Goal: Task Accomplishment & Management: Complete application form

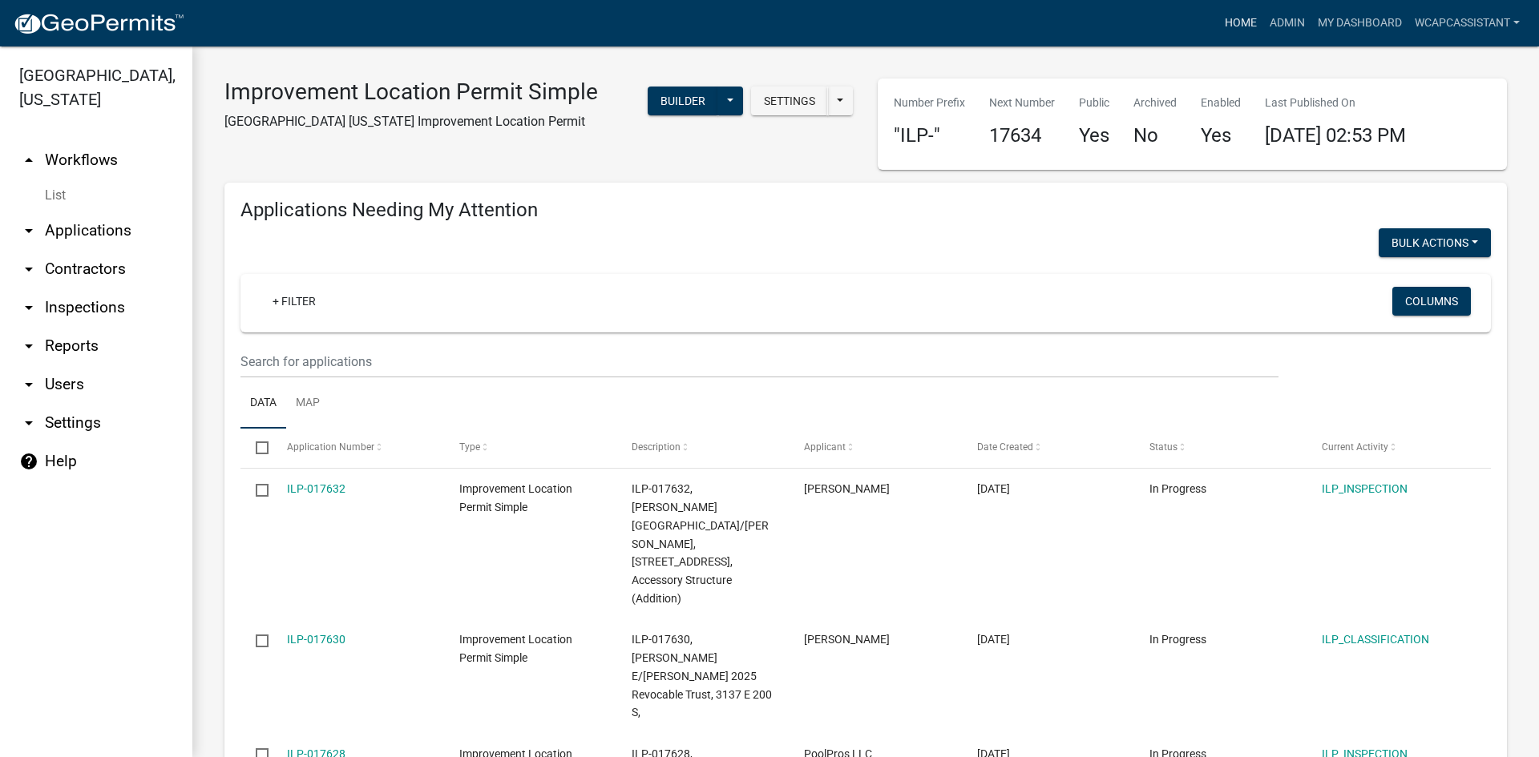
click at [1245, 23] on link "Home" at bounding box center [1240, 23] width 45 height 30
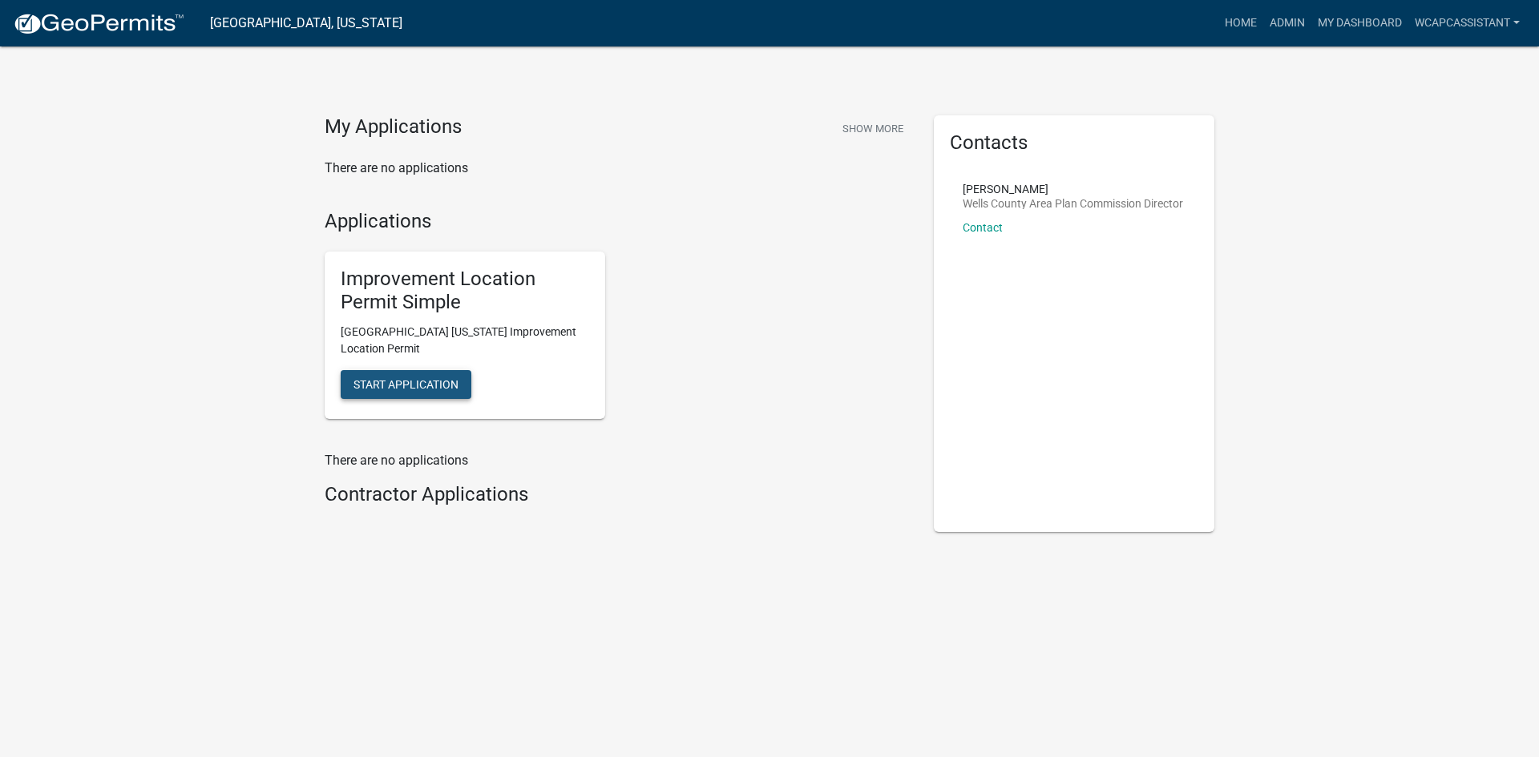
click at [422, 382] on span "Start Application" at bounding box center [405, 384] width 105 height 13
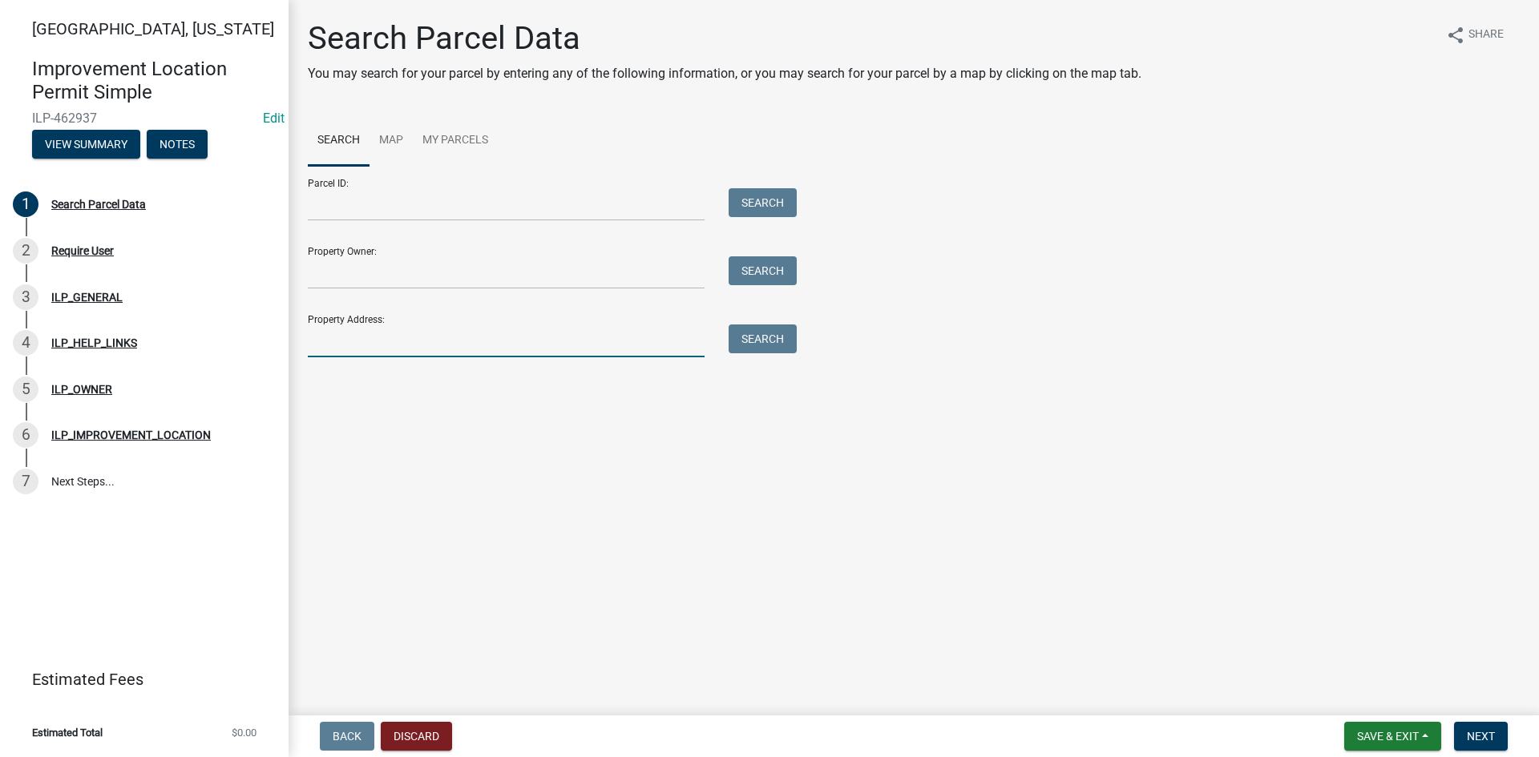
click at [372, 344] on input "Property Address:" at bounding box center [506, 341] width 397 height 33
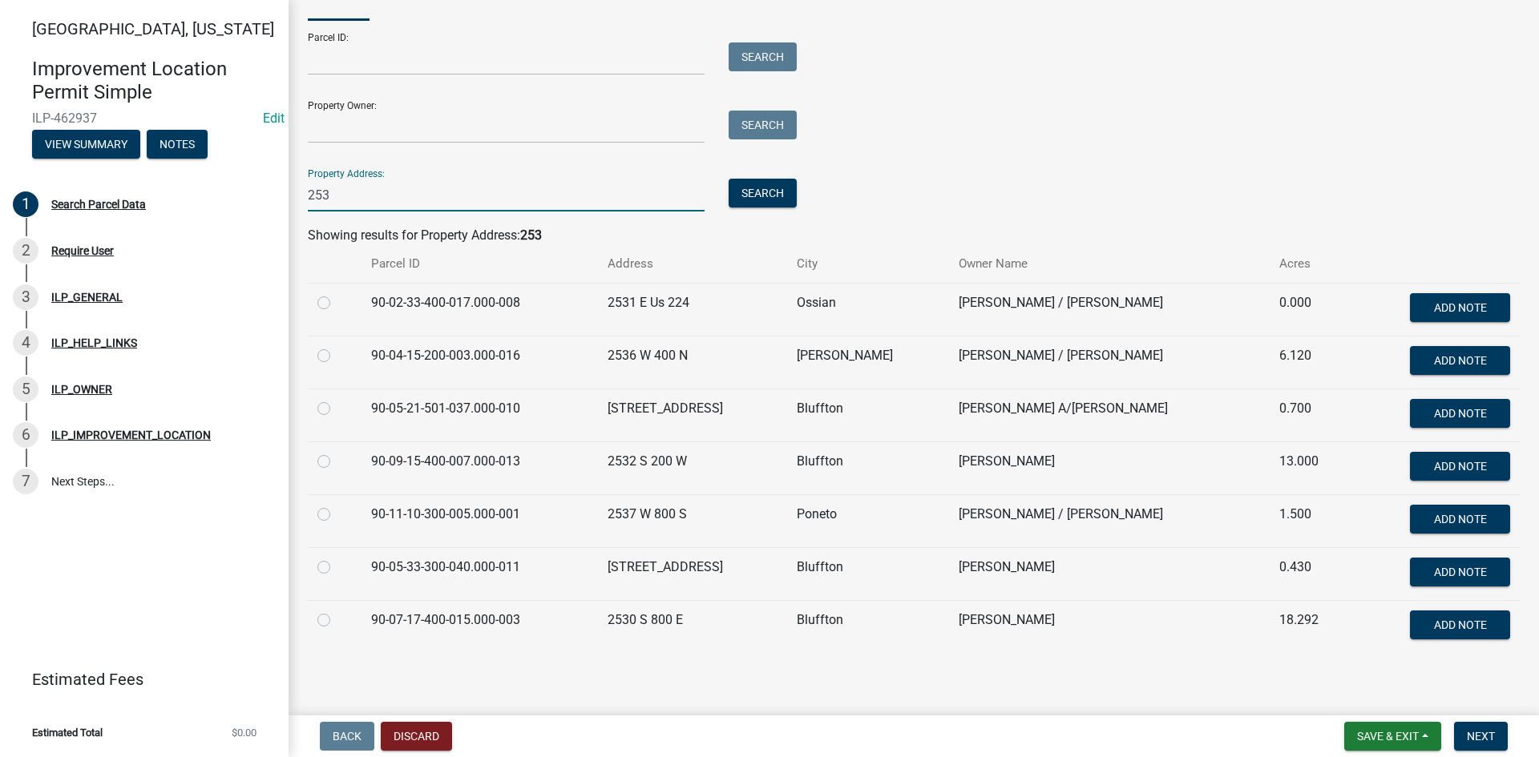
scroll to position [152, 0]
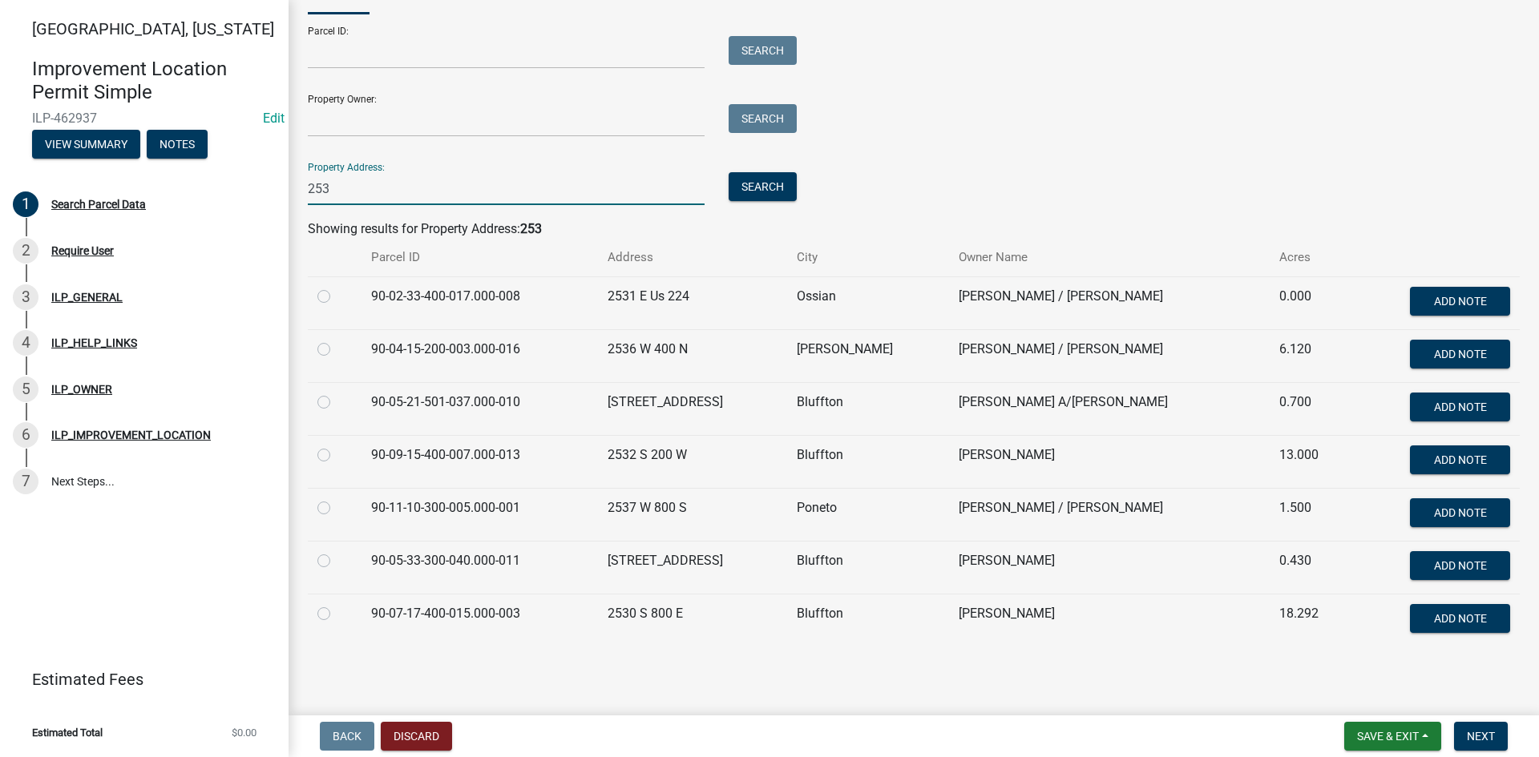
type input "253"
click at [337, 551] on label at bounding box center [337, 551] width 0 height 0
click at [337, 558] on input "radio" at bounding box center [342, 556] width 10 height 10
radio input "true"
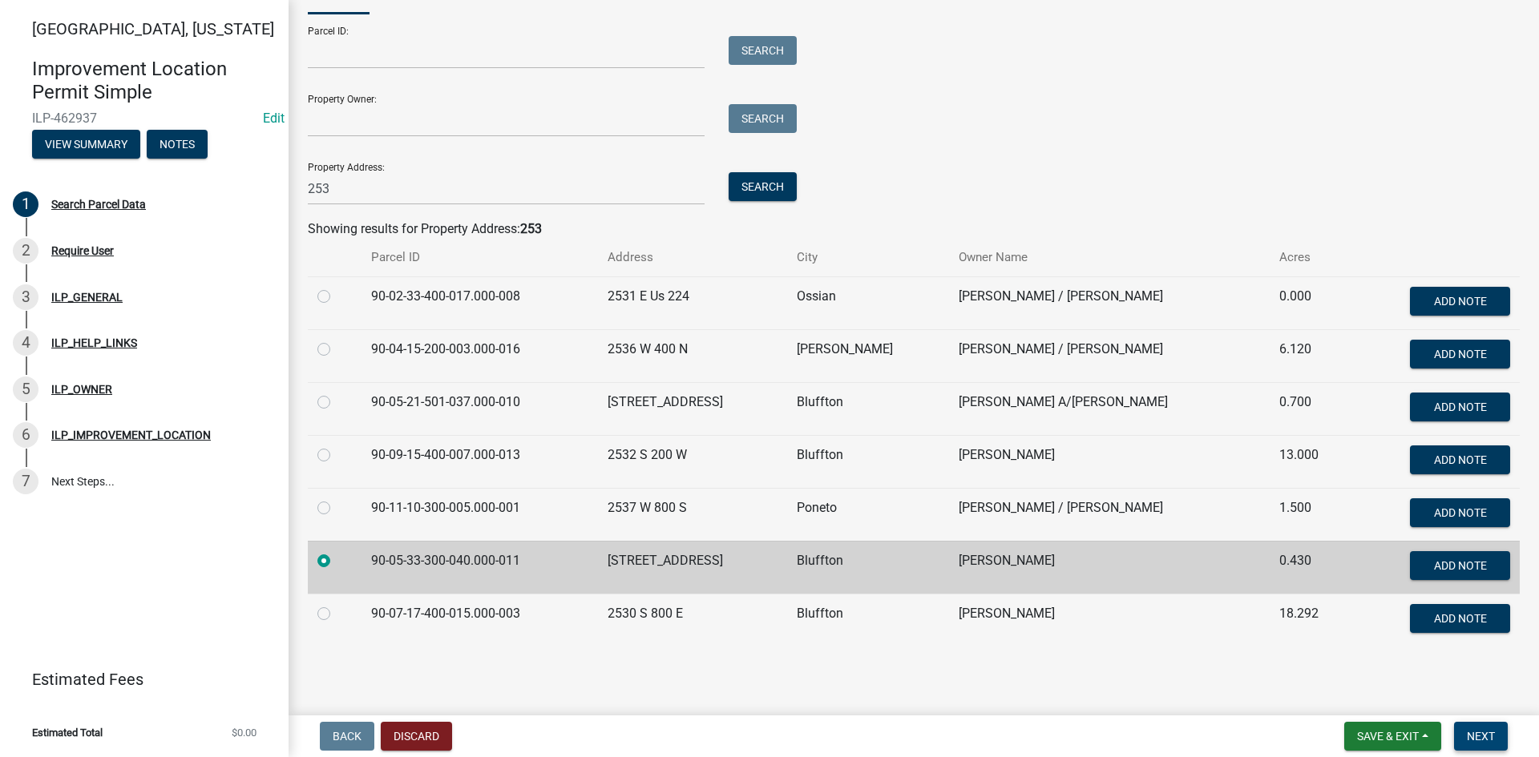
click at [1492, 729] on span "Next" at bounding box center [1481, 736] width 28 height 13
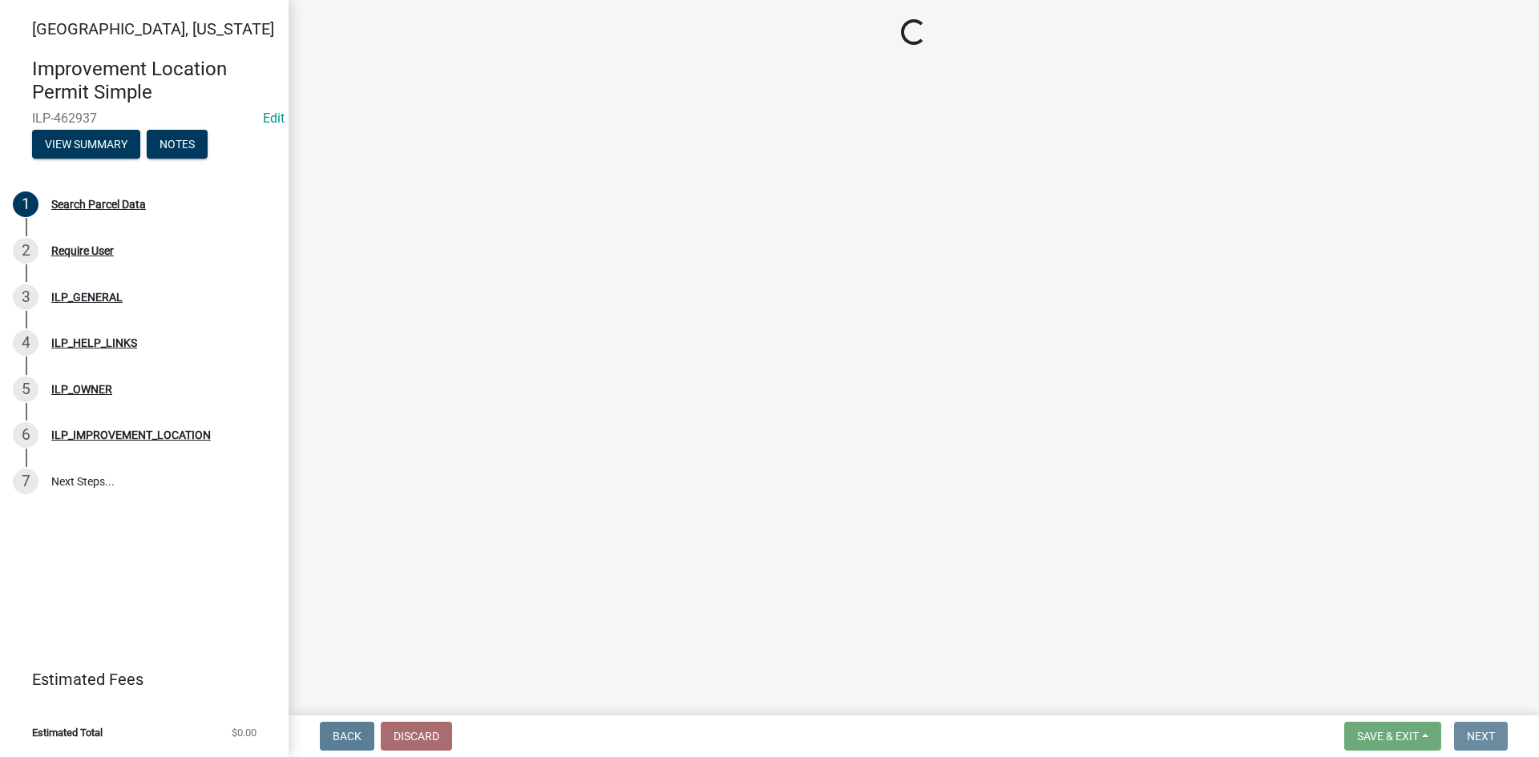
scroll to position [0, 0]
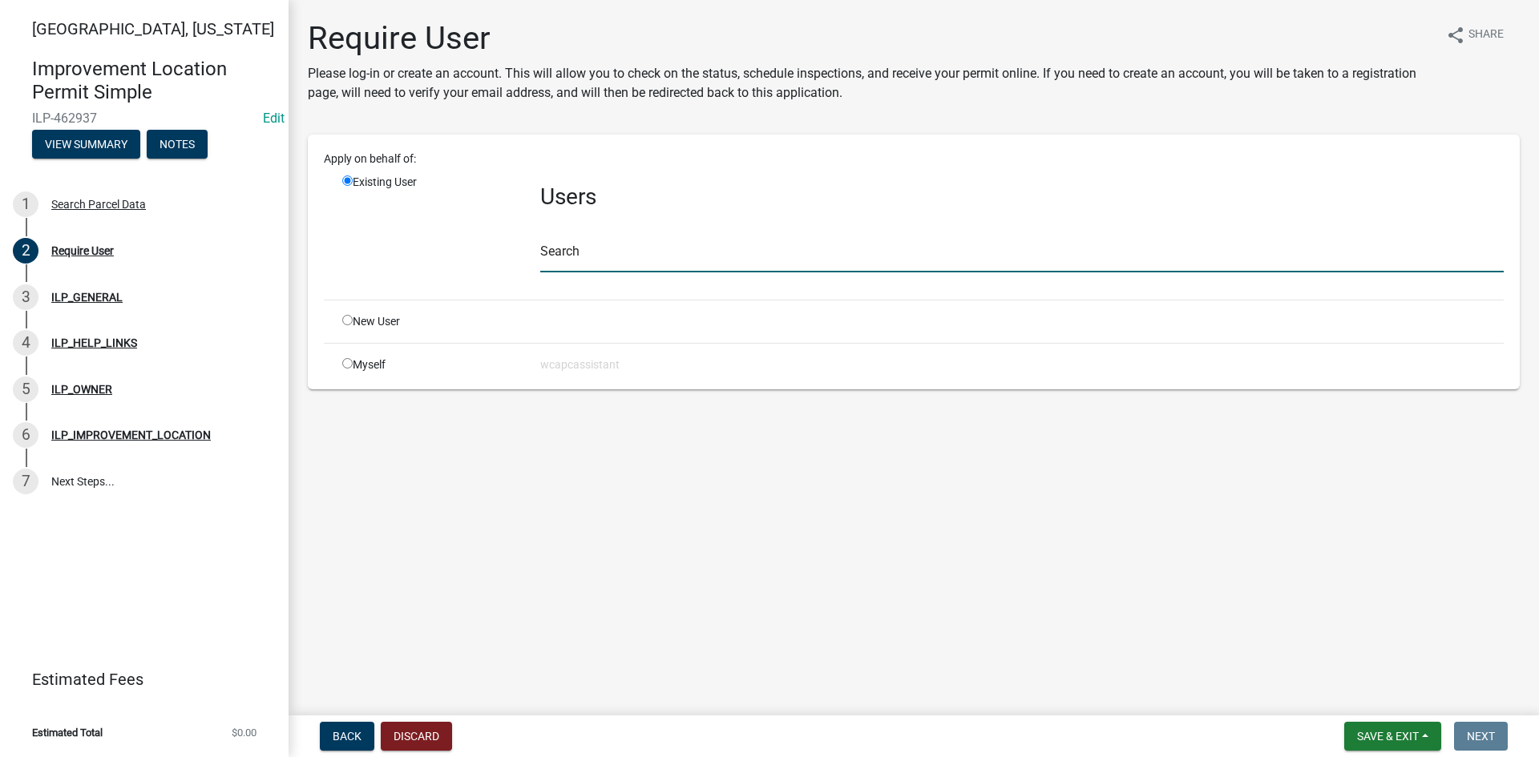
click at [623, 243] on input "text" at bounding box center [1022, 256] width 964 height 33
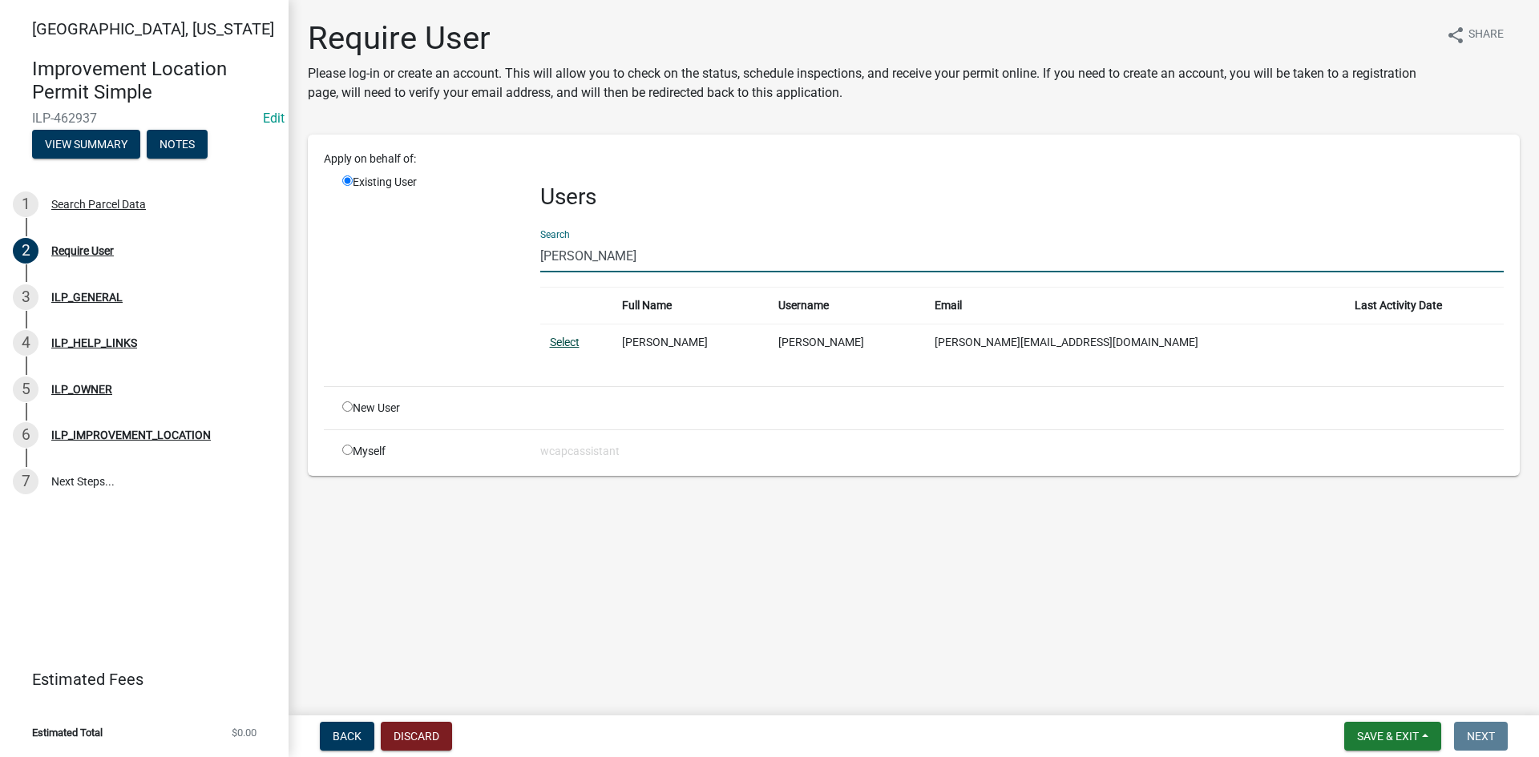
type input "[PERSON_NAME]"
click at [577, 342] on link "Select" at bounding box center [565, 342] width 30 height 13
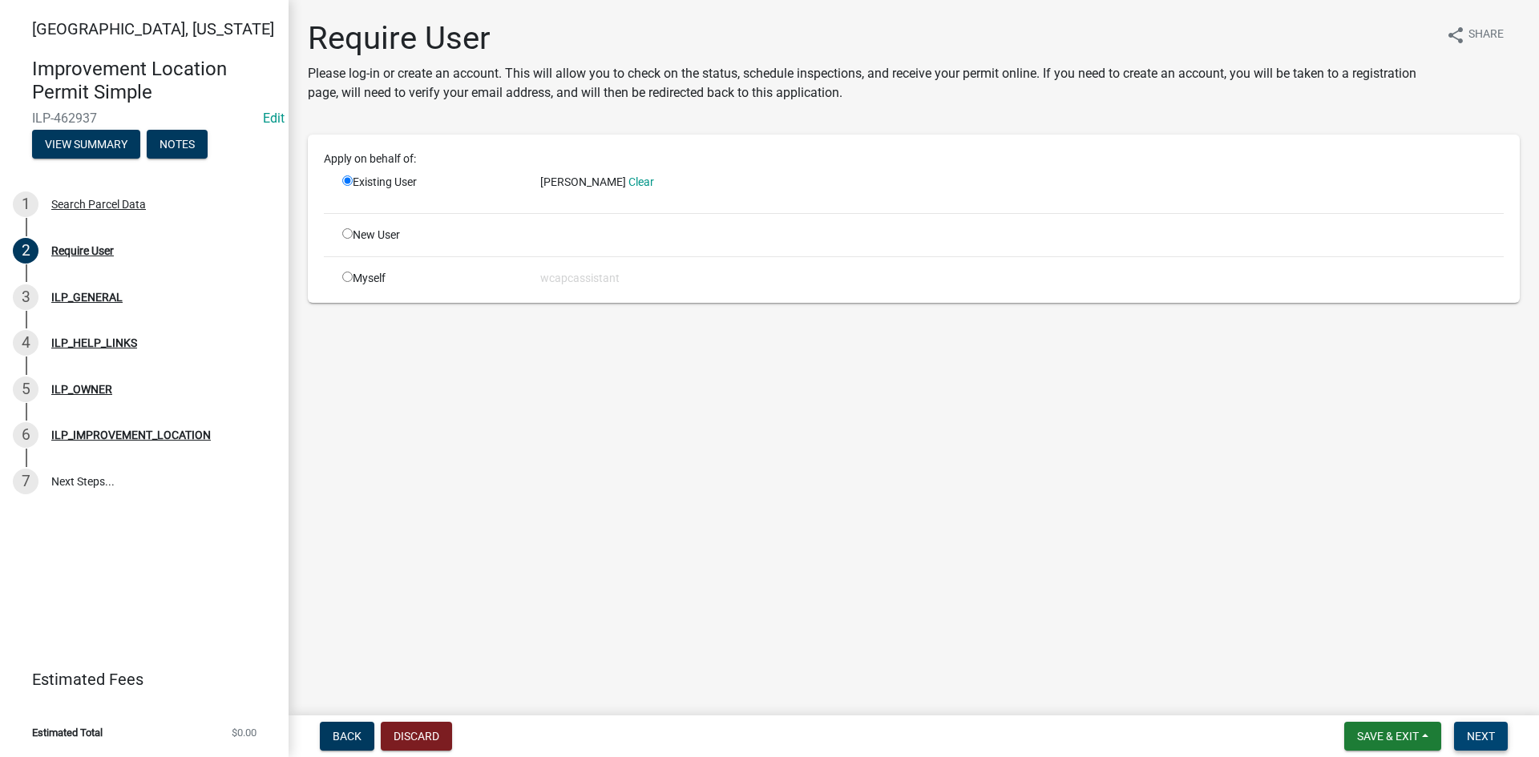
click at [1479, 729] on span "Next" at bounding box center [1481, 736] width 28 height 13
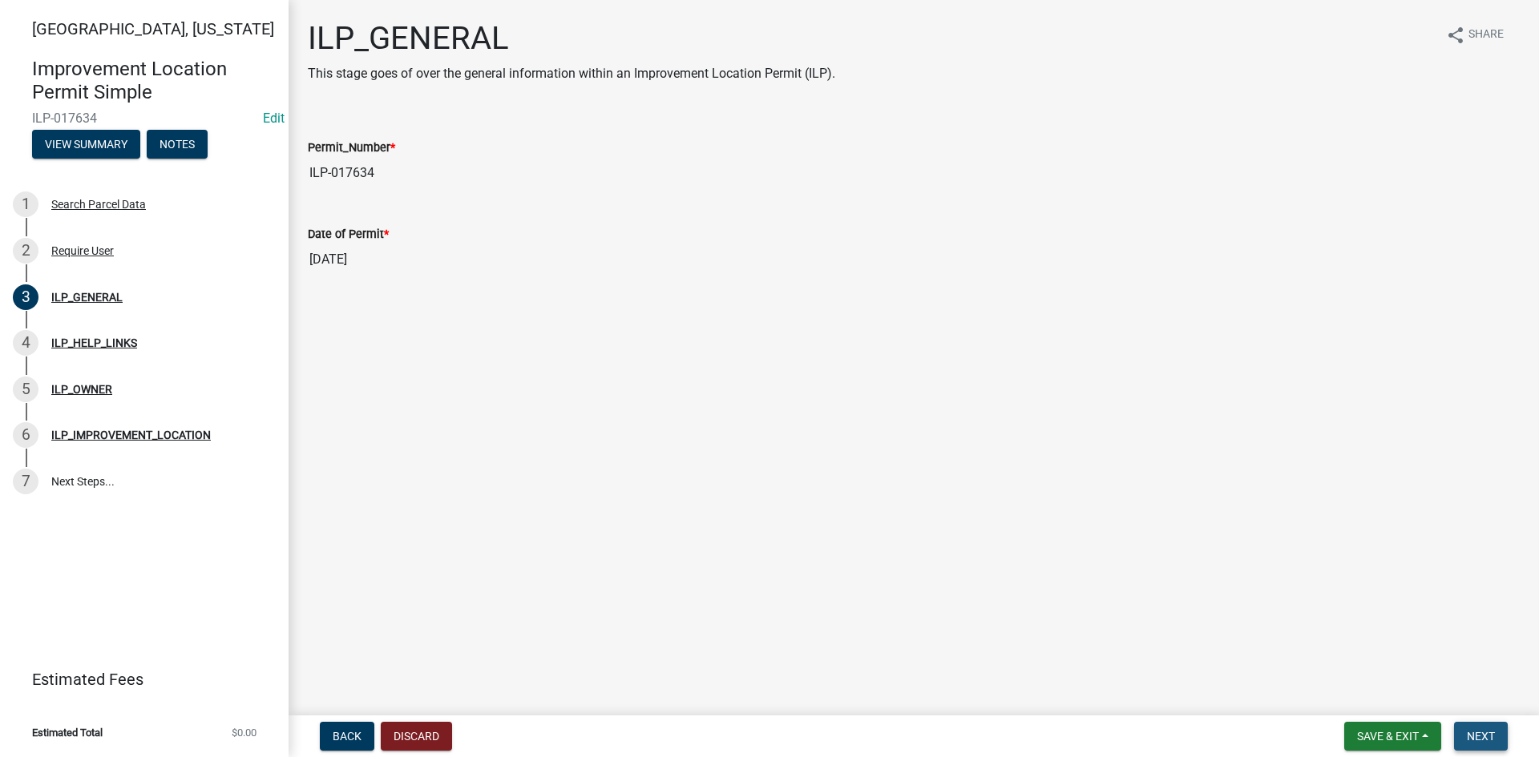
click at [1486, 729] on button "Next" at bounding box center [1481, 736] width 54 height 29
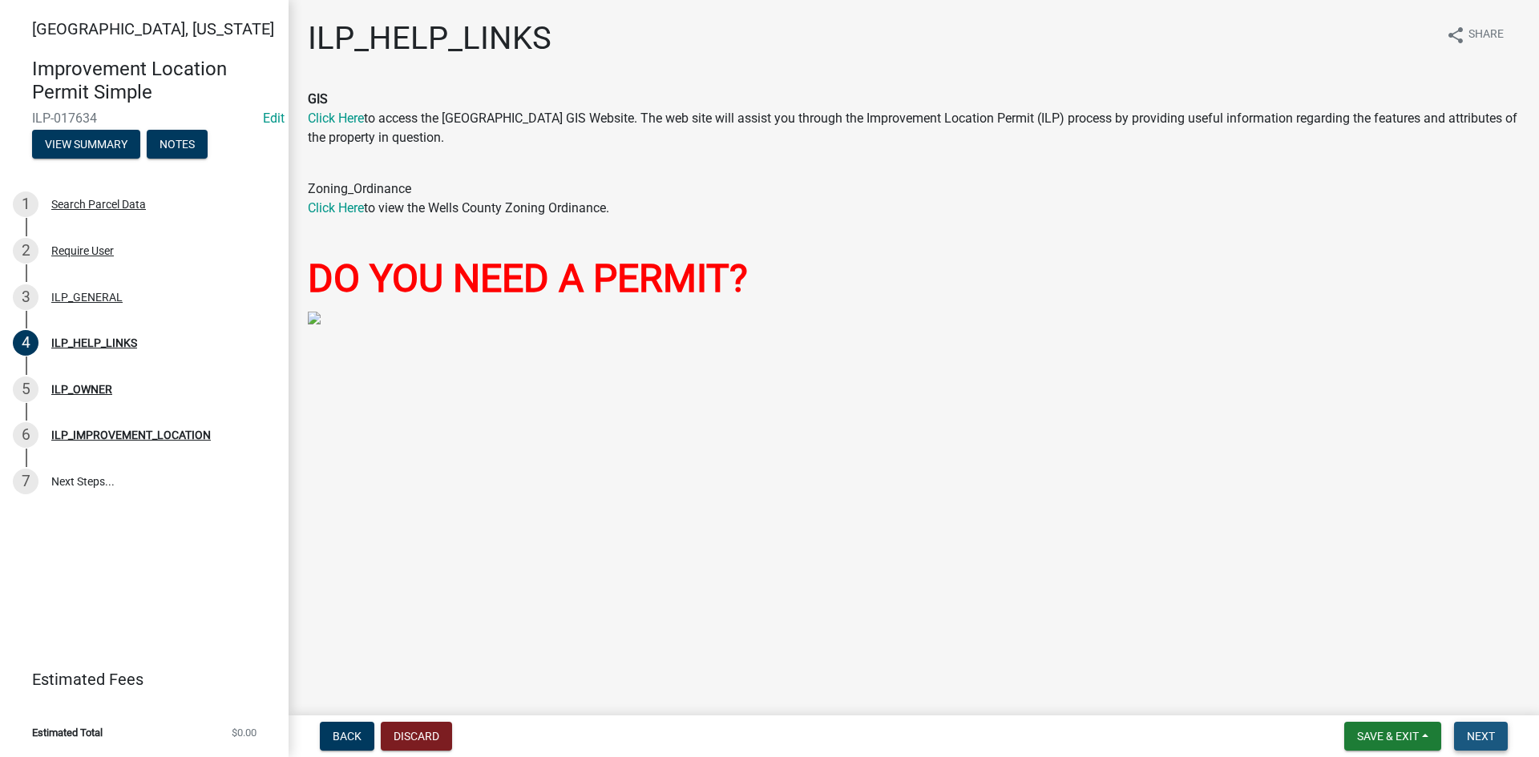
click at [1475, 729] on span "Next" at bounding box center [1481, 736] width 28 height 13
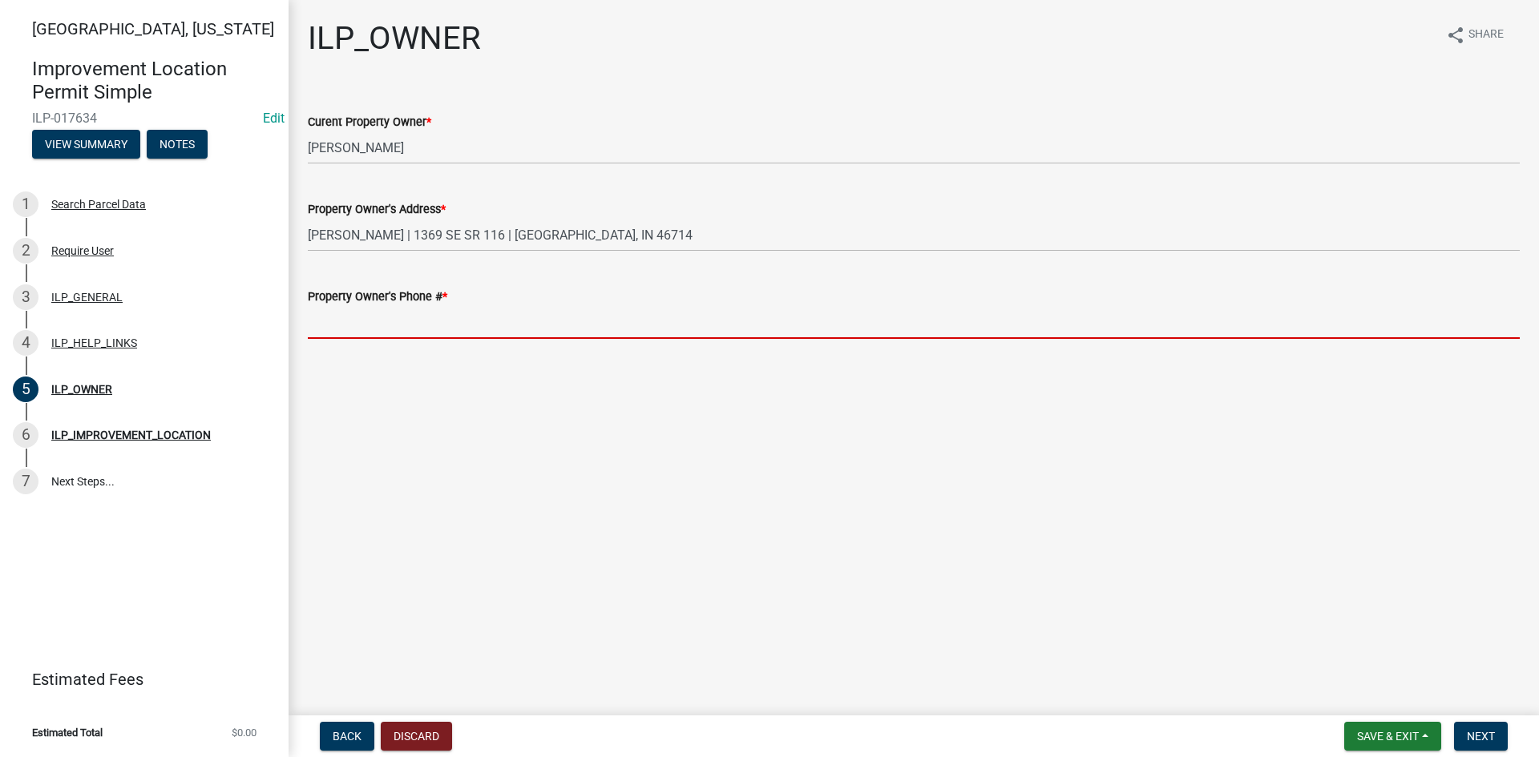
click at [469, 327] on input "Property Owner's Phone # *" at bounding box center [914, 322] width 1212 height 33
click at [491, 324] on input "Property Owner's Phone # *" at bounding box center [914, 322] width 1212 height 33
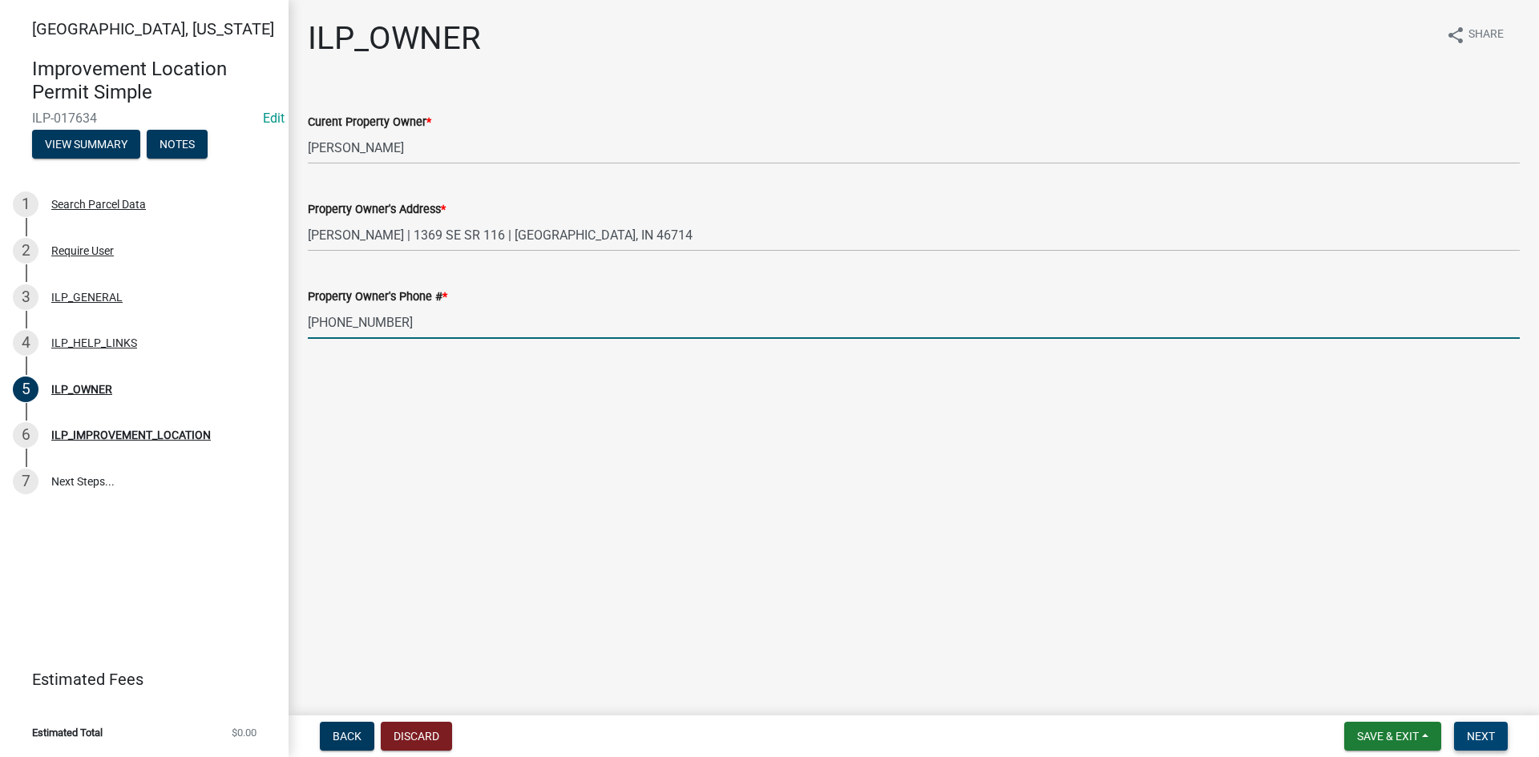
type input "[PHONE_NUMBER]"
click at [1486, 729] on span "Next" at bounding box center [1481, 736] width 28 height 13
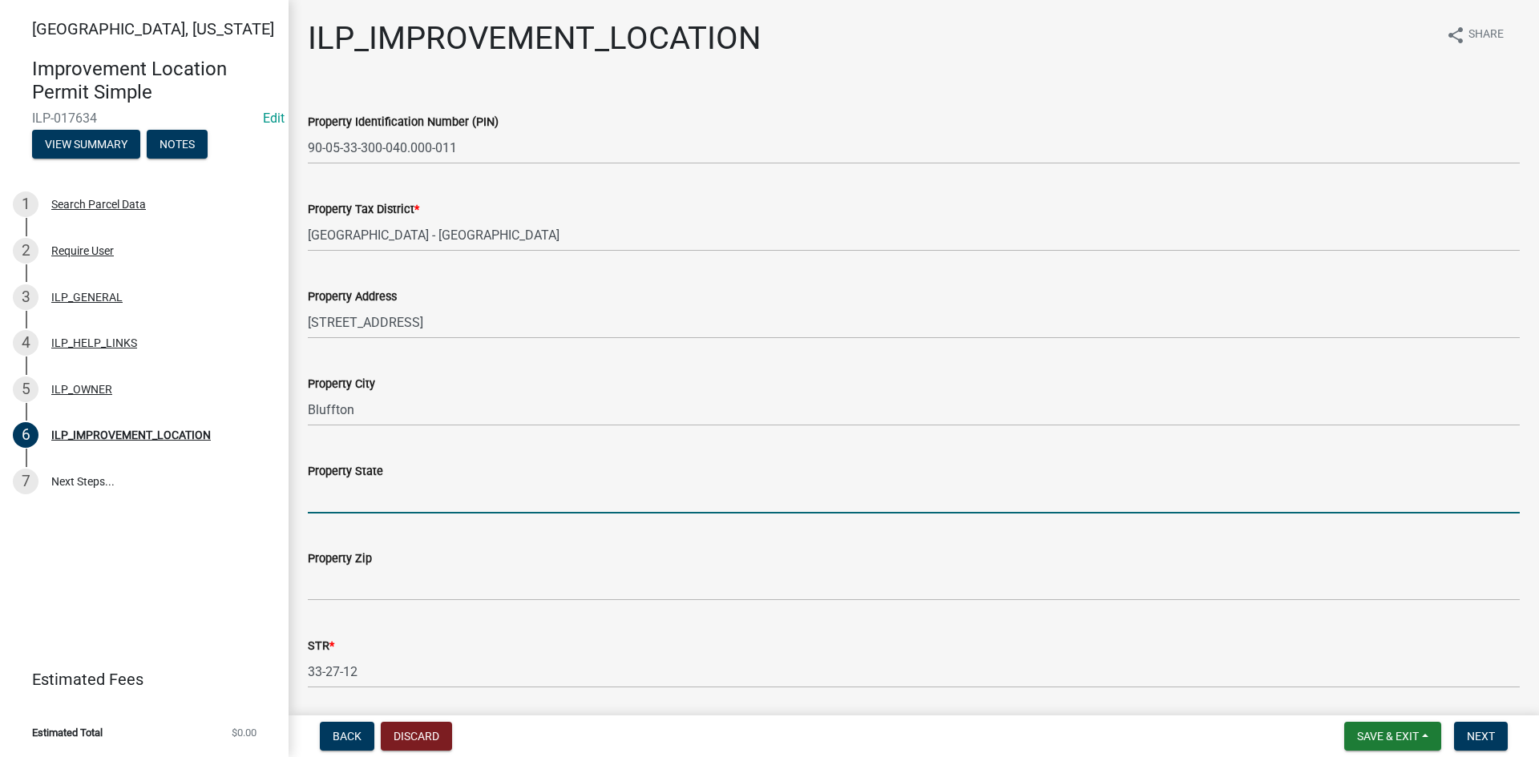
click at [349, 502] on input "Property State" at bounding box center [914, 497] width 1212 height 33
type input "IN"
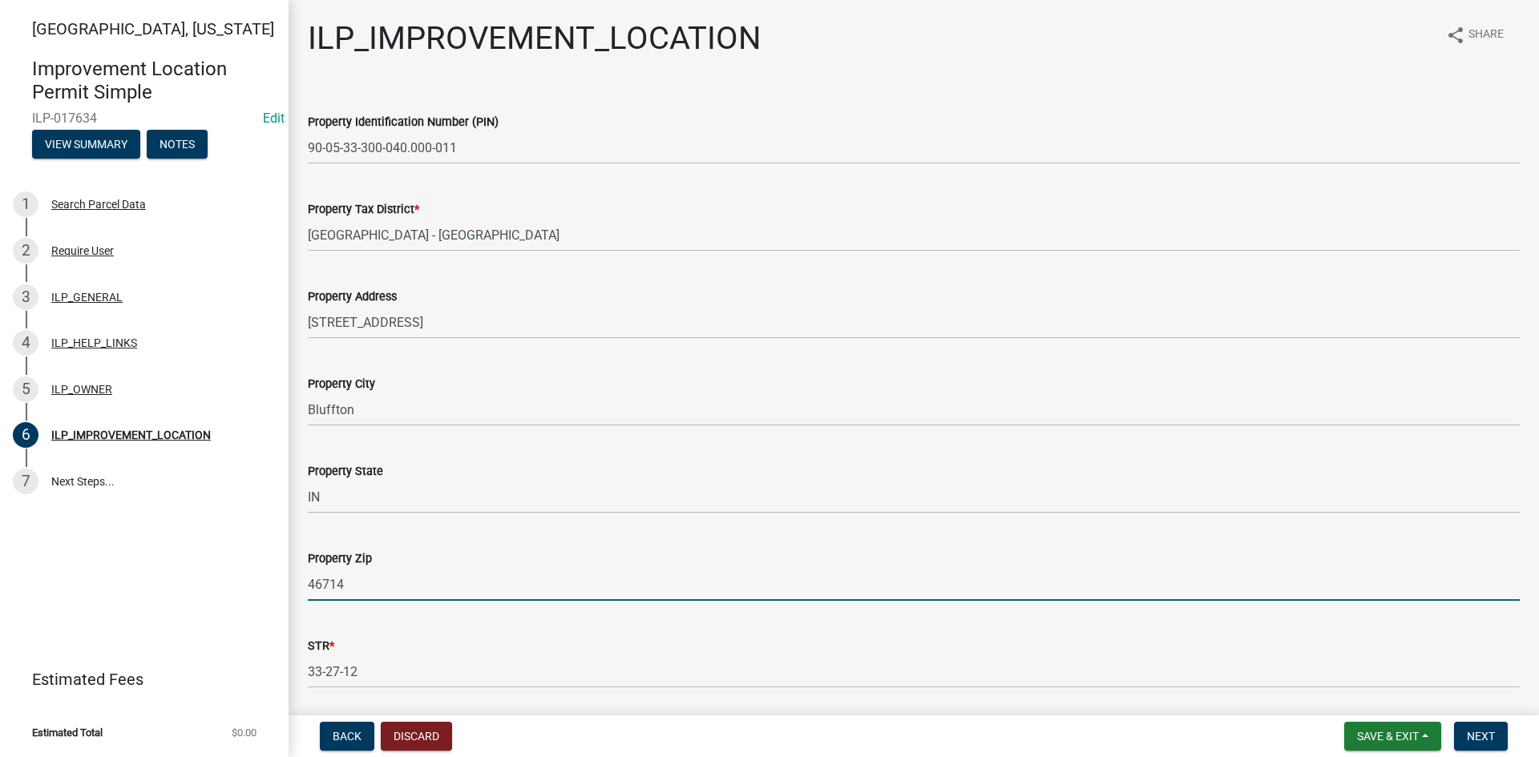
type input "46714"
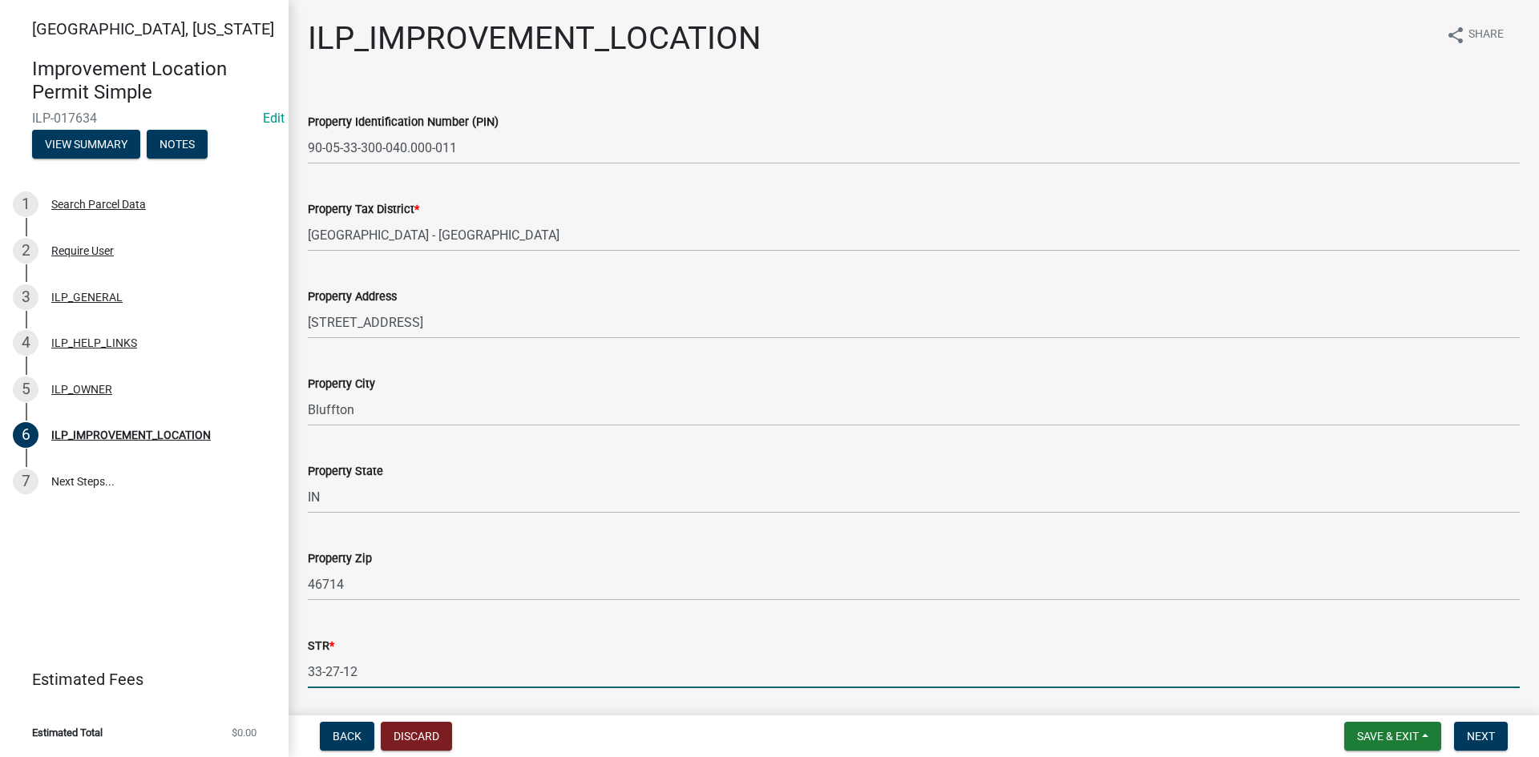
scroll to position [250, 0]
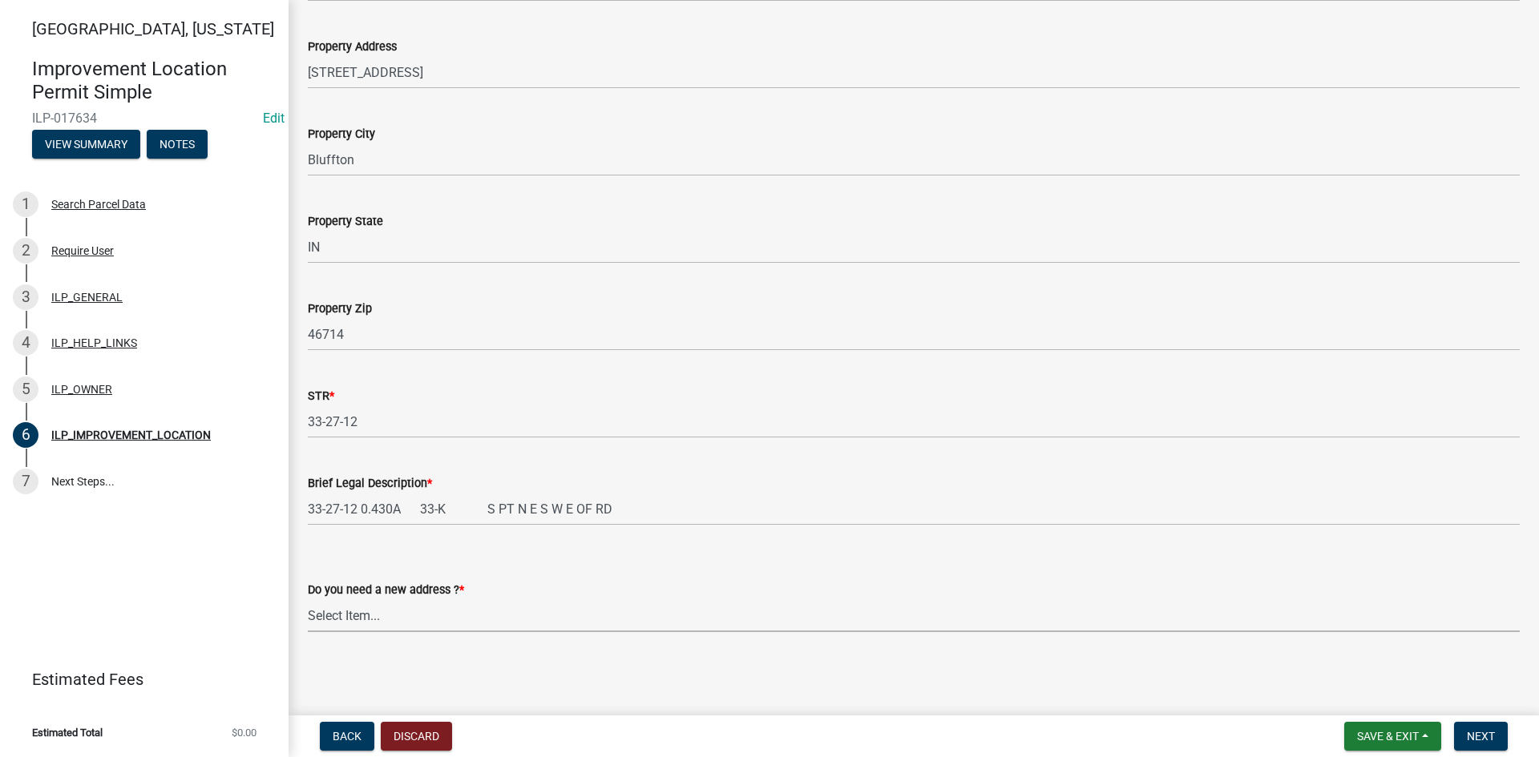
click at [362, 632] on select "Select Item... YES NO" at bounding box center [914, 616] width 1212 height 33
click at [308, 600] on select "Select Item... YES NO" at bounding box center [914, 616] width 1212 height 33
select select "03ef64e6-f0ff-43c9-aded-972c487e3507"
click at [1479, 729] on span "Next" at bounding box center [1481, 736] width 28 height 13
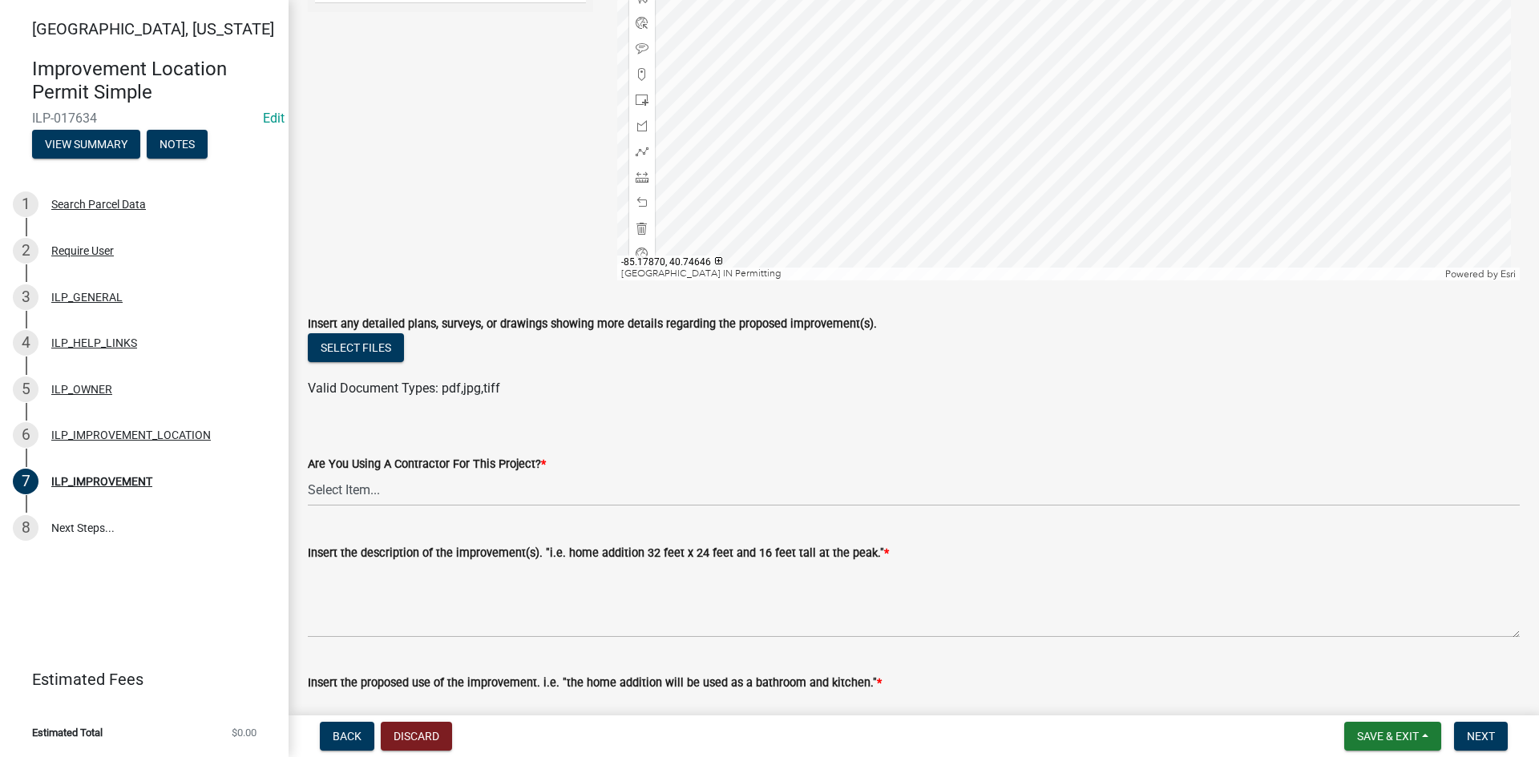
scroll to position [321, 0]
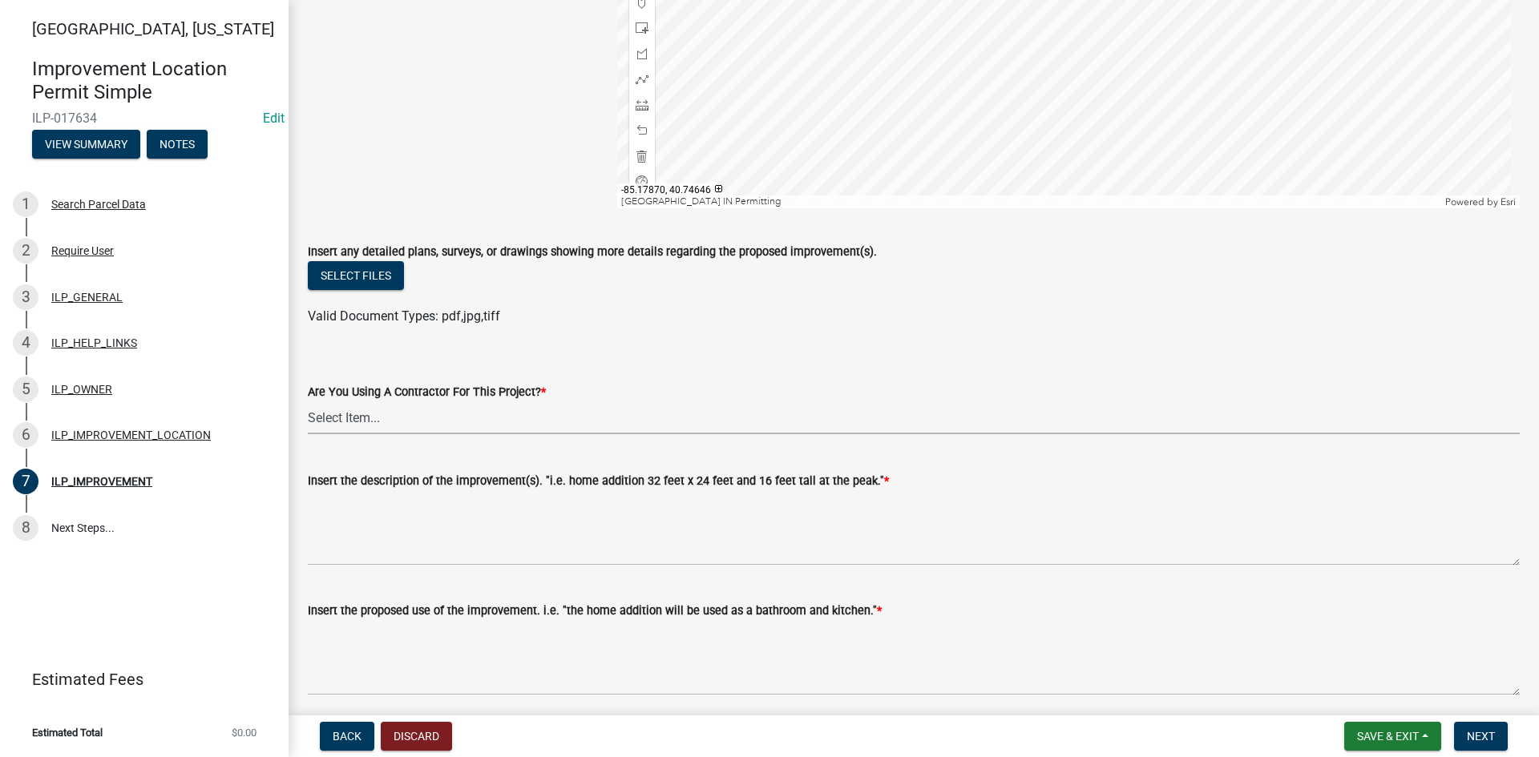
click at [375, 416] on select "Select Item... YES NO" at bounding box center [914, 418] width 1212 height 33
click at [308, 402] on select "Select Item... YES NO" at bounding box center [914, 418] width 1212 height 33
select select "d0c397cf-92c1-4d75-b08b-a5d0ada822ad"
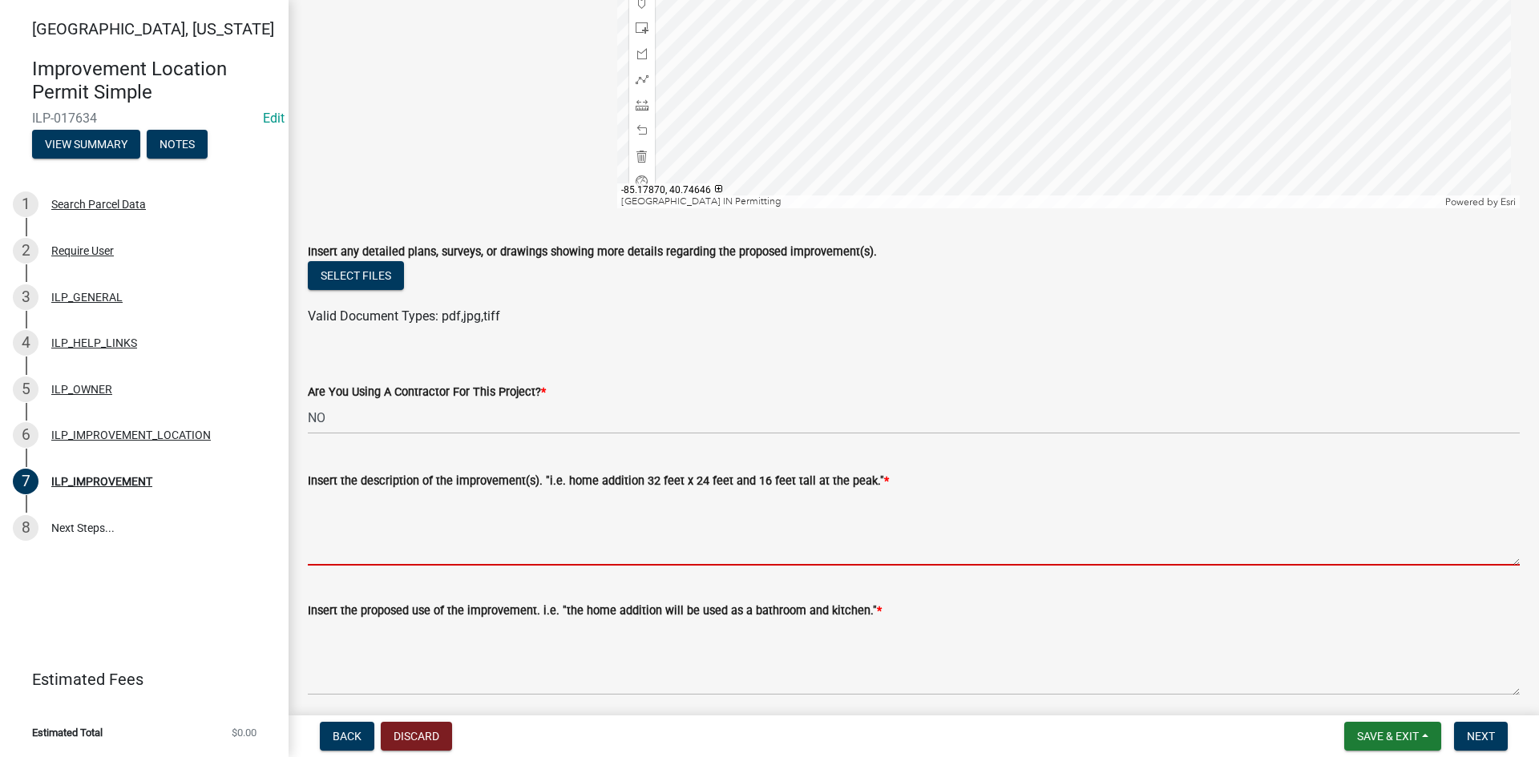
click at [378, 531] on textarea "Insert the description of the improvement(s). "i.e. home addition 32 feet x 24 …" at bounding box center [914, 528] width 1212 height 75
type textarea "D"
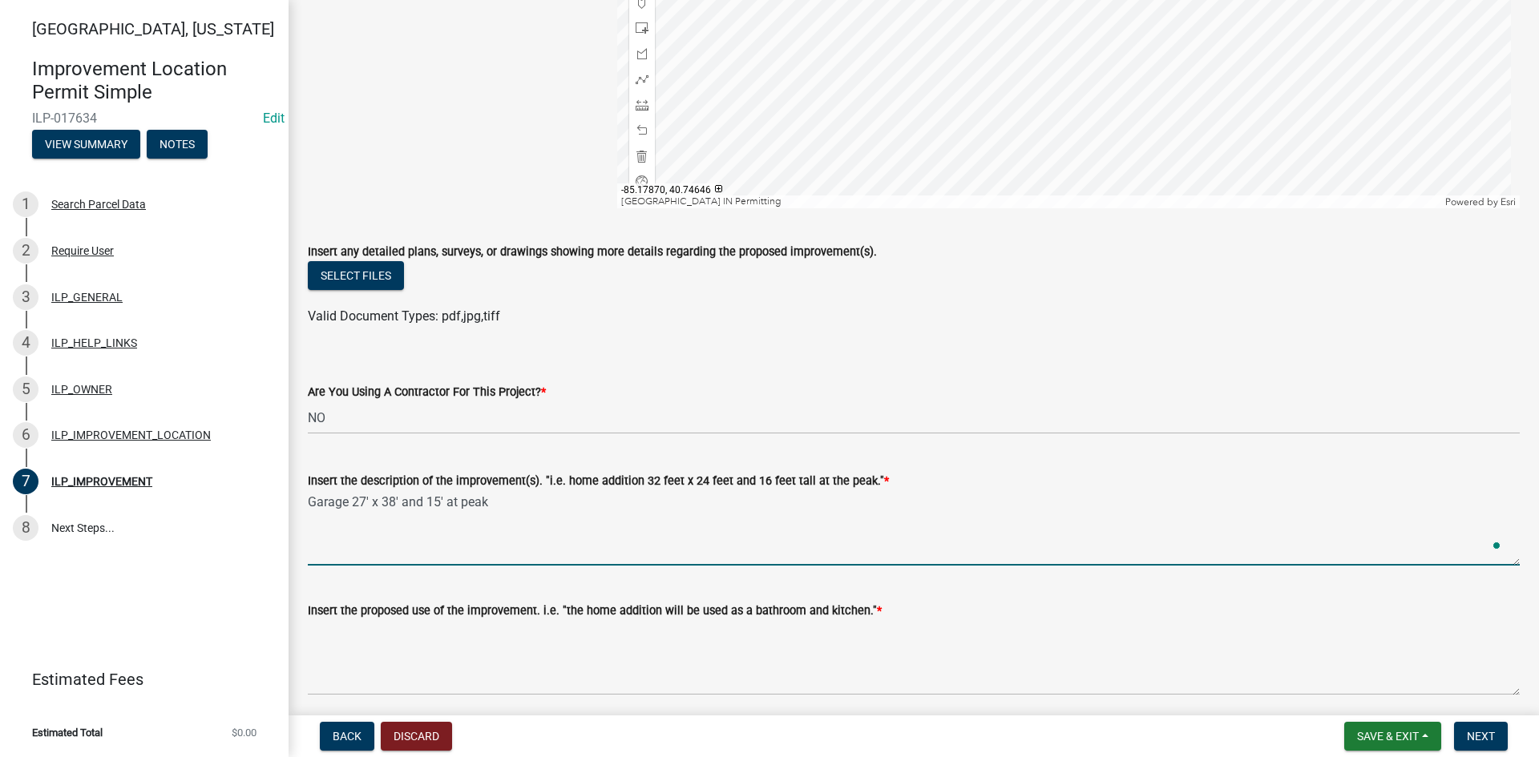
type textarea "Garage 27' x 38' and 15' at peak"
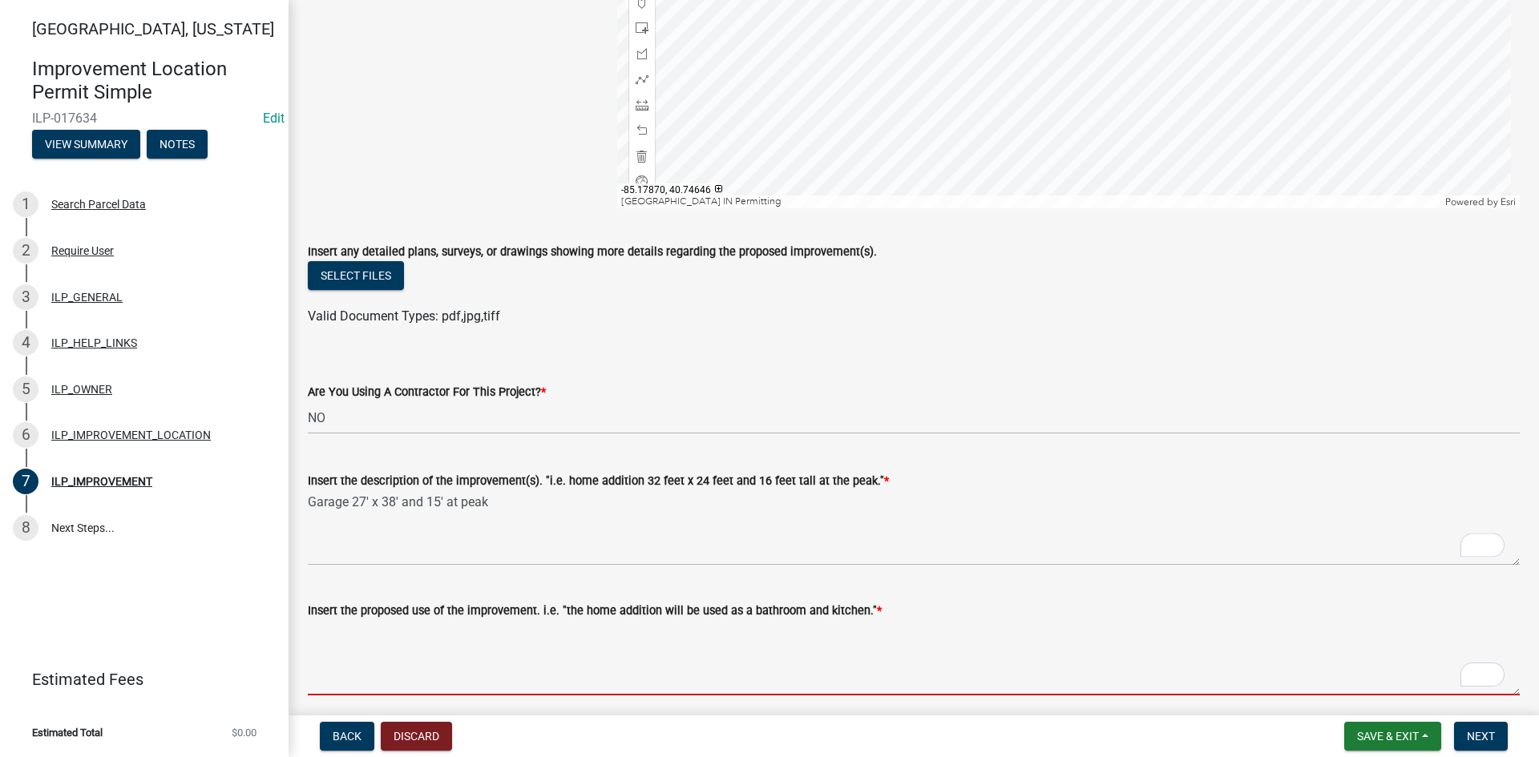
type textarea "s"
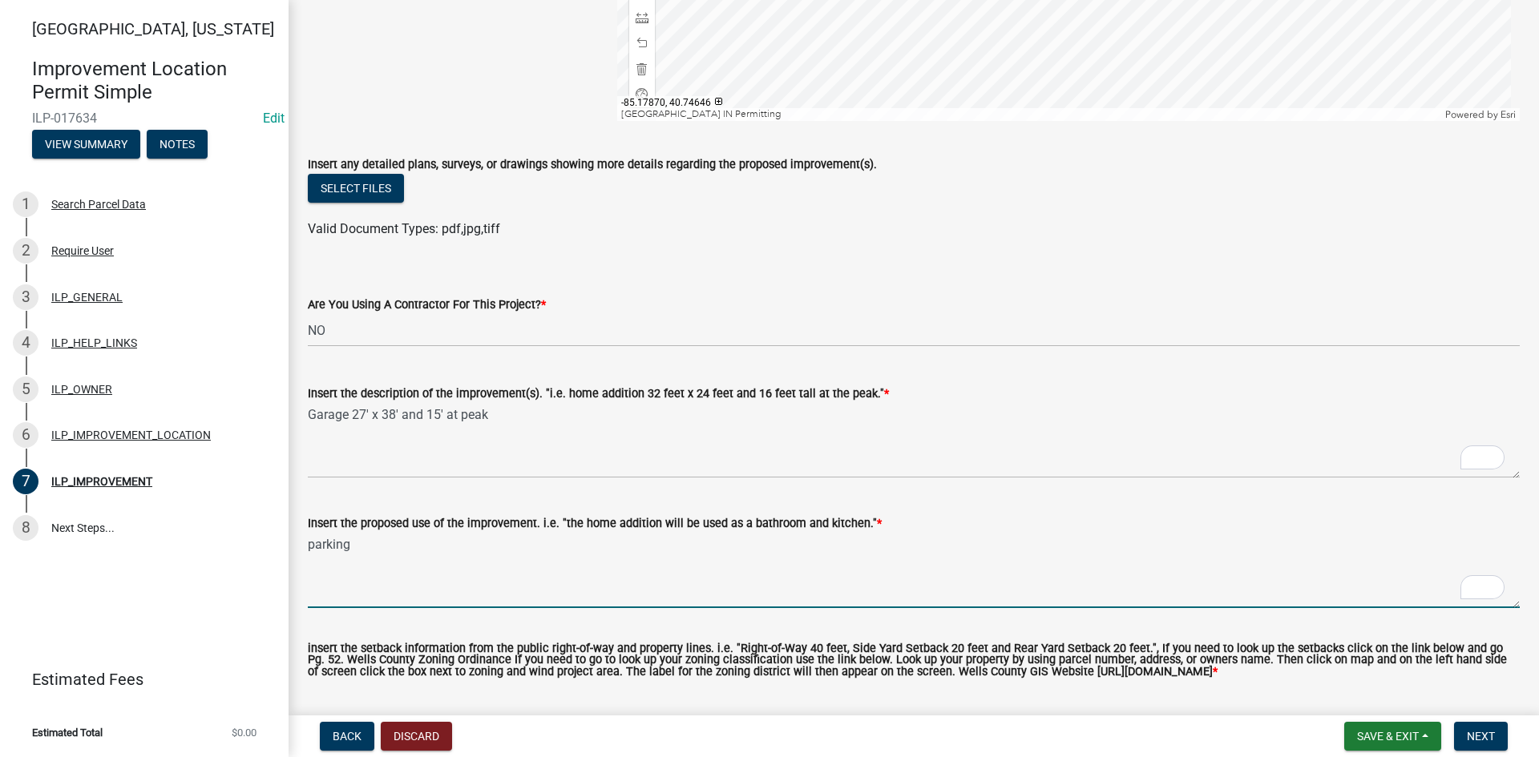
scroll to position [543, 0]
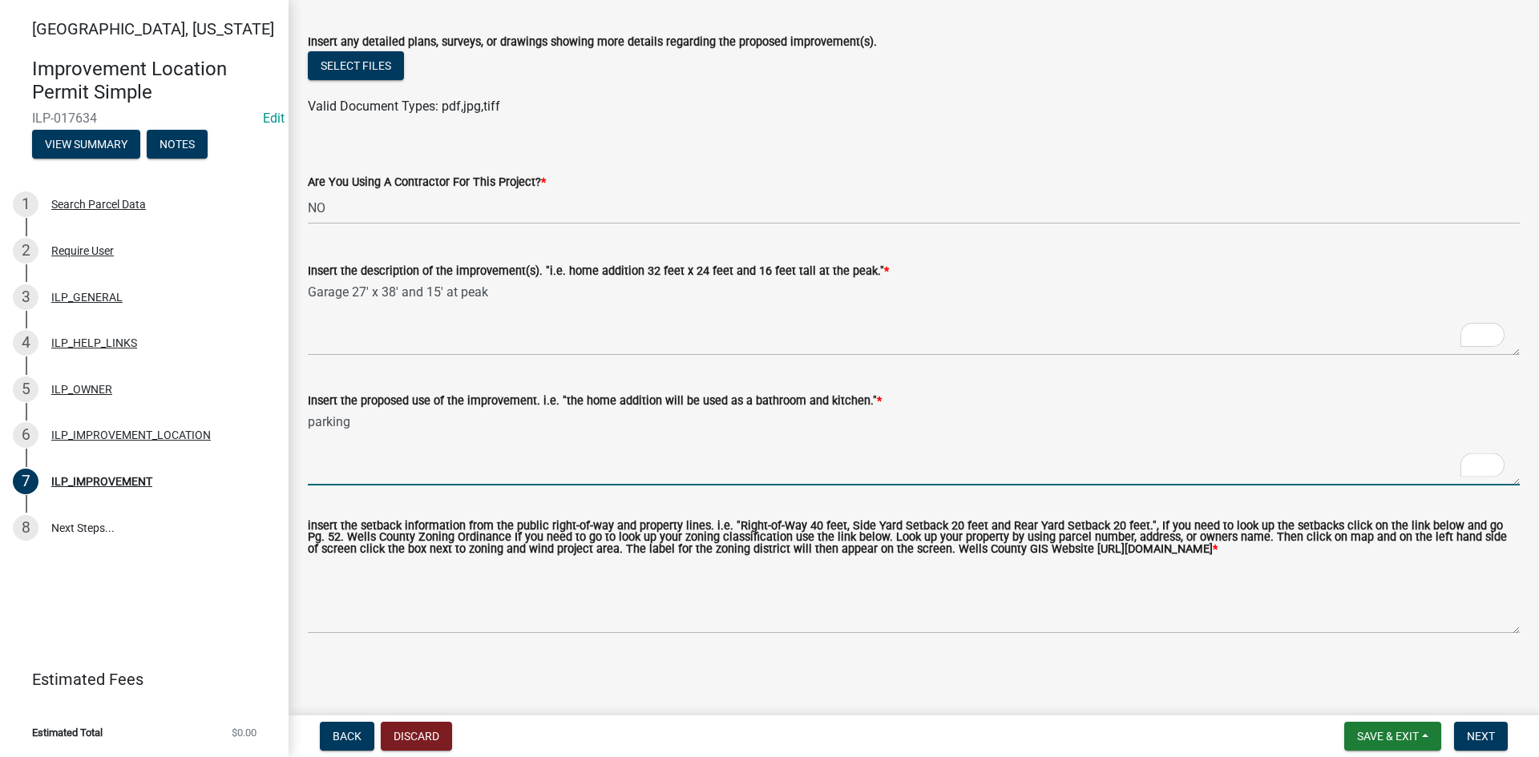
type textarea "parking"
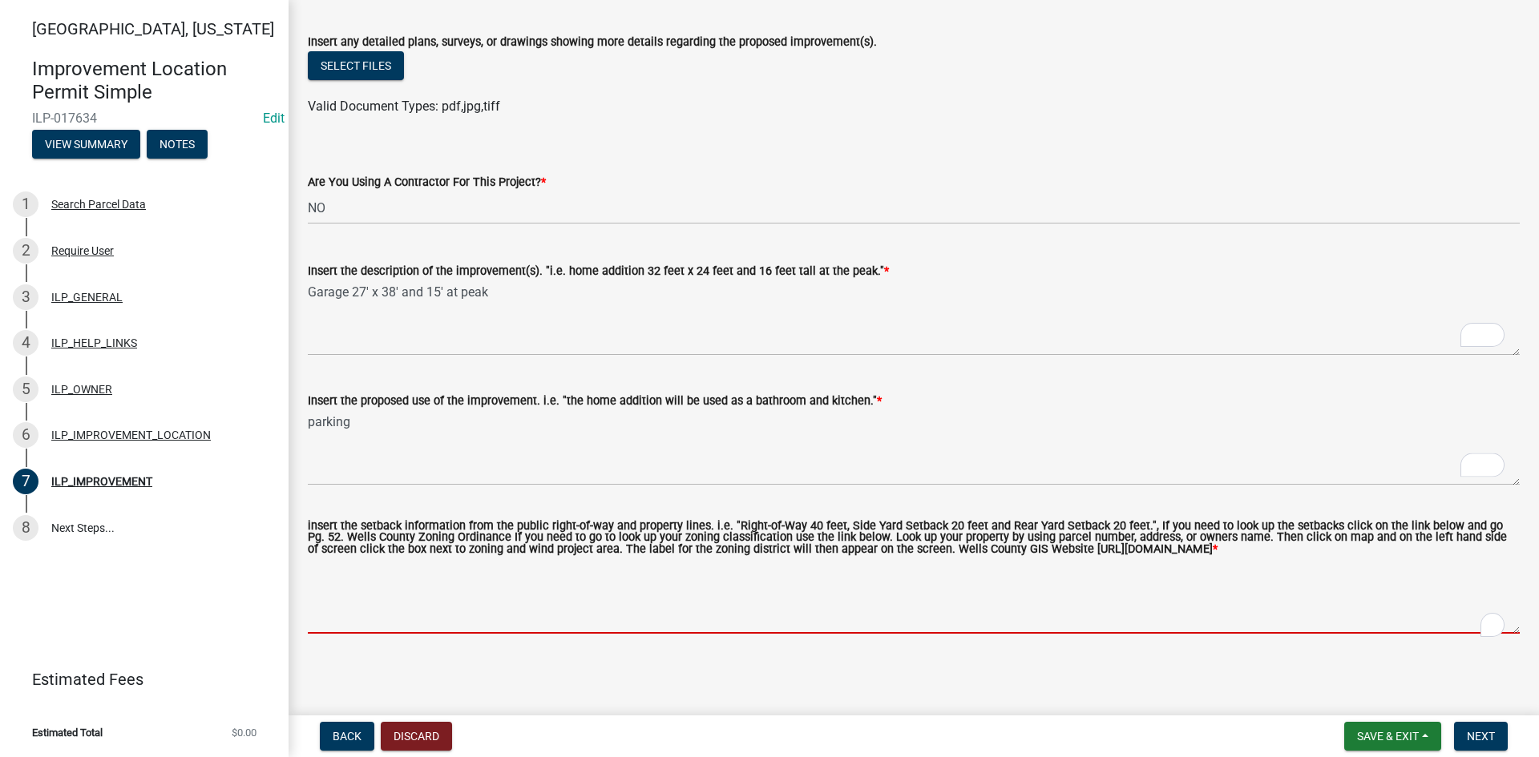
click at [427, 628] on textarea "insert the setback information from the public right-of-way and property lines.…" at bounding box center [914, 596] width 1212 height 75
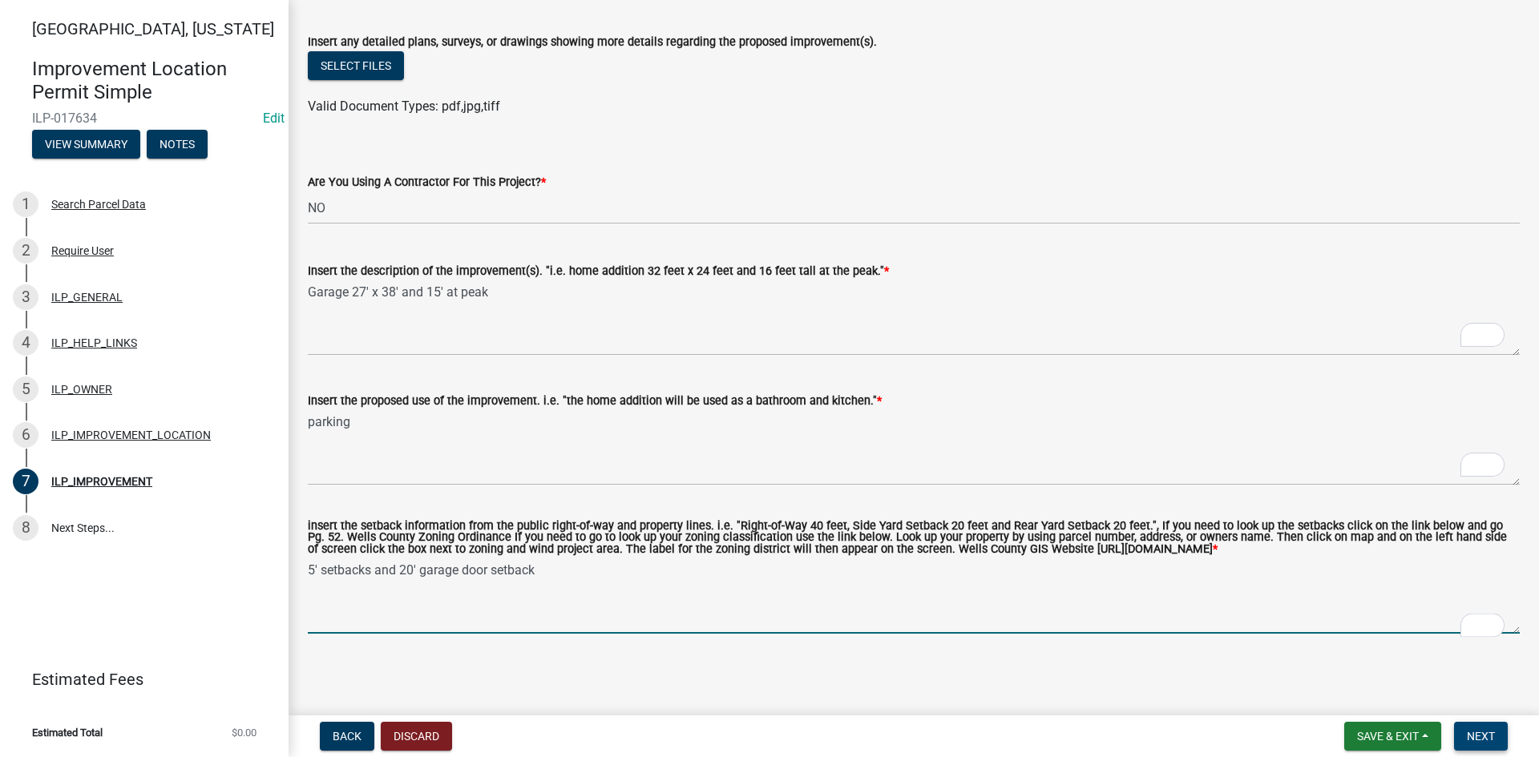
type textarea "5' setbacks and 20' garage door setback"
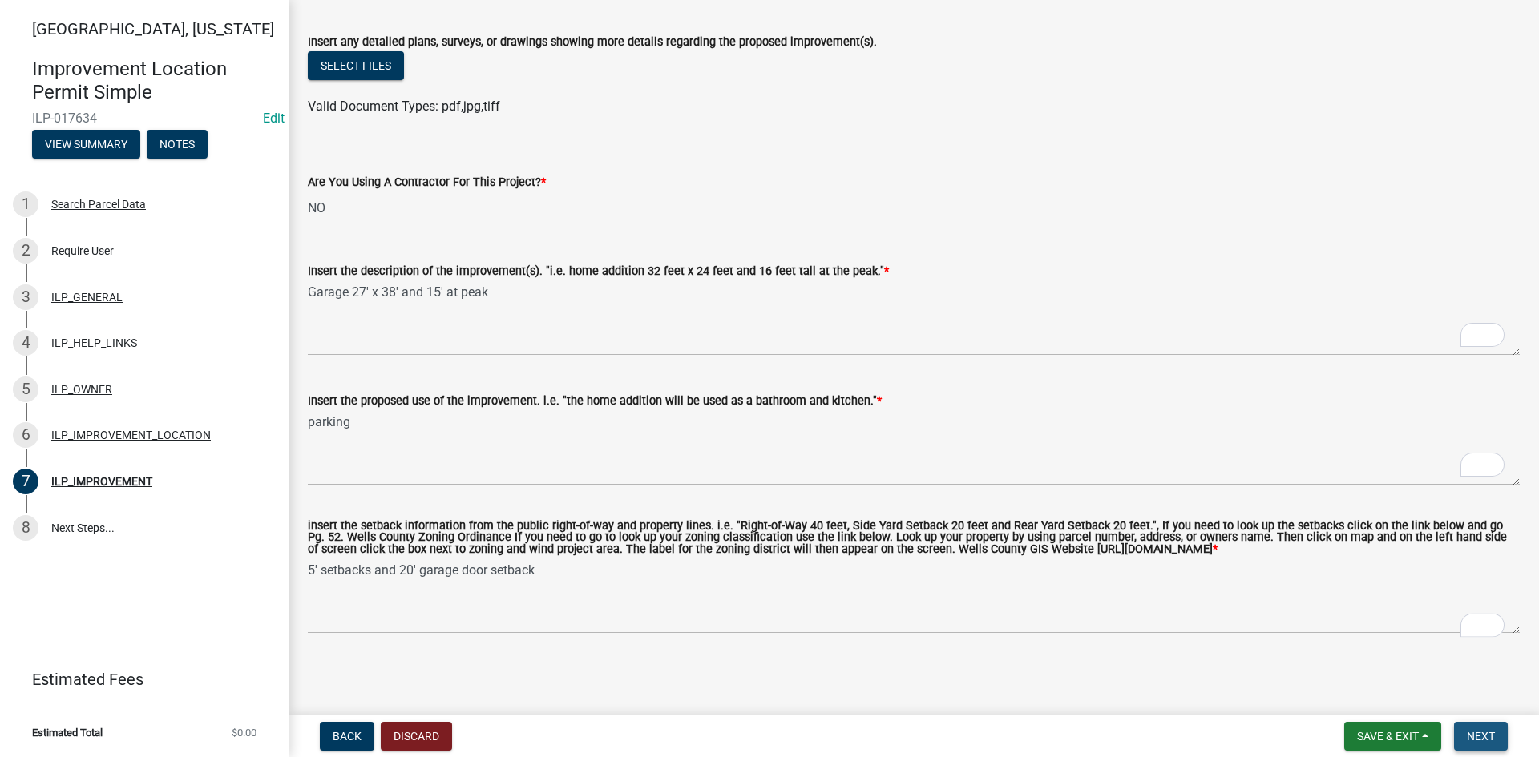
click at [1489, 729] on span "Next" at bounding box center [1481, 736] width 28 height 13
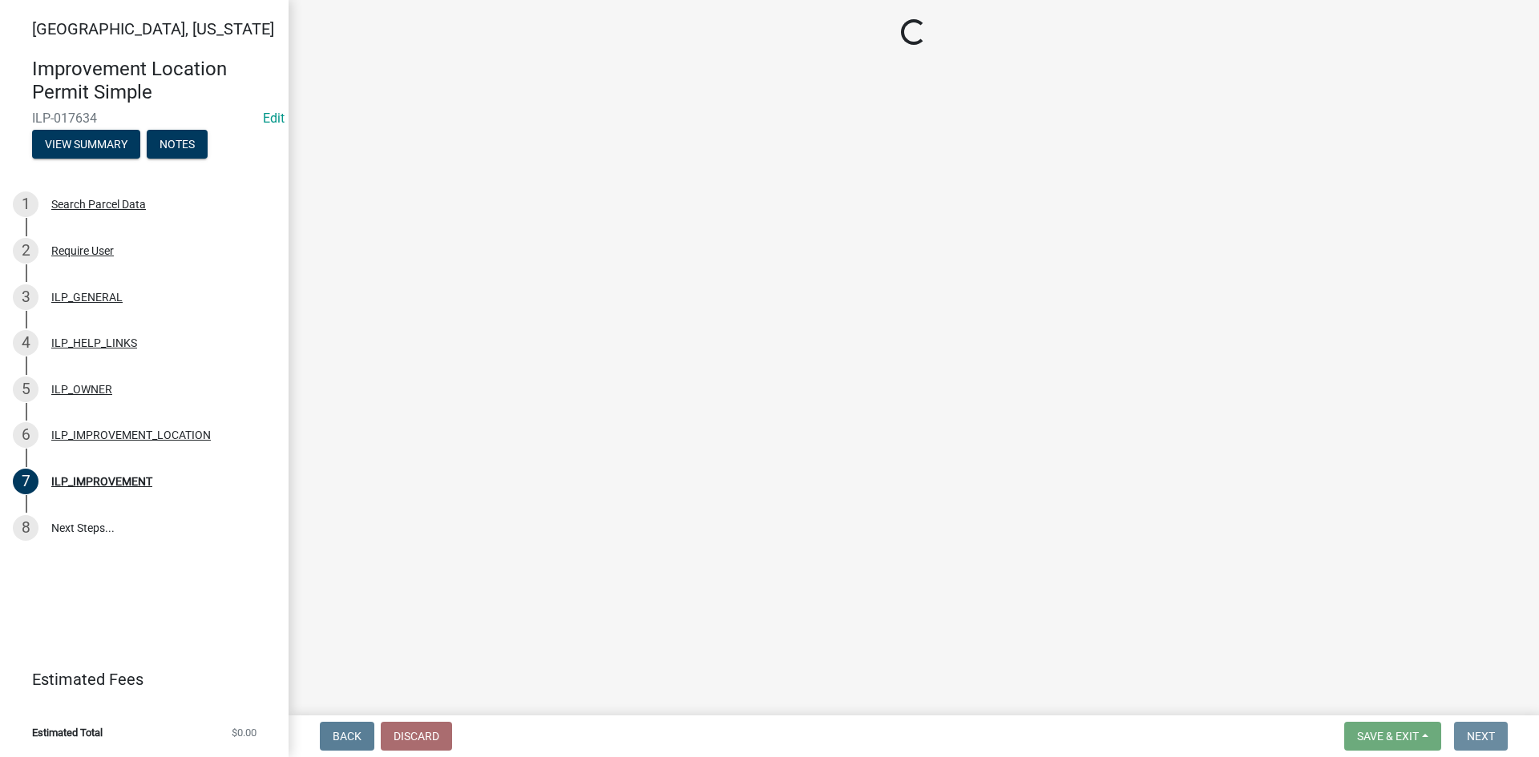
scroll to position [0, 0]
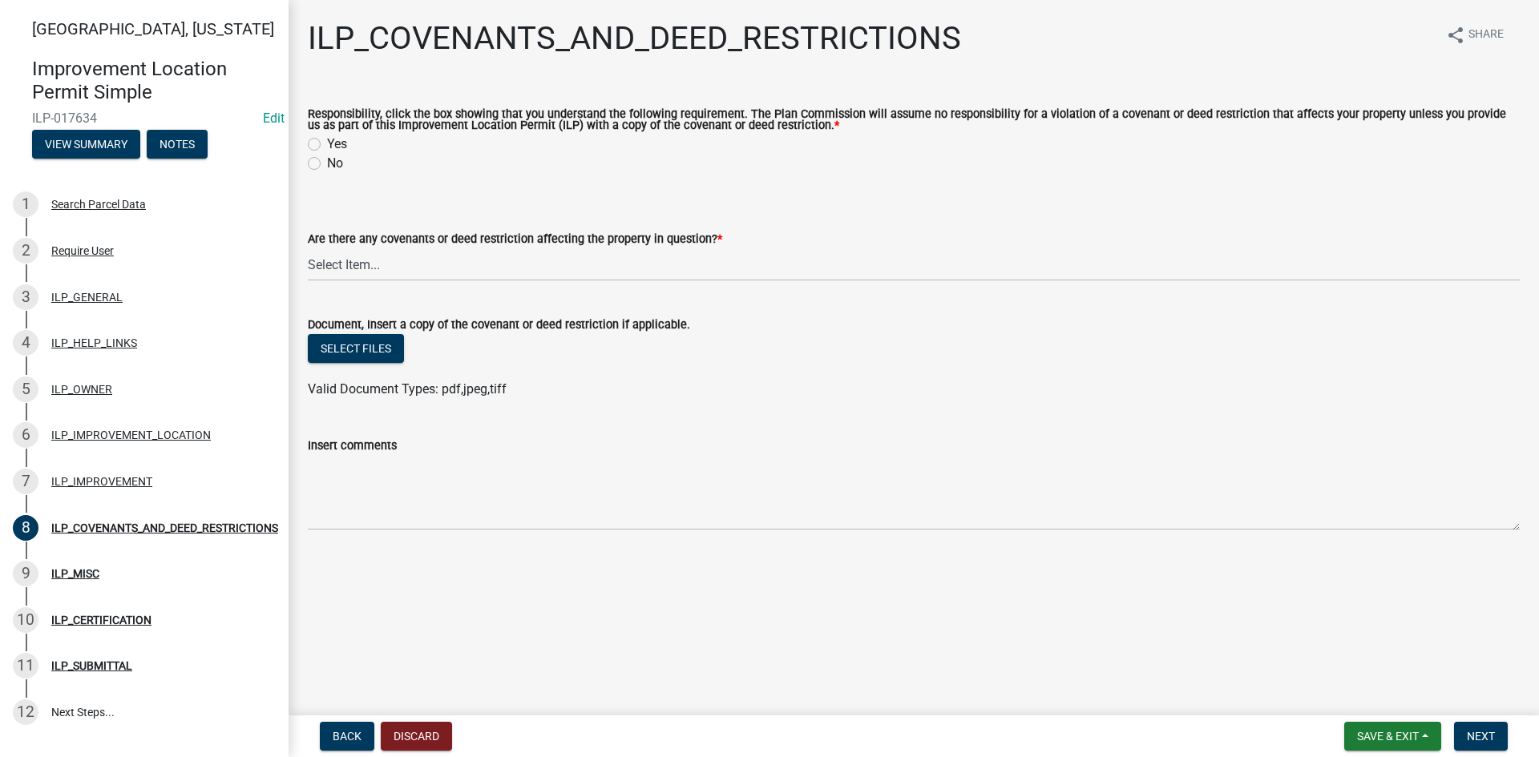
click at [327, 139] on label "Yes" at bounding box center [337, 144] width 20 height 19
click at [327, 139] on input "Yes" at bounding box center [332, 140] width 10 height 10
radio input "true"
click at [345, 267] on select "Select Item... YES NO" at bounding box center [914, 264] width 1212 height 33
click at [308, 249] on select "Select Item... YES NO" at bounding box center [914, 264] width 1212 height 33
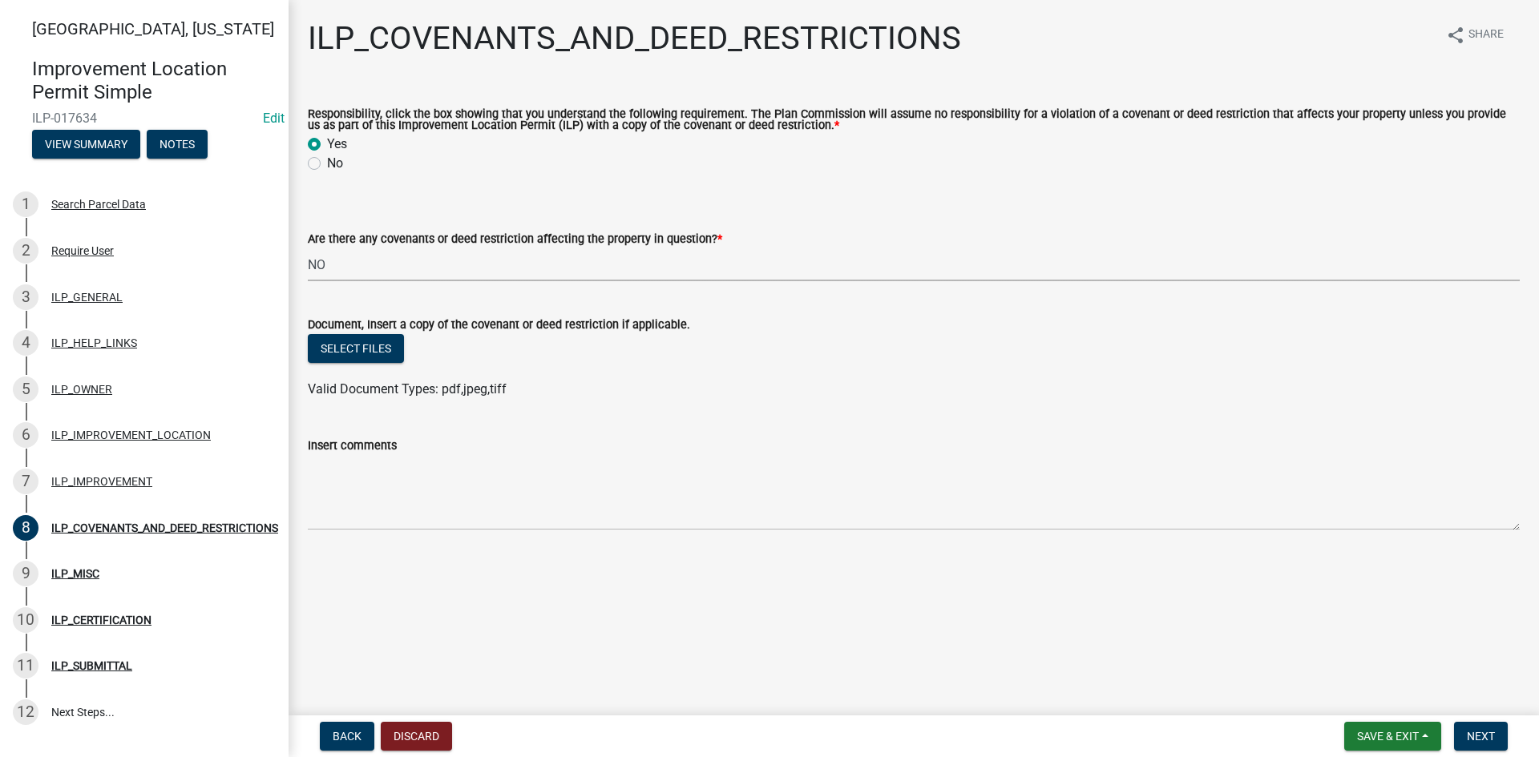
select select "8e2002f1-ace1-422c-92a0-aa7ffd64ff05"
click at [1481, 729] on span "Next" at bounding box center [1481, 736] width 28 height 13
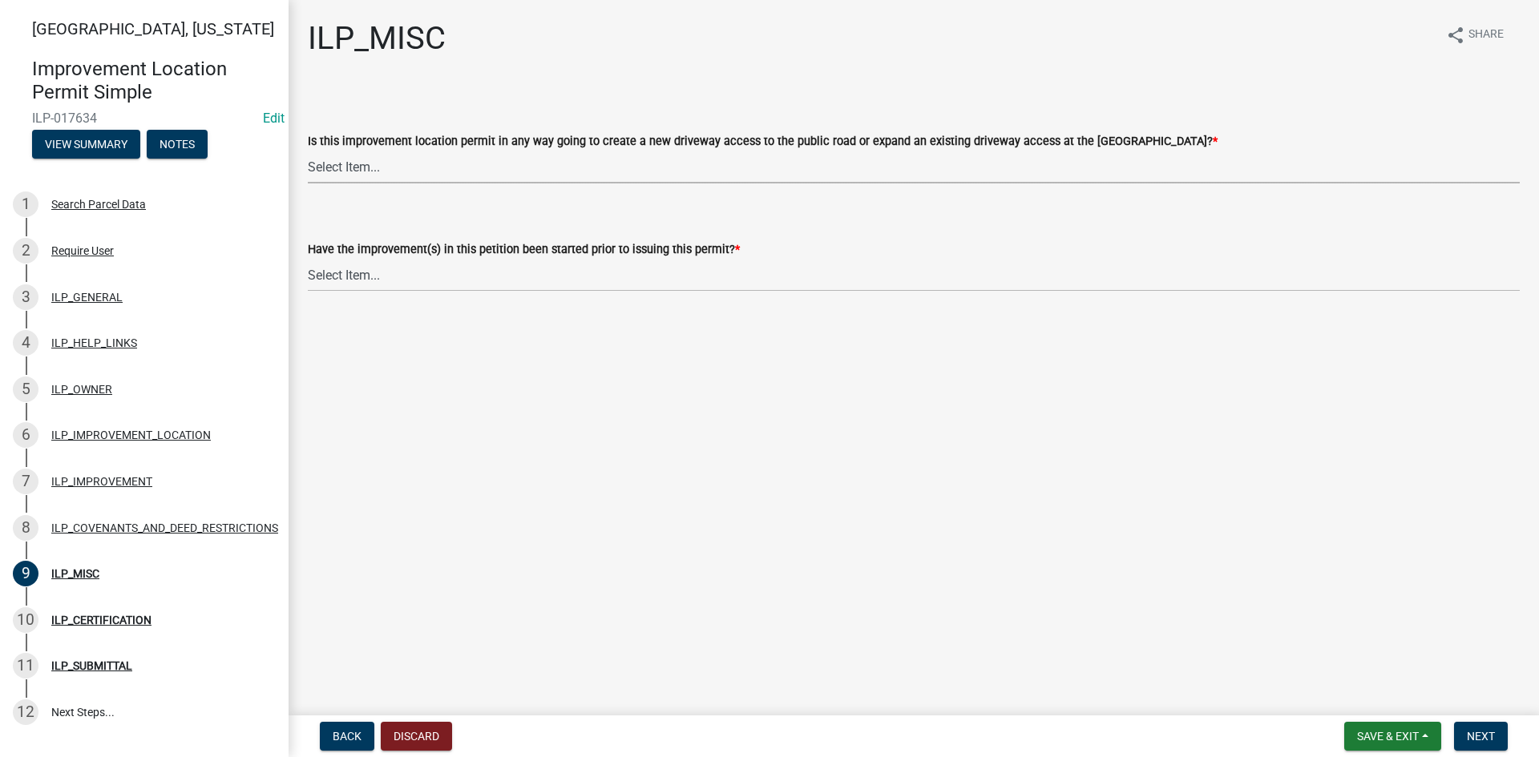
click at [470, 171] on select "Select Item... YES NO" at bounding box center [914, 167] width 1212 height 33
click at [308, 151] on select "Select Item... YES NO" at bounding box center [914, 167] width 1212 height 33
select select "7bbc9f35-8690-4155-9a41-9f01907d32de"
click at [465, 267] on select "Select Item... YES NO" at bounding box center [914, 275] width 1212 height 33
click at [308, 259] on select "Select Item... YES NO" at bounding box center [914, 275] width 1212 height 33
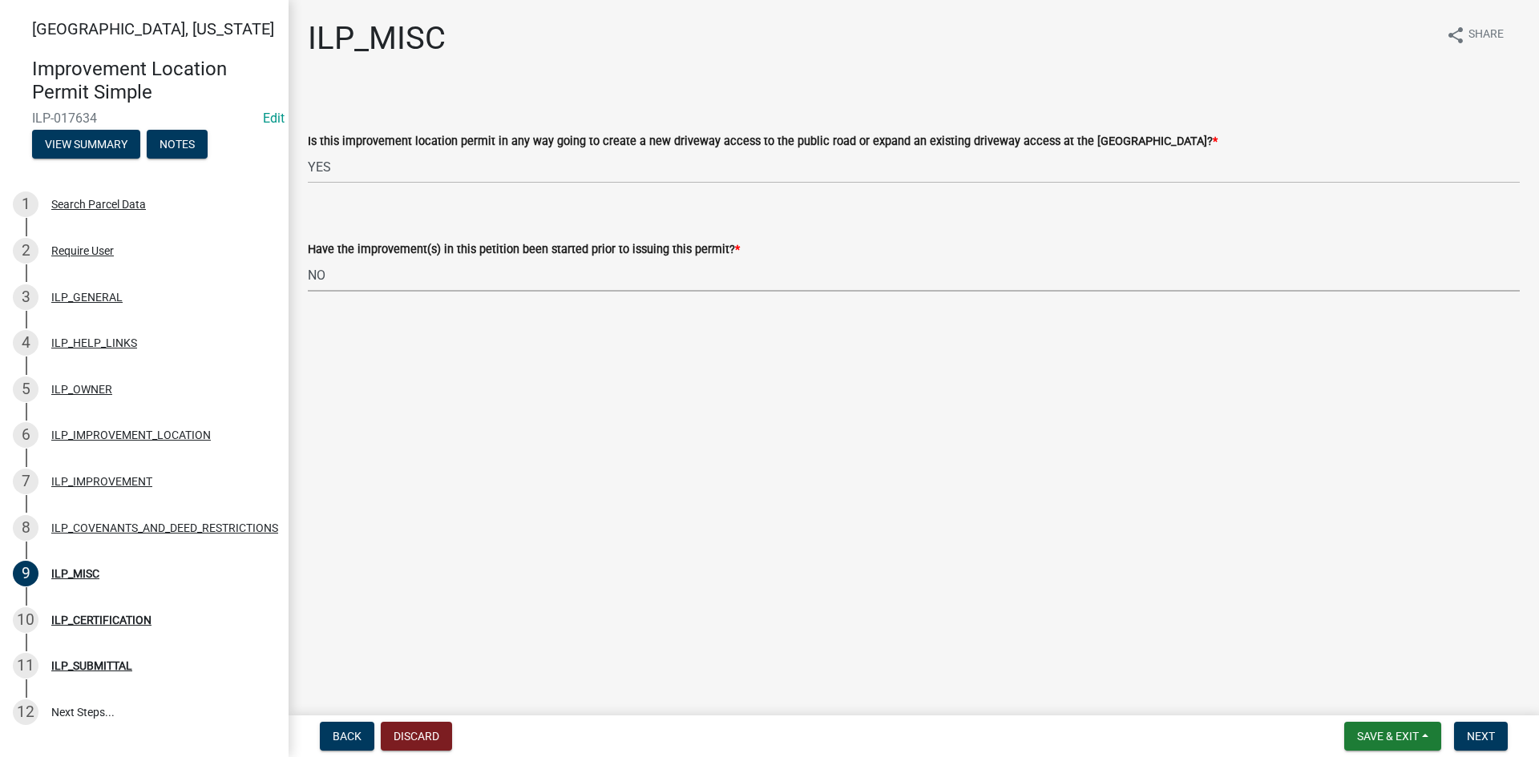
select select "87690217-1c5d-4f3f-89a3-85c12ce3295a"
click at [1481, 725] on button "Next" at bounding box center [1481, 736] width 54 height 29
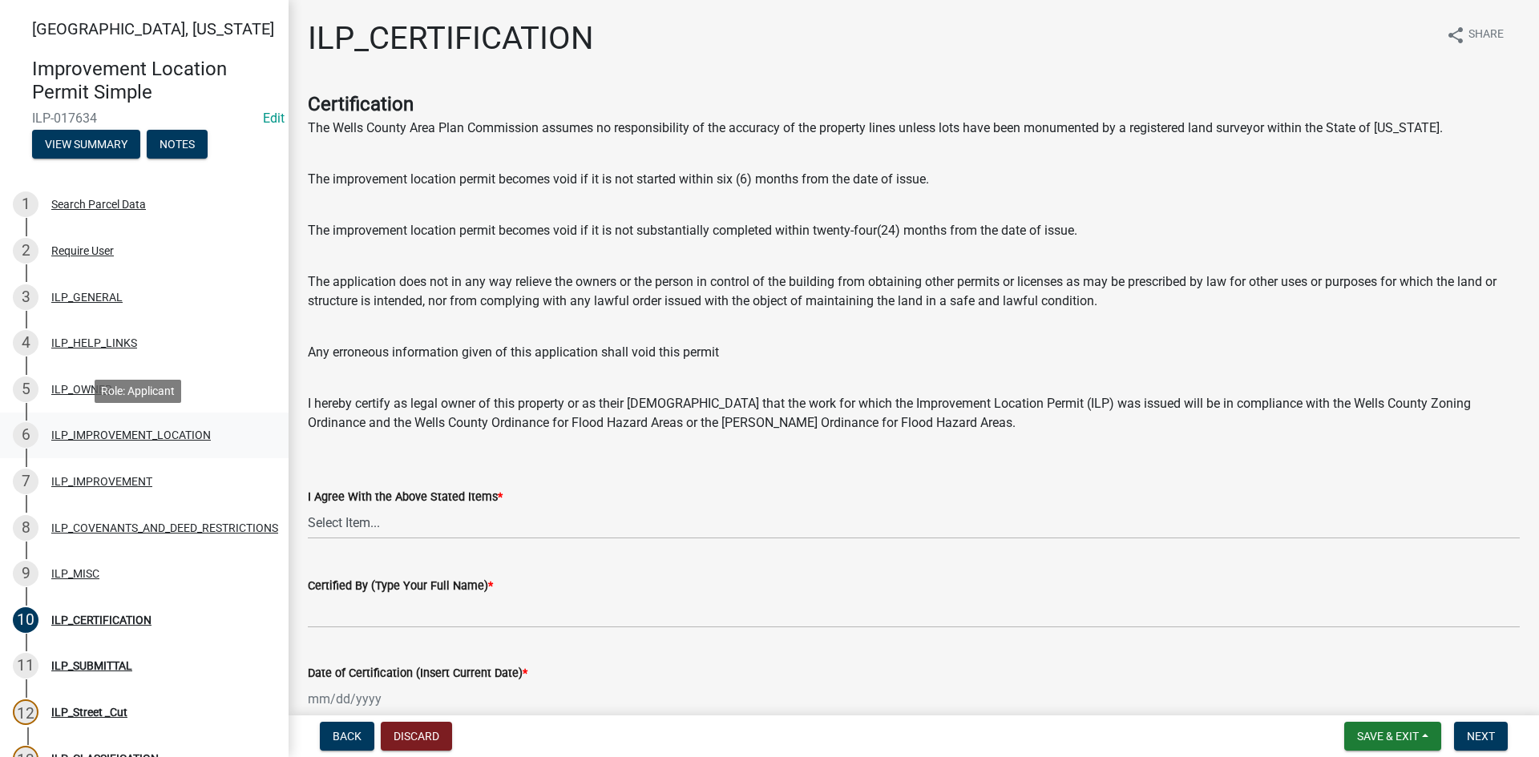
click at [97, 431] on div "ILP_IMPROVEMENT_LOCATION" at bounding box center [131, 435] width 160 height 11
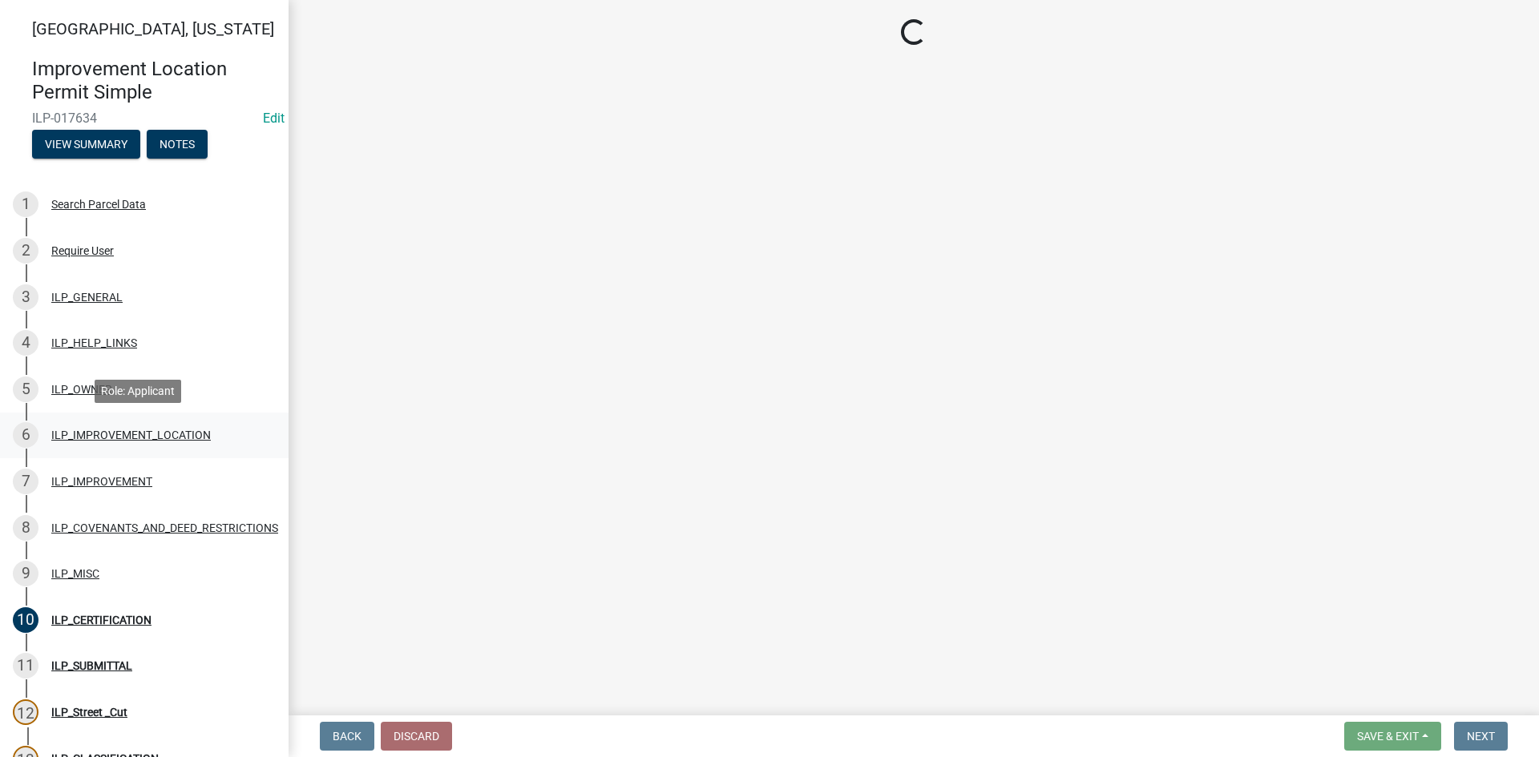
select select "03ef64e6-f0ff-43c9-aded-972c487e3507"
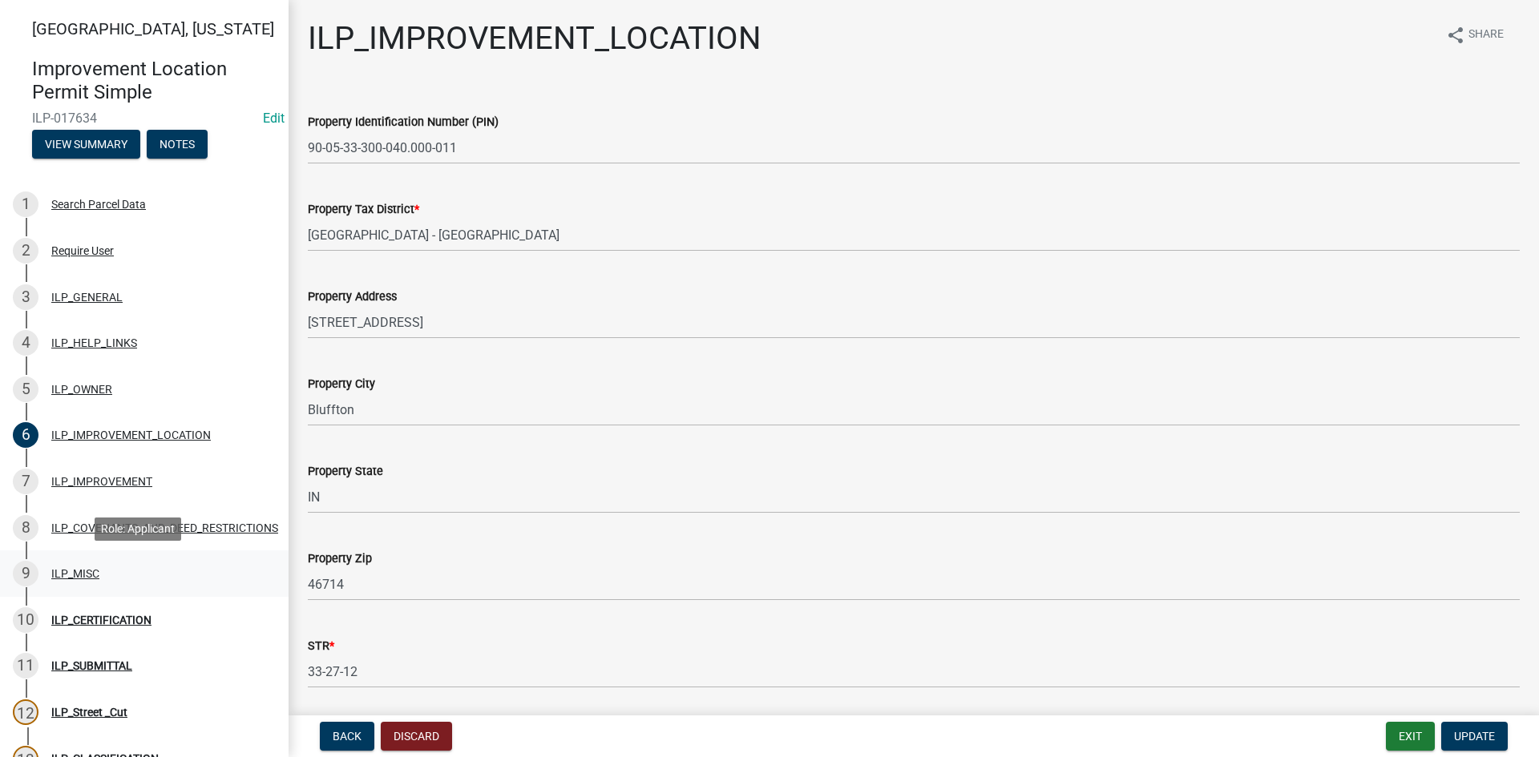
click at [79, 568] on div "ILP_MISC" at bounding box center [75, 573] width 48 height 11
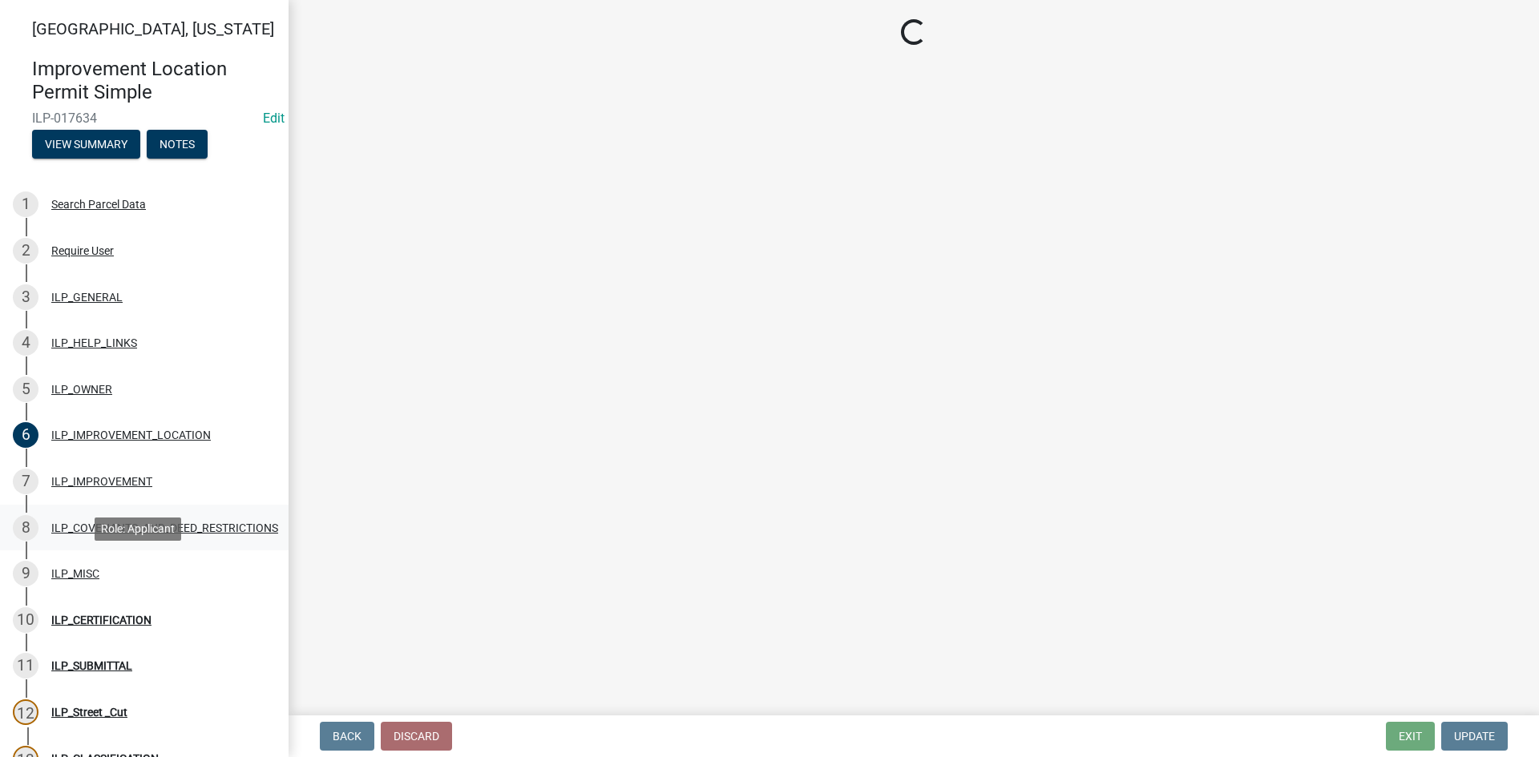
select select "7bbc9f35-8690-4155-9a41-9f01907d32de"
select select "87690217-1c5d-4f3f-89a3-85c12ce3295a"
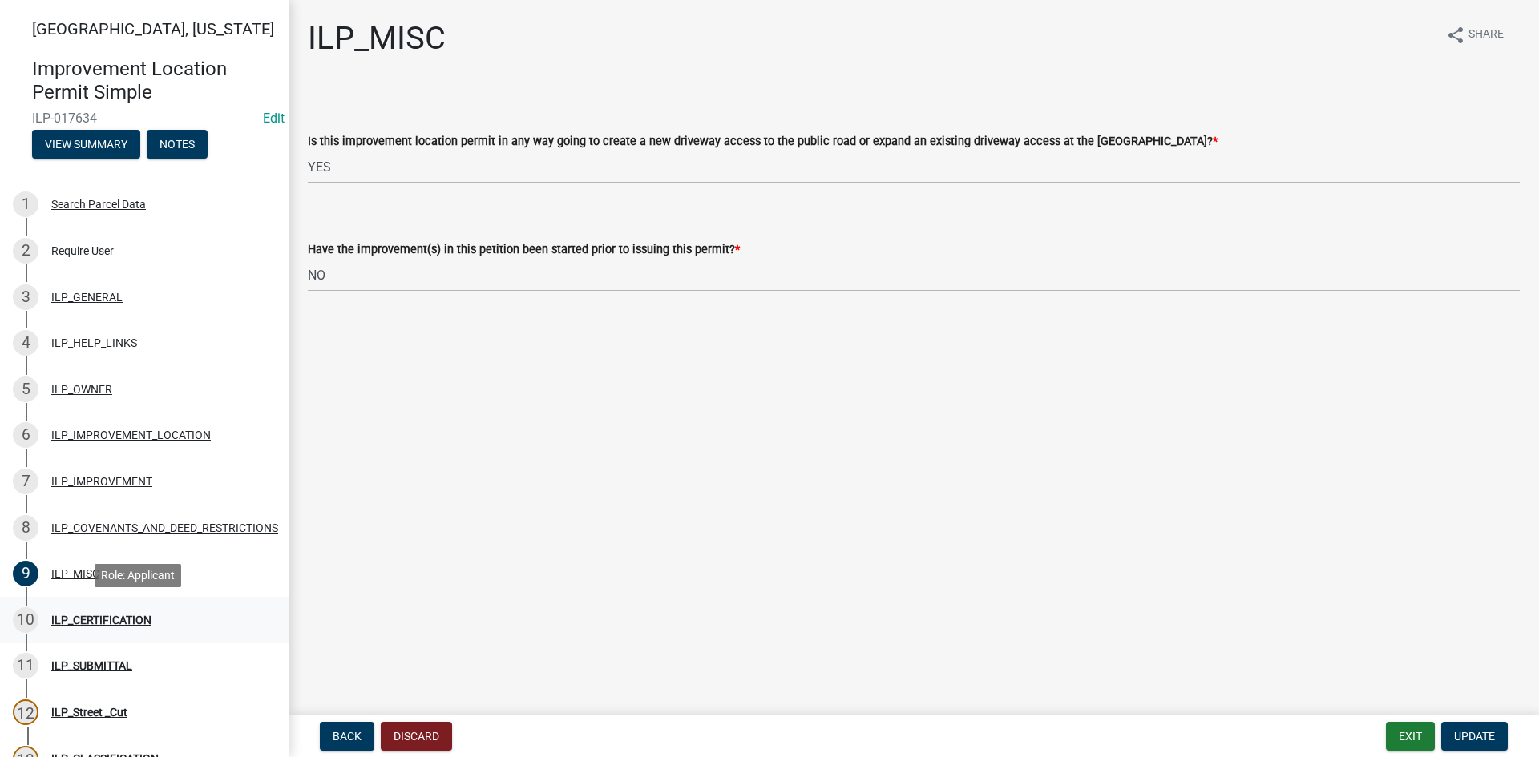
click at [112, 620] on div "ILP_CERTIFICATION" at bounding box center [101, 620] width 100 height 11
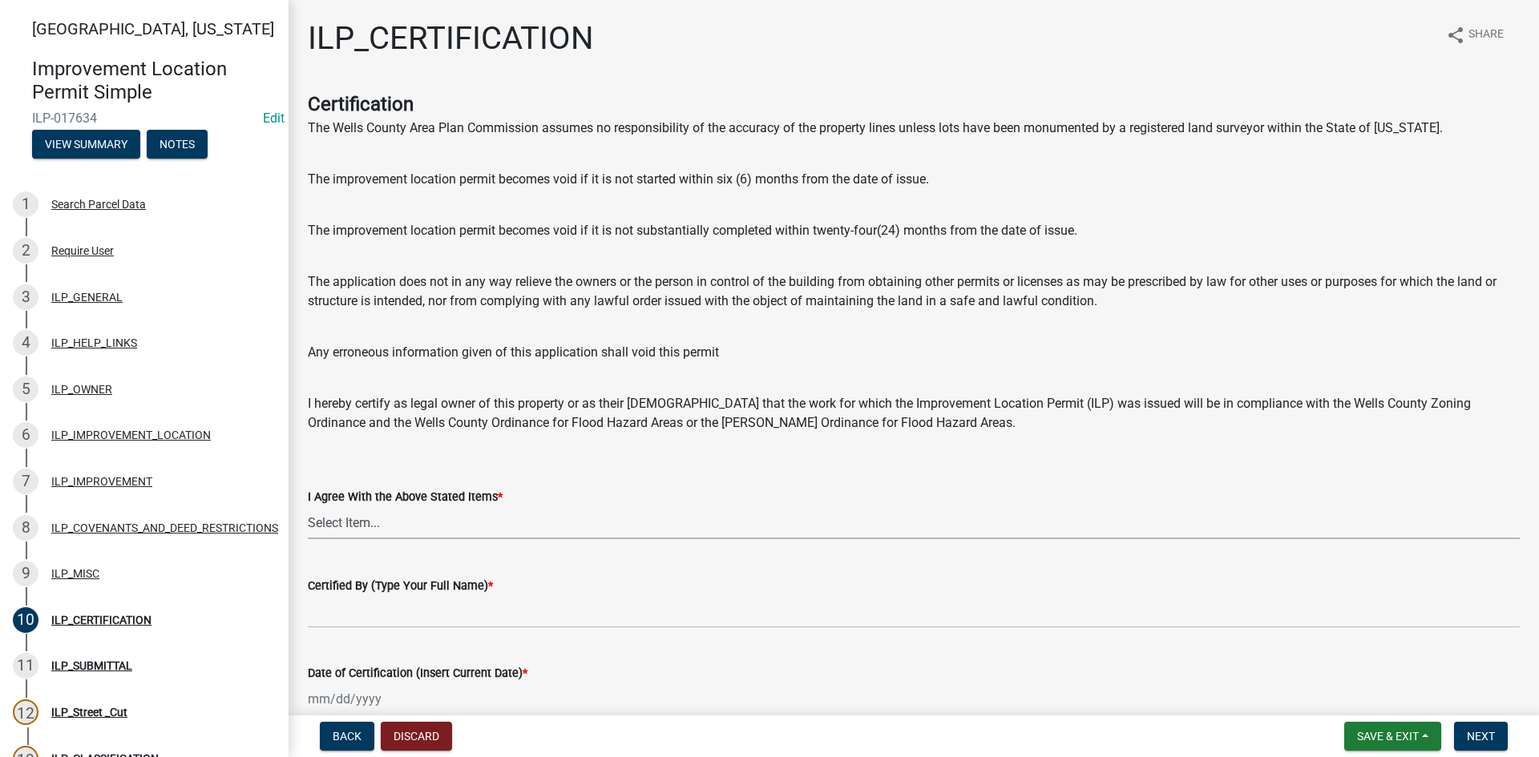
click at [475, 527] on select "Select Item... Yes" at bounding box center [914, 523] width 1212 height 33
click at [308, 507] on select "Select Item... Yes" at bounding box center [914, 523] width 1212 height 33
select select "bd96893d-fc5a-4886-96bc-c23f48f60341"
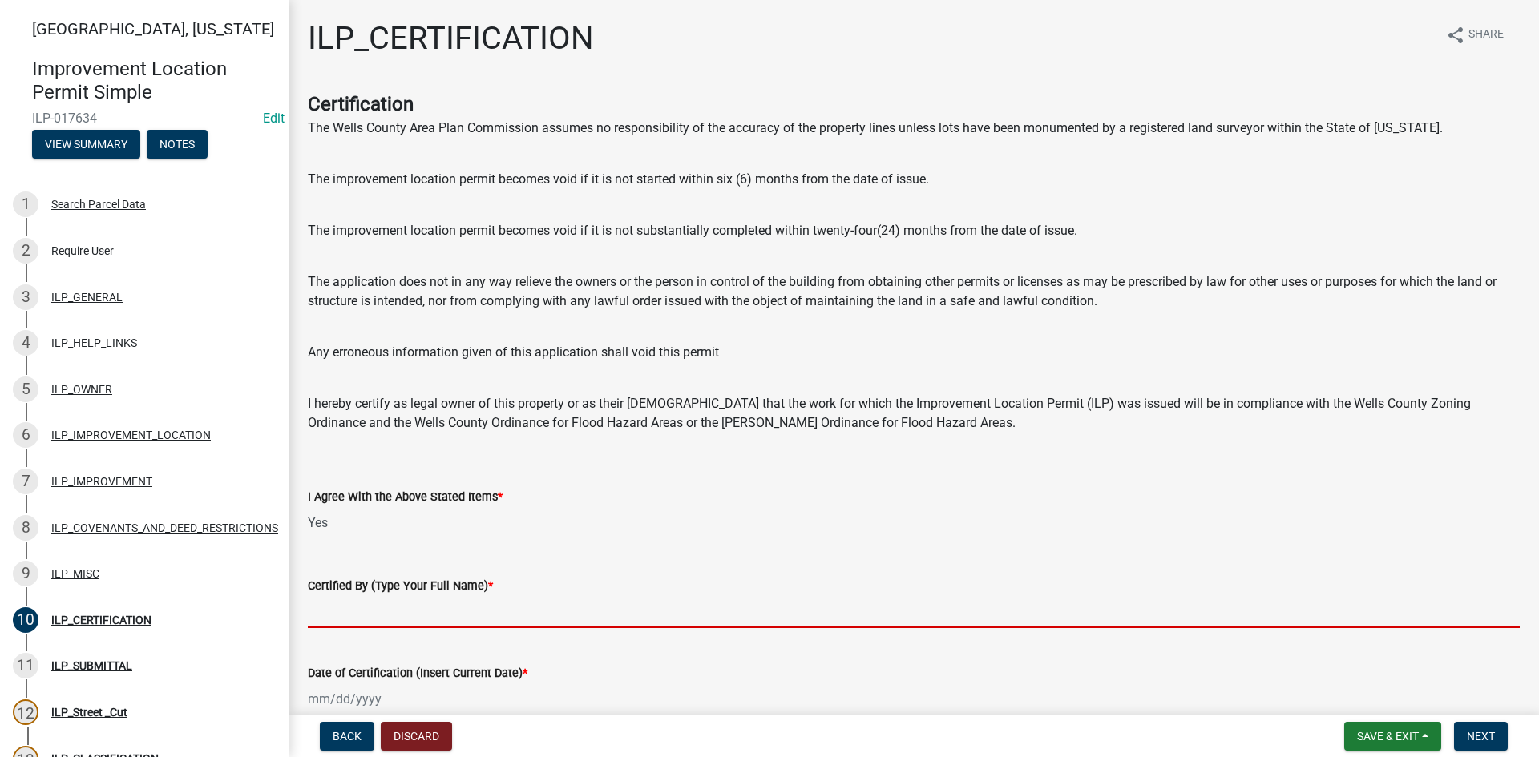
click at [539, 612] on input "Certified By (Type Your Full Name) *" at bounding box center [914, 612] width 1212 height 33
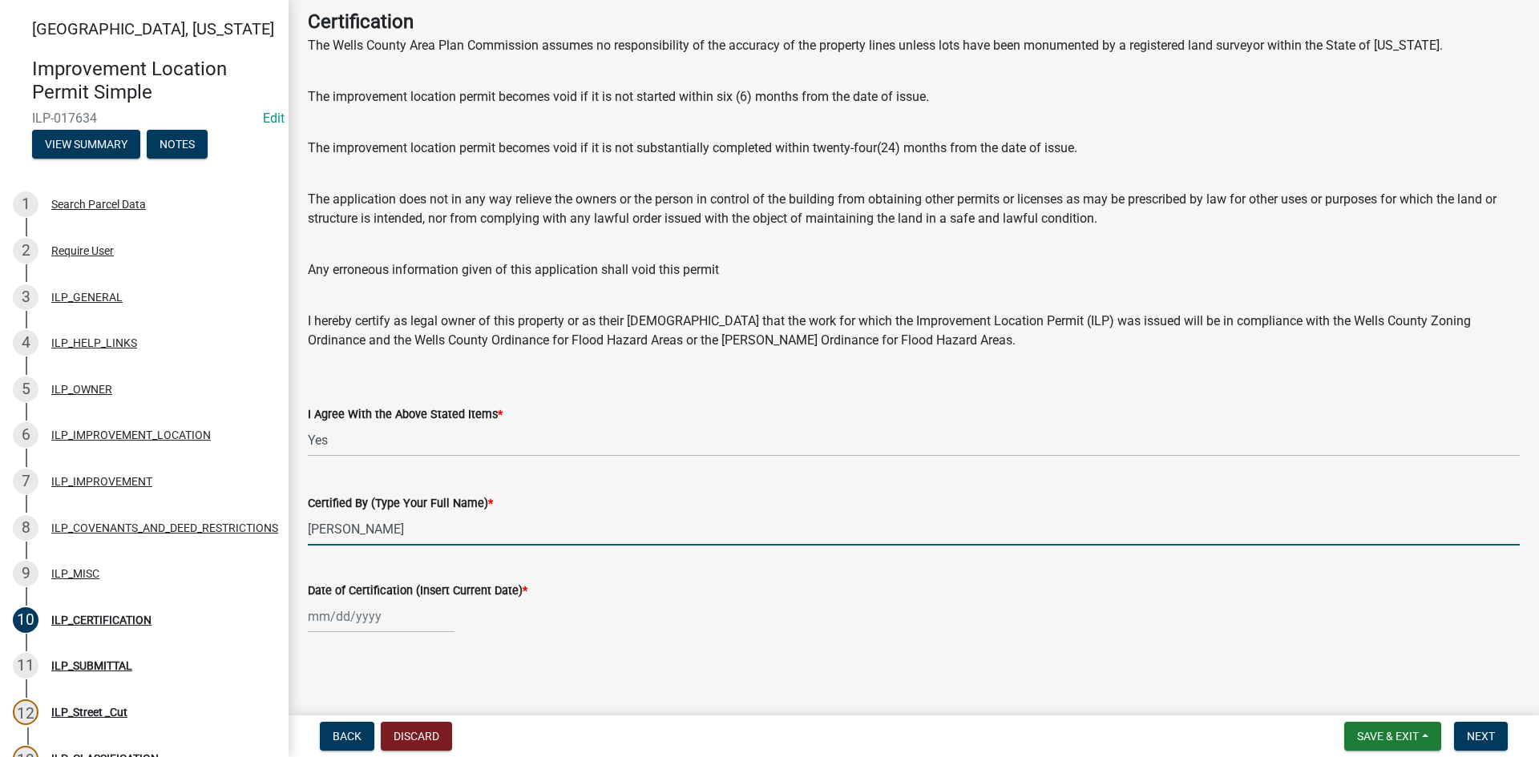
scroll to position [83, 0]
type input "[PERSON_NAME]"
select select "8"
select select "2025"
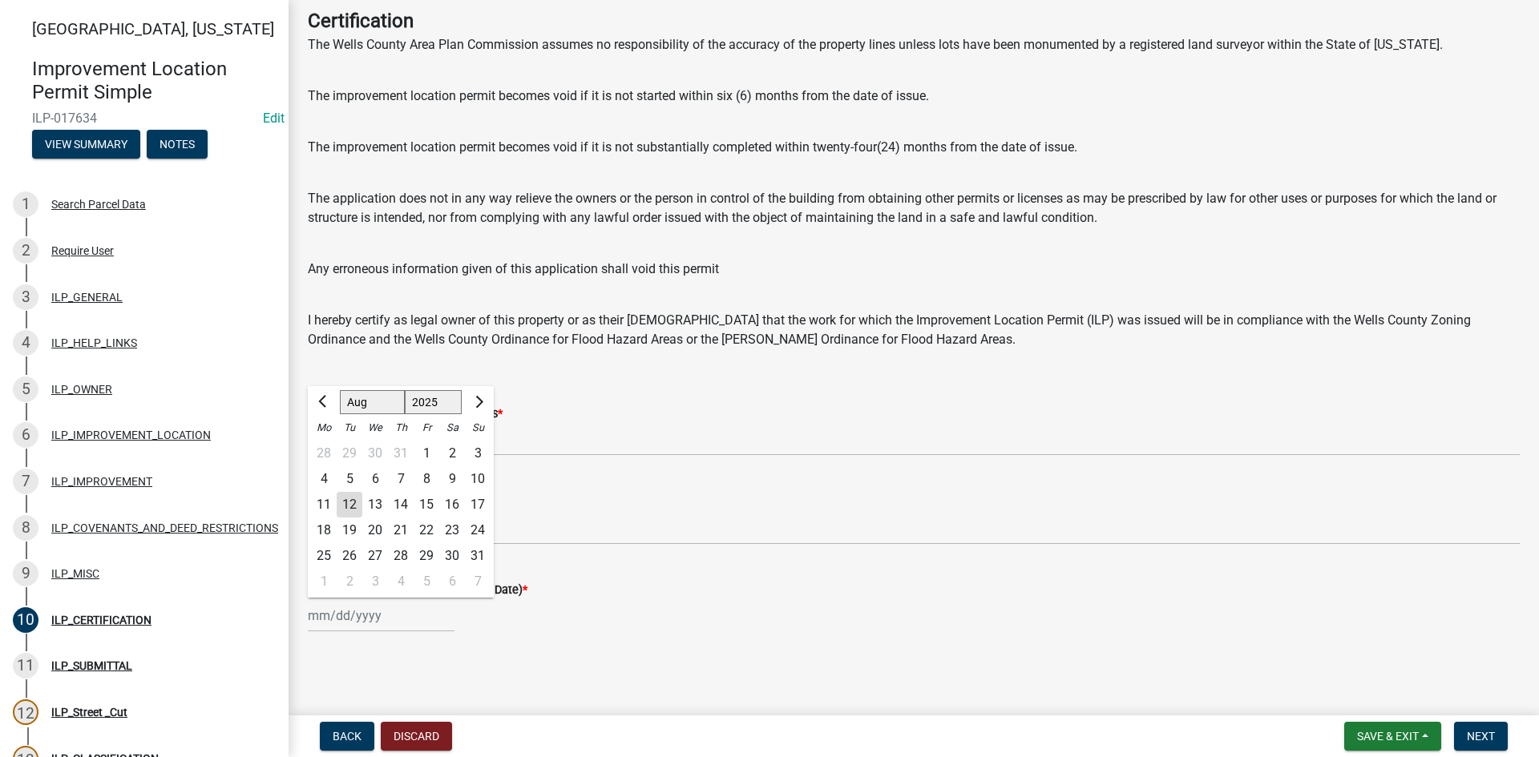
click at [343, 625] on div "[PERSON_NAME] Feb Mar Apr [PERSON_NAME][DATE] Oct Nov [DATE] 1526 1527 1528 152…" at bounding box center [381, 616] width 147 height 33
click at [351, 505] on div "12" at bounding box center [350, 505] width 26 height 26
type input "[DATE]"
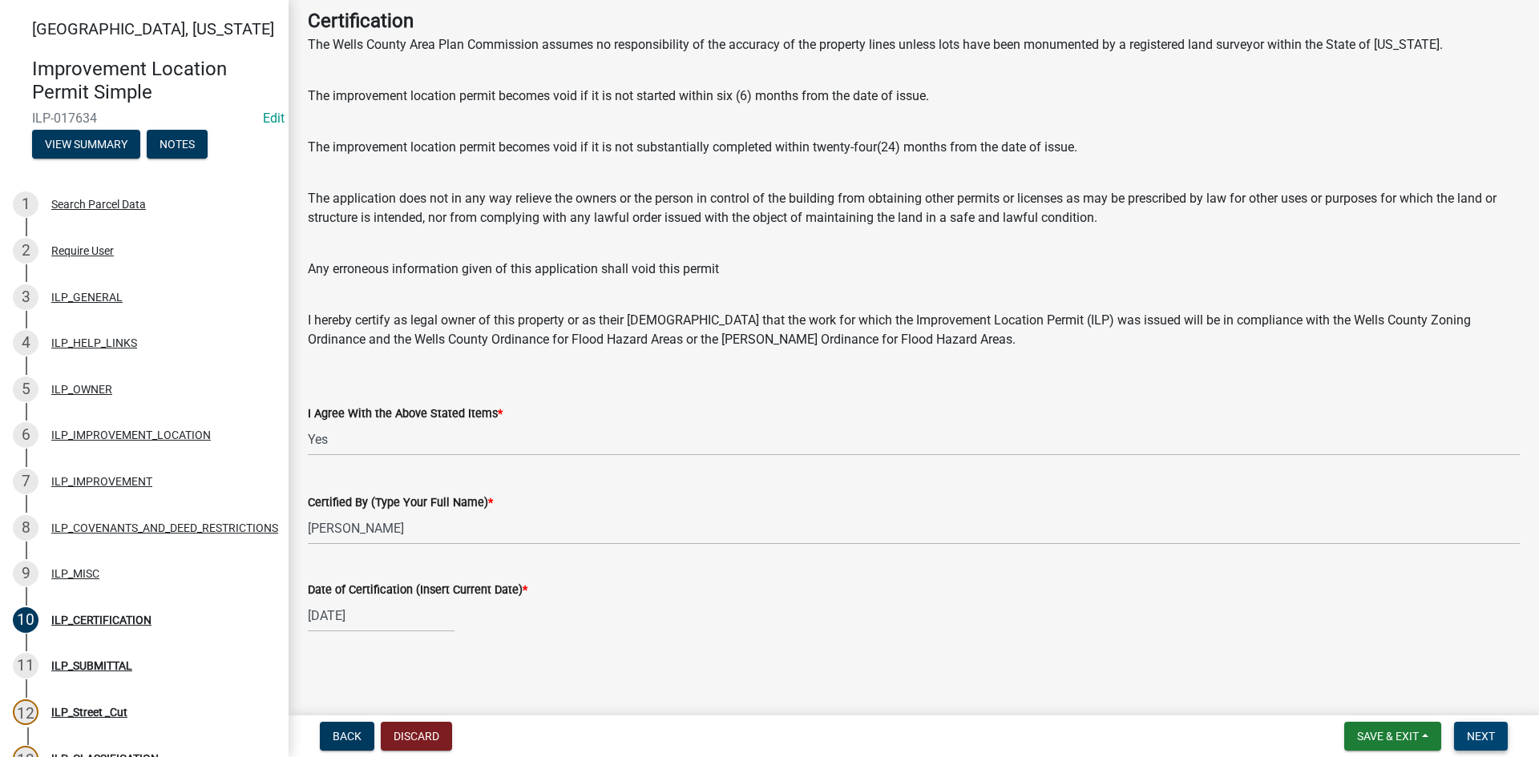
click at [1482, 729] on span "Next" at bounding box center [1481, 736] width 28 height 13
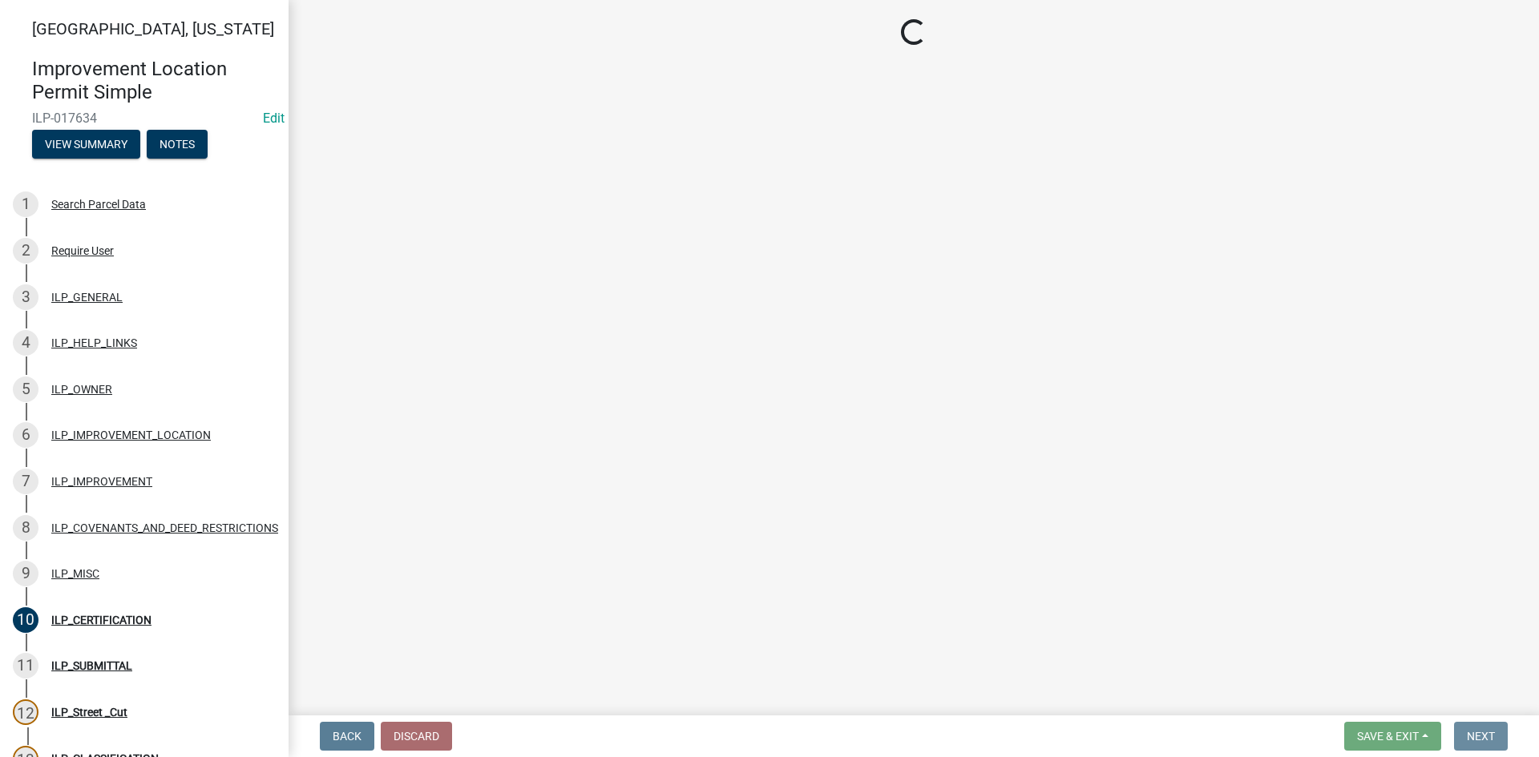
scroll to position [0, 0]
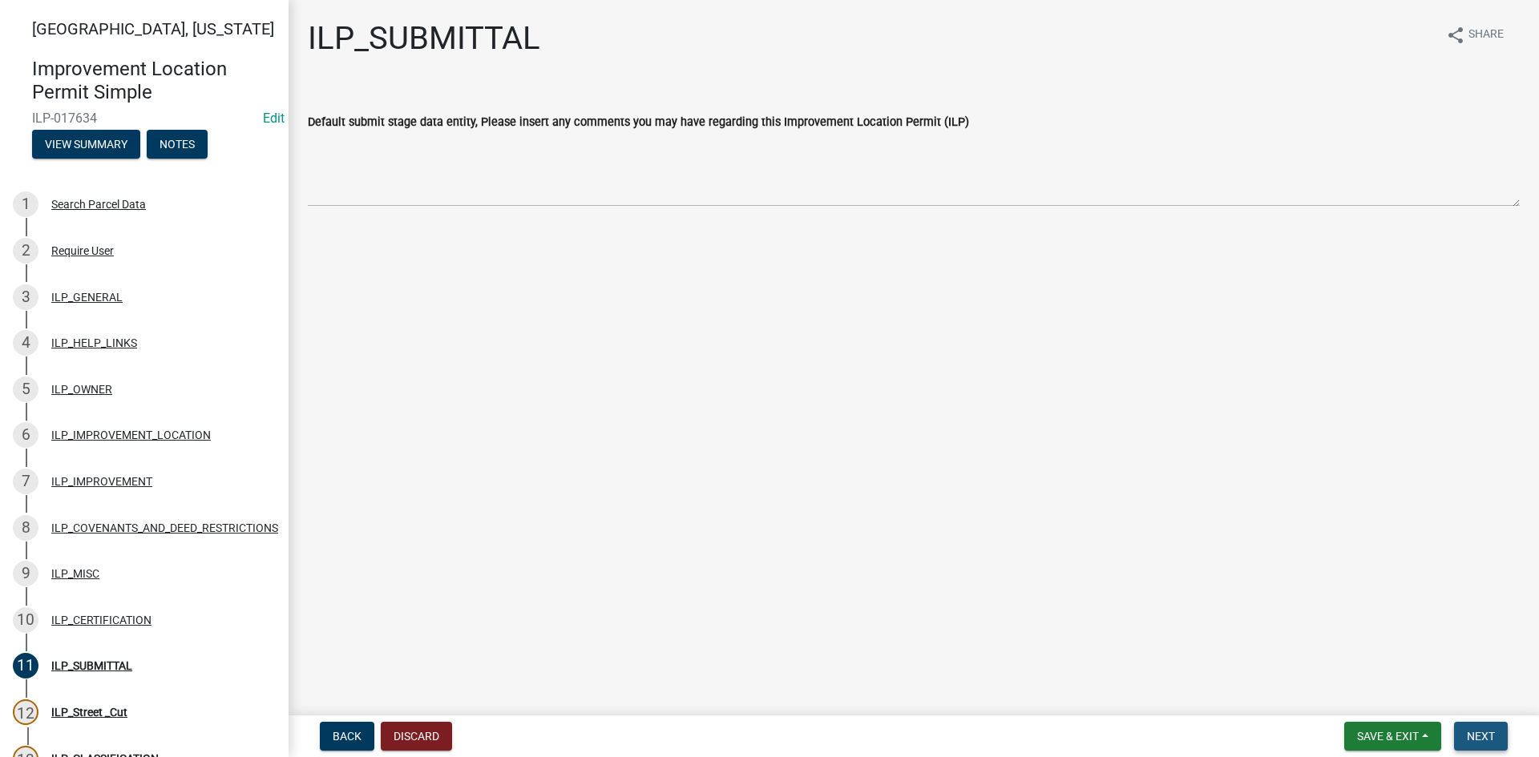
click at [1474, 729] on span "Next" at bounding box center [1481, 736] width 28 height 13
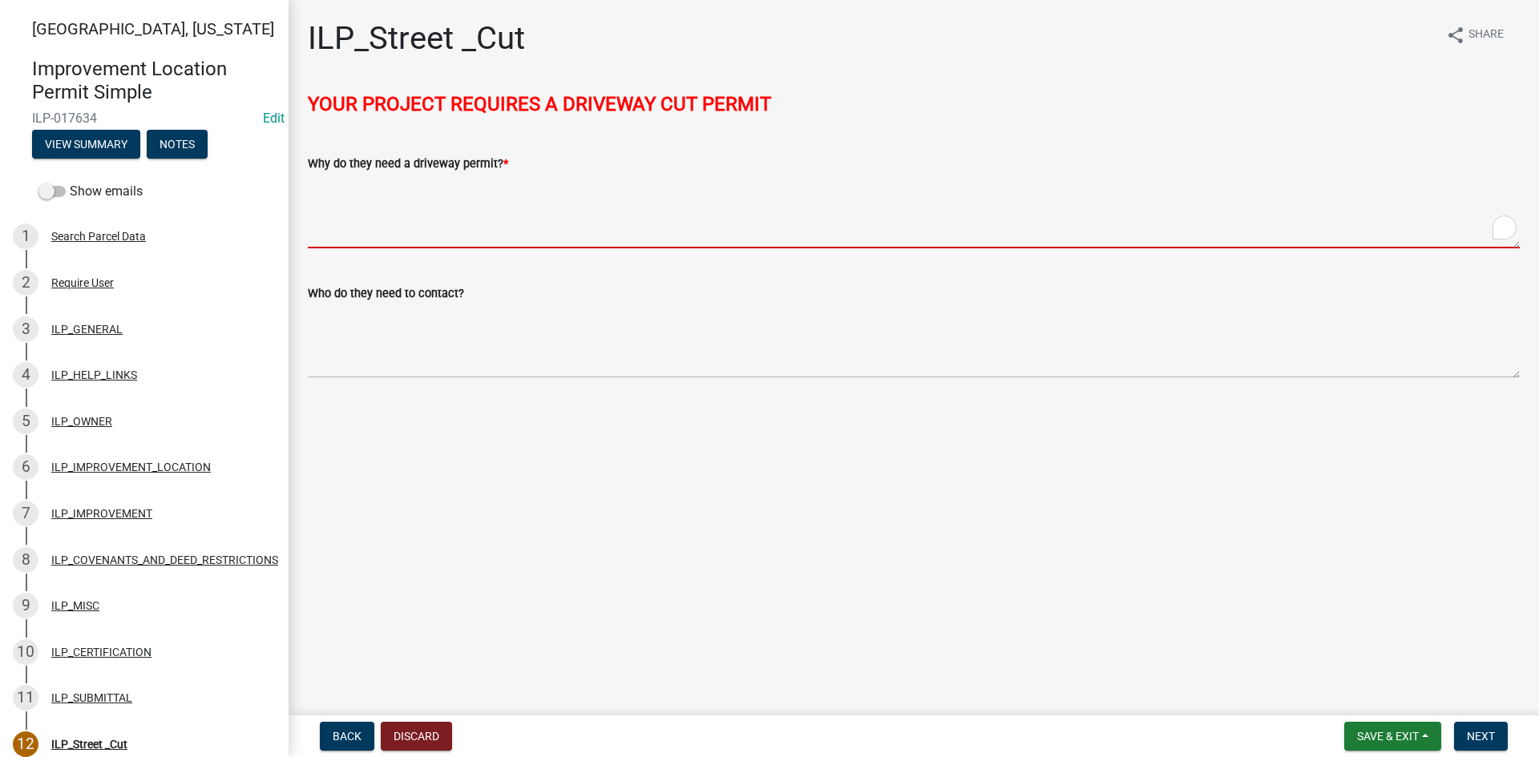
click at [471, 226] on textarea "Why do they need a driveway permit? *" at bounding box center [914, 210] width 1212 height 75
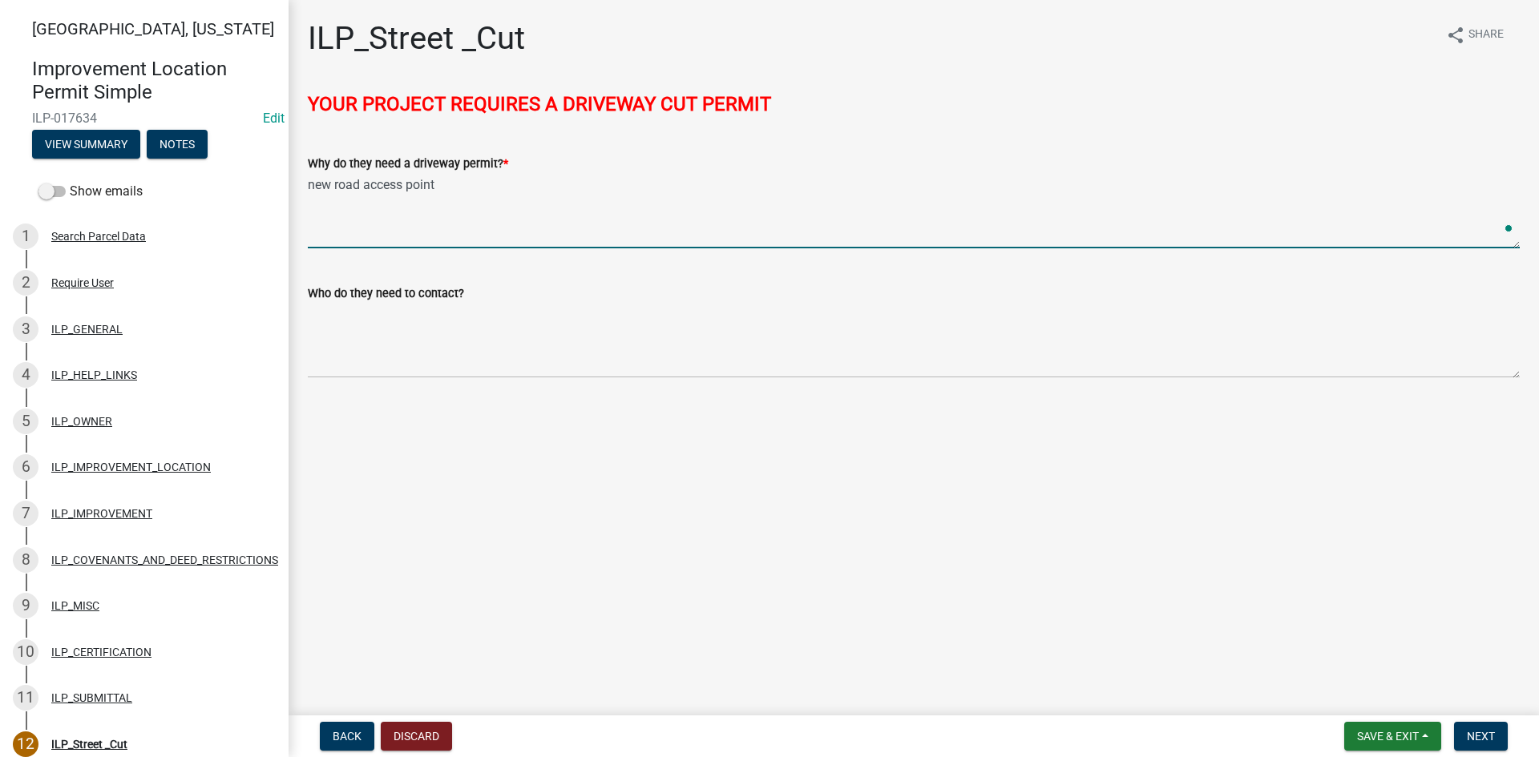
type textarea "new road access point"
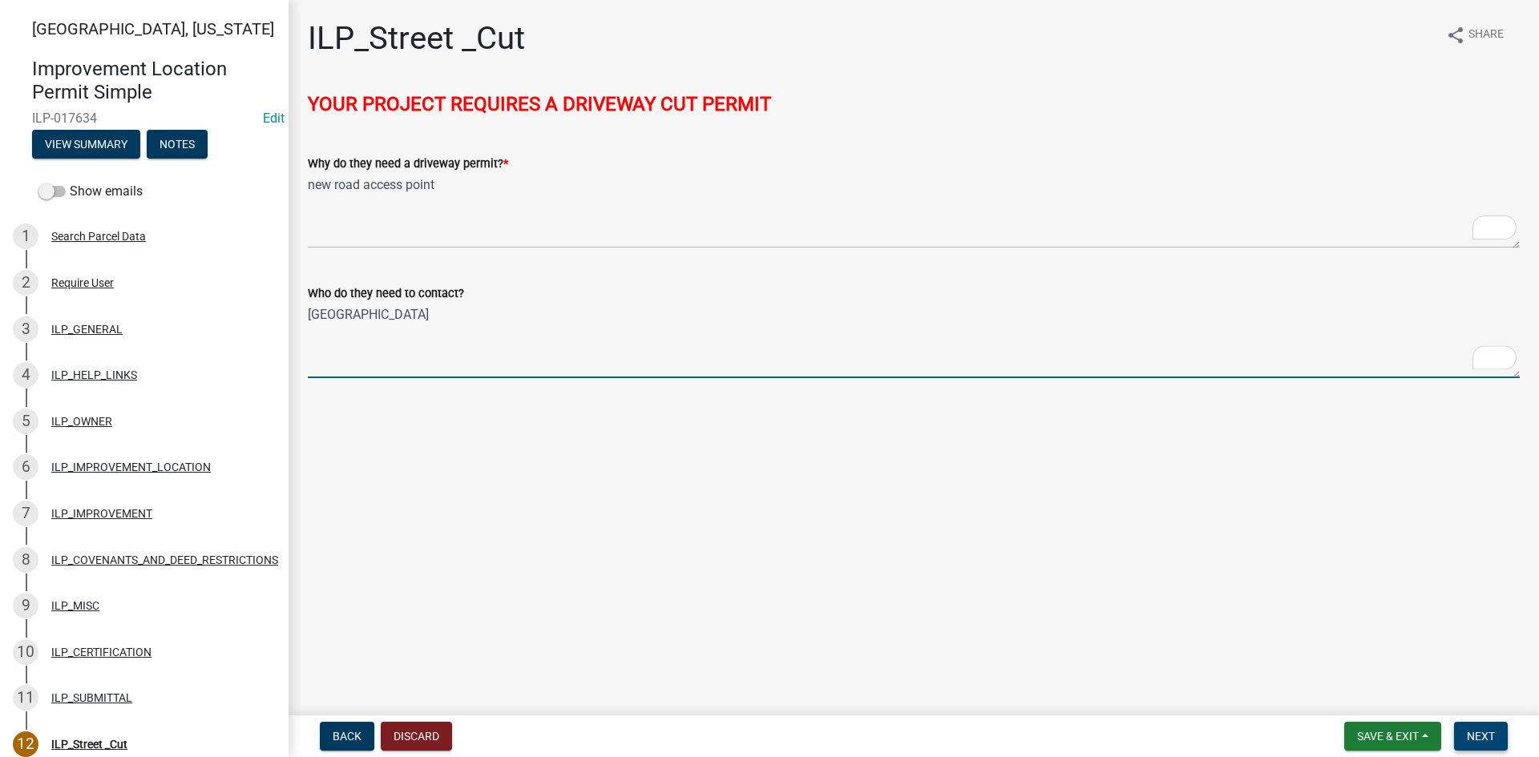
type textarea "[GEOGRAPHIC_DATA]"
click at [1485, 729] on span "Next" at bounding box center [1481, 736] width 28 height 13
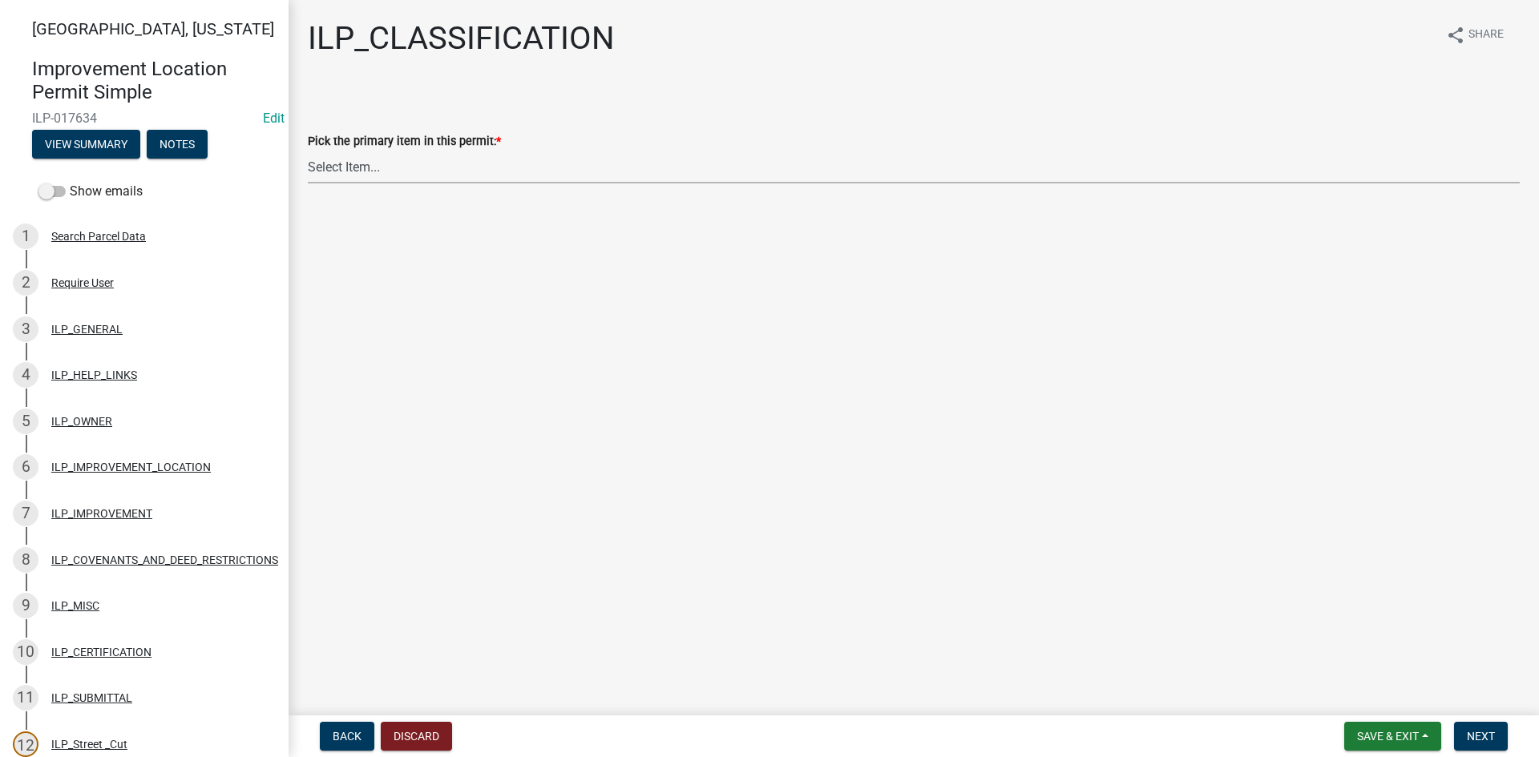
click at [500, 160] on select "Select Item... Accessory Structure (Addition) Accessory Structure (NEW) Busines…" at bounding box center [914, 167] width 1212 height 33
click at [308, 151] on select "Select Item... Accessory Structure (Addition) Accessory Structure (NEW) Busines…" at bounding box center [914, 167] width 1212 height 33
select select "119b830e-a7a9-4285-be0b-a69d75da8c1b"
click at [1483, 729] on span "Next" at bounding box center [1481, 736] width 28 height 13
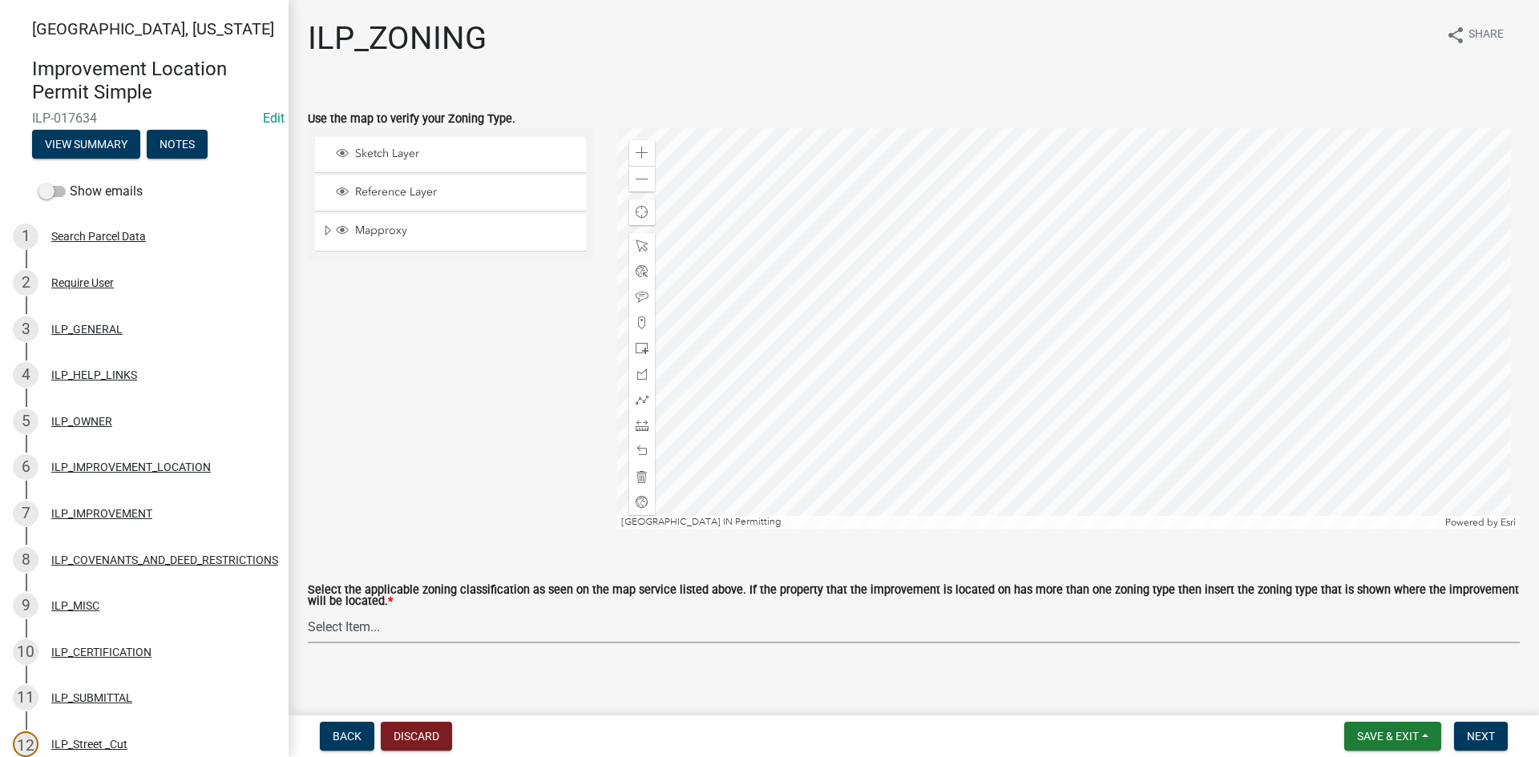
click at [775, 628] on select "Select Item... A-1 "Agricultural Intensive" A-R "Agricultural Residential" S-1 …" at bounding box center [914, 627] width 1212 height 33
click at [308, 612] on select "Select Item... A-1 "Agricultural Intensive" A-R "Agricultural Residential" S-1 …" at bounding box center [914, 627] width 1212 height 33
select select "d694ffb5-15d0-4049-a719-dd374d5d5d55"
click at [1479, 729] on span "Next" at bounding box center [1481, 736] width 28 height 13
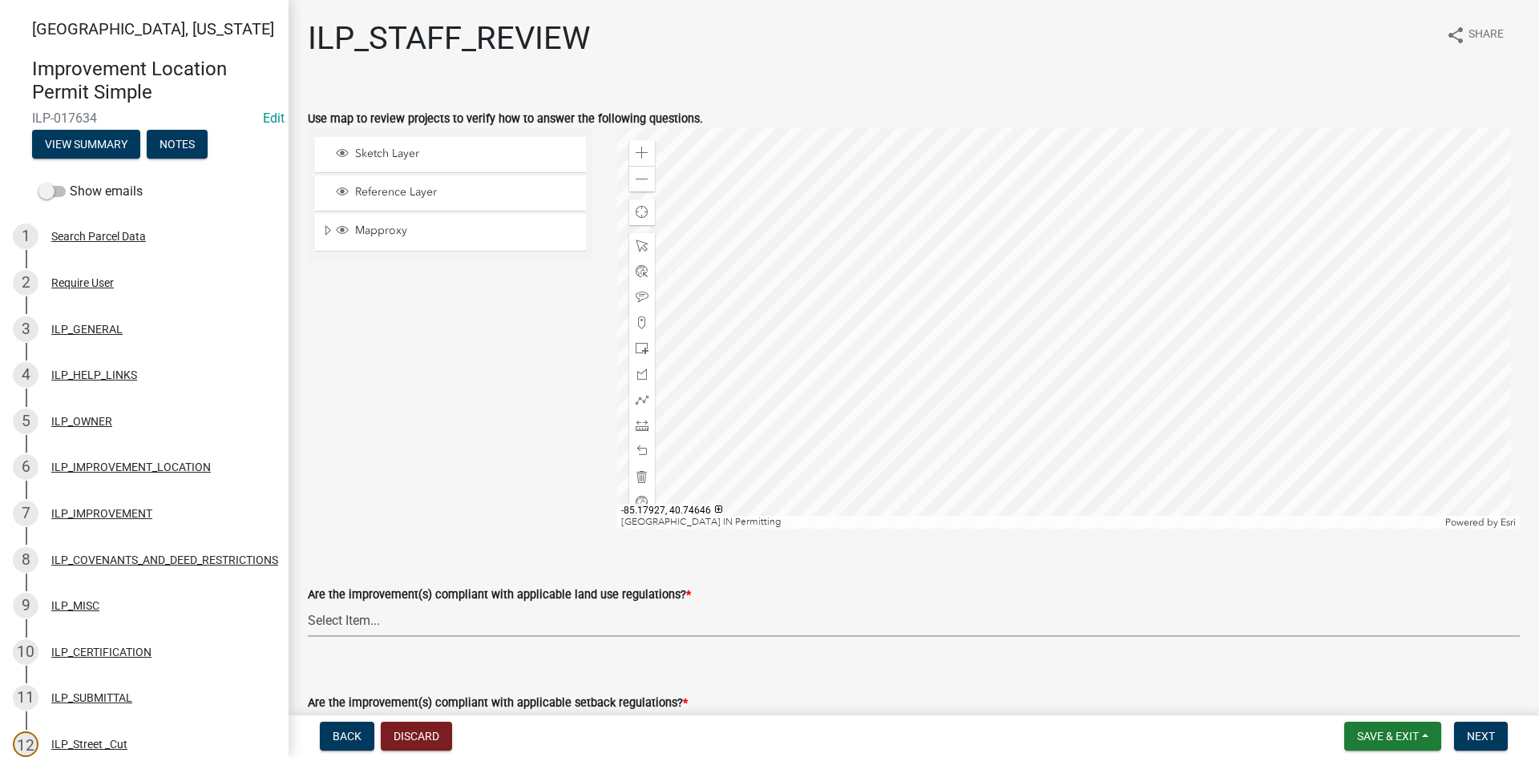
click at [518, 628] on select "Select Item... YES NO" at bounding box center [914, 620] width 1212 height 33
click at [308, 604] on select "Select Item... YES NO" at bounding box center [914, 620] width 1212 height 33
select select "83ffa5df-1258-41bd-a108-9f2370541ef9"
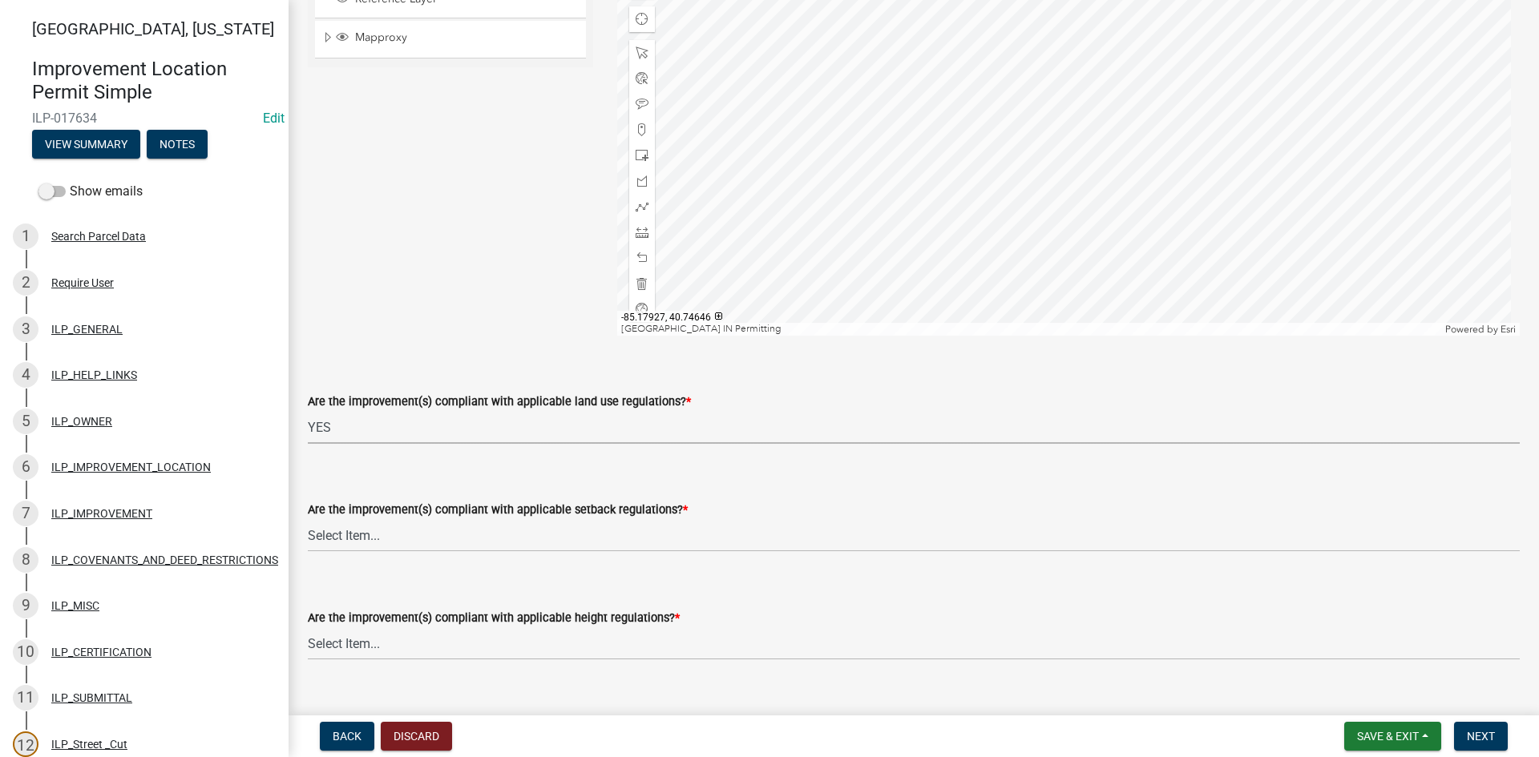
scroll to position [240, 0]
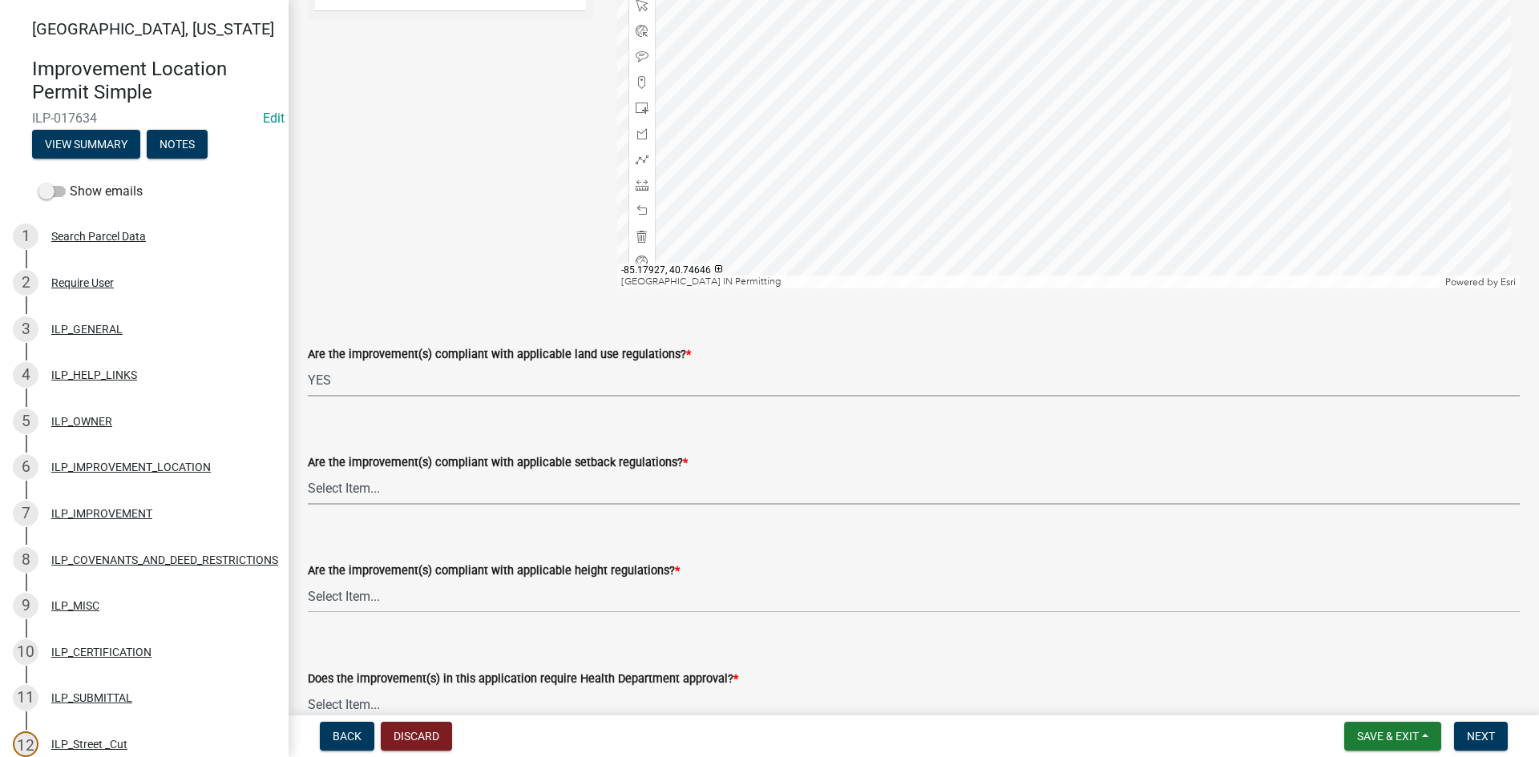
click at [516, 483] on select "Select Item... YES NO" at bounding box center [914, 488] width 1212 height 33
click at [308, 472] on select "Select Item... YES NO" at bounding box center [914, 488] width 1212 height 33
select select "e76e6c03-c199-4125-95d7-daca193c3739"
click at [517, 593] on select "Select Item... YES NO" at bounding box center [914, 596] width 1212 height 33
click at [308, 580] on select "Select Item... YES NO" at bounding box center [914, 596] width 1212 height 33
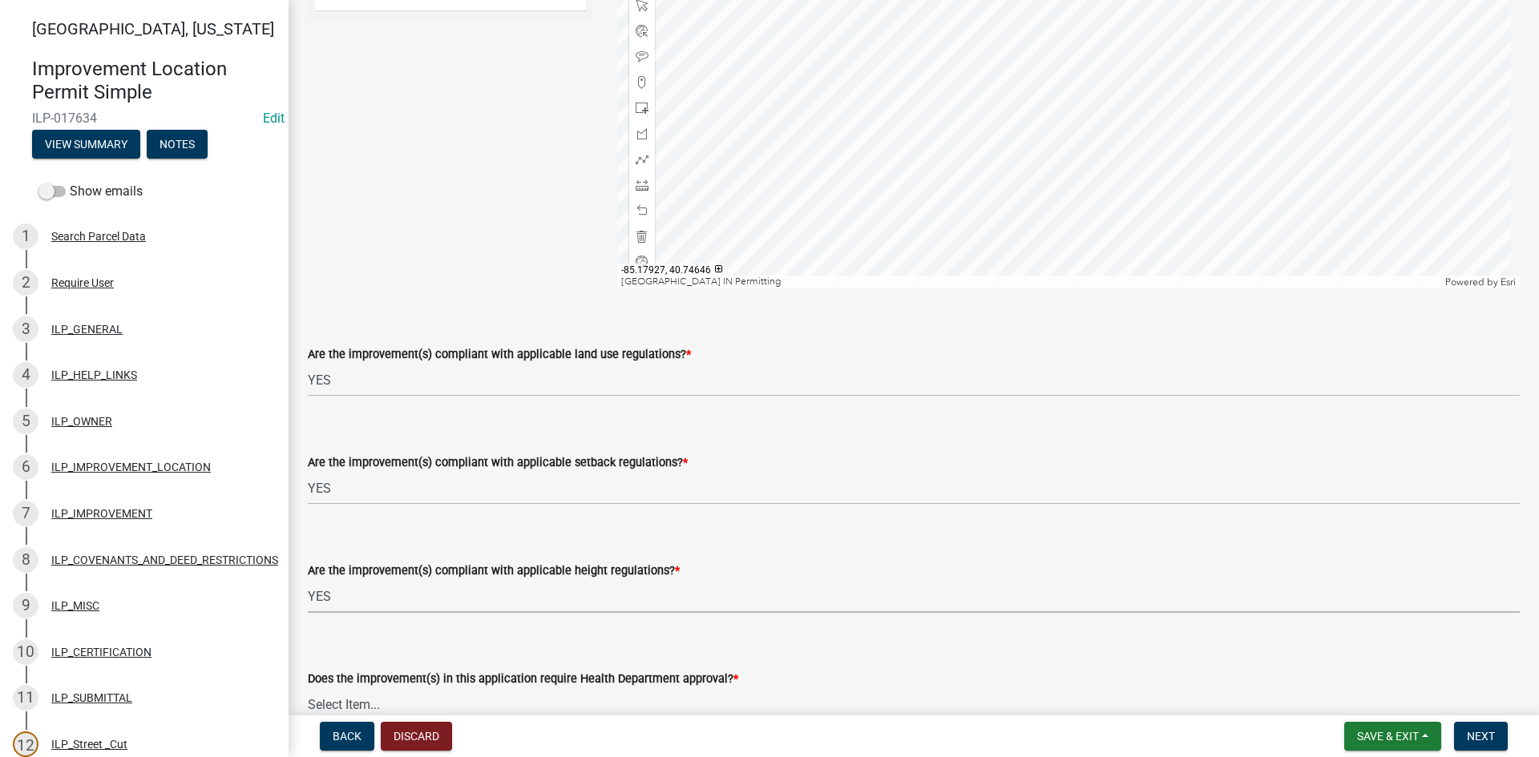
select select "b2795382-5a5c-496e-8f40-9eac2bba8e54"
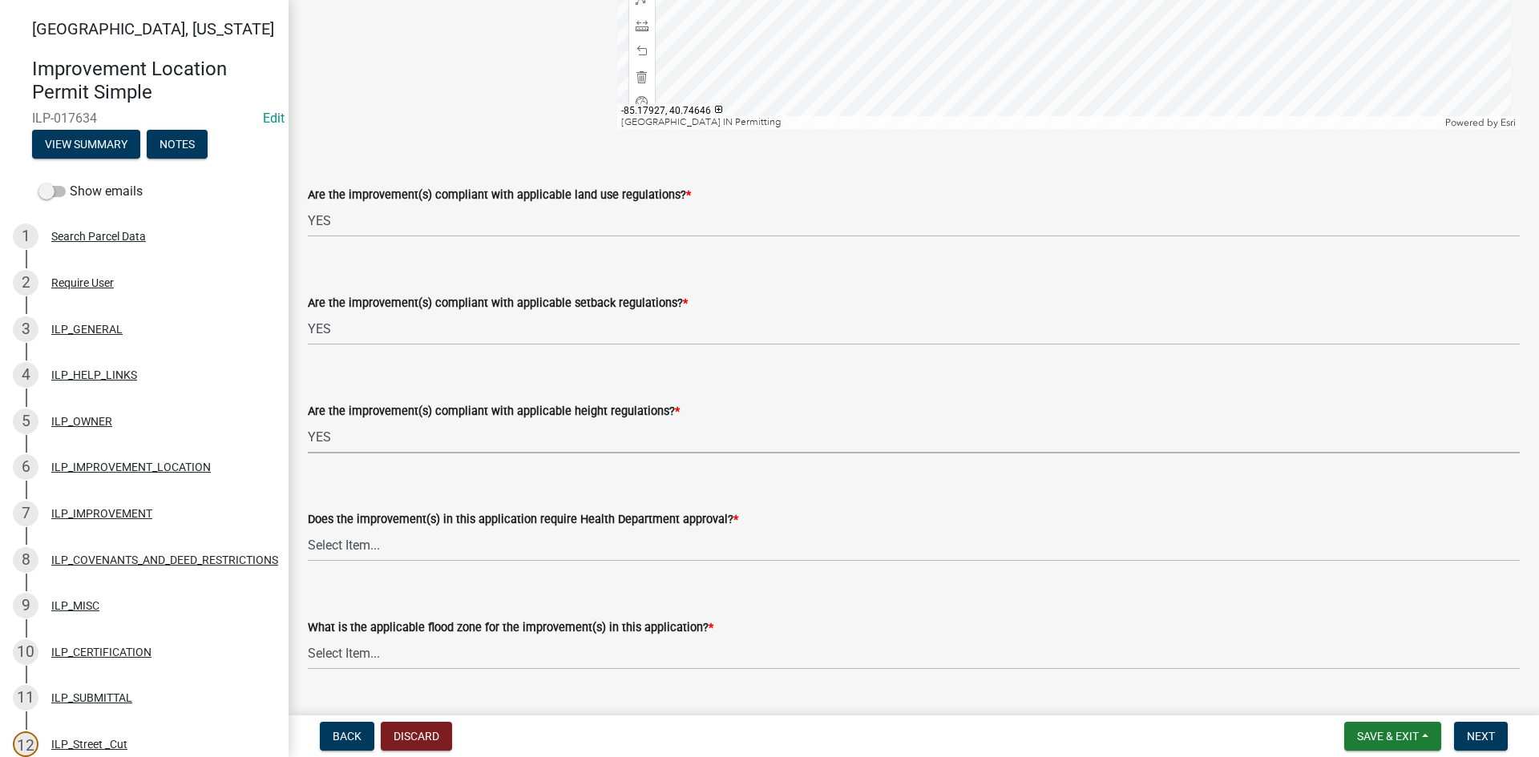
scroll to position [401, 0]
click at [527, 545] on select "Select Item... YES NO" at bounding box center [914, 544] width 1212 height 33
click at [308, 528] on select "Select Item... YES NO" at bounding box center [914, 544] width 1212 height 33
select select "2cf99e9a-fd48-429a-ab01-6241dd9ef86f"
click at [535, 660] on select "Select Item... AE-Floodway "Studied 1% Flood Zone Under State of [US_STATE] Jur…" at bounding box center [914, 652] width 1212 height 33
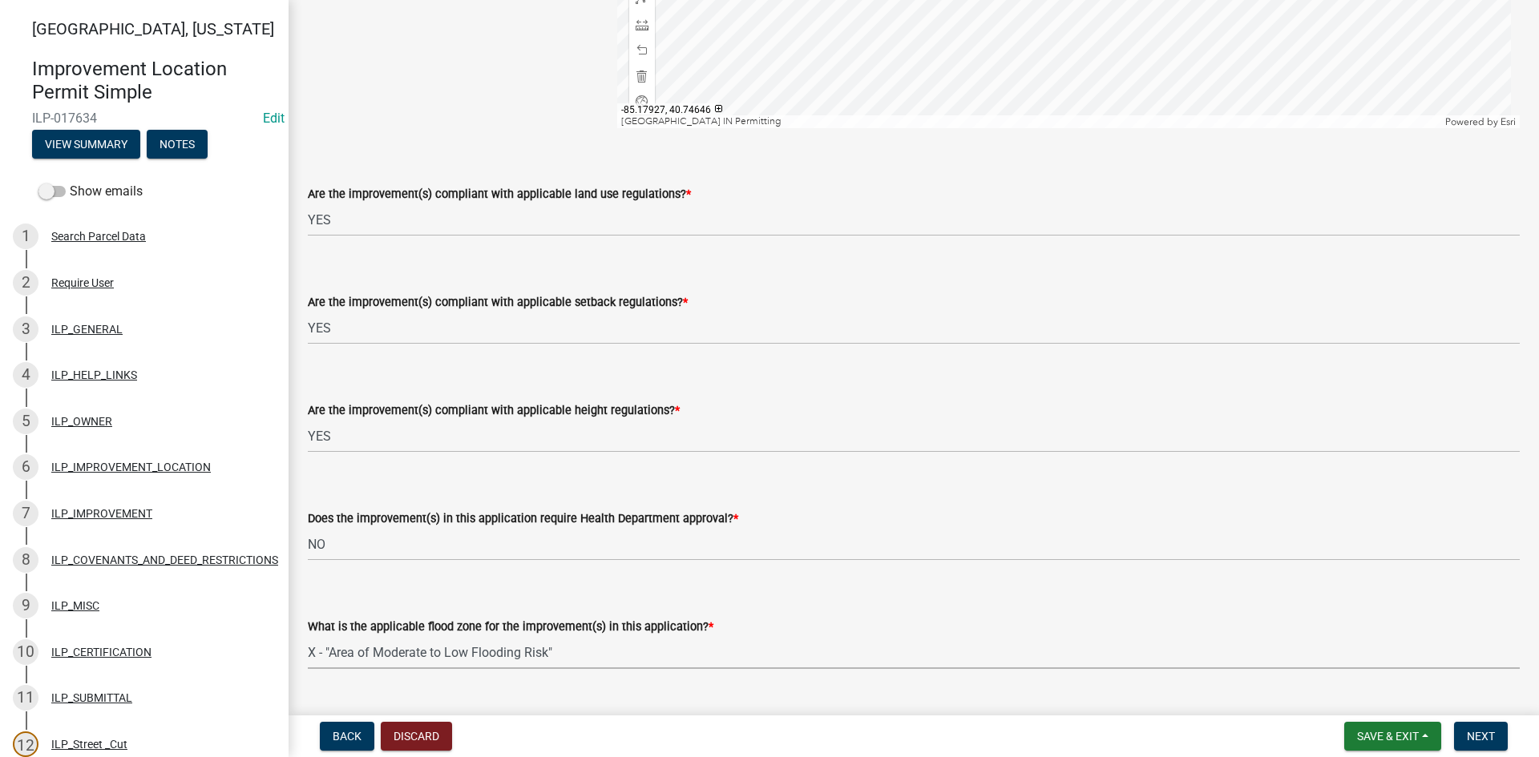
click at [308, 636] on select "Select Item... AE-Floodway "Studied 1% Flood Zone Under State of [US_STATE] Jur…" at bounding box center [914, 652] width 1212 height 33
select select "546a9c8a-0bf2-4128-b2a0-21aece03a164"
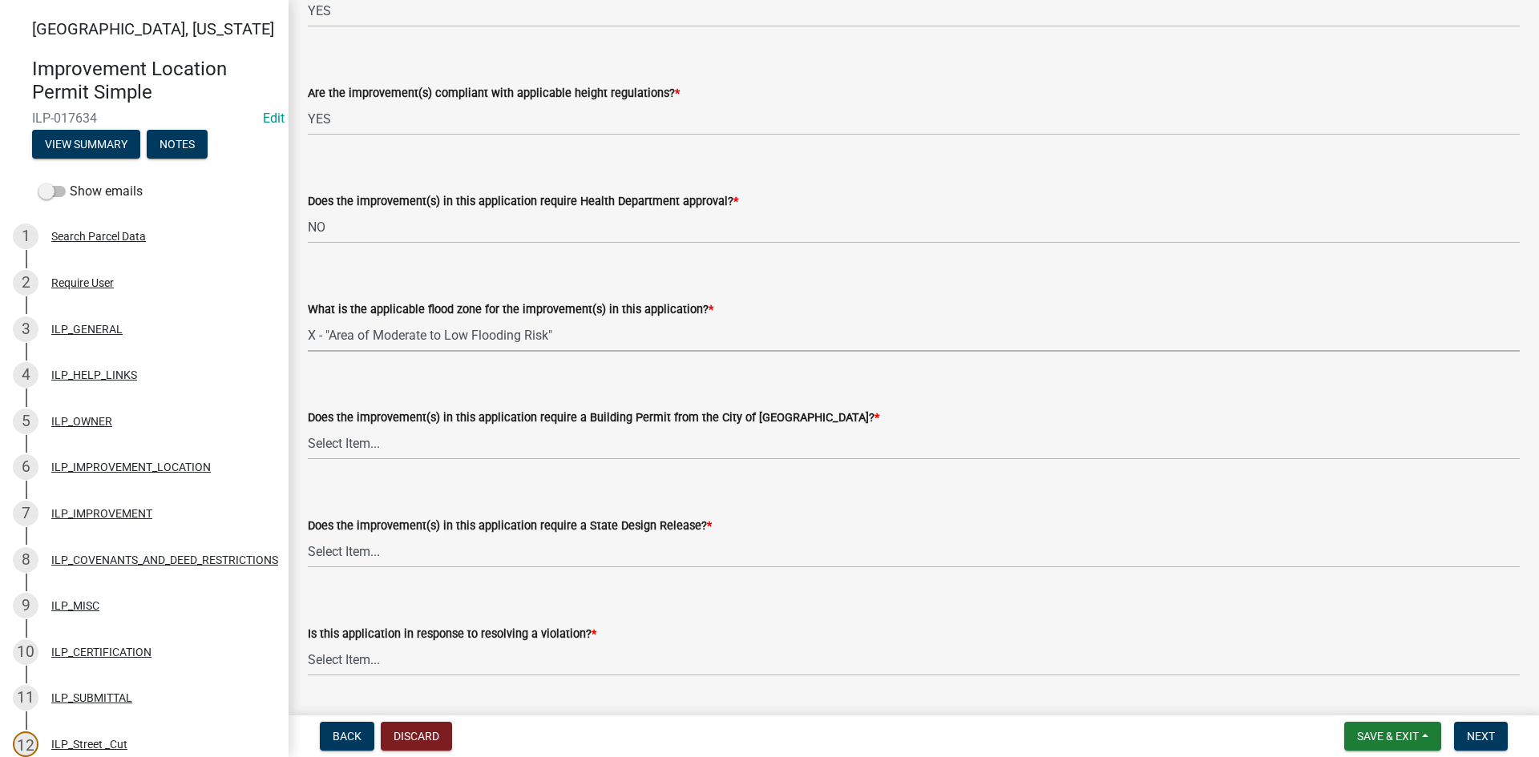
scroll to position [721, 0]
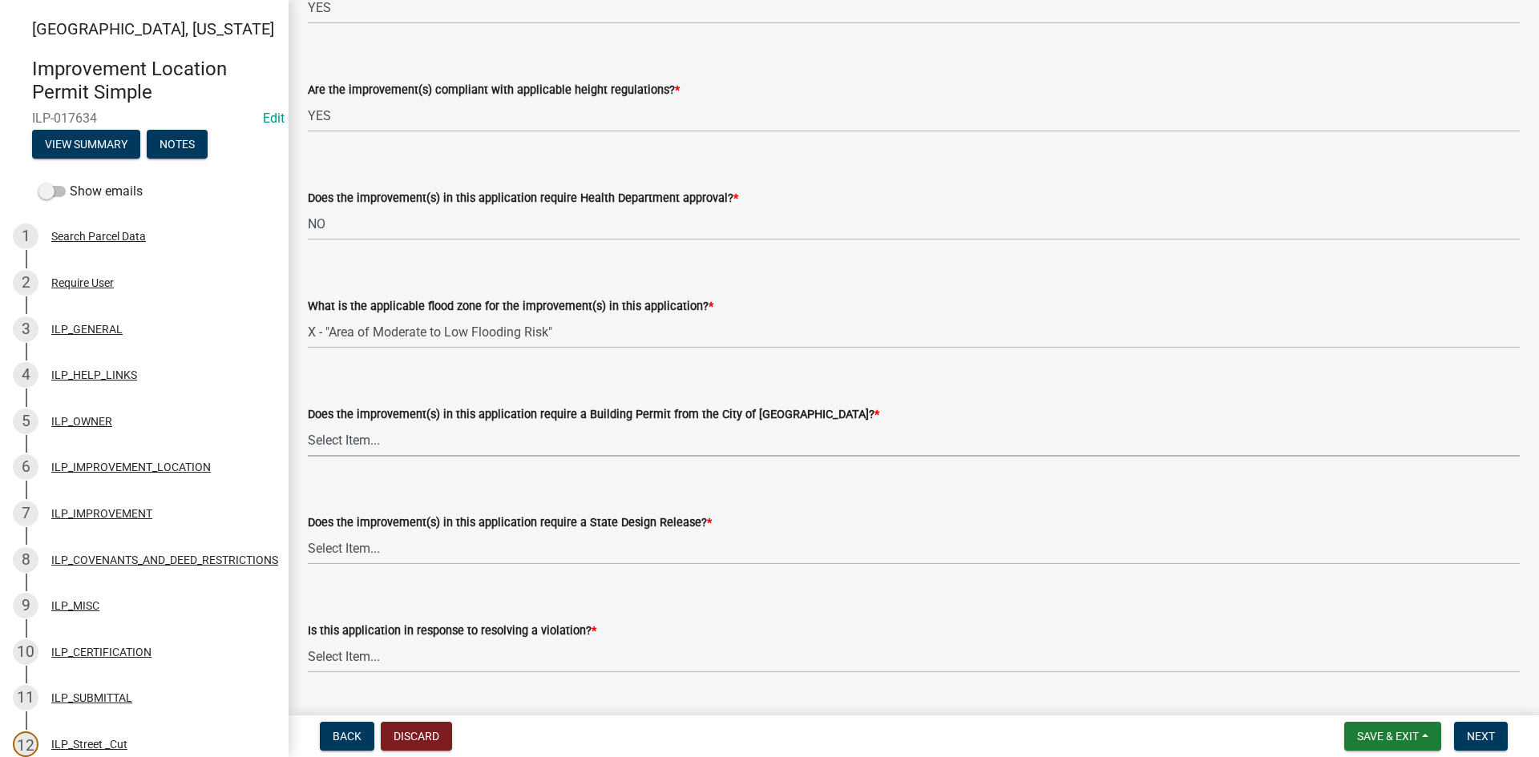
click at [547, 439] on select "Select Item... YES NO" at bounding box center [914, 440] width 1212 height 33
click at [308, 424] on select "Select Item... YES NO" at bounding box center [914, 440] width 1212 height 33
select select "12e37edc-2480-466d-9e86-8f142ffa6713"
click at [534, 543] on select "Select Item... YES NO" at bounding box center [914, 548] width 1212 height 33
click at [308, 532] on select "Select Item... YES NO" at bounding box center [914, 548] width 1212 height 33
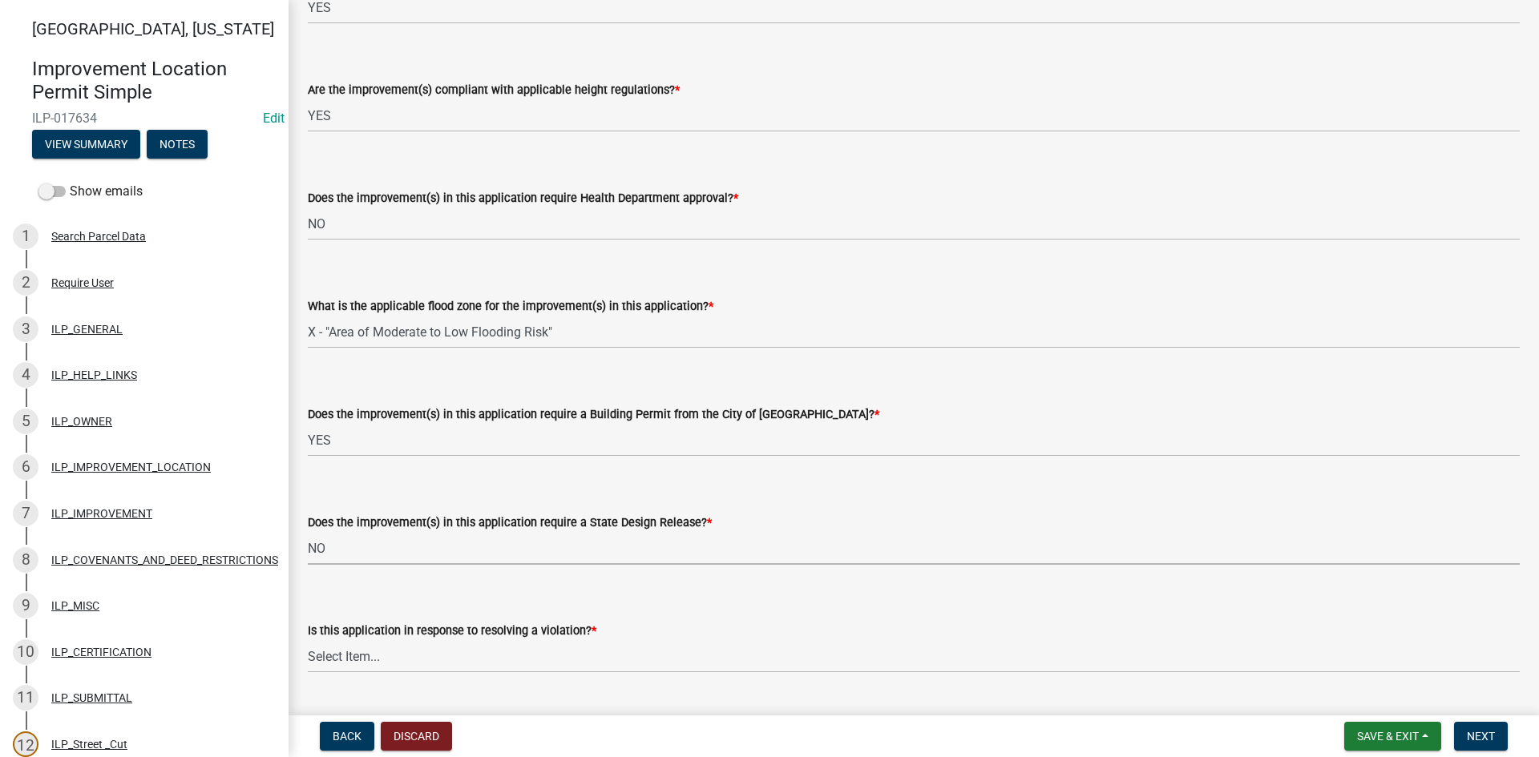
select select "3e29b85e-0a39-40b5-813f-a0c180e4f93d"
click at [537, 661] on select "Select Item... YES NO" at bounding box center [914, 656] width 1212 height 33
click at [308, 640] on select "Select Item... YES NO" at bounding box center [914, 656] width 1212 height 33
select select "296d3b28-03f6-4b85-9592-a9e1e0e51d18"
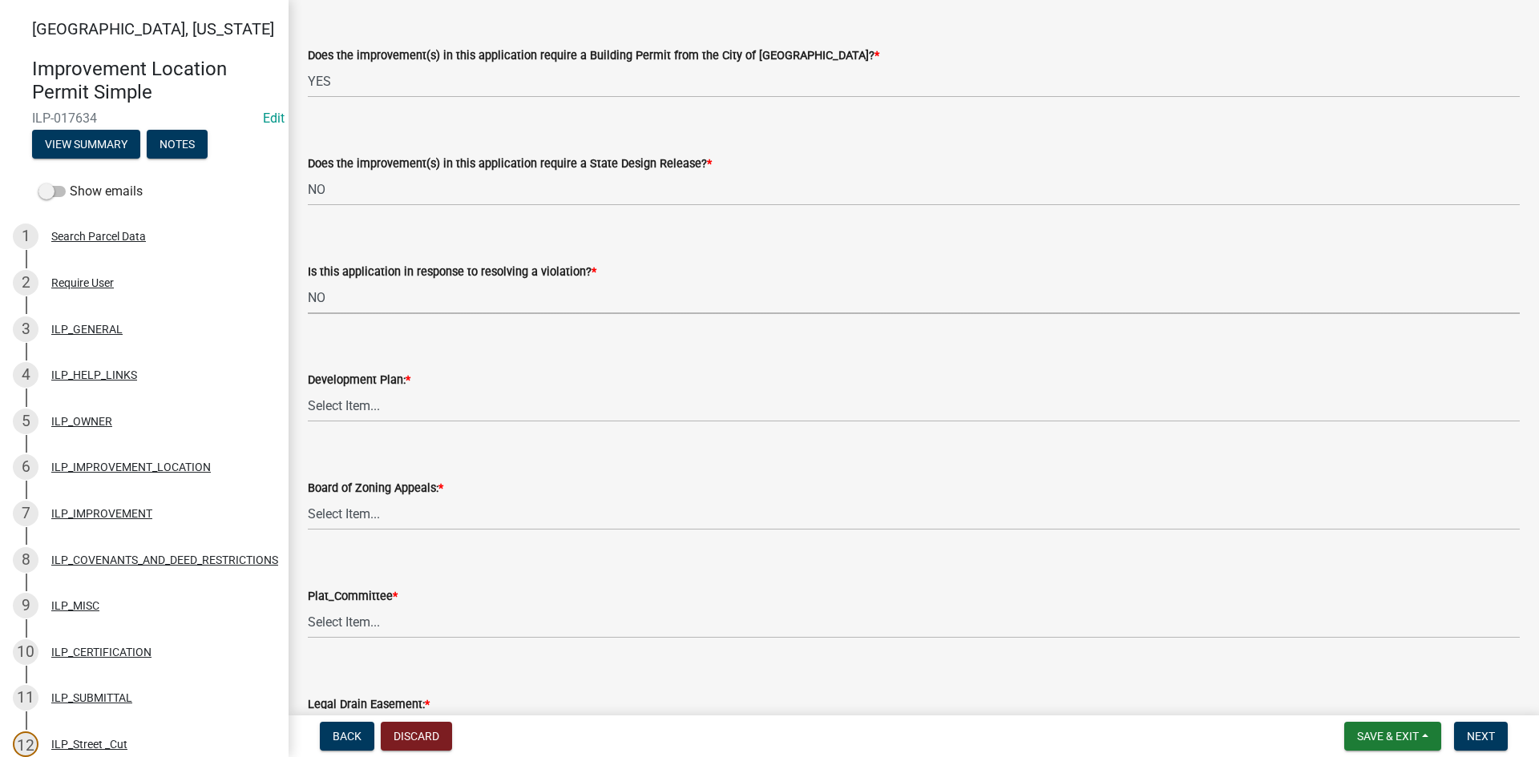
scroll to position [1122, 0]
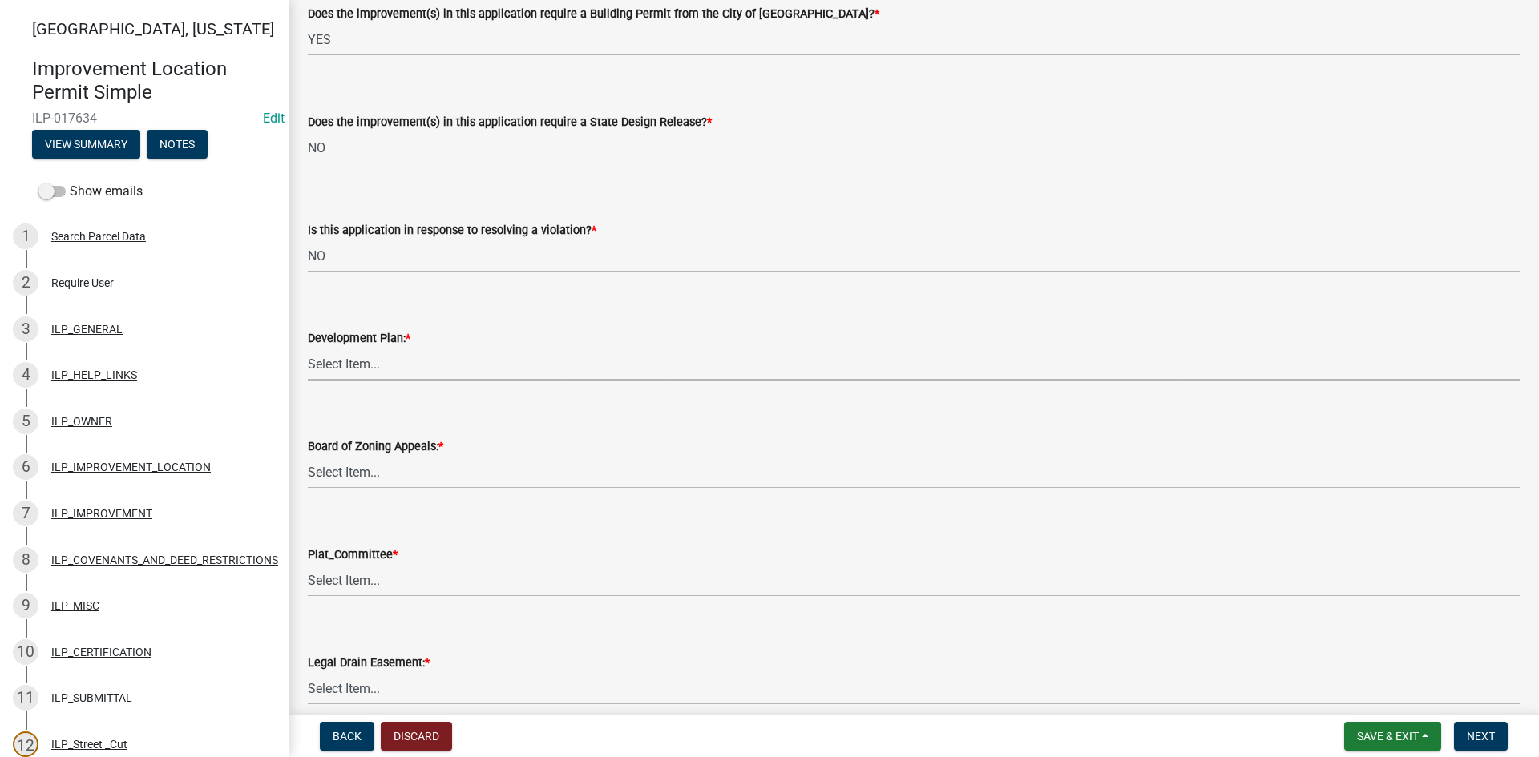
click at [501, 368] on select "Select Item... YES NO" at bounding box center [914, 364] width 1212 height 33
click at [308, 348] on select "Select Item... YES NO" at bounding box center [914, 364] width 1212 height 33
select select "f492072b-a2fa-4f7c-8f99-9e809c6c526f"
select select "91f2ca91-6260-441c-87d8-e38016df5c96"
select select "63238f16-a362-487f-83af-24d0c8cf3edd"
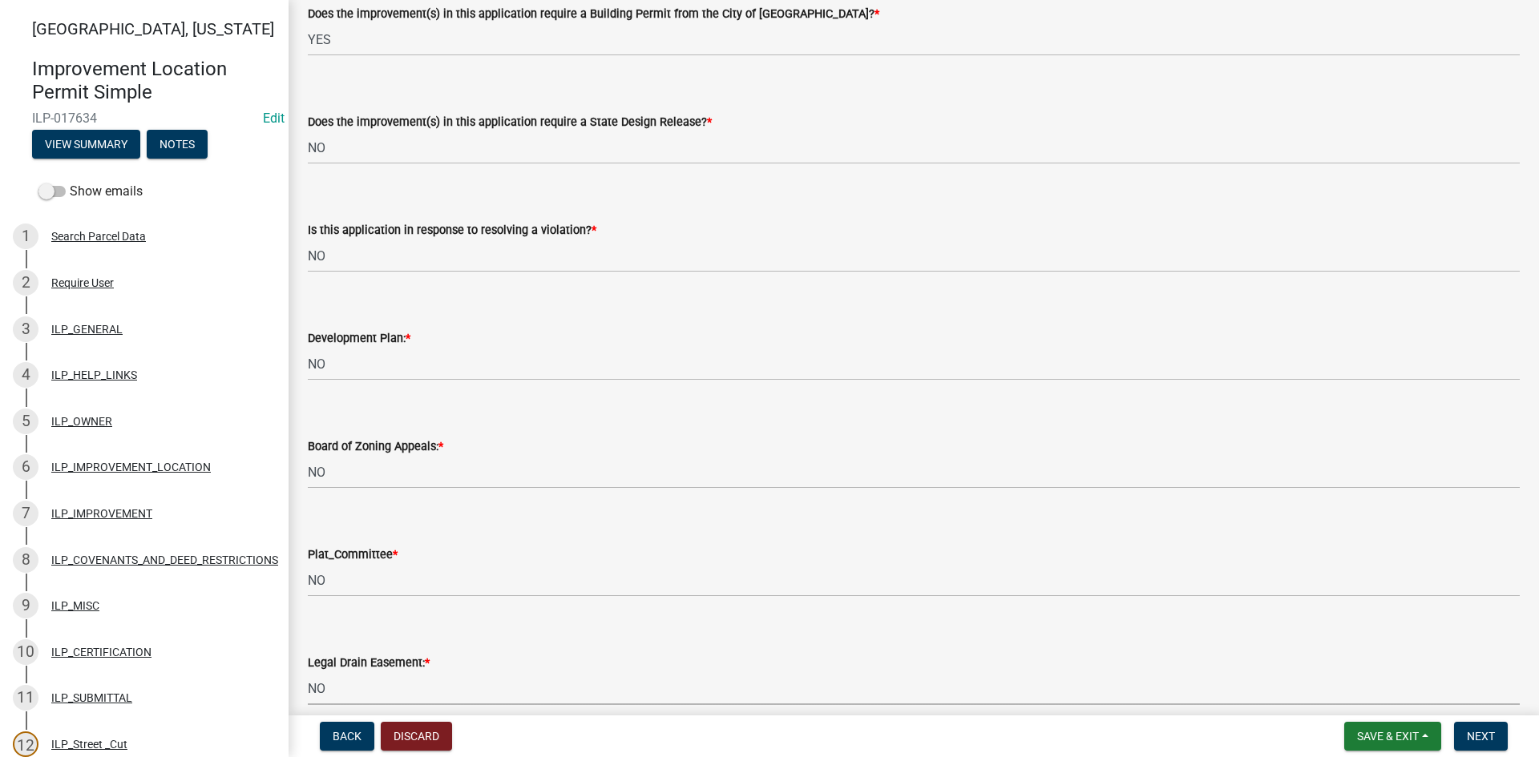
select select "4de29e95-b13a-4926-a5fe-83364331169b"
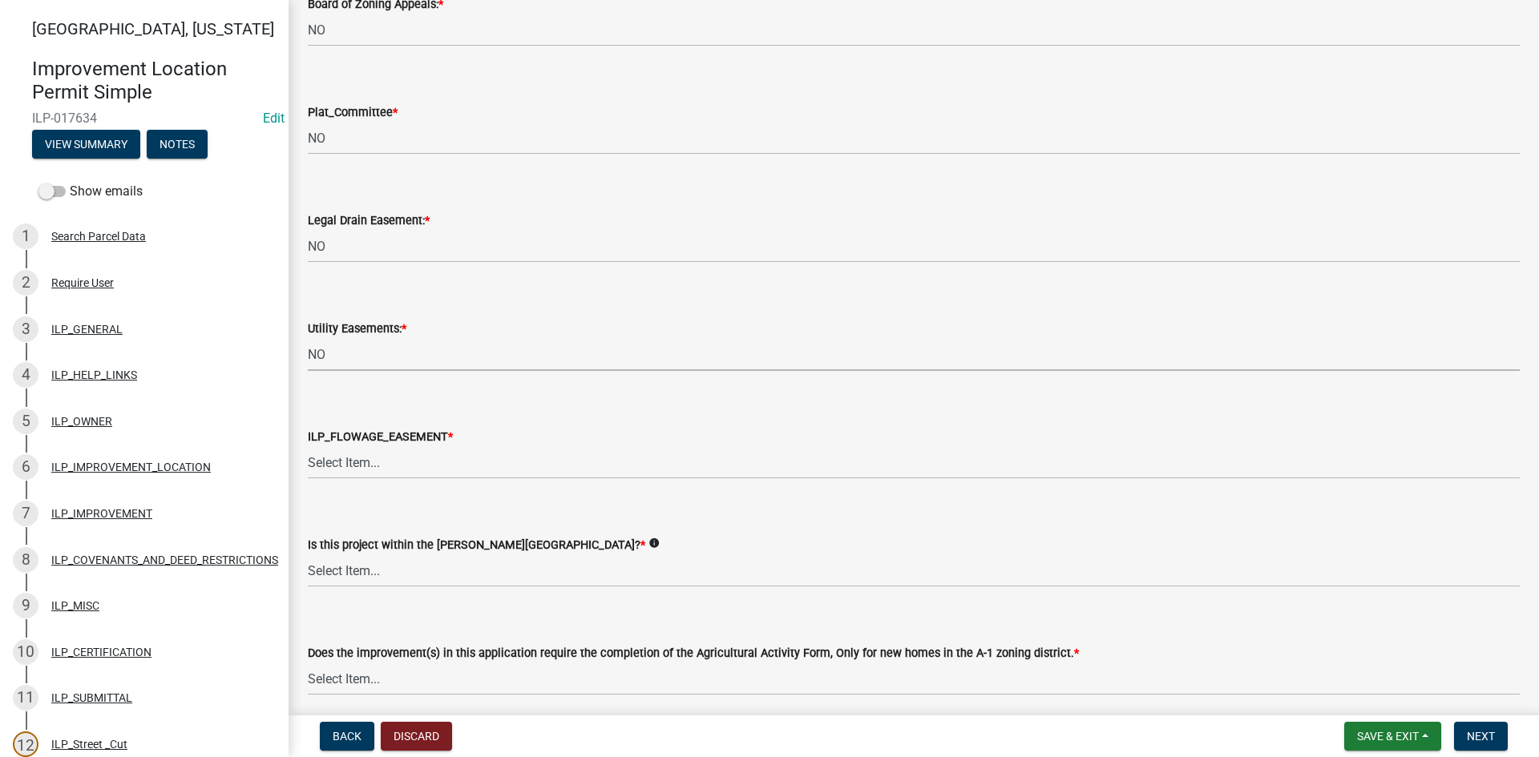
select select "8e424161-7bf1-4e33-adf9-a347c03eff2b"
select select "bdd9c930-c7fe-4770-81ee-2c29cf953f8b"
select select "c22a6da1-a4b9-4a20-9552-3c4da3c32bc7"
select select "b8432f74-40d2-4ff6-ba31-770d91760c6e"
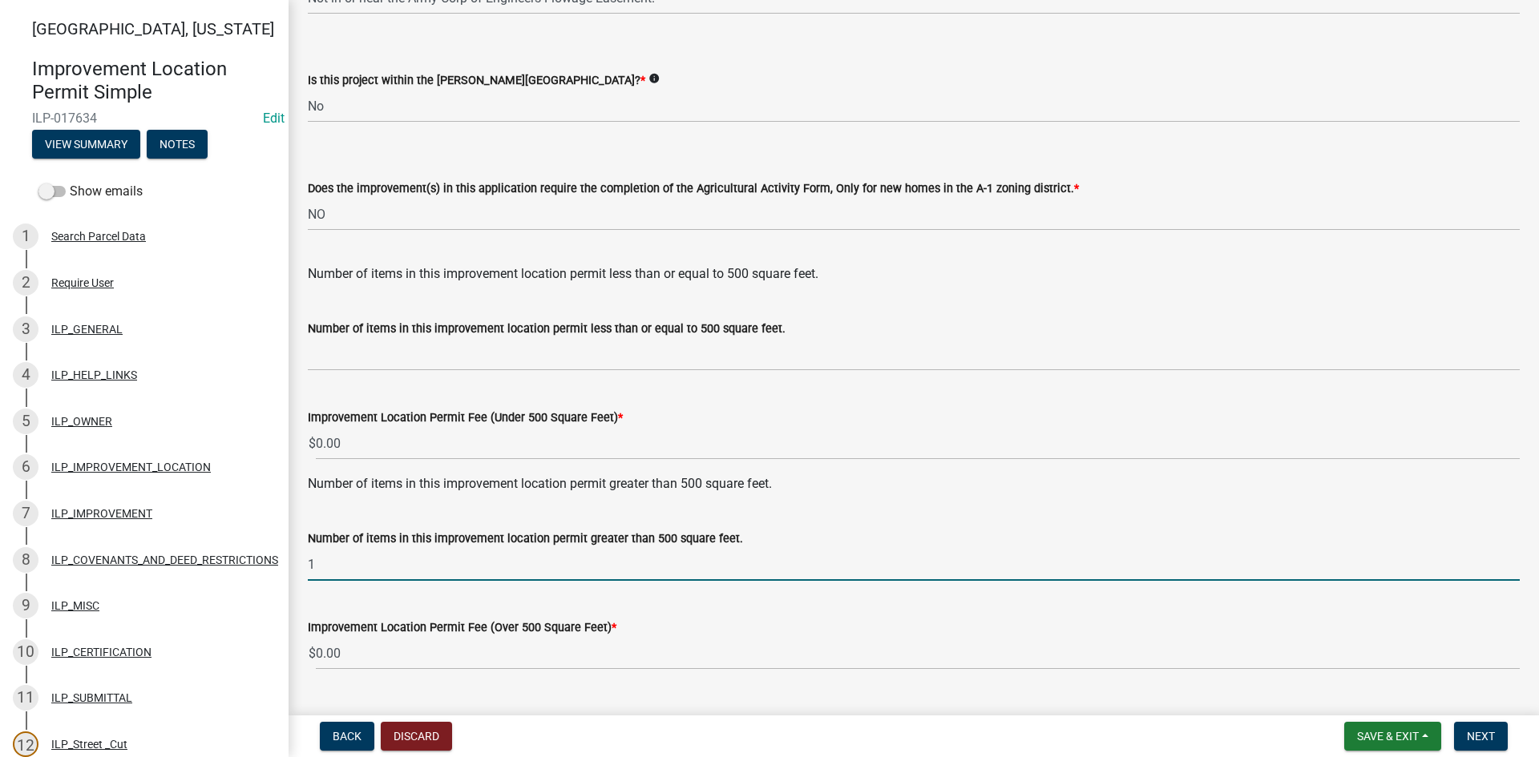
type input "1"
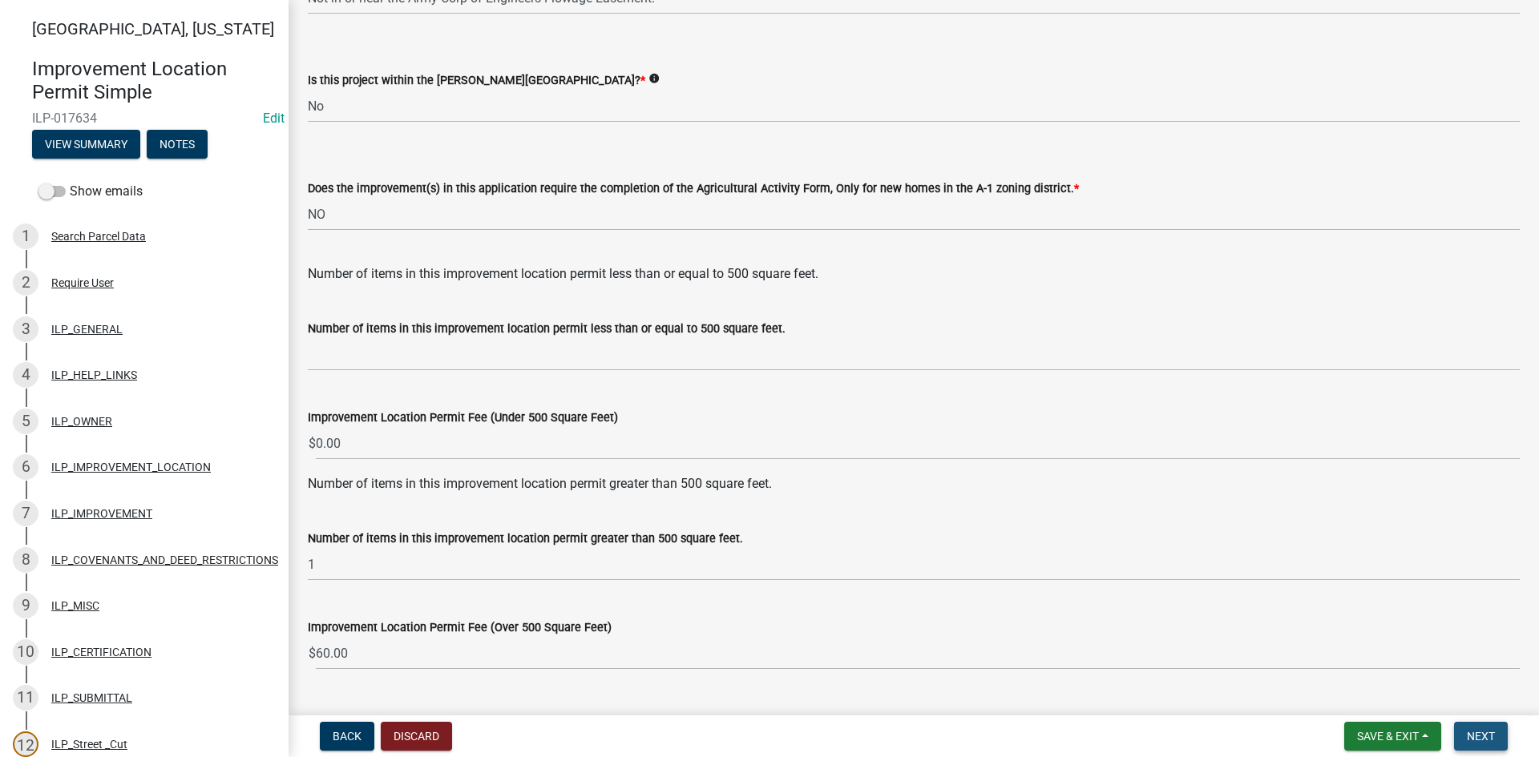
click at [1487, 729] on span "Next" at bounding box center [1481, 736] width 28 height 13
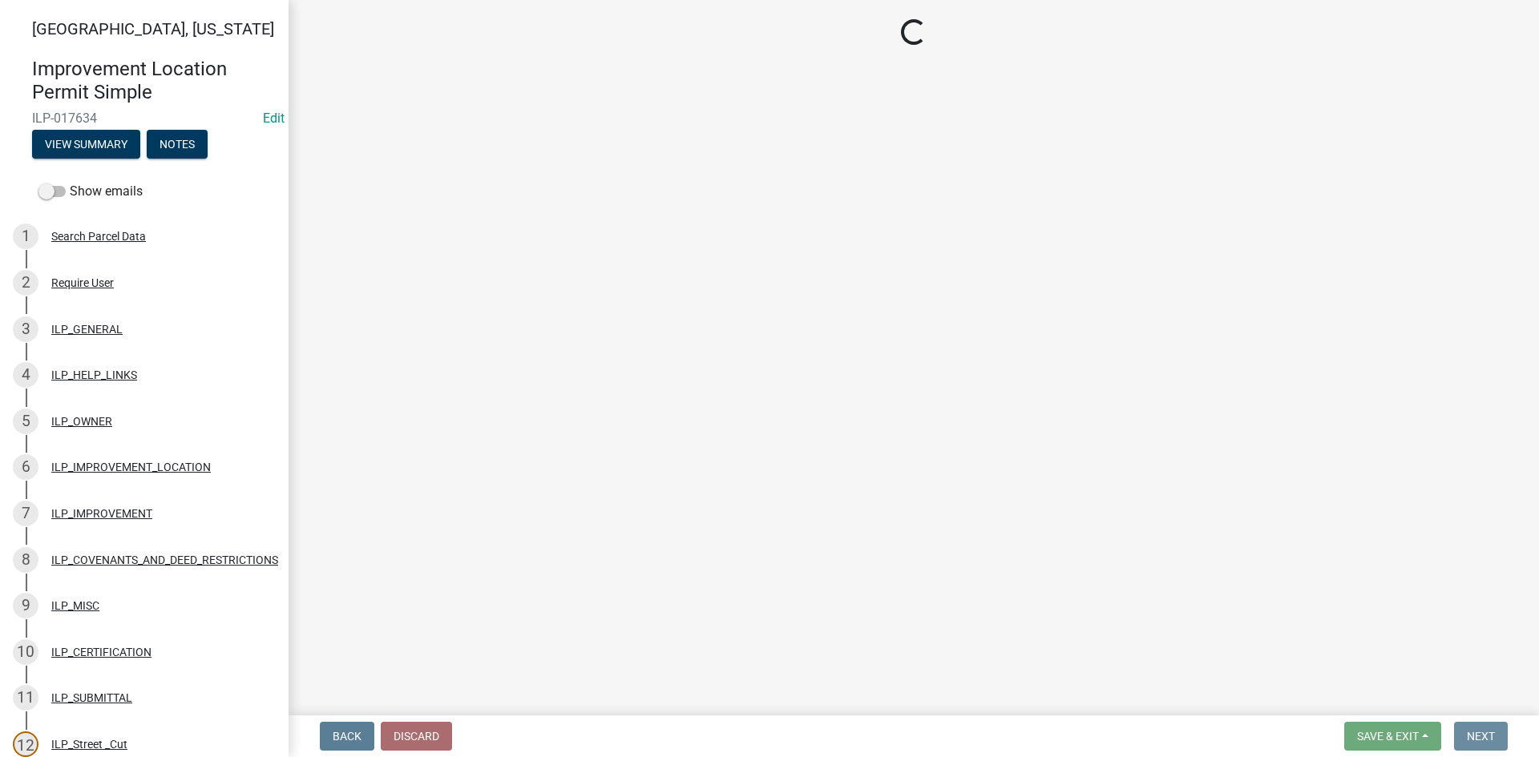
scroll to position [0, 0]
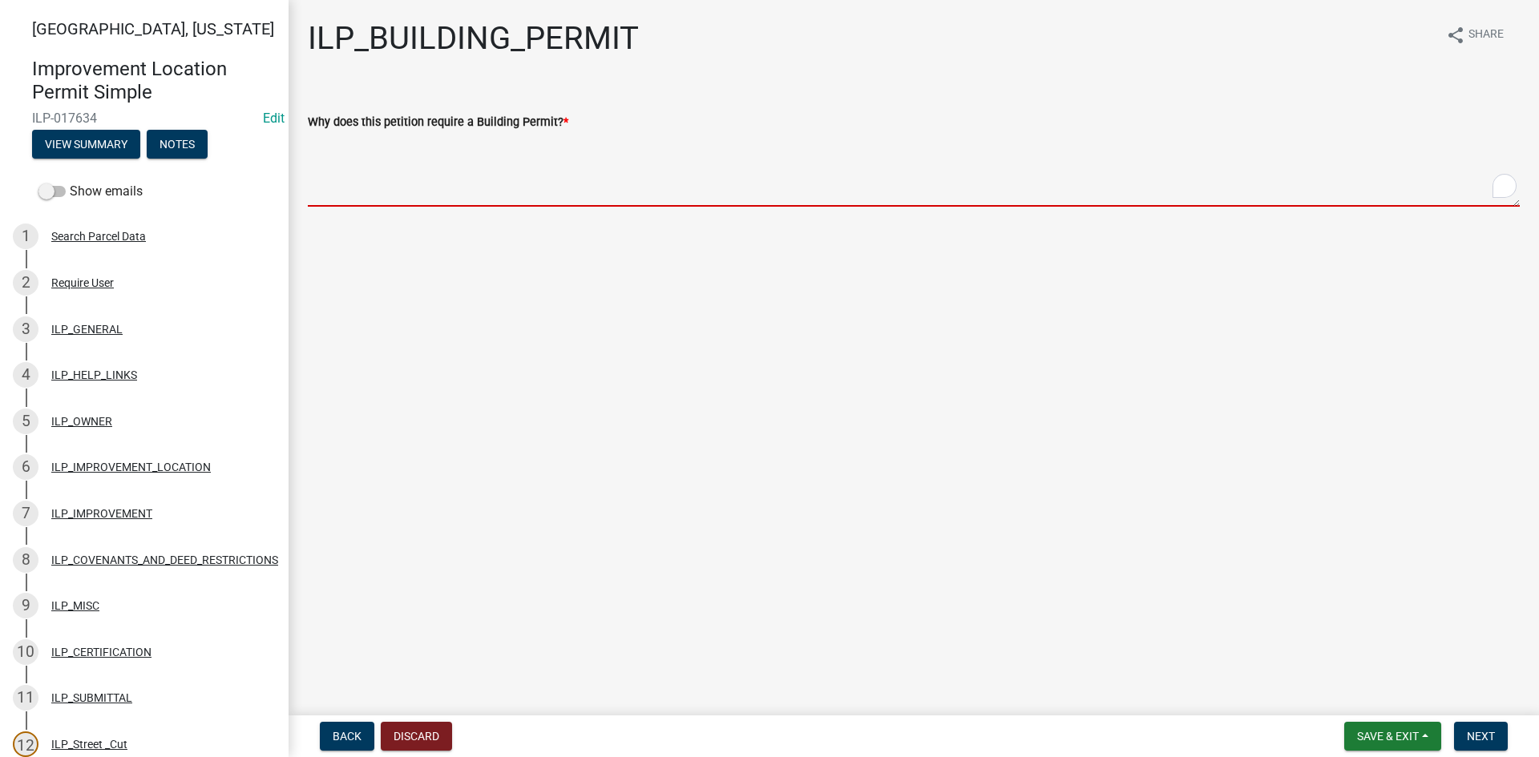
click at [518, 176] on textarea "Why does this petition require a Building Permit? *" at bounding box center [914, 168] width 1212 height 75
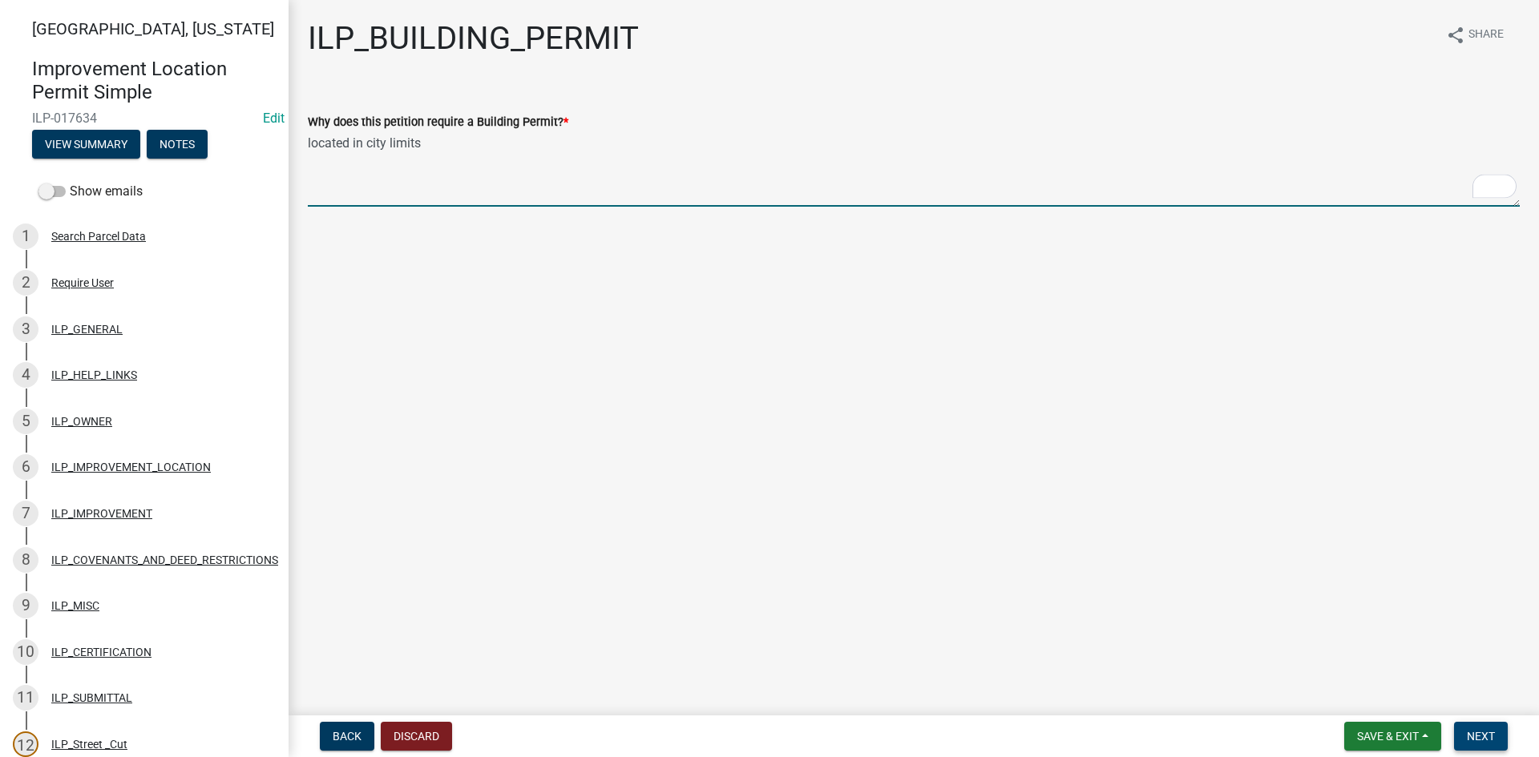
type textarea "located in city limits"
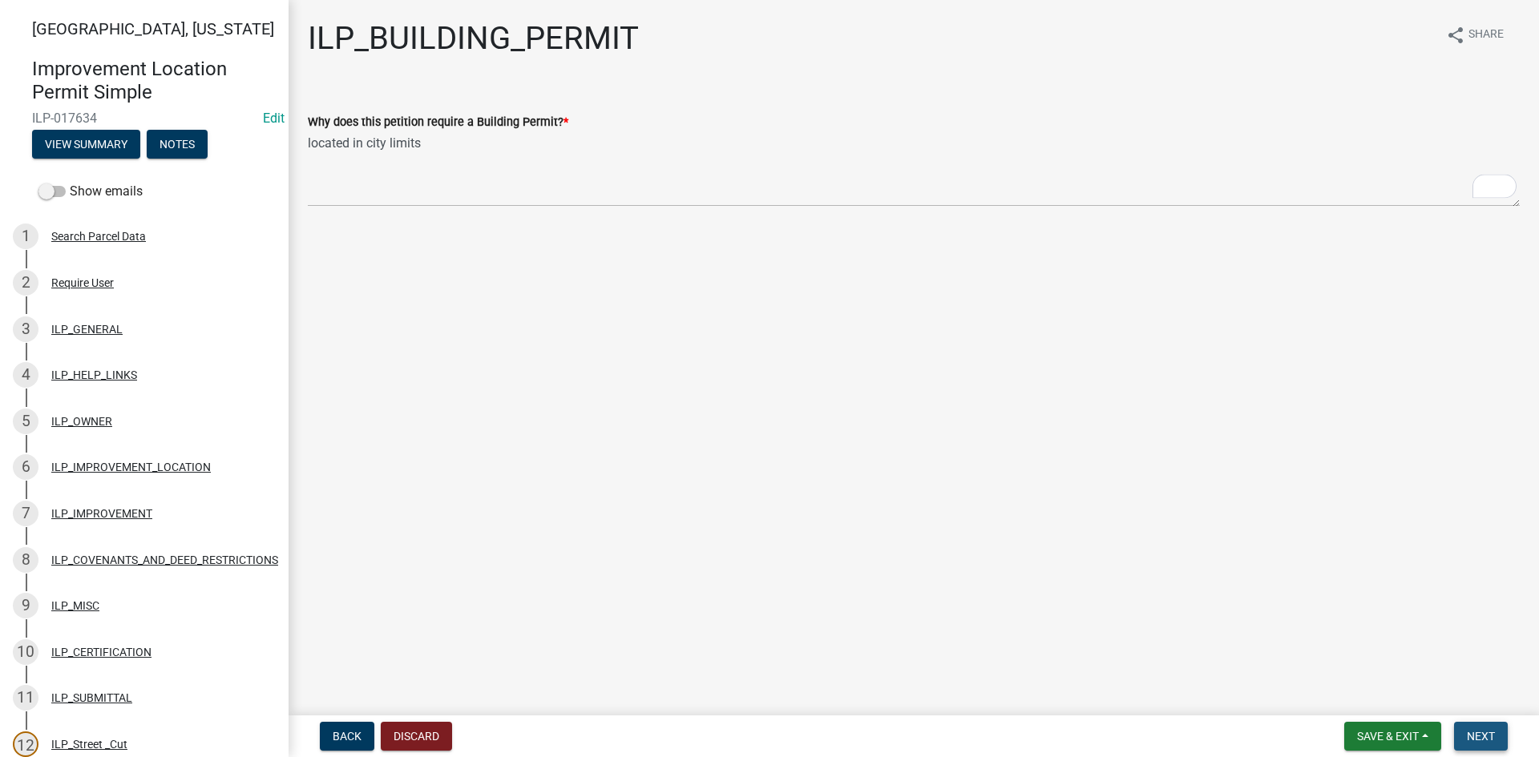
click at [1493, 729] on span "Next" at bounding box center [1481, 736] width 28 height 13
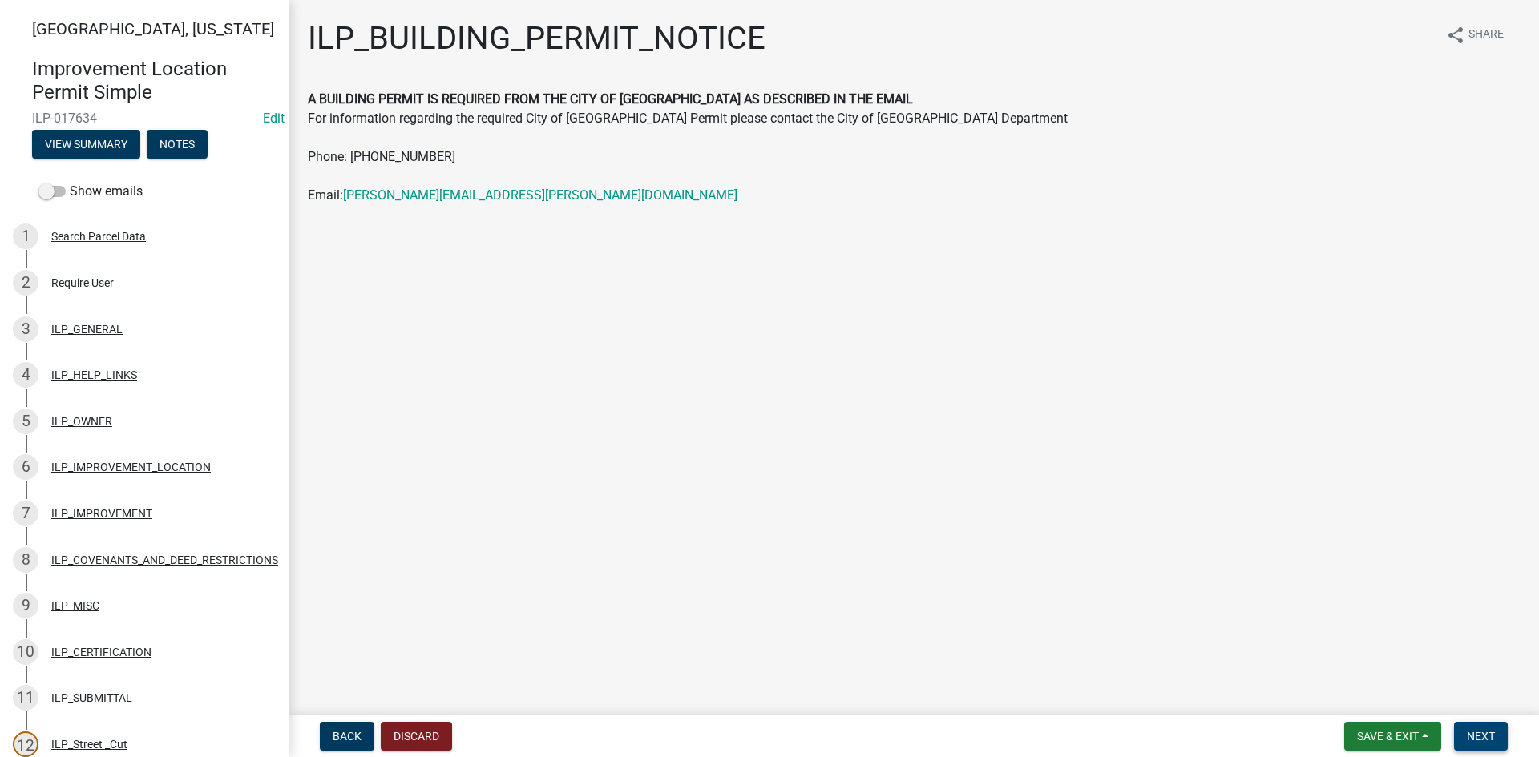
click at [1480, 729] on span "Next" at bounding box center [1481, 736] width 28 height 13
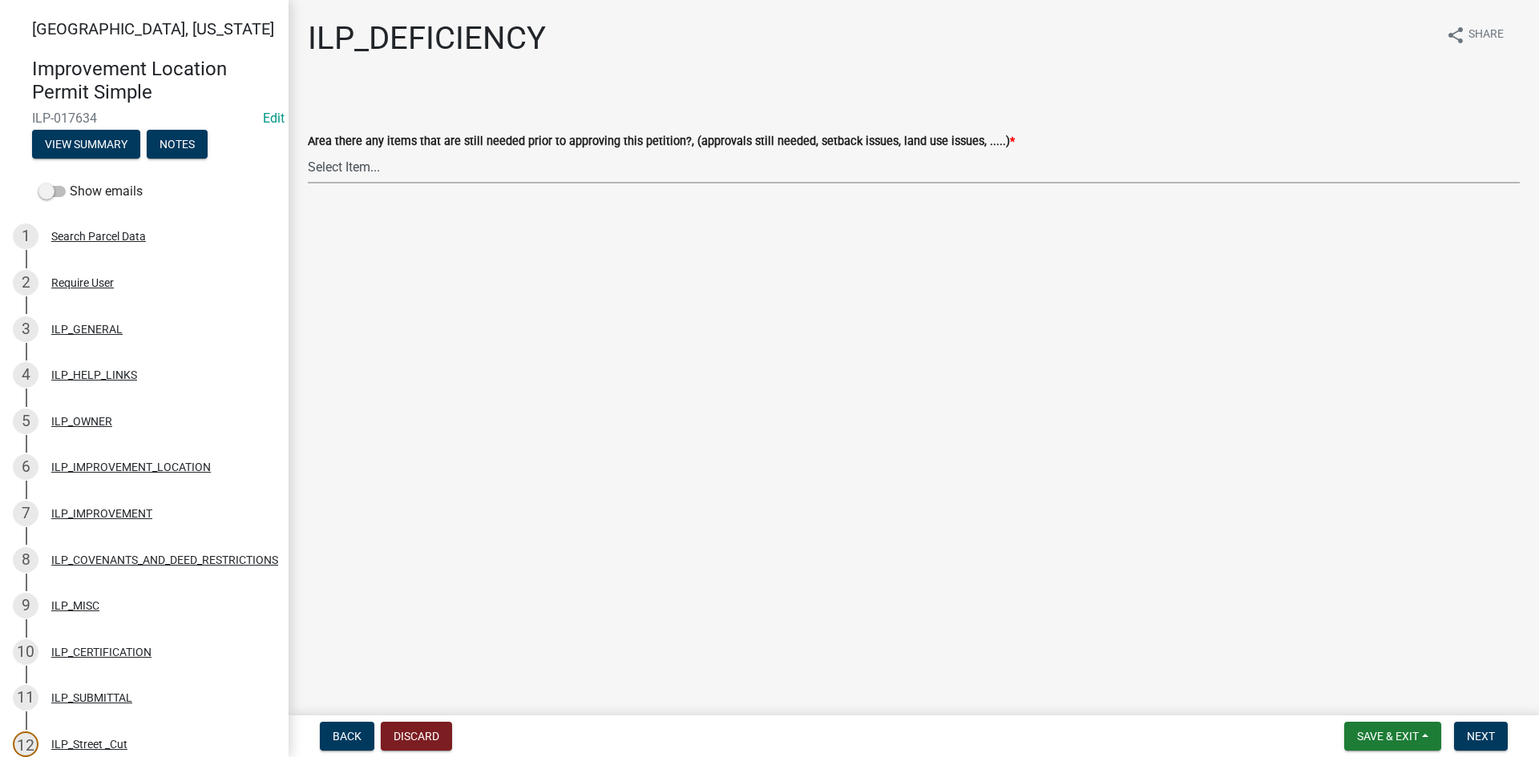
click at [323, 164] on select "Select Item... YES NO" at bounding box center [914, 167] width 1212 height 33
click at [308, 151] on select "Select Item... YES NO" at bounding box center [914, 167] width 1212 height 33
select select "88f51f67-ad00-412f-ad25-d9a24cd42bdb"
click at [1486, 729] on span "Next" at bounding box center [1481, 736] width 28 height 13
click at [426, 173] on select "Select Item... Denied Approved" at bounding box center [914, 167] width 1212 height 33
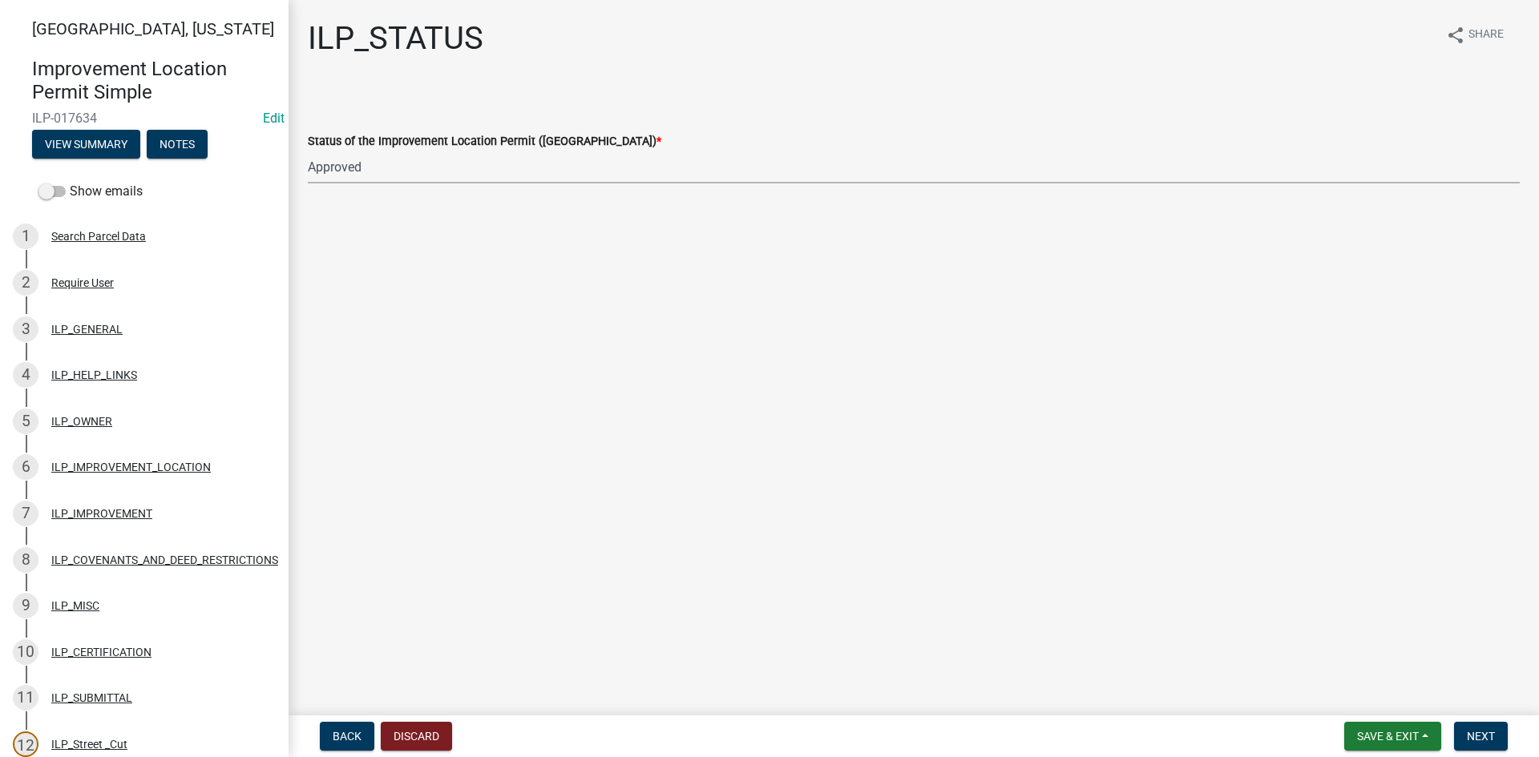
click at [308, 151] on select "Select Item... Denied Approved" at bounding box center [914, 167] width 1212 height 33
select select "676ca0ef-d742-4b5a-a79e-763cf2a28fc9"
click at [1481, 729] on span "Next" at bounding box center [1481, 736] width 28 height 13
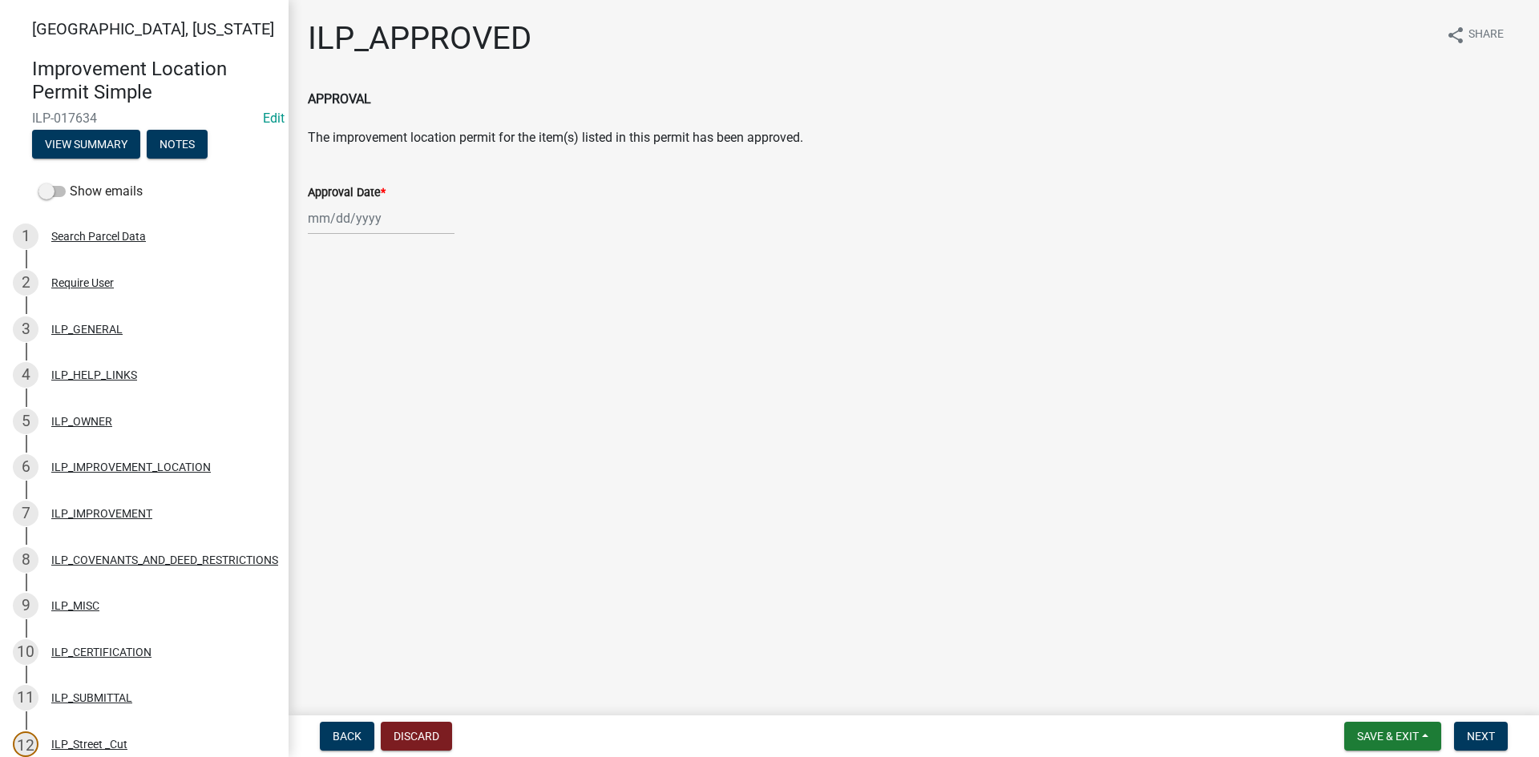
click at [356, 222] on div at bounding box center [381, 218] width 147 height 33
select select "8"
select select "2025"
click at [349, 351] on div "12" at bounding box center [350, 355] width 26 height 26
type input "[DATE]"
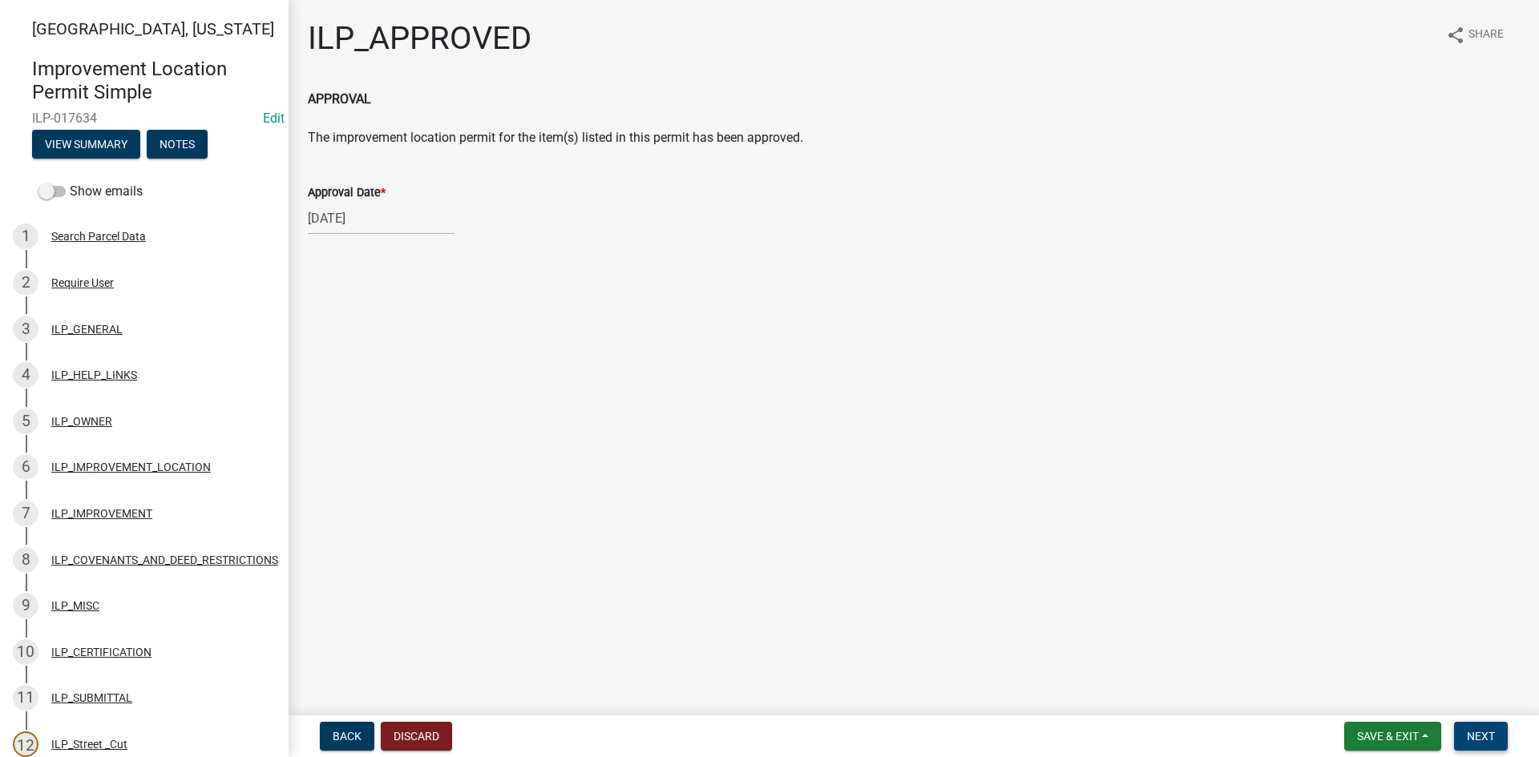
click at [1478, 729] on span "Next" at bounding box center [1481, 736] width 28 height 13
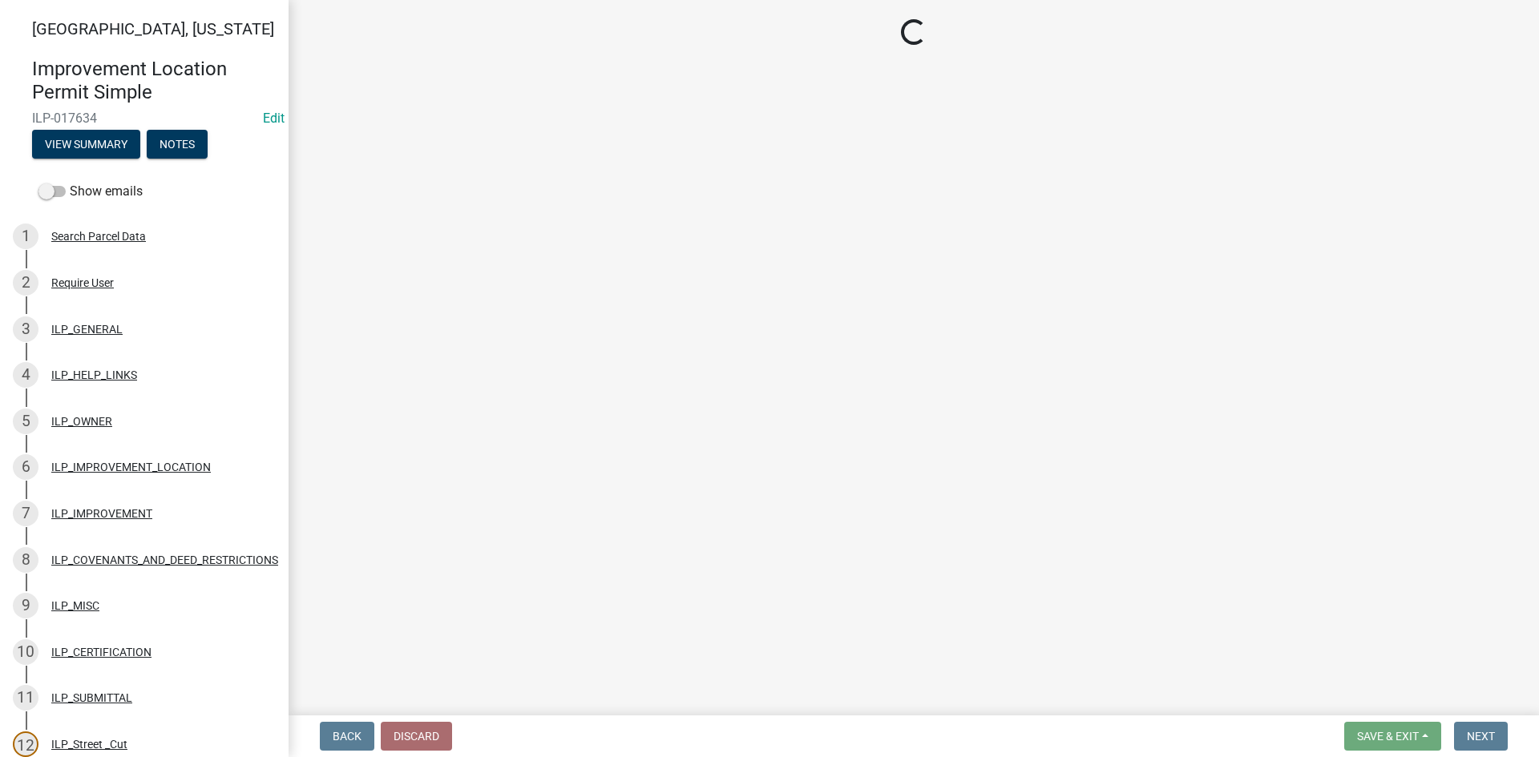
select select "3: 3"
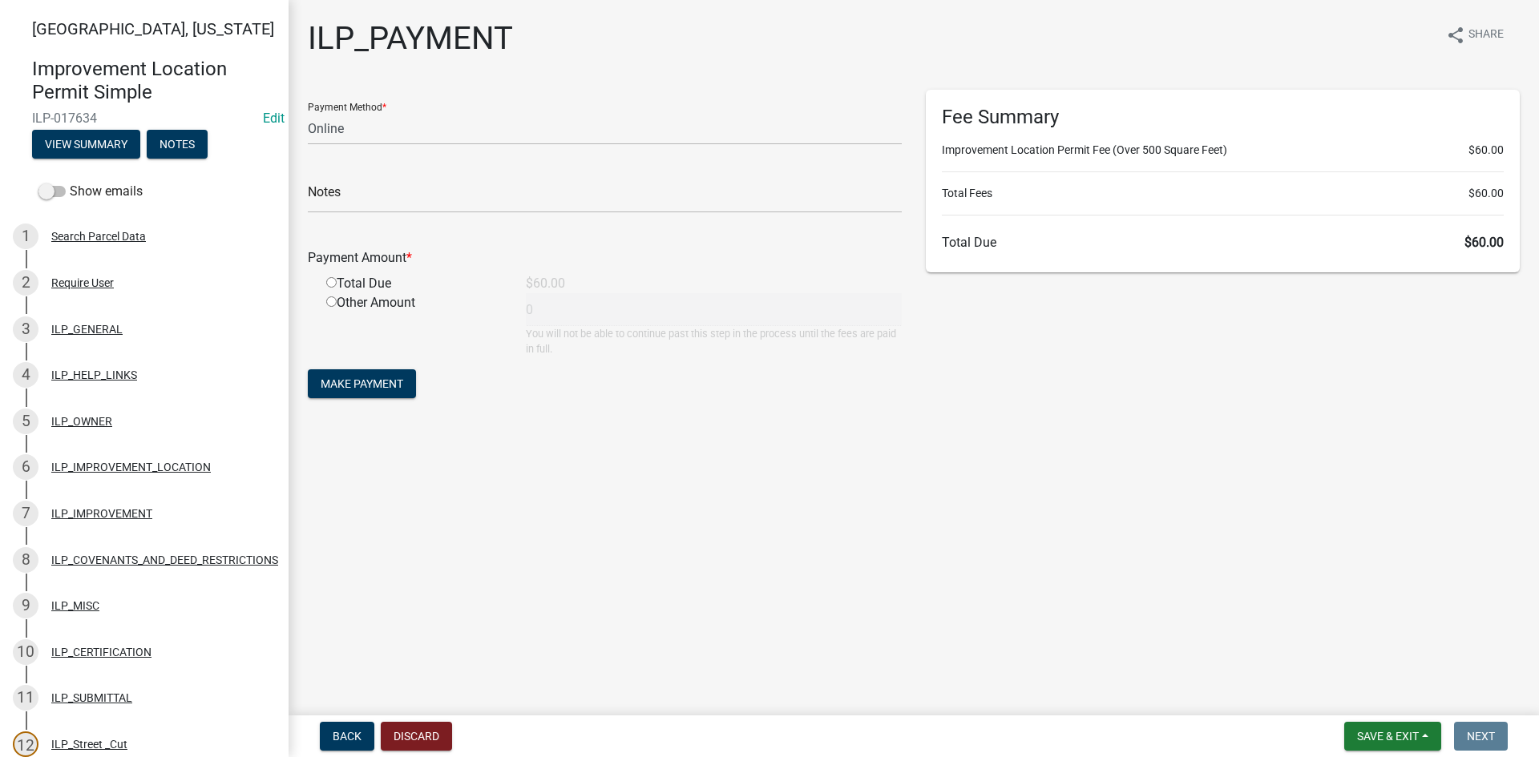
click at [331, 282] on input "radio" at bounding box center [331, 282] width 10 height 10
radio input "true"
type input "60"
click at [386, 376] on button "Make Payment" at bounding box center [362, 384] width 108 height 29
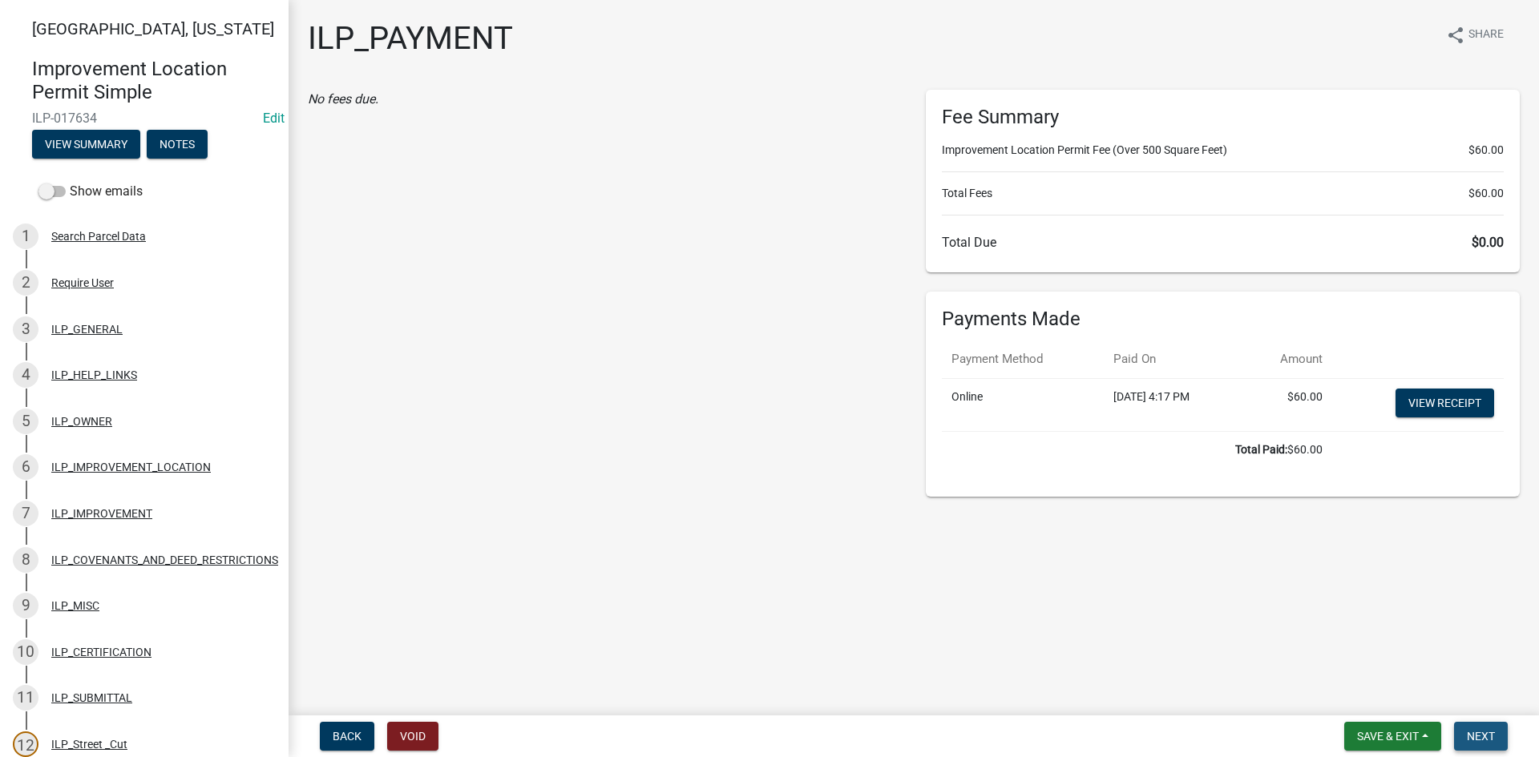
click at [1460, 730] on button "Next" at bounding box center [1481, 736] width 54 height 29
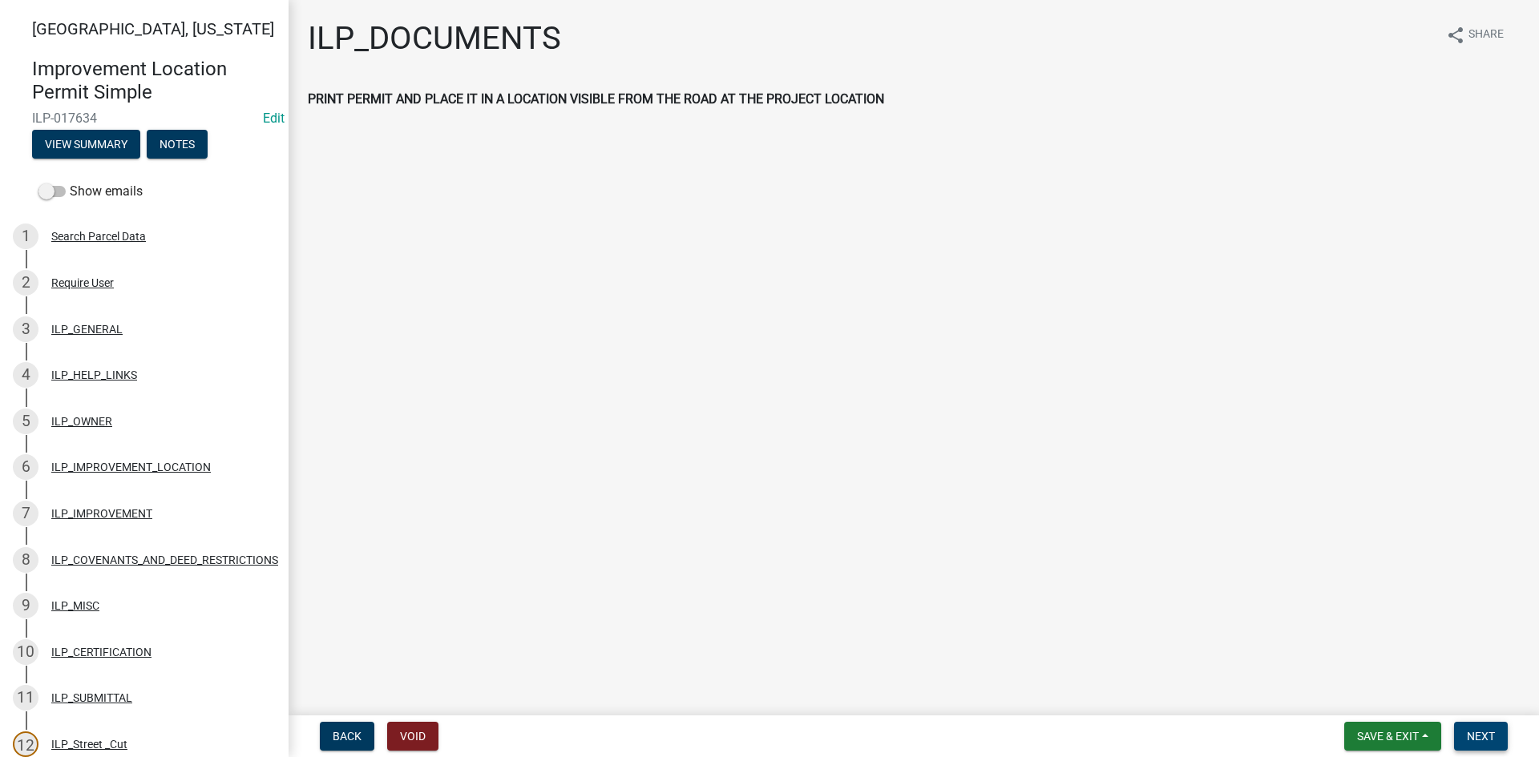
click at [1466, 733] on button "Next" at bounding box center [1481, 736] width 54 height 29
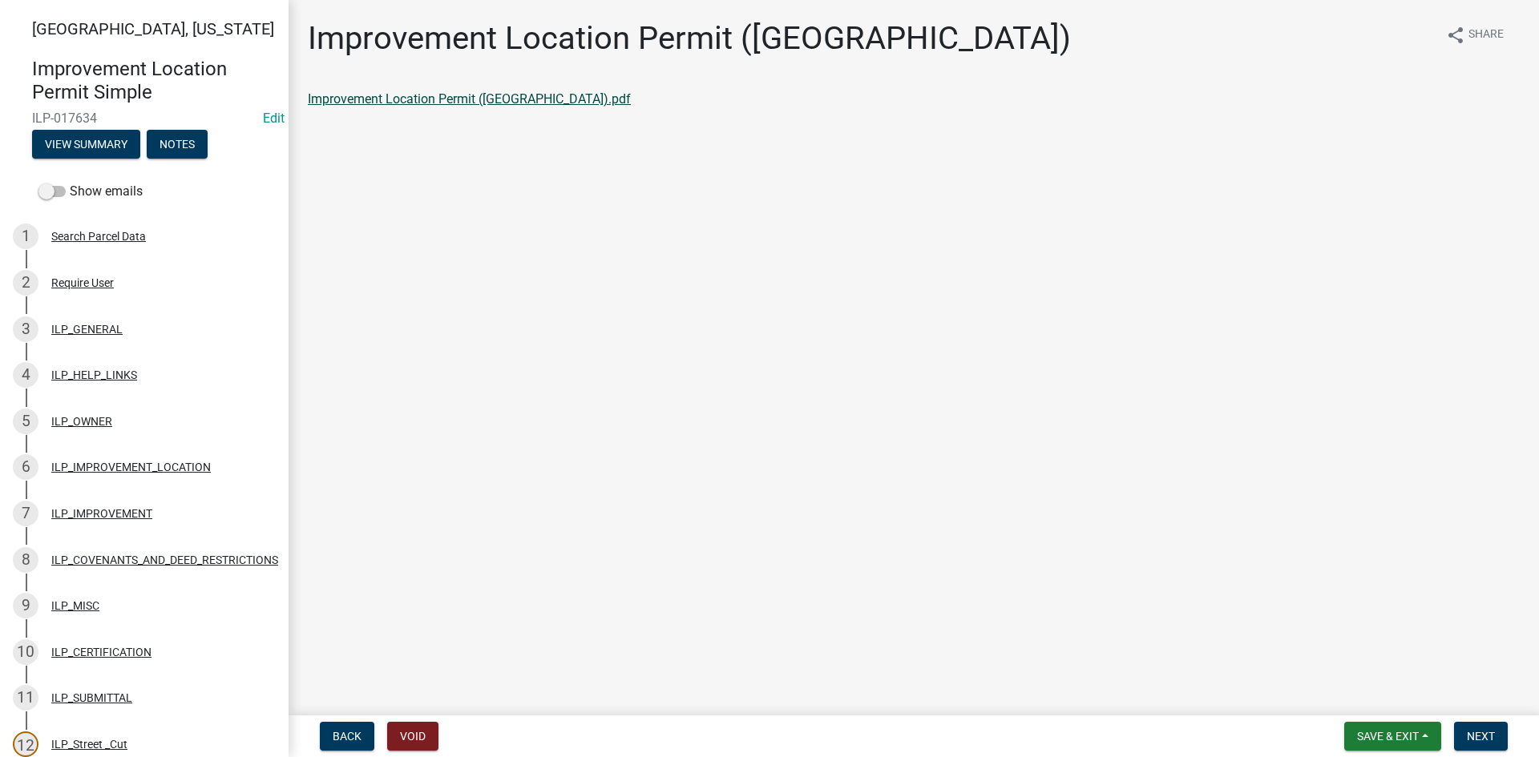
click at [398, 95] on link "Improvement Location Permit ([GEOGRAPHIC_DATA]).pdf" at bounding box center [469, 98] width 323 height 15
click at [1473, 730] on span "Next" at bounding box center [1481, 736] width 28 height 13
click at [434, 99] on link "Improvement Location Permit (ILP)(Form).pdf" at bounding box center [437, 98] width 259 height 15
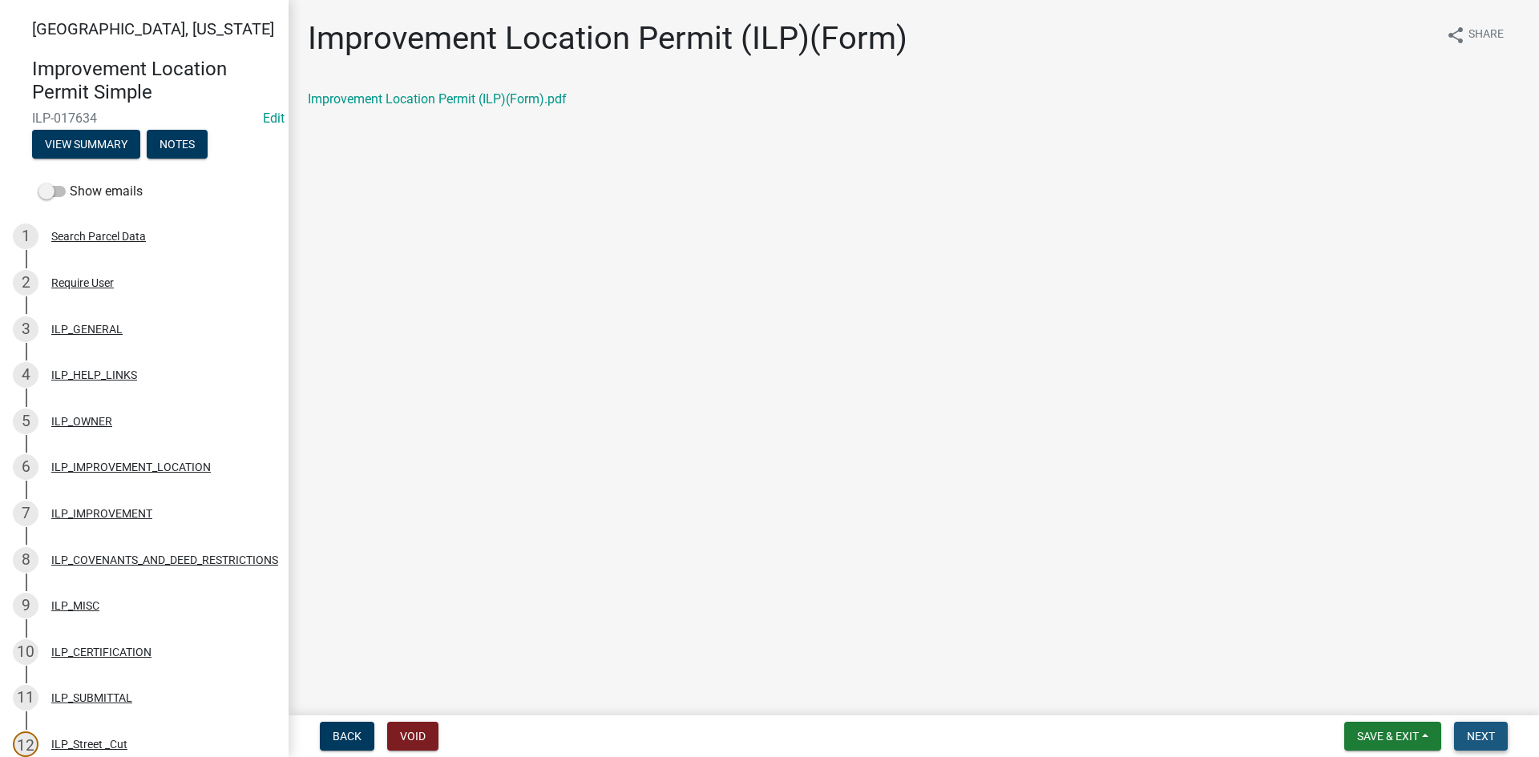
click at [1479, 727] on button "Next" at bounding box center [1481, 736] width 54 height 29
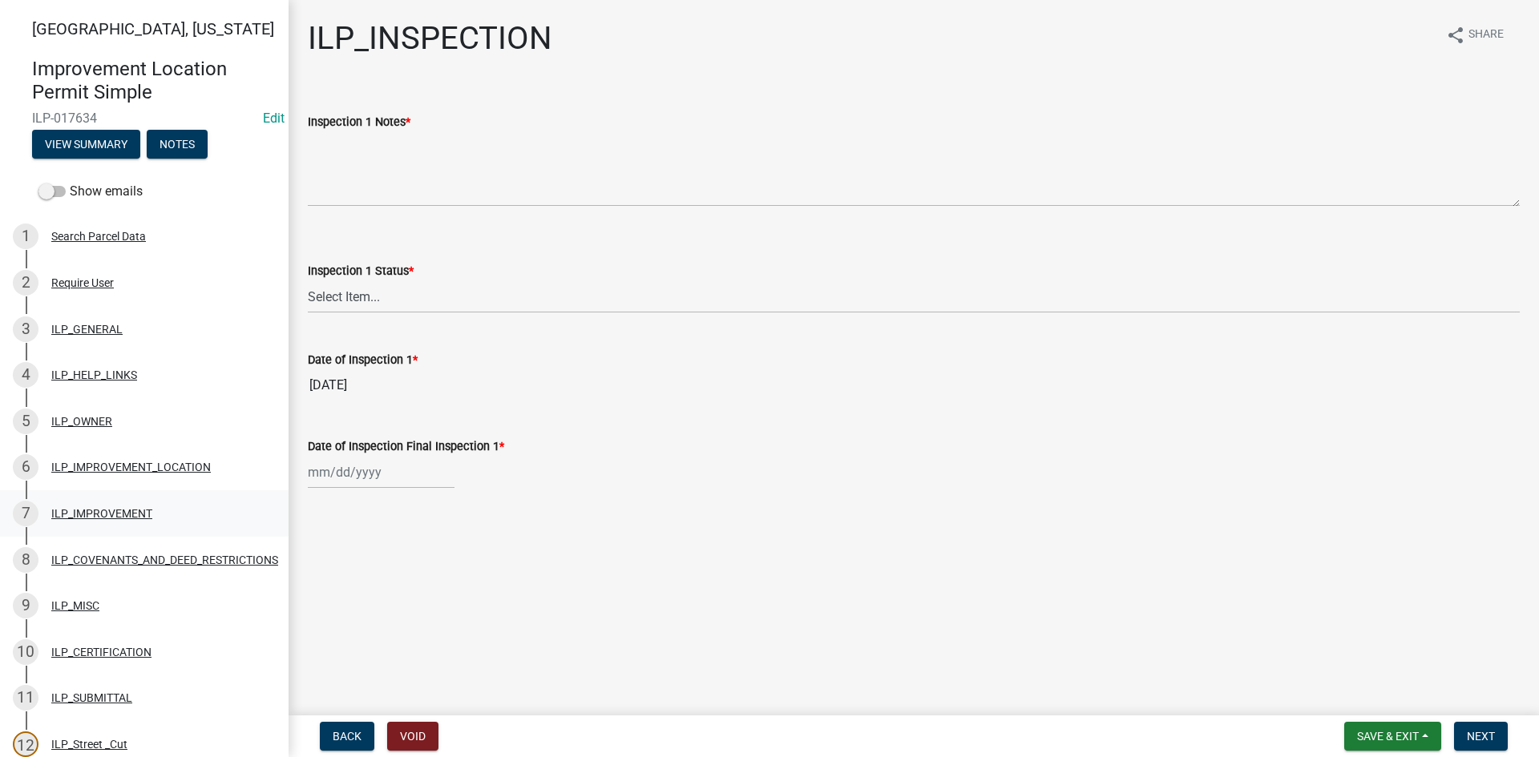
click at [125, 518] on div "ILP_IMPROVEMENT" at bounding box center [101, 513] width 101 height 11
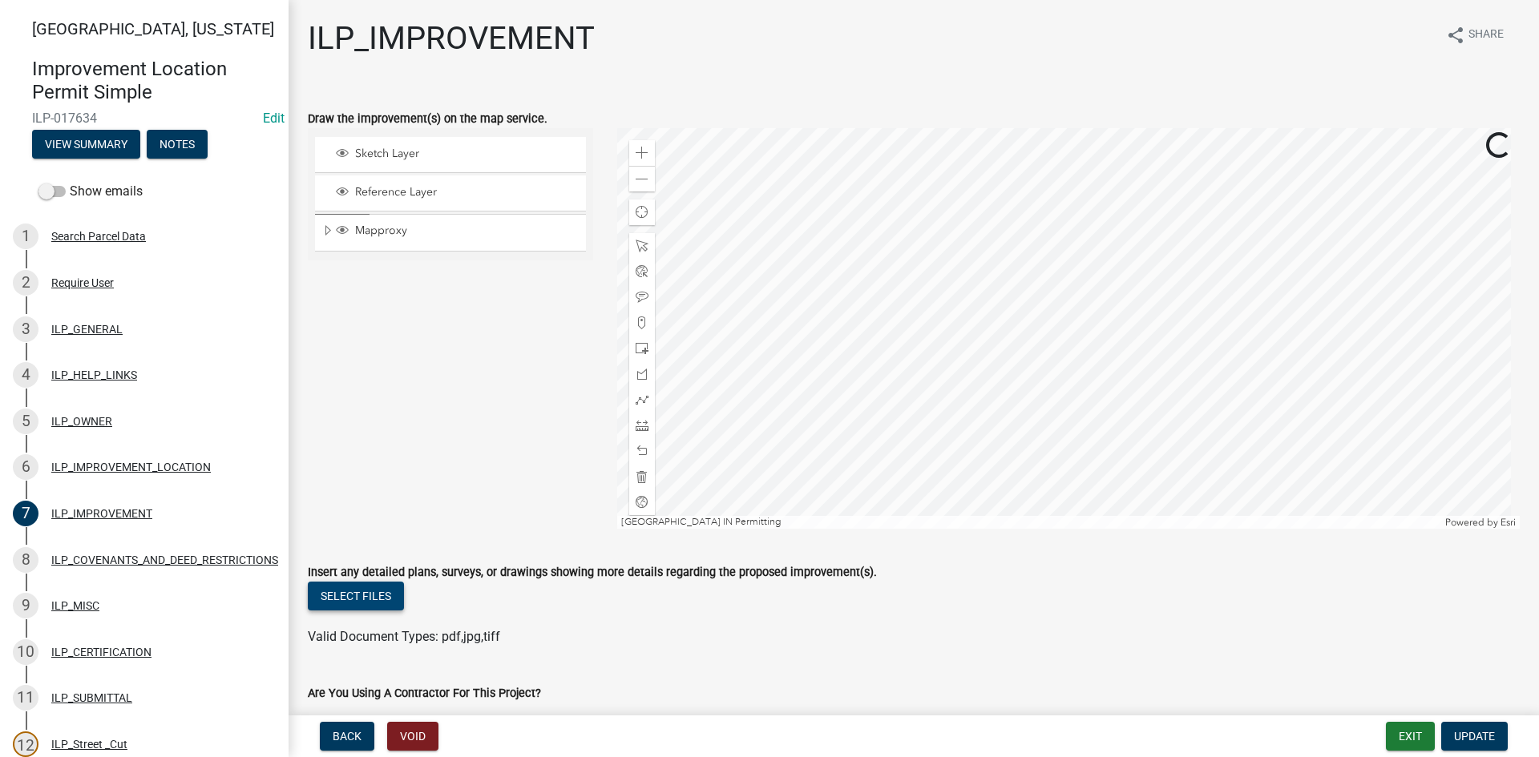
click at [369, 599] on button "Select files" at bounding box center [356, 596] width 96 height 29
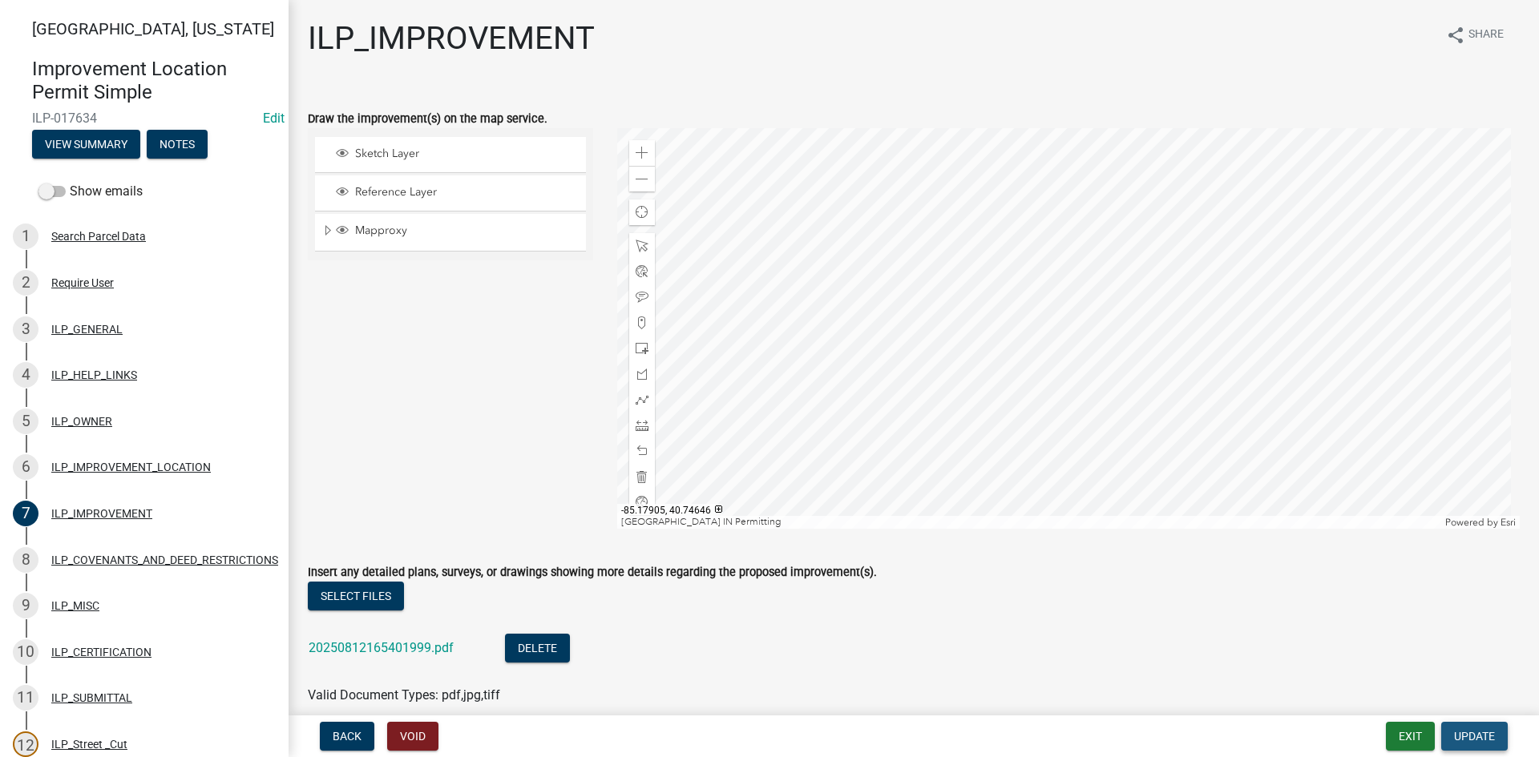
click at [1483, 736] on span "Update" at bounding box center [1474, 736] width 41 height 13
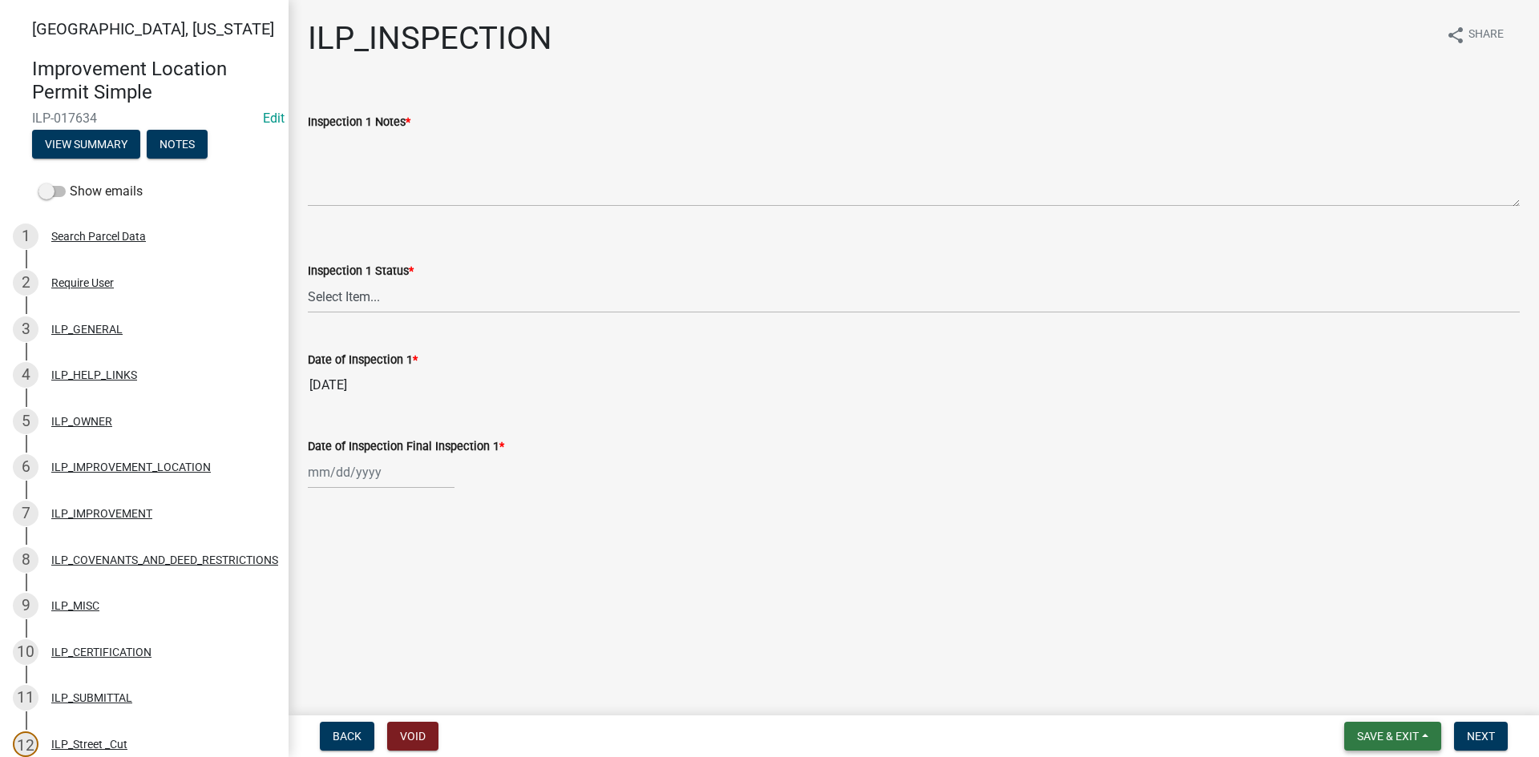
click at [1423, 744] on button "Save & Exit" at bounding box center [1392, 736] width 97 height 29
click at [1370, 693] on button "Save & Exit" at bounding box center [1377, 695] width 128 height 38
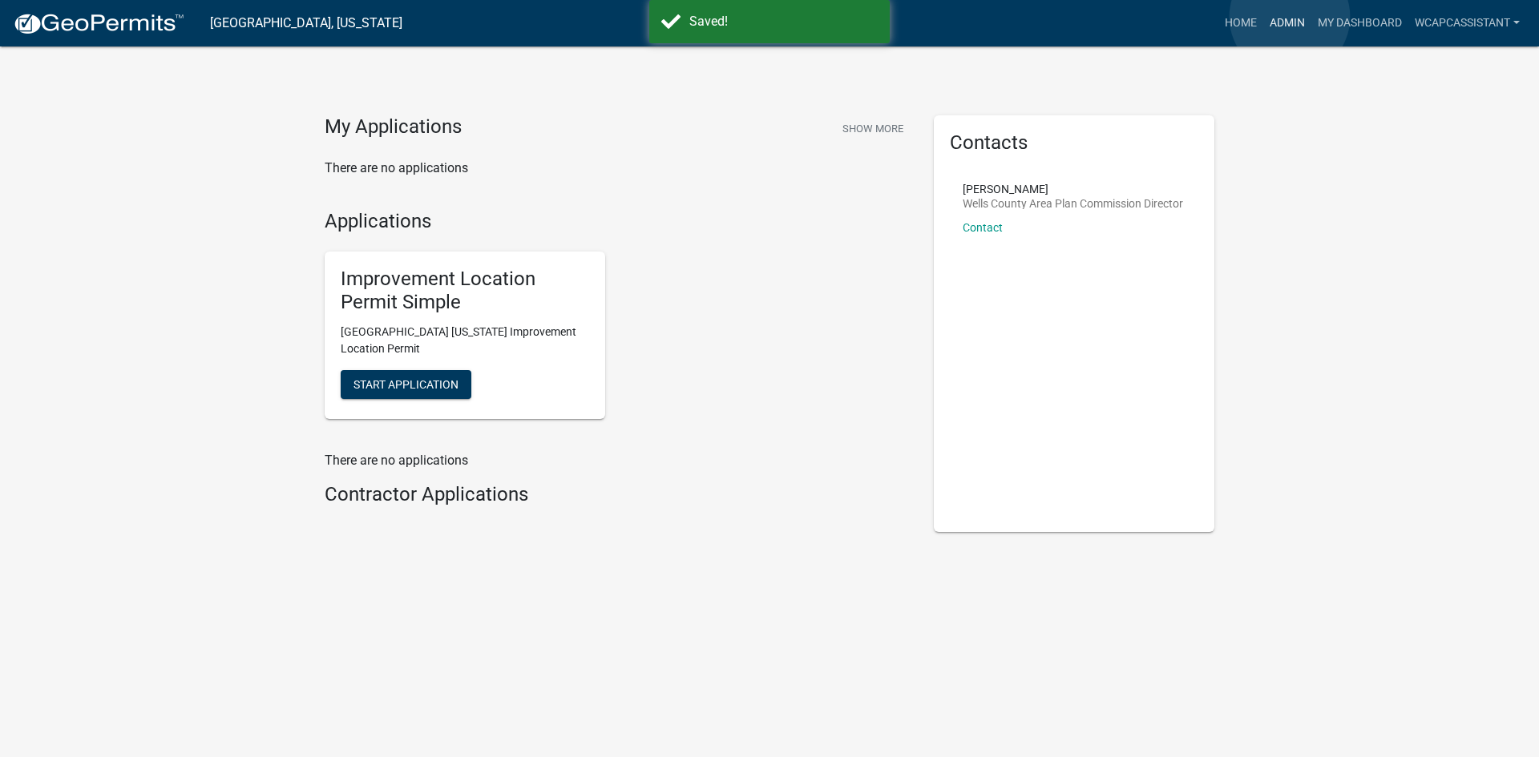
click at [1290, 17] on link "Admin" at bounding box center [1287, 23] width 48 height 30
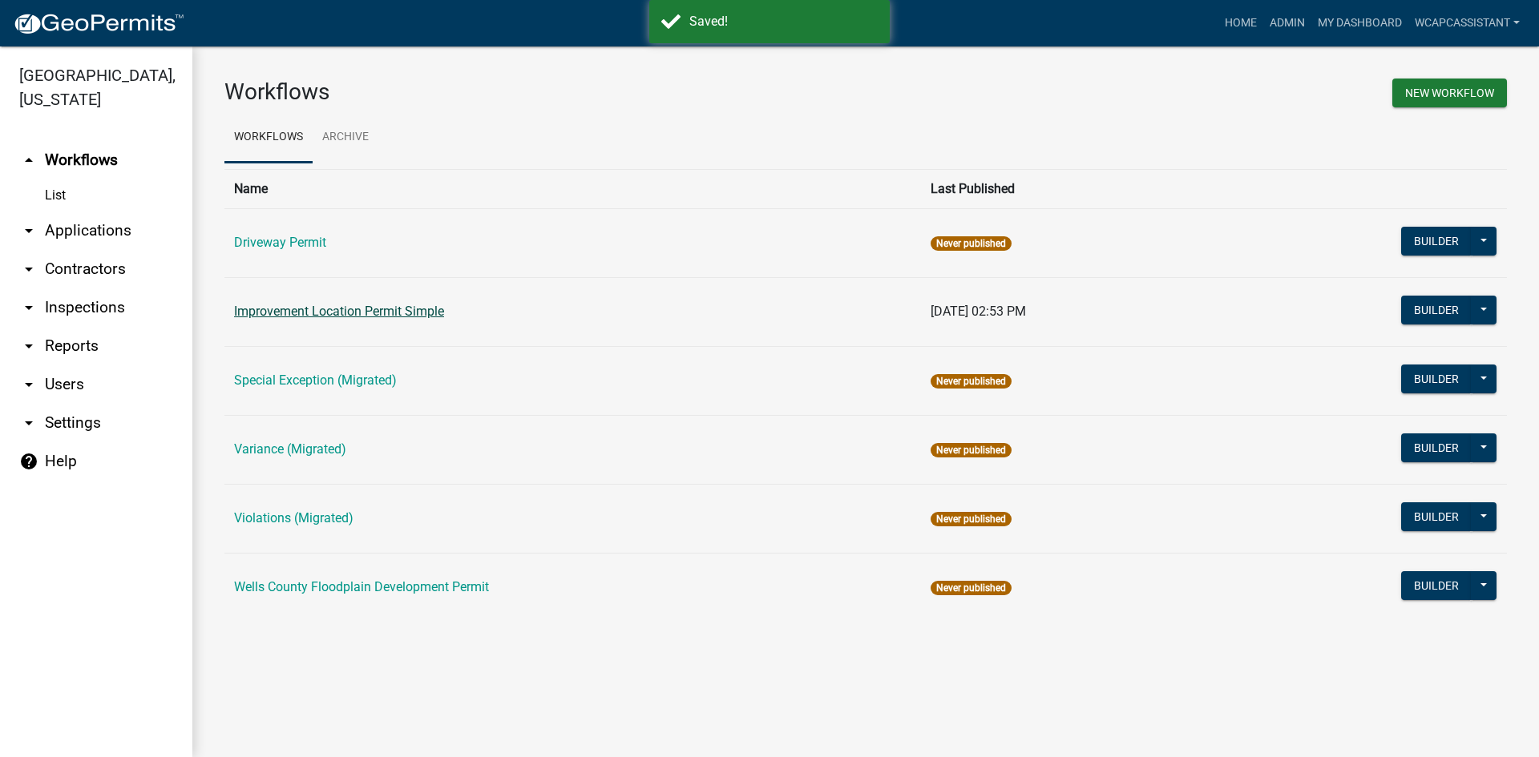
click at [337, 310] on link "Improvement Location Permit Simple" at bounding box center [339, 311] width 210 height 15
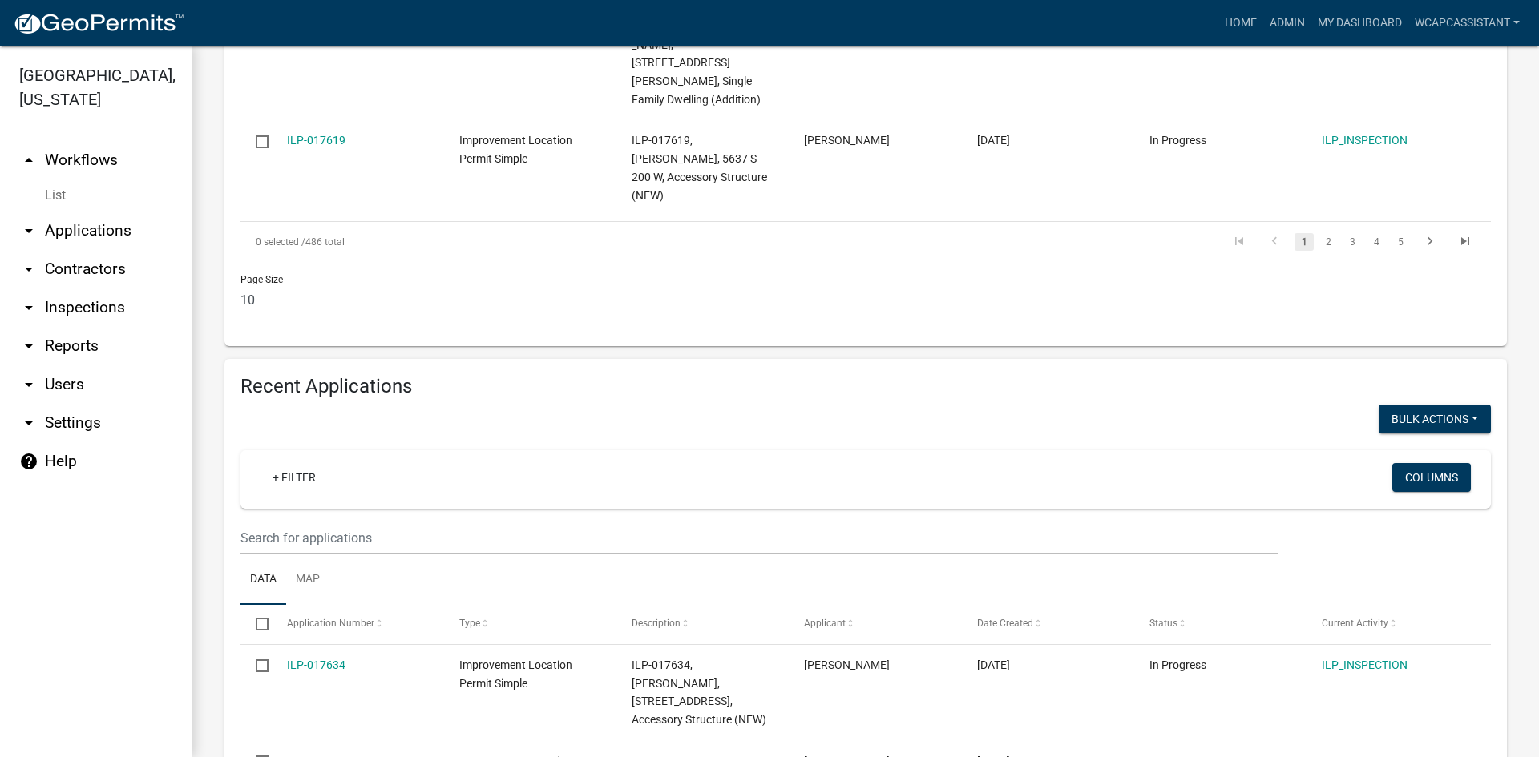
scroll to position [1363, 0]
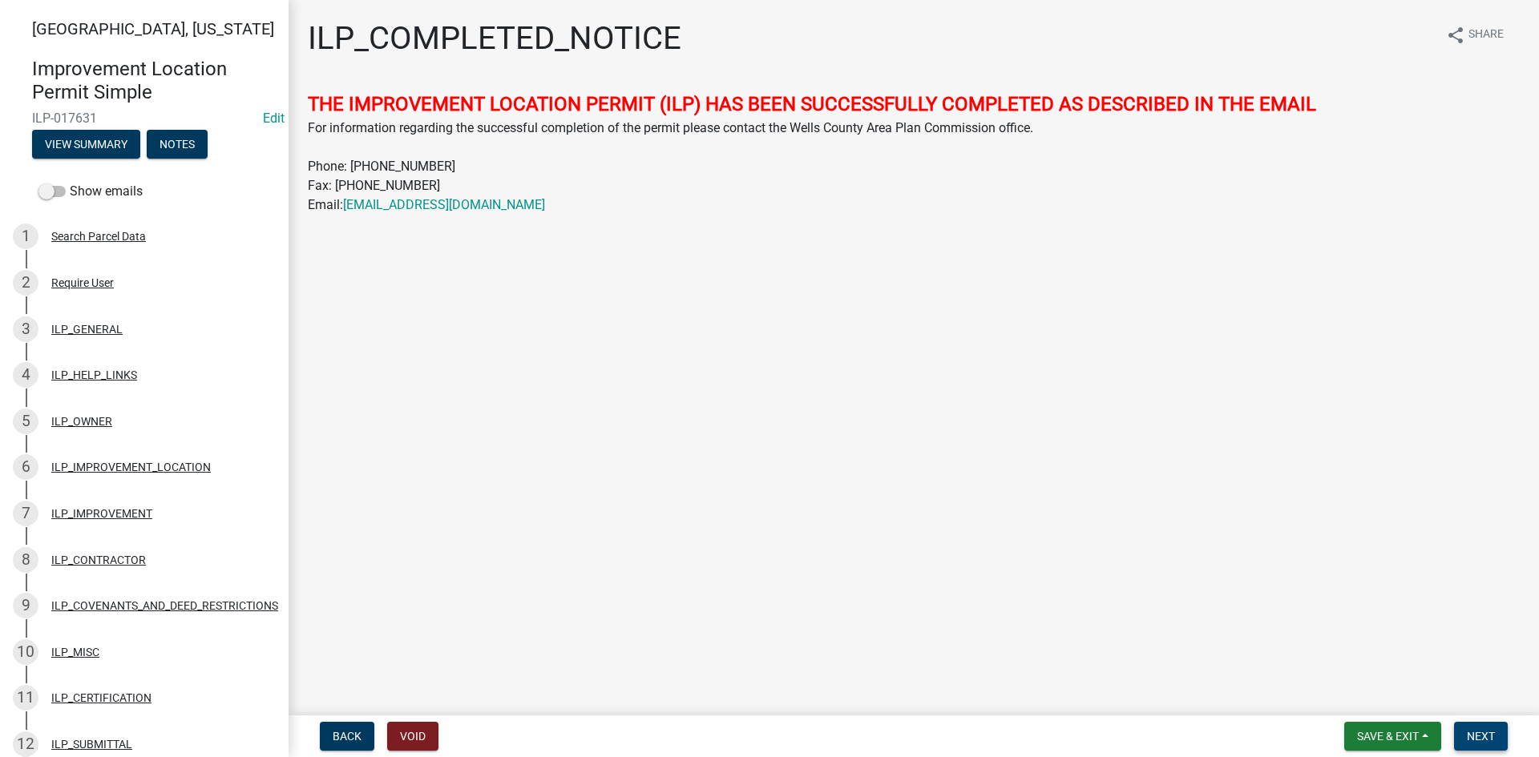
click at [1481, 738] on span "Next" at bounding box center [1481, 736] width 28 height 13
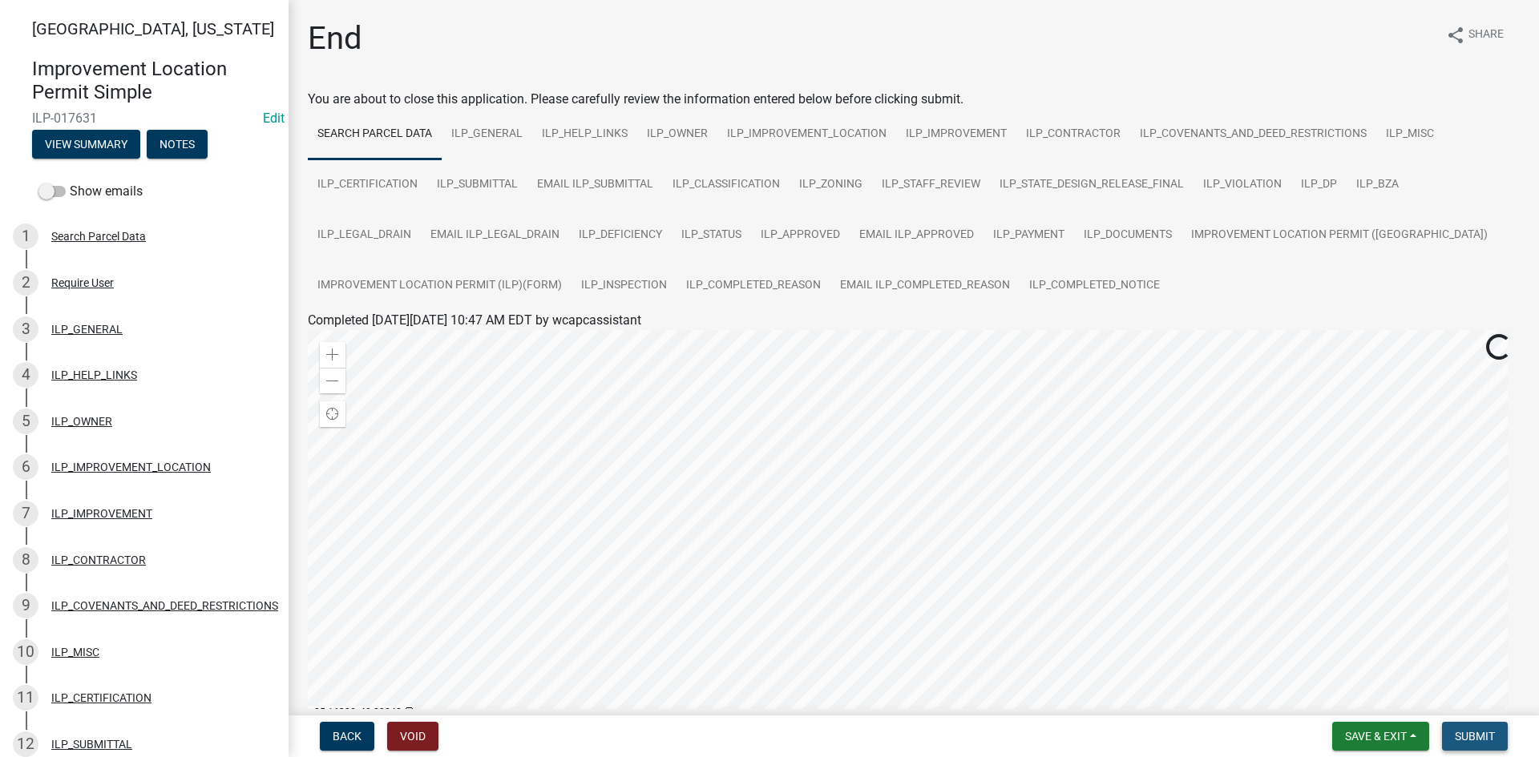
click at [1485, 729] on button "Submit" at bounding box center [1475, 736] width 66 height 29
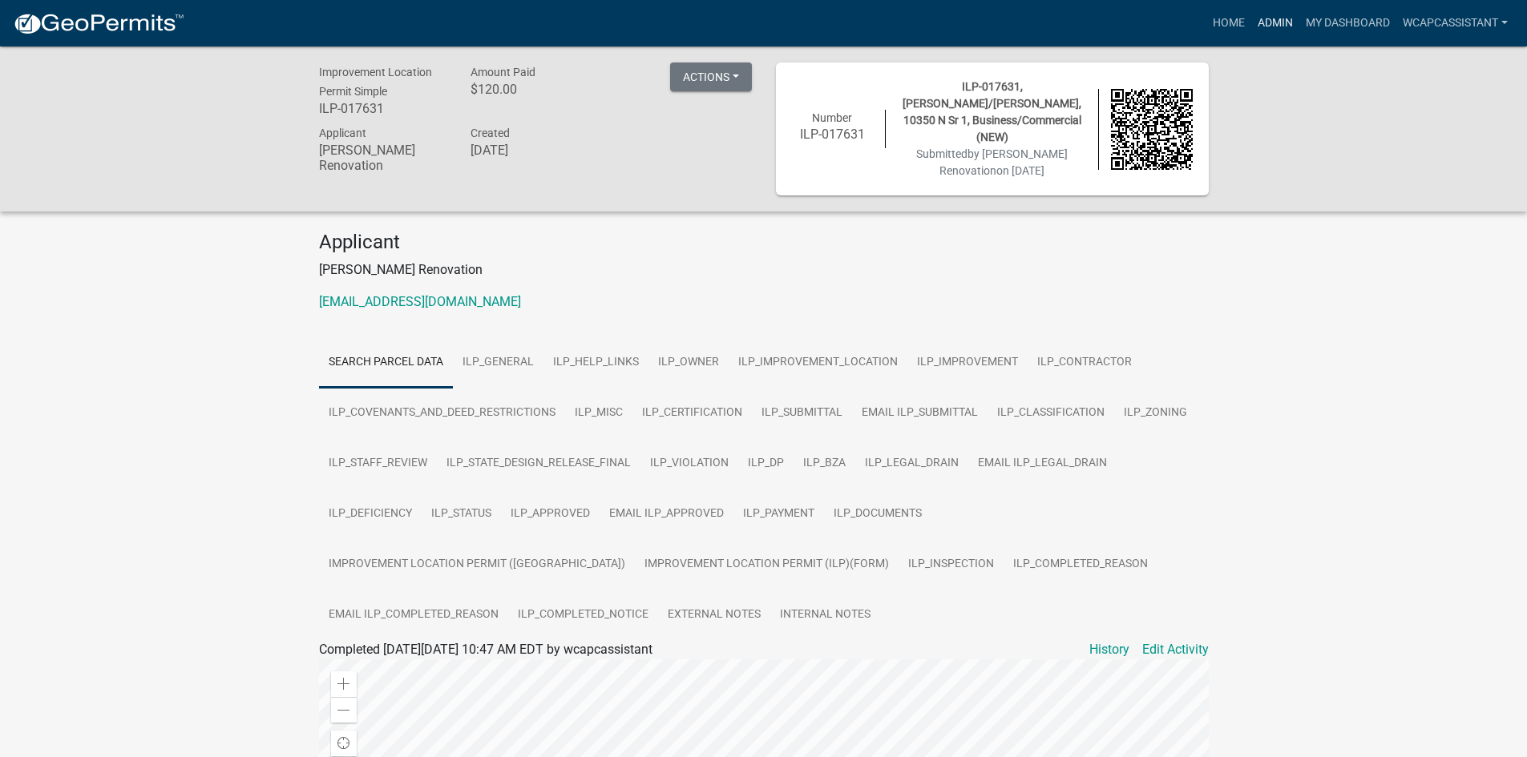
click at [1281, 14] on link "Admin" at bounding box center [1275, 23] width 48 height 30
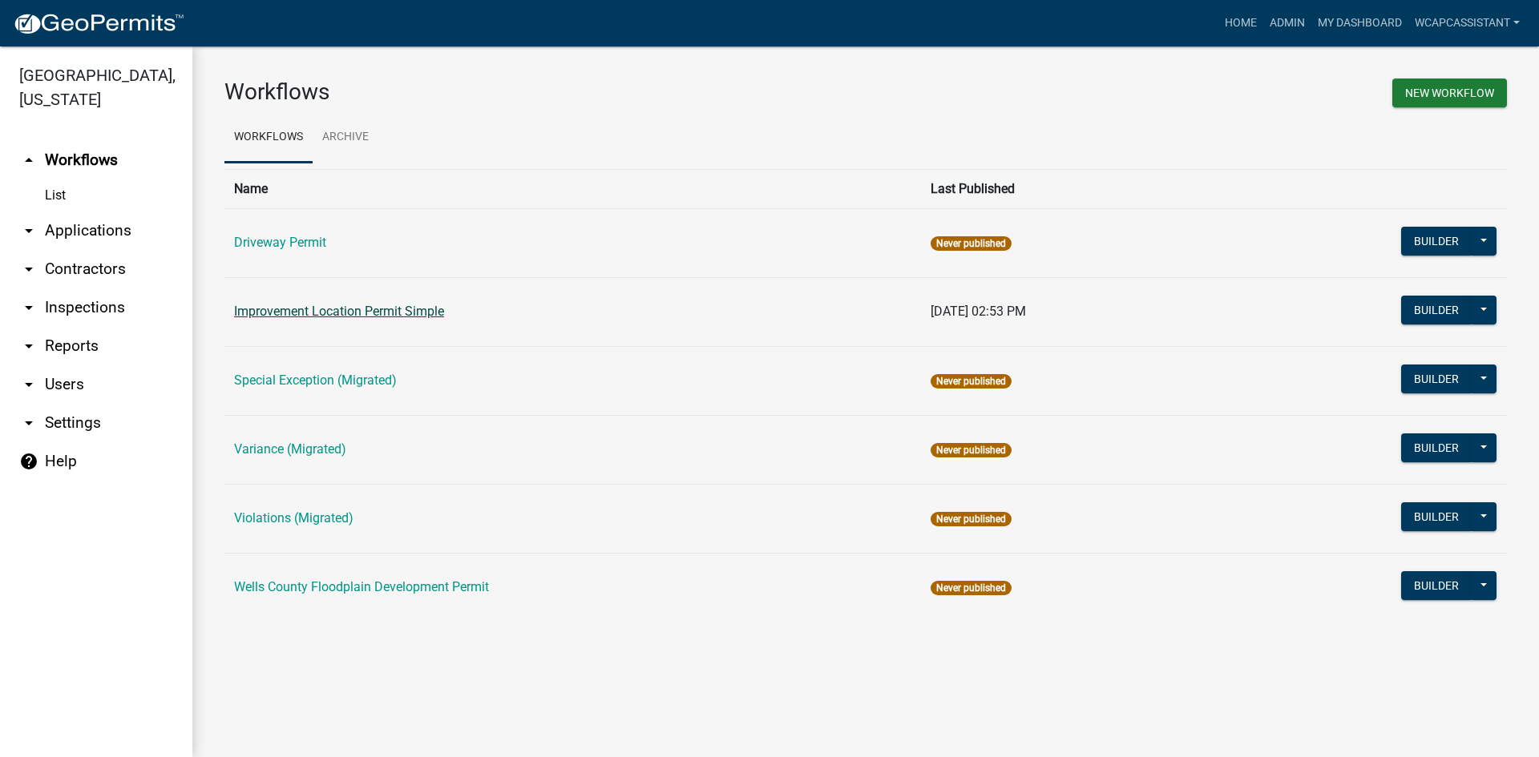
click at [269, 307] on link "Improvement Location Permit Simple" at bounding box center [339, 311] width 210 height 15
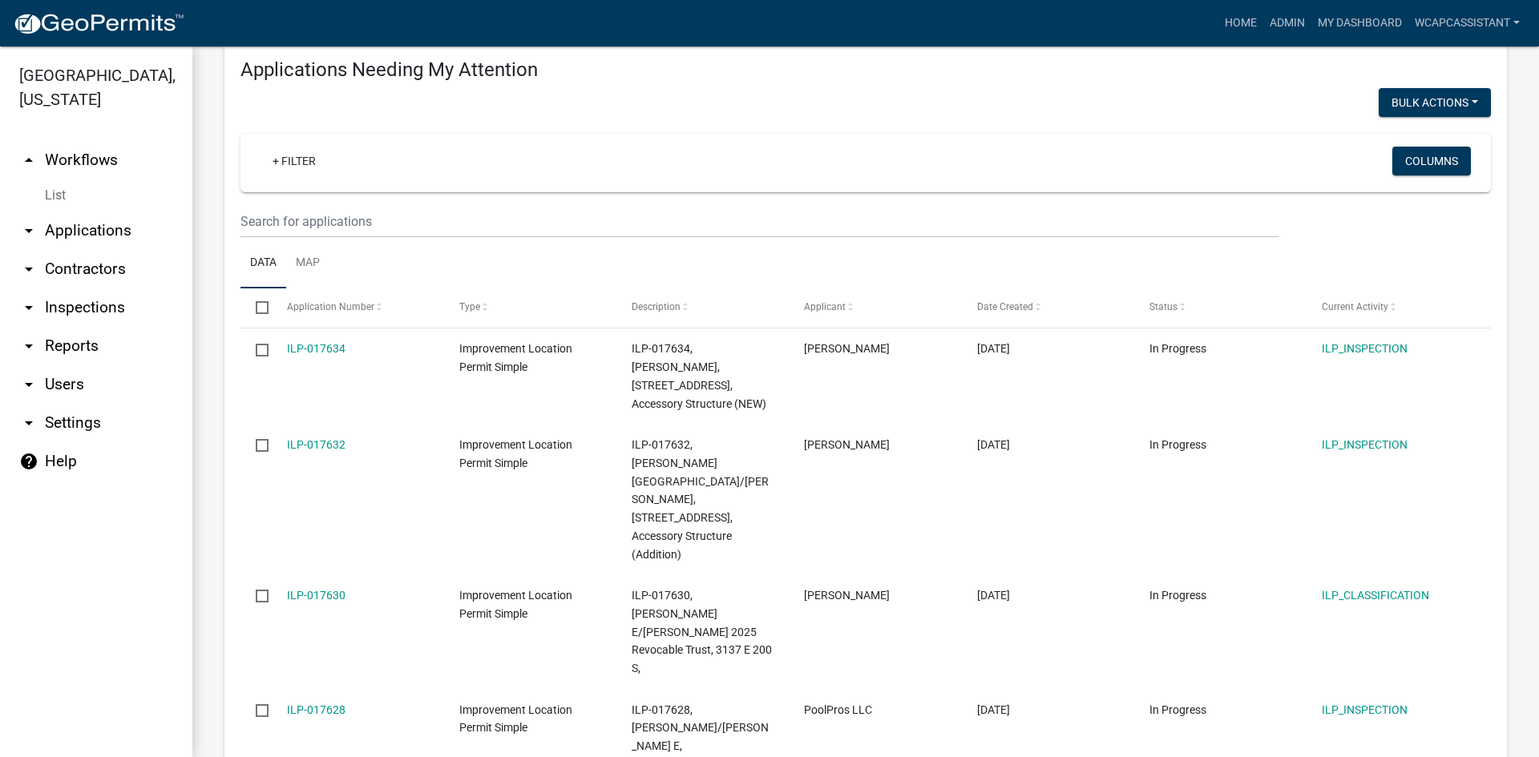
scroll to position [80, 0]
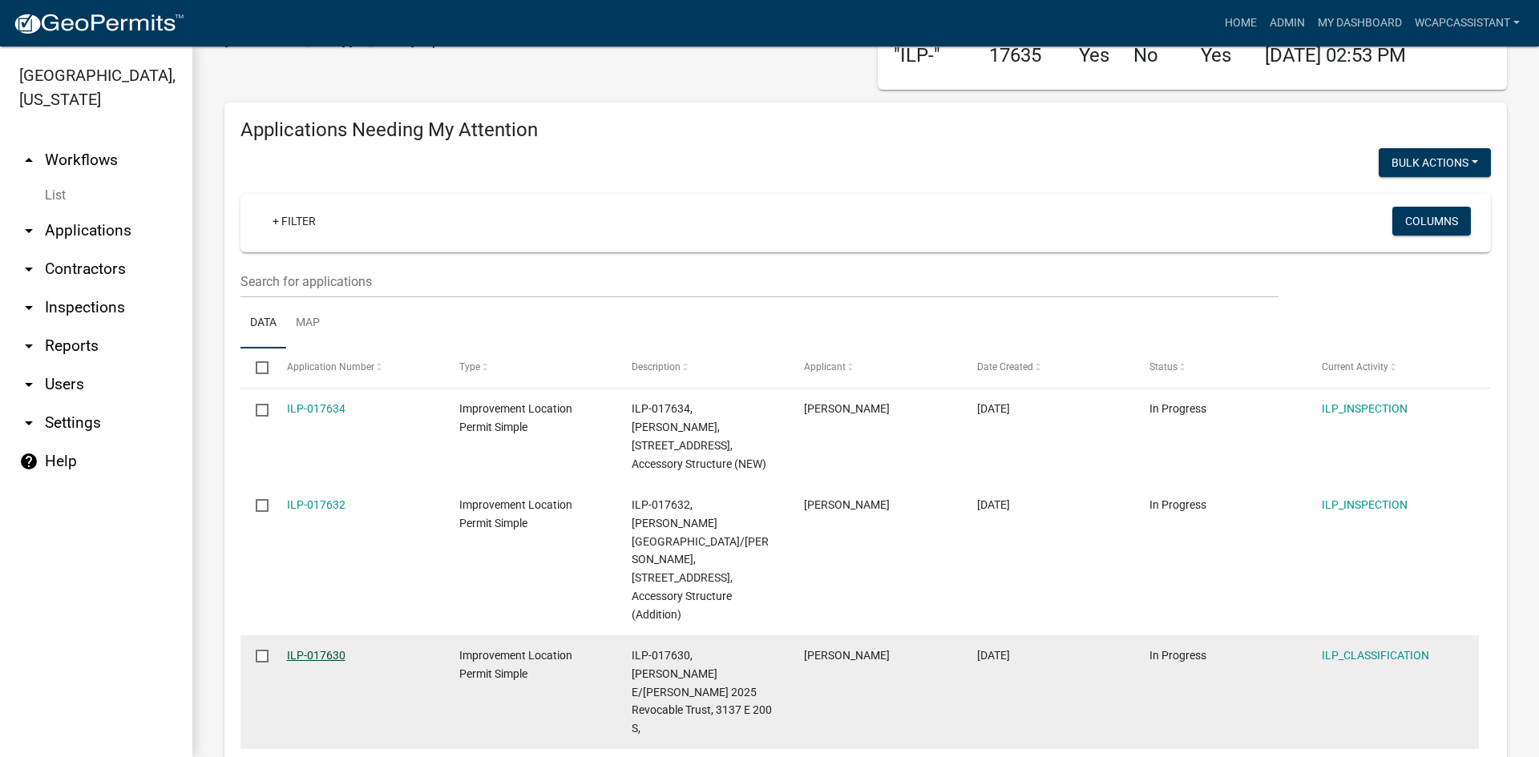
click at [318, 649] on link "ILP-017630" at bounding box center [316, 655] width 59 height 13
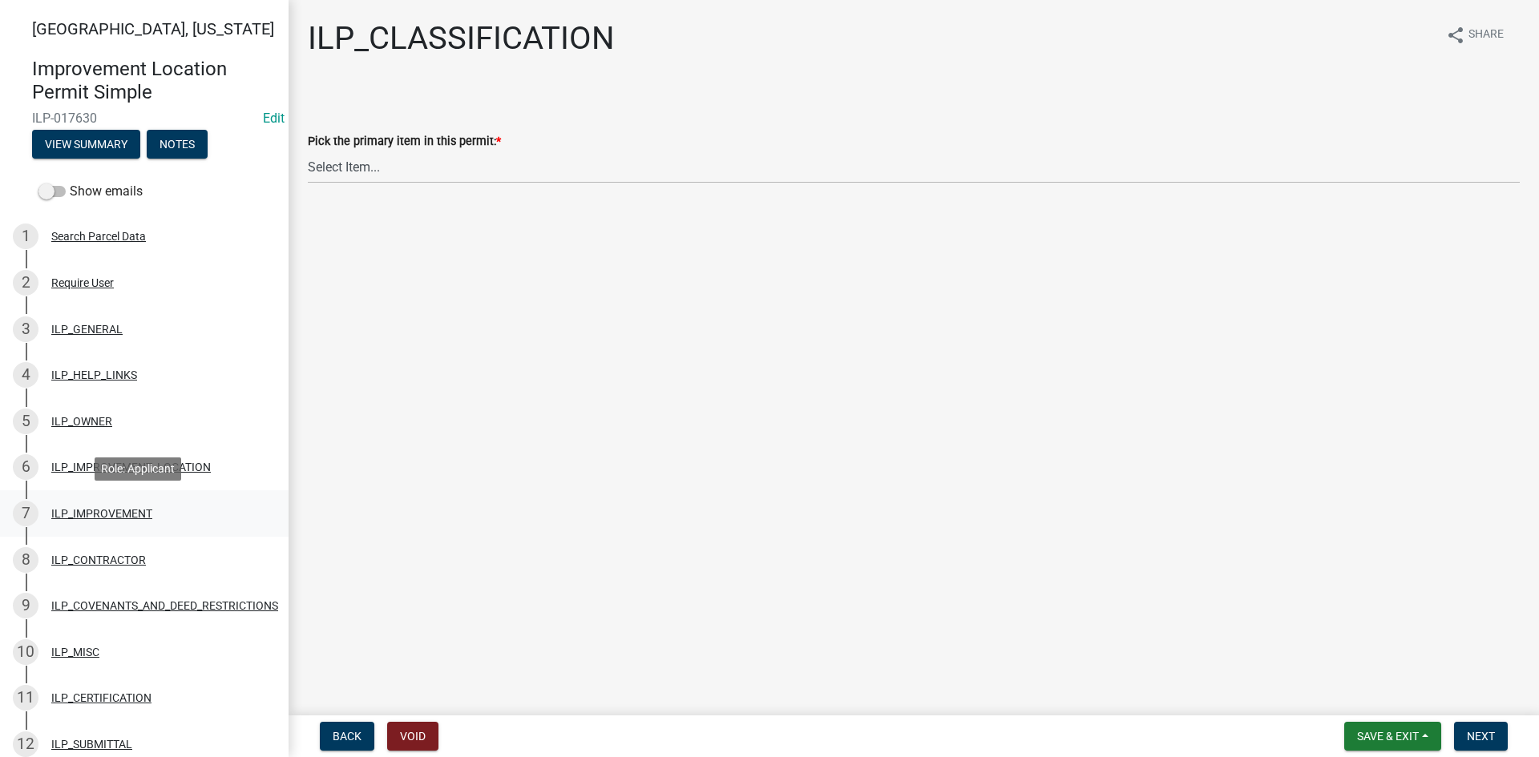
click at [90, 513] on div "ILP_IMPROVEMENT" at bounding box center [101, 513] width 101 height 11
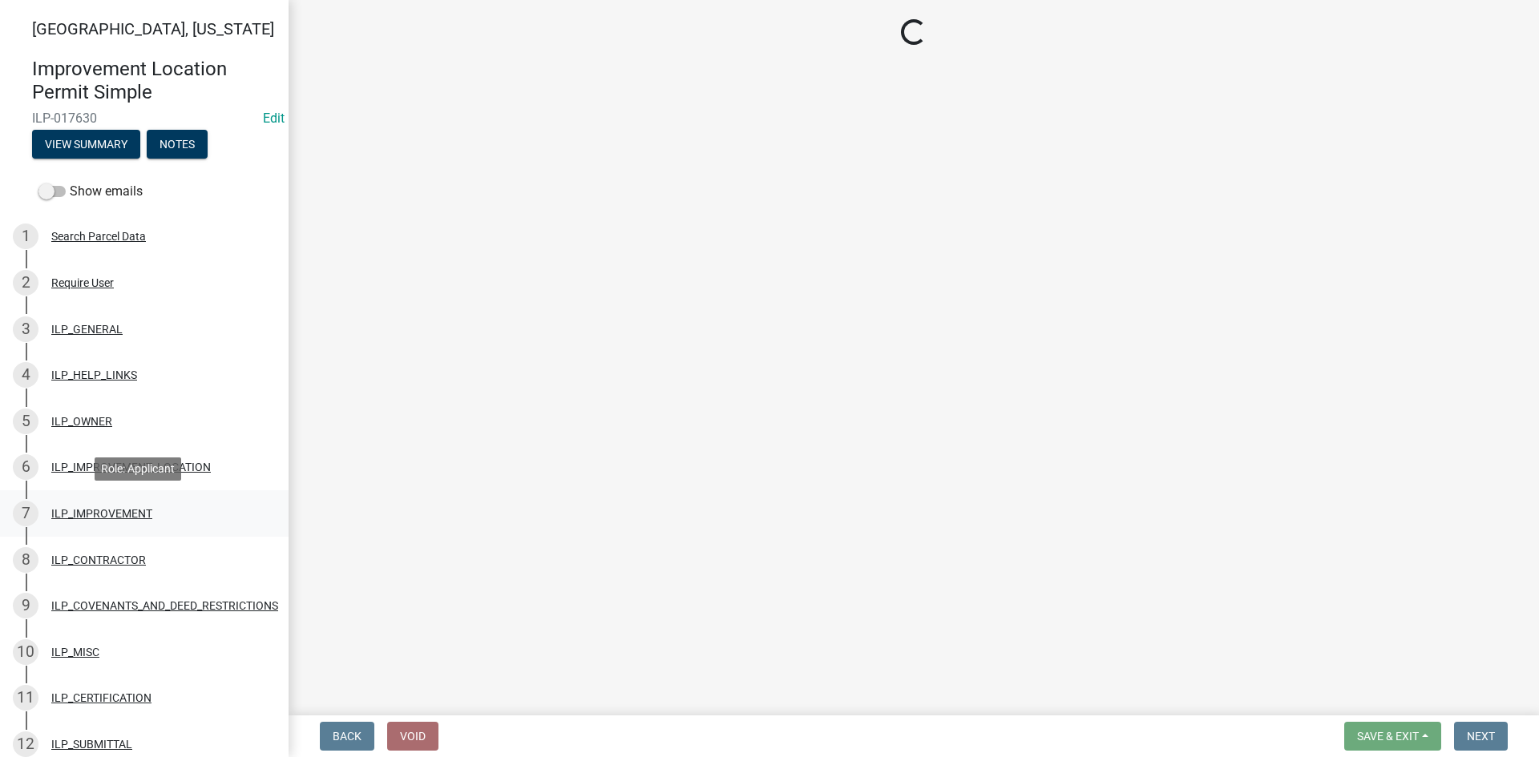
select select "71b507d0-569d-4a0a-b334-f72445909e69"
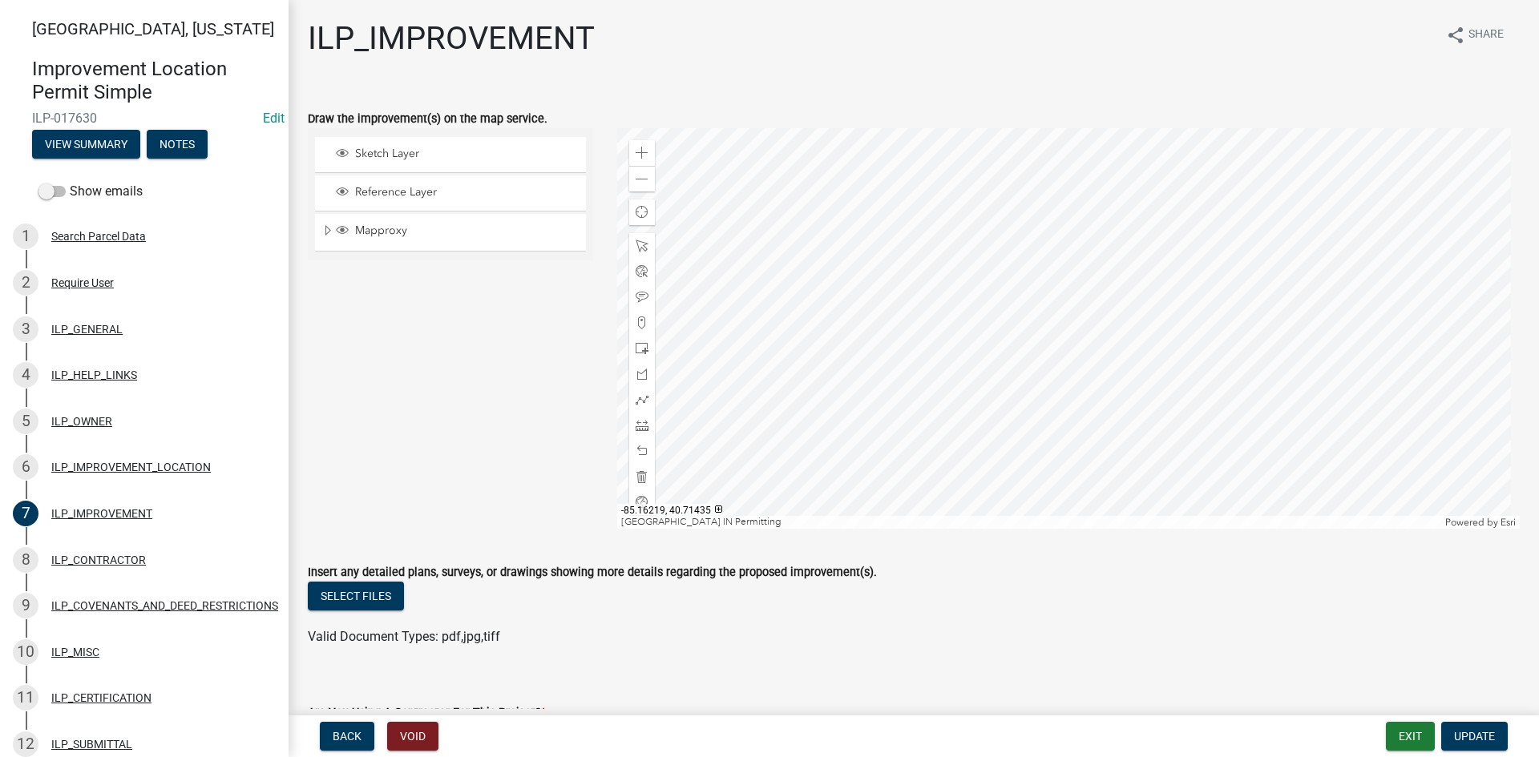
click at [788, 418] on div at bounding box center [1068, 328] width 903 height 401
click at [931, 659] on wm-data-entity-input "Insert any detailed plans, surveys, or drawings showing more details regarding …" at bounding box center [914, 602] width 1212 height 118
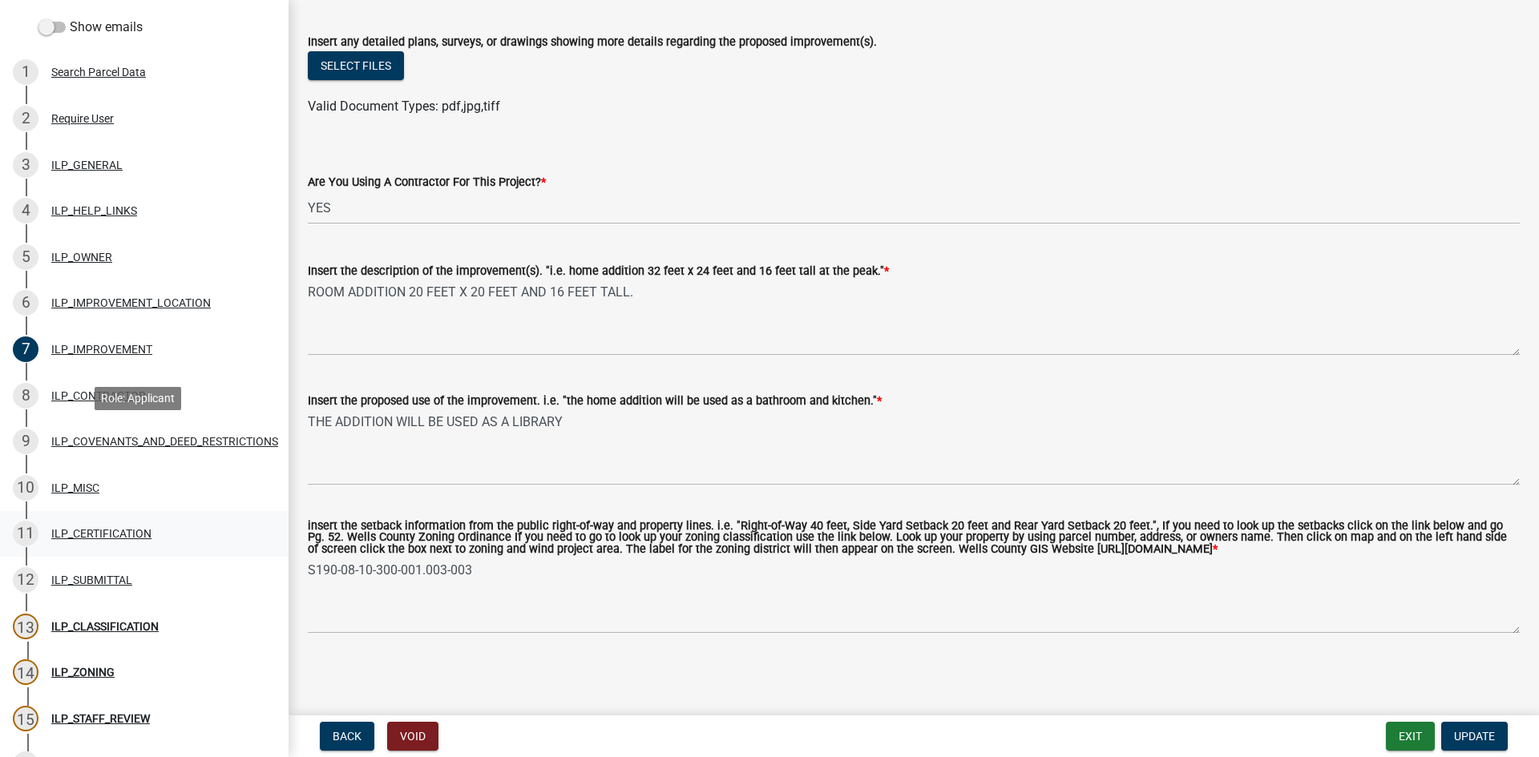
scroll to position [320, 0]
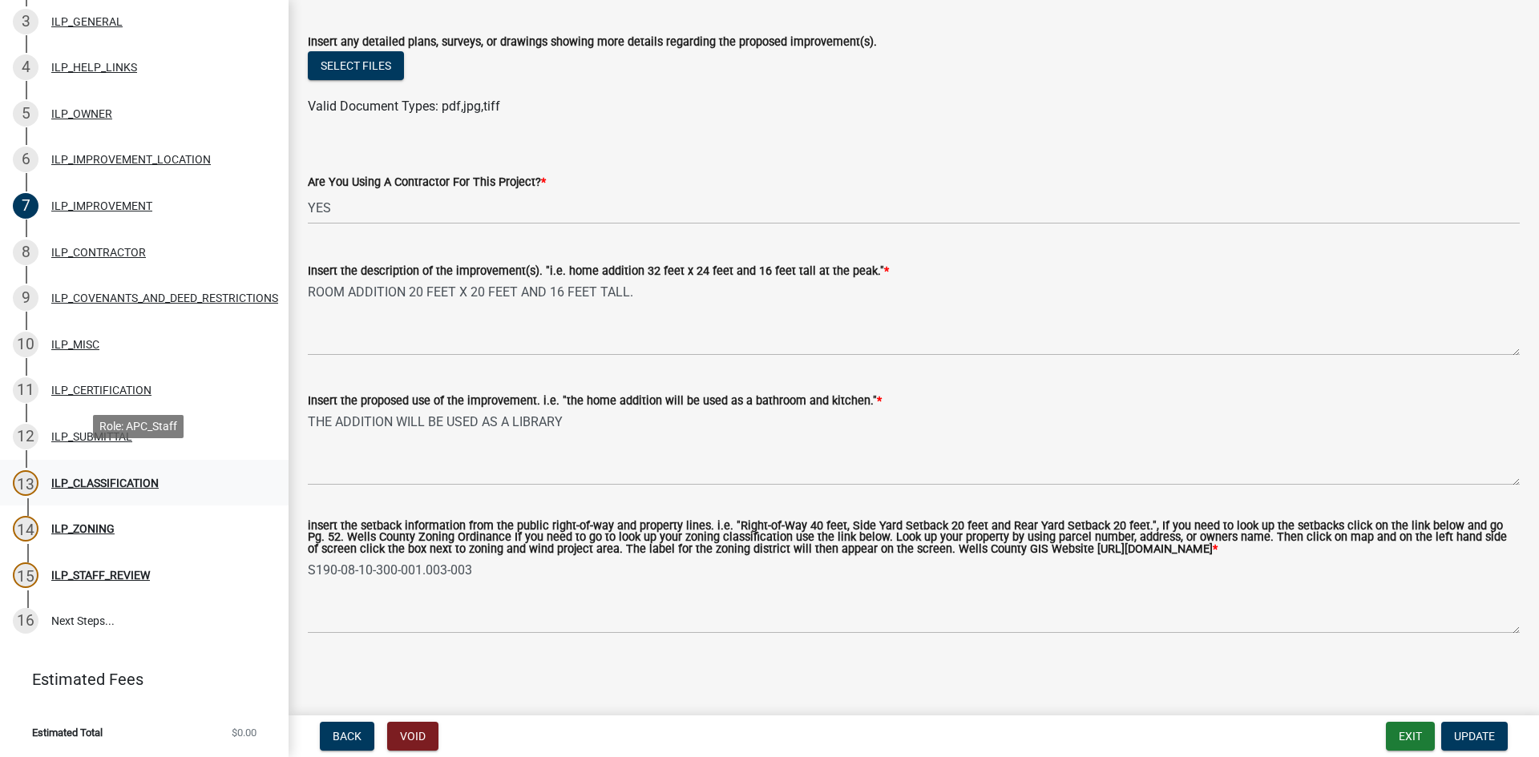
click at [116, 478] on div "ILP_CLASSIFICATION" at bounding box center [104, 483] width 107 height 11
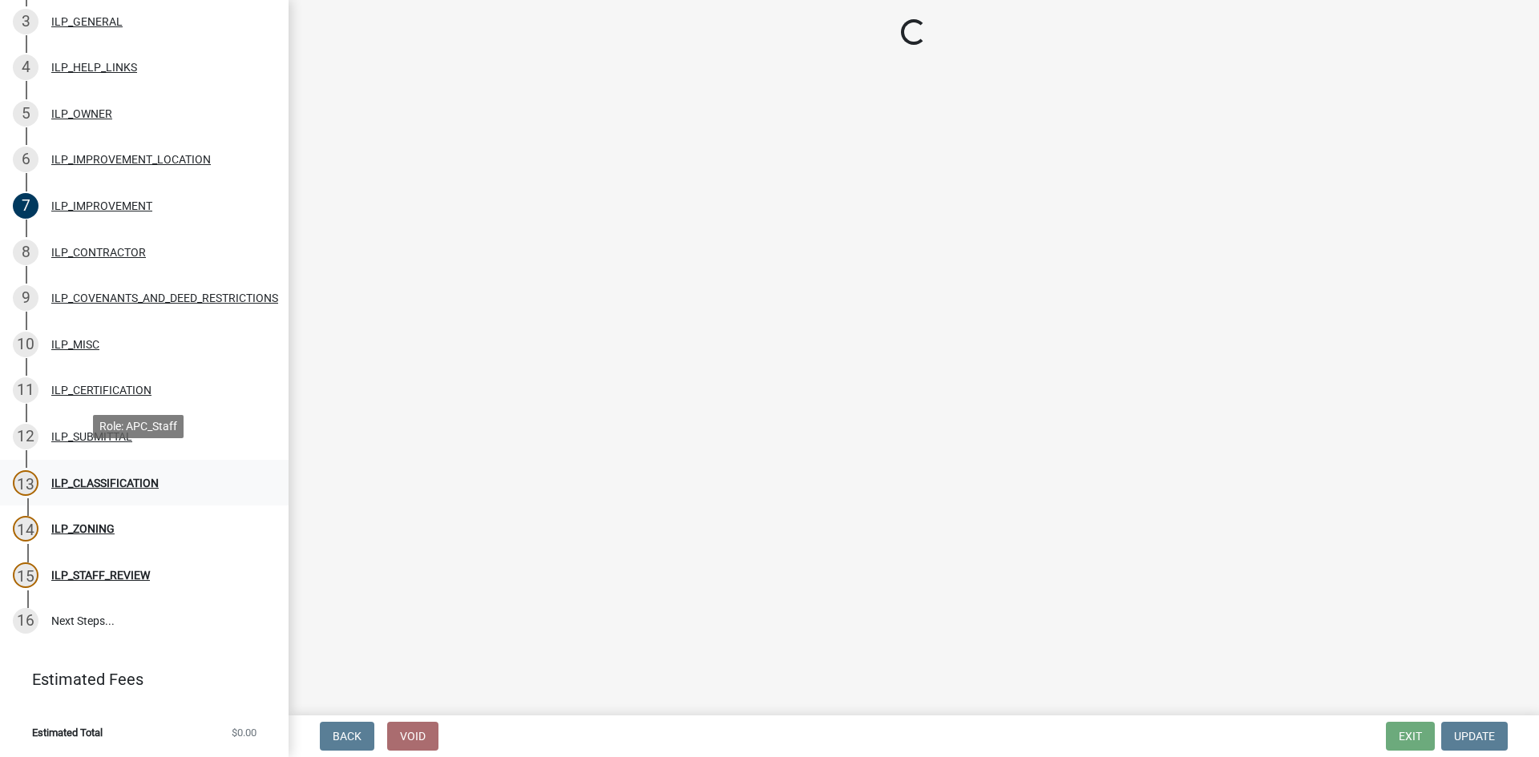
scroll to position [0, 0]
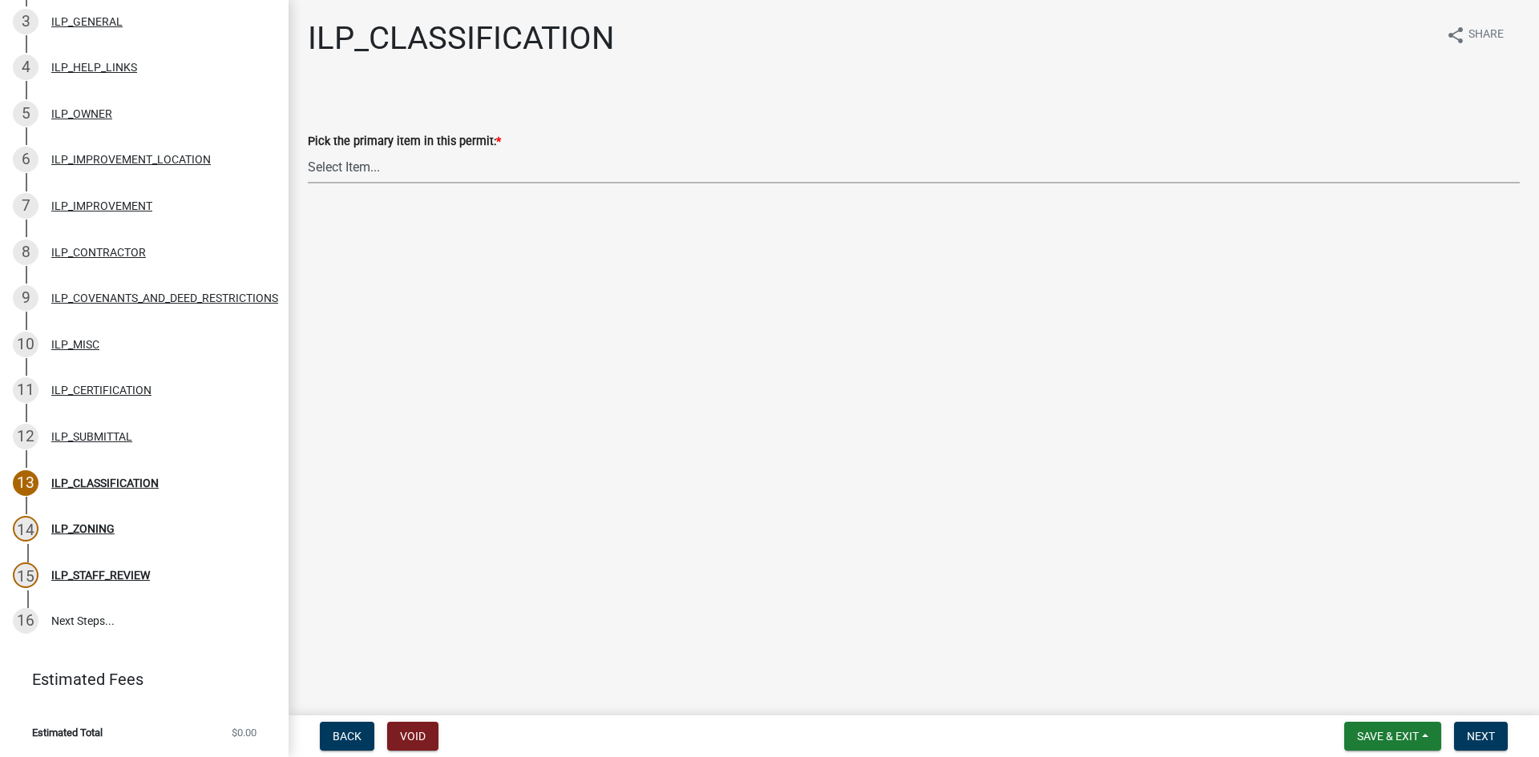
click at [359, 156] on select "Select Item... Accessory Structure (Addition) Accessory Structure (NEW) Busines…" at bounding box center [914, 167] width 1212 height 33
click at [308, 151] on select "Select Item... Accessory Structure (Addition) Accessory Structure (NEW) Busines…" at bounding box center [914, 167] width 1212 height 33
select select "5c6384b7-3f50-4d9b-8dbd-025bc4f35ae2"
click at [1476, 736] on span "Next" at bounding box center [1481, 736] width 28 height 13
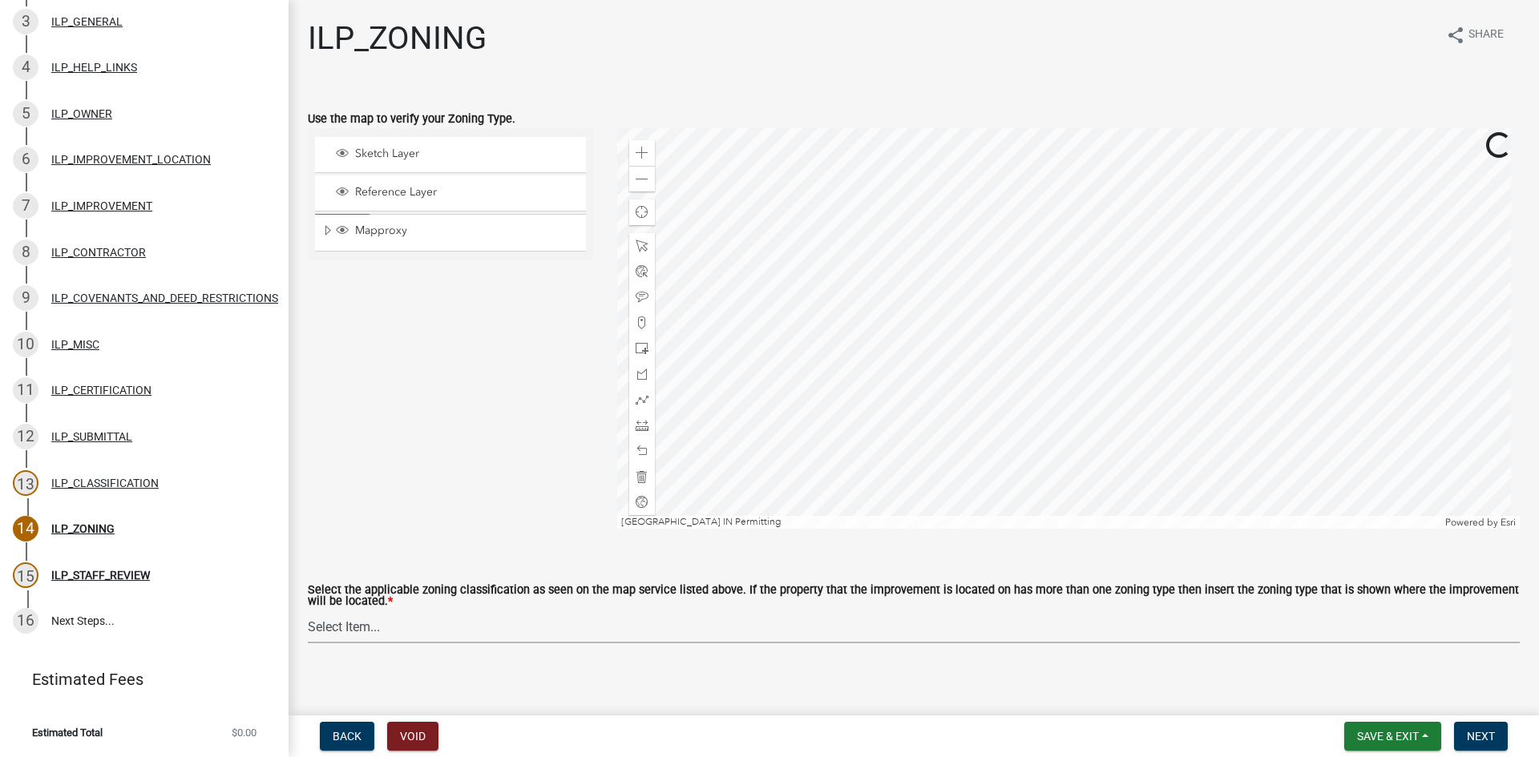
drag, startPoint x: 718, startPoint y: 628, endPoint x: 709, endPoint y: 626, distance: 9.1
click at [718, 628] on select "Select Item... A-1 "Agricultural Intensive" A-R "Agricultural Residential" S-1 …" at bounding box center [914, 627] width 1212 height 33
click at [308, 612] on select "Select Item... A-1 "Agricultural Intensive" A-R "Agricultural Residential" S-1 …" at bounding box center [914, 627] width 1212 height 33
select select "077e72d7-ee28-42b3-b13f-4b6ba4a9753a"
click at [1477, 735] on span "Next" at bounding box center [1481, 736] width 28 height 13
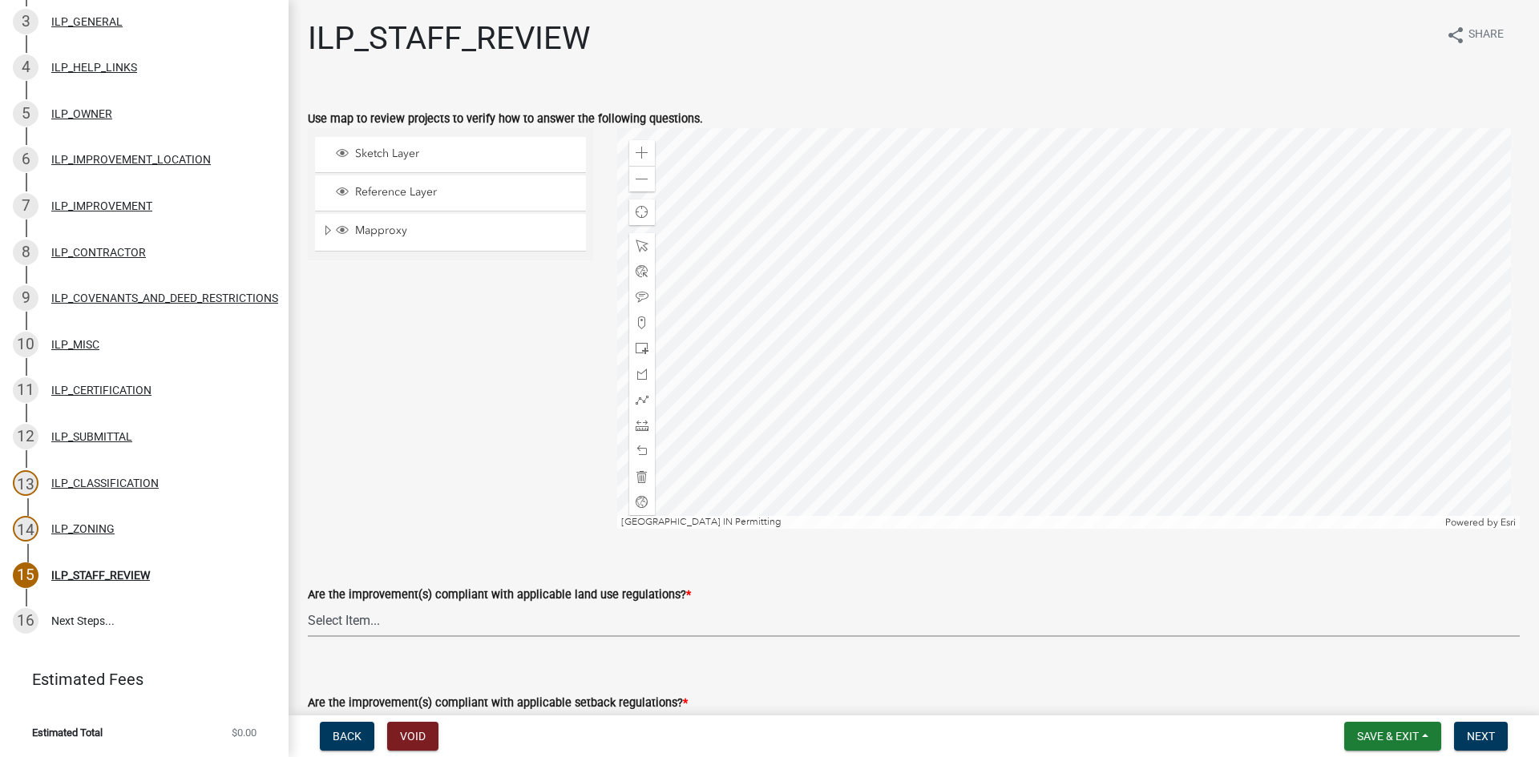
click at [452, 620] on select "Select Item... YES NO" at bounding box center [914, 620] width 1212 height 33
click at [308, 604] on select "Select Item... YES NO" at bounding box center [914, 620] width 1212 height 33
select select "83ffa5df-1258-41bd-a108-9f2370541ef9"
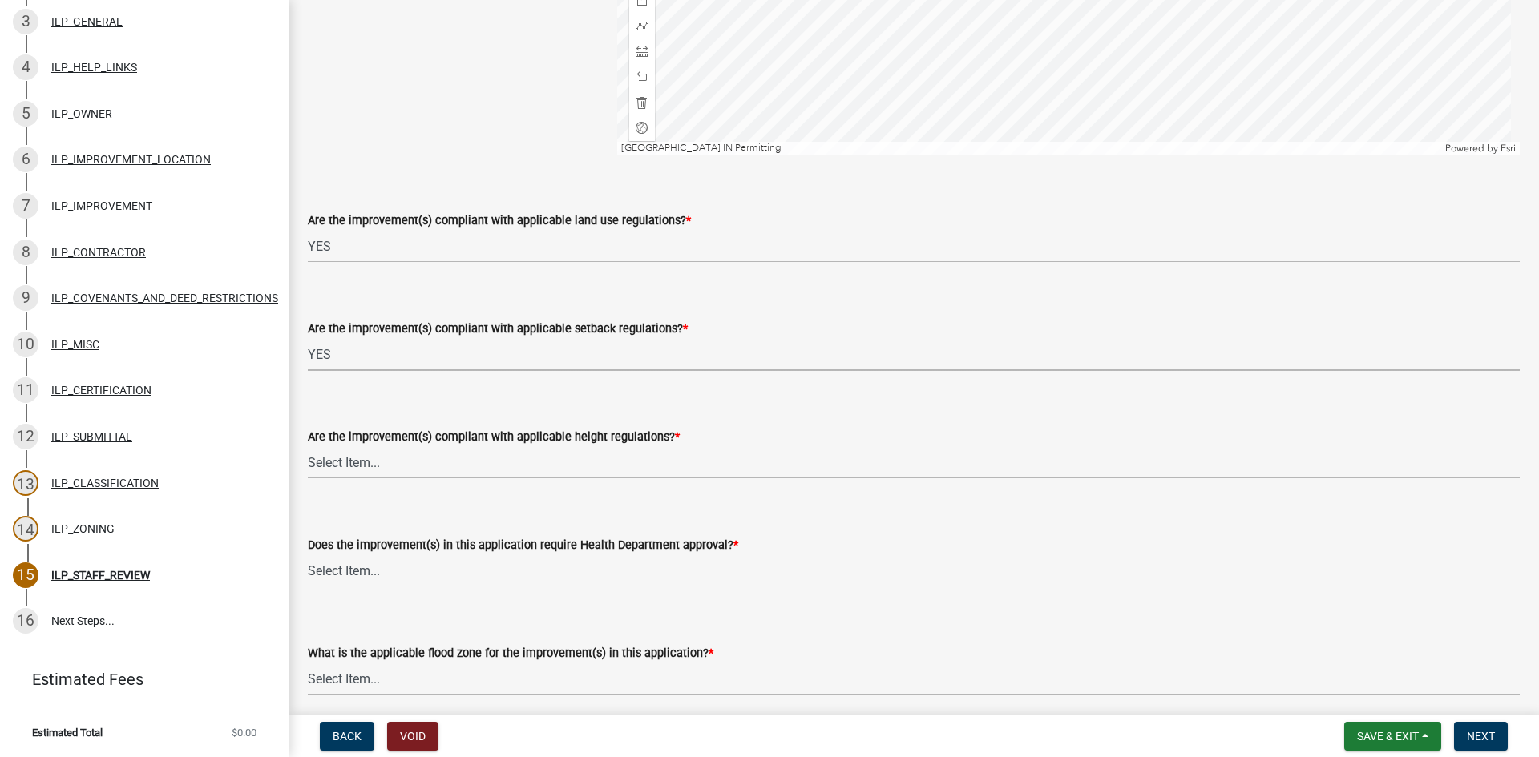
select select "e76e6c03-c199-4125-95d7-daca193c3739"
select select "b2795382-5a5c-496e-8f40-9eac2bba8e54"
select select "2cf99e9a-fd48-429a-ab01-6241dd9ef86f"
select select "546a9c8a-0bf2-4128-b2a0-21aece03a164"
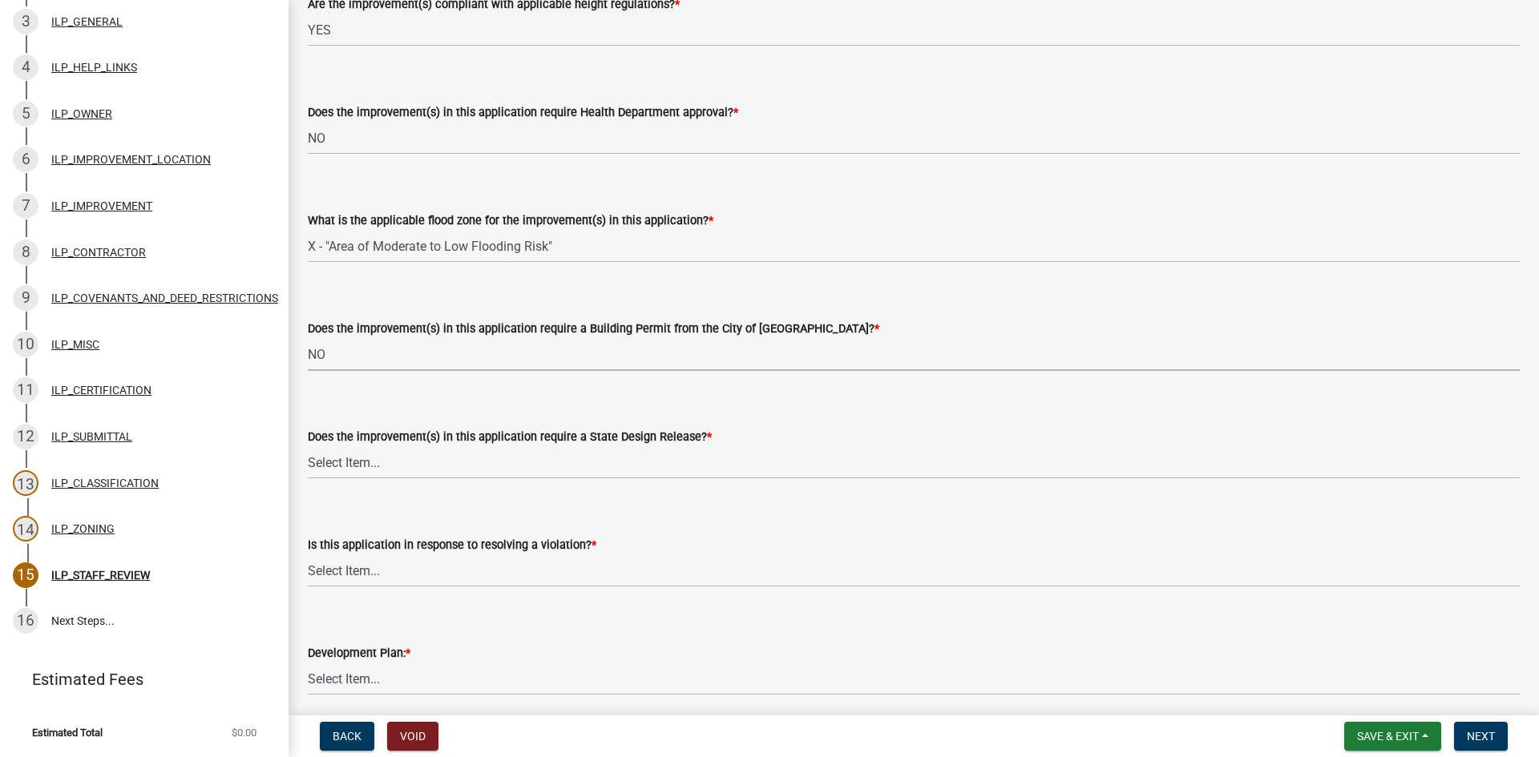
select select "3dde91a6-95a6-42fe-ae60-c75c292f8dd0"
select select "3e29b85e-0a39-40b5-813f-a0c180e4f93d"
select select "296d3b28-03f6-4b85-9592-a9e1e0e51d18"
select select "f492072b-a2fa-4f7c-8f99-9e809c6c526f"
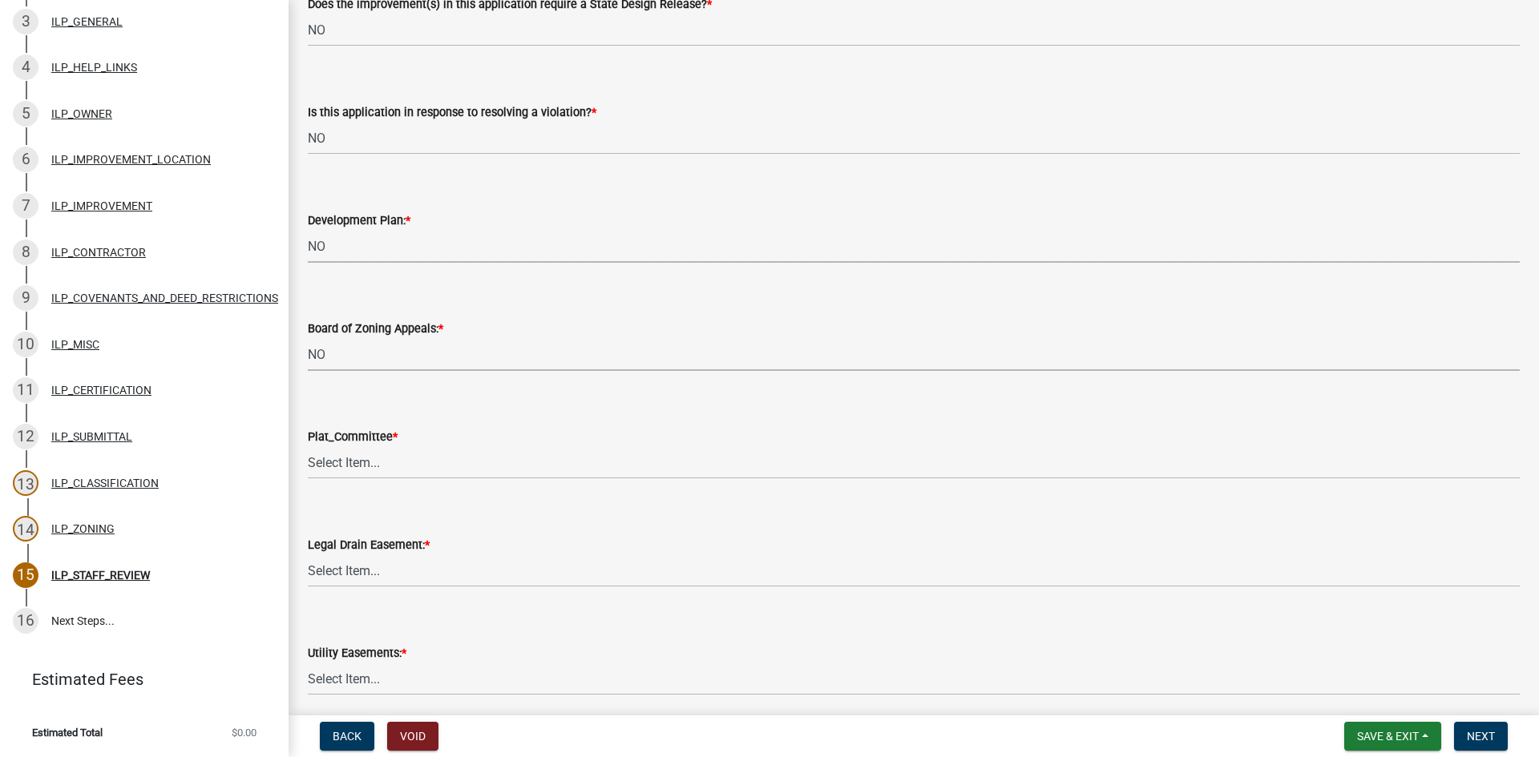
select select "91f2ca91-6260-441c-87d8-e38016df5c96"
select select "63238f16-a362-487f-83af-24d0c8cf3edd"
select select "4de29e95-b13a-4926-a5fe-83364331169b"
select select "8e424161-7bf1-4e33-adf9-a347c03eff2b"
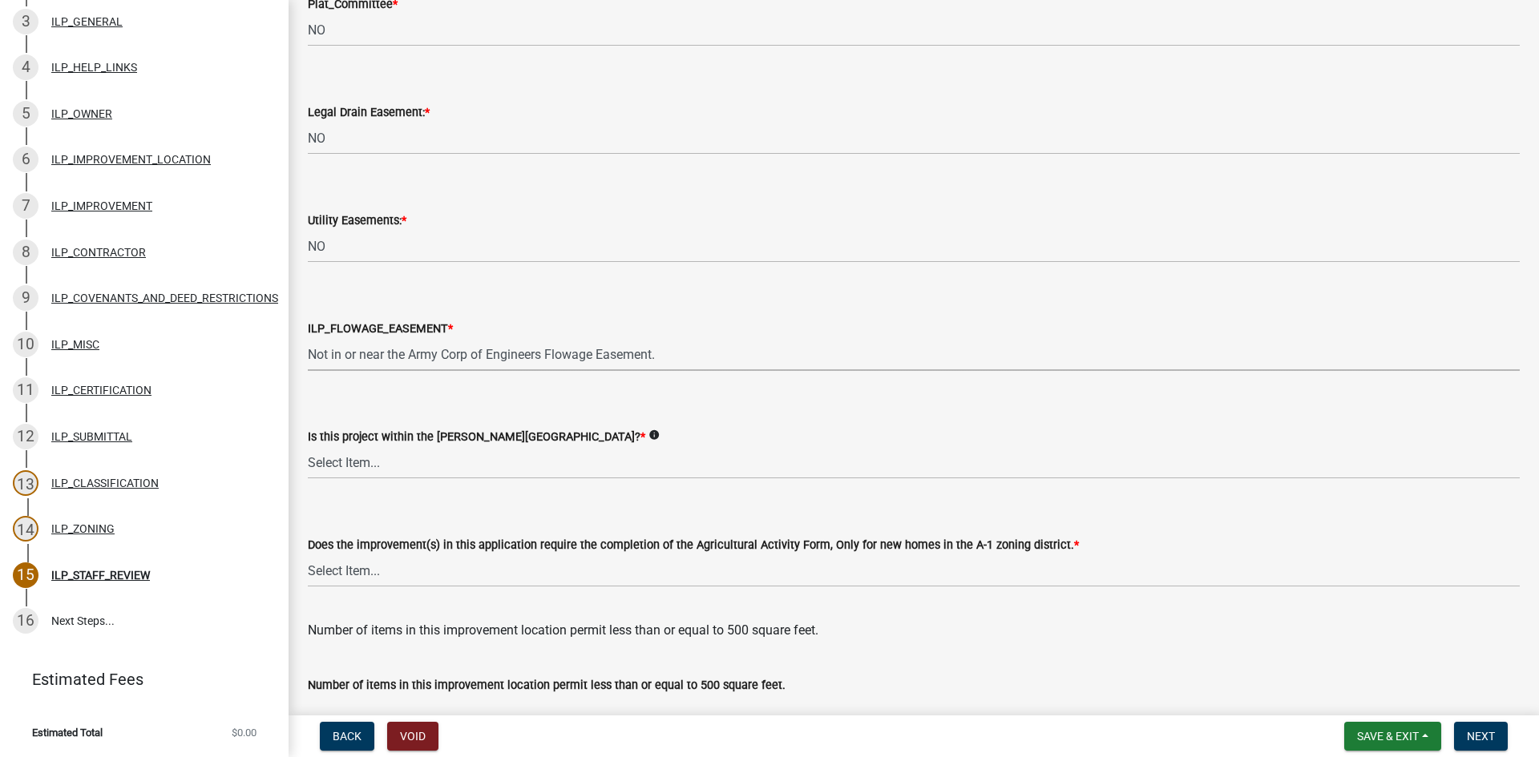
select select "bdd9c930-c7fe-4770-81ee-2c29cf953f8b"
select select "c22a6da1-a4b9-4a20-9552-3c4da3c32bc7"
select select "b8432f74-40d2-4ff6-ba31-770d91760c6e"
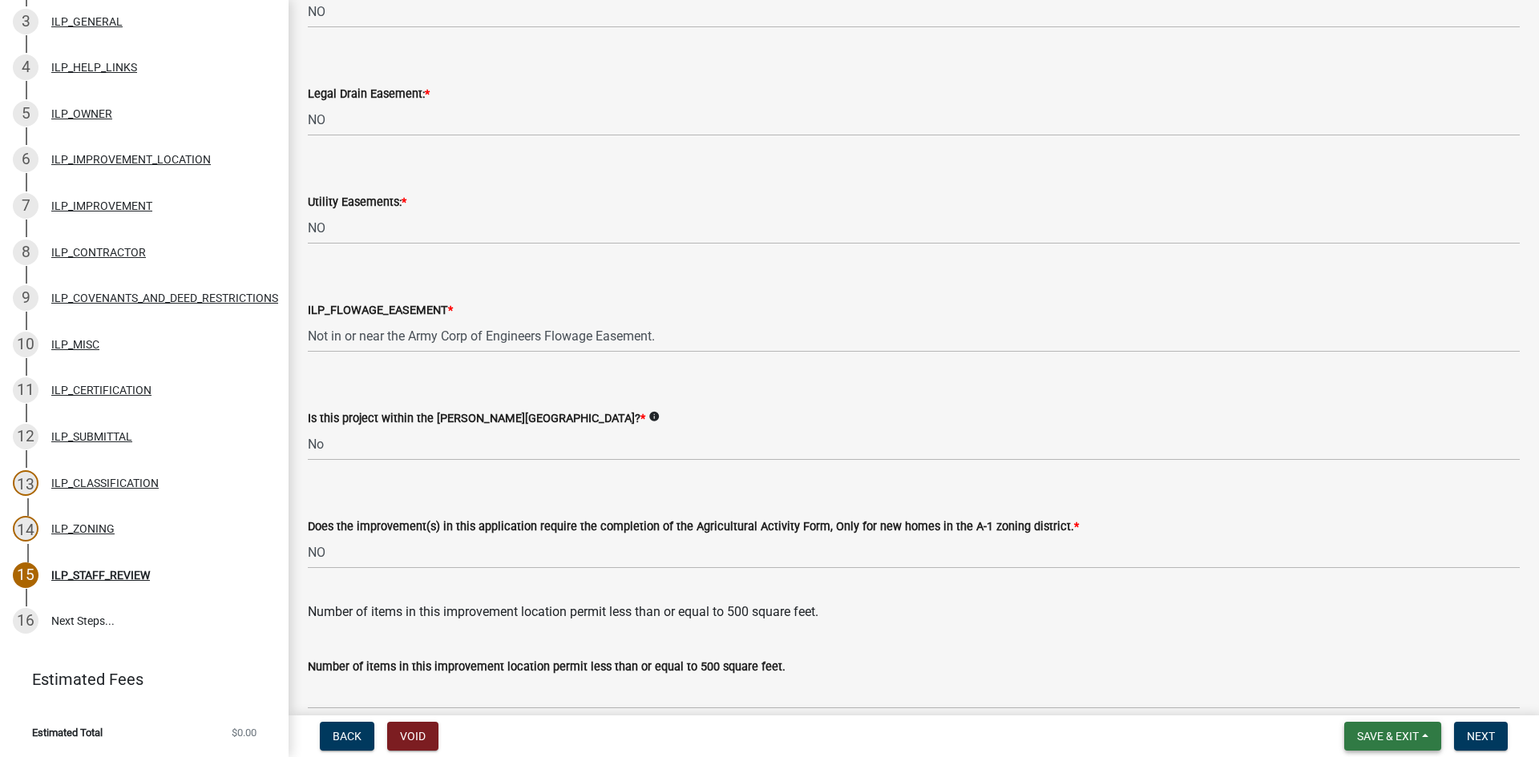
click at [1380, 726] on button "Save & Exit" at bounding box center [1392, 736] width 97 height 29
click at [1351, 656] on button "Save" at bounding box center [1377, 656] width 128 height 38
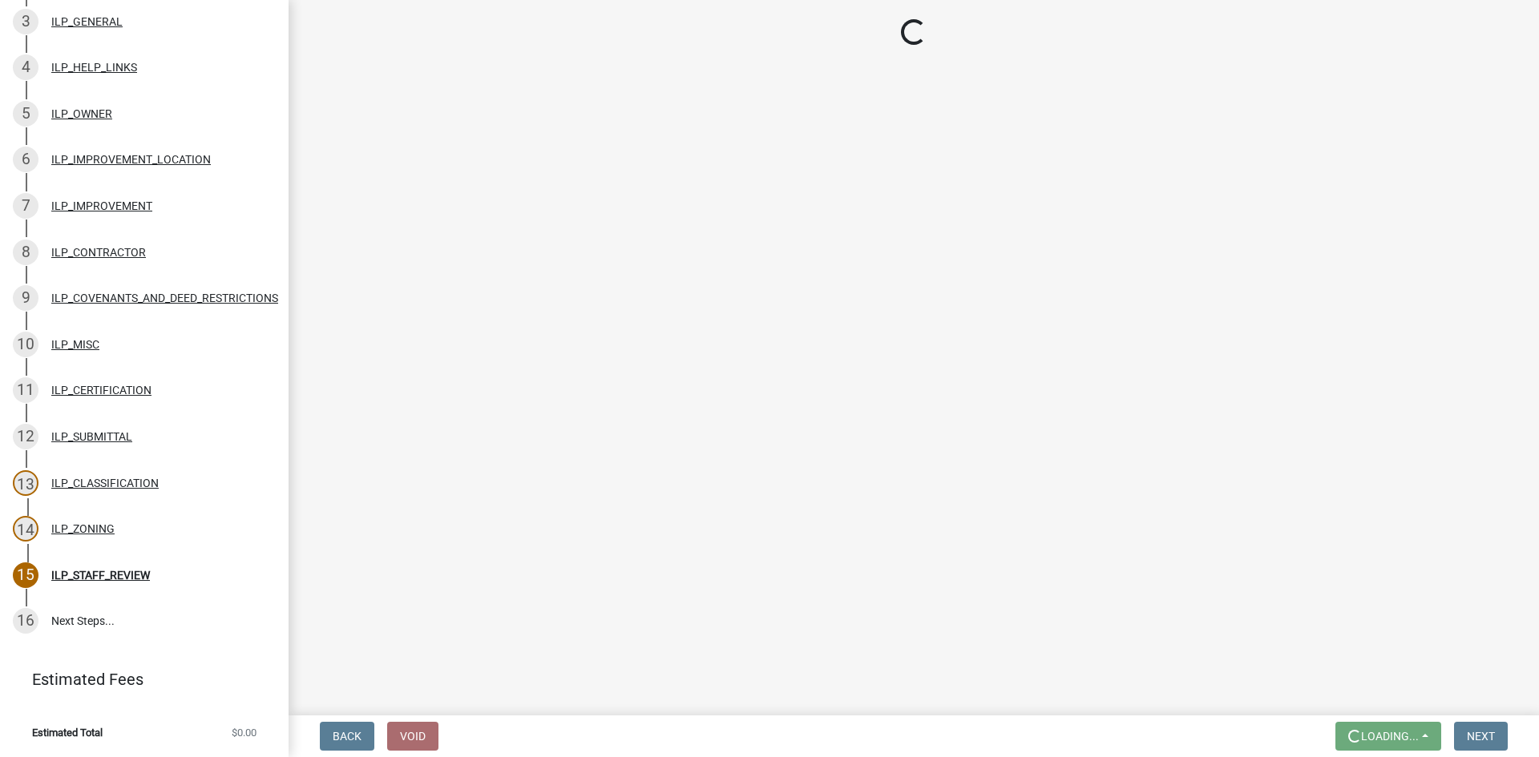
scroll to position [0, 0]
click at [82, 200] on div "ILP_IMPROVEMENT" at bounding box center [101, 205] width 101 height 11
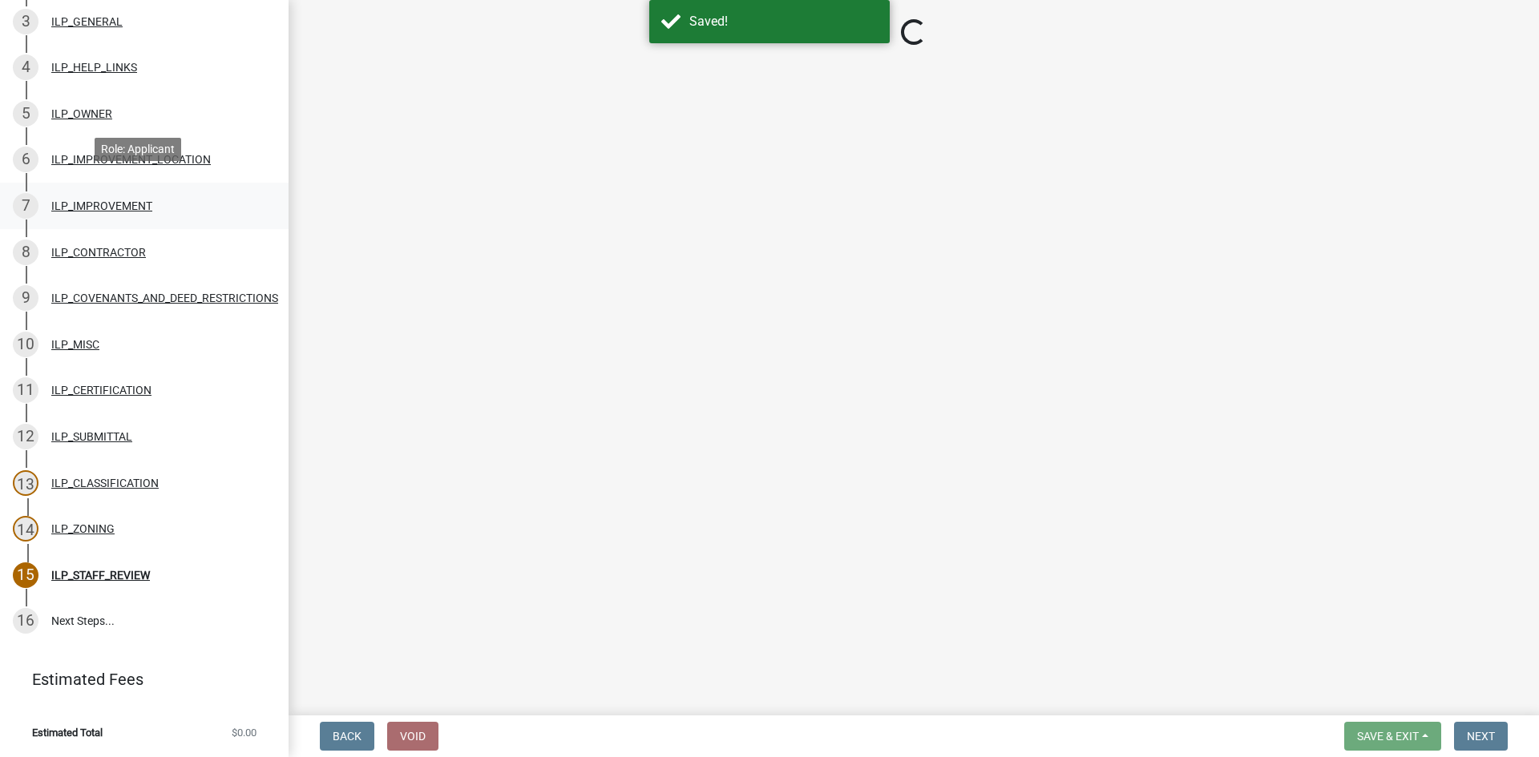
select select "83ffa5df-1258-41bd-a108-9f2370541ef9"
select select "e76e6c03-c199-4125-95d7-daca193c3739"
select select "b2795382-5a5c-496e-8f40-9eac2bba8e54"
select select "2cf99e9a-fd48-429a-ab01-6241dd9ef86f"
select select "546a9c8a-0bf2-4128-b2a0-21aece03a164"
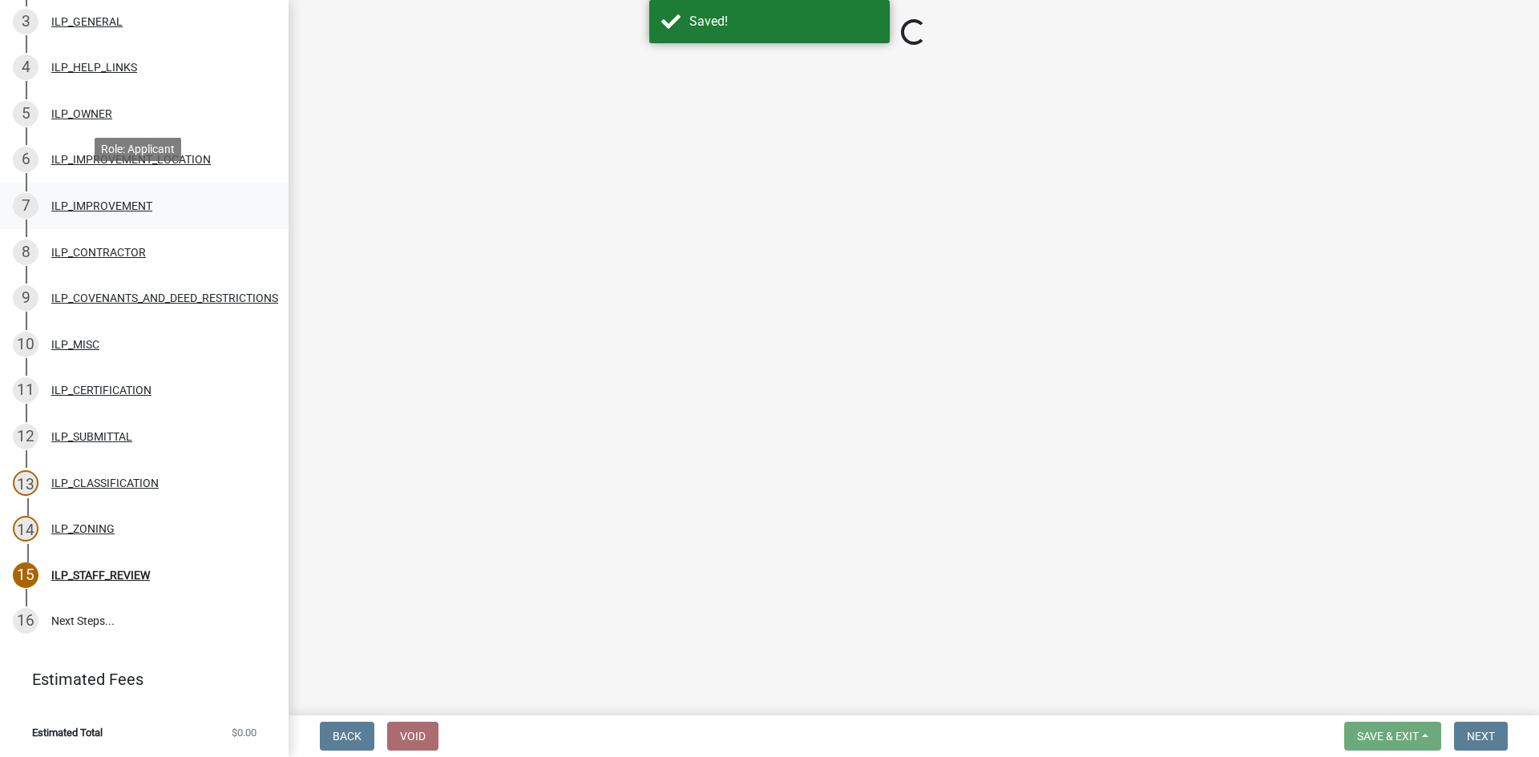
select select "3dde91a6-95a6-42fe-ae60-c75c292f8dd0"
select select "3e29b85e-0a39-40b5-813f-a0c180e4f93d"
select select "296d3b28-03f6-4b85-9592-a9e1e0e51d18"
select select "f492072b-a2fa-4f7c-8f99-9e809c6c526f"
select select "91f2ca91-6260-441c-87d8-e38016df5c96"
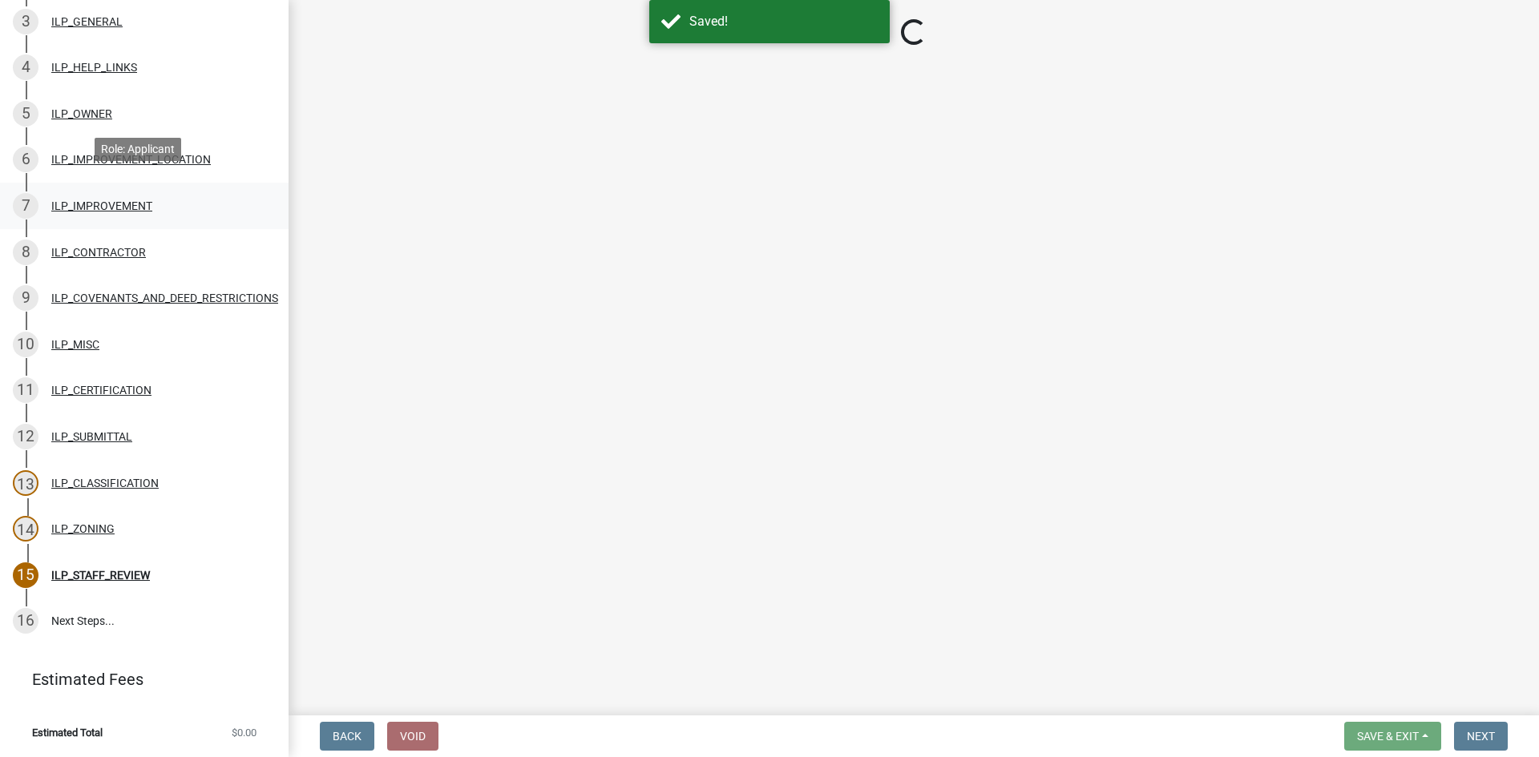
select select "63238f16-a362-487f-83af-24d0c8cf3edd"
select select "4de29e95-b13a-4926-a5fe-83364331169b"
select select "8e424161-7bf1-4e33-adf9-a347c03eff2b"
select select "bdd9c930-c7fe-4770-81ee-2c29cf953f8b"
select select "c22a6da1-a4b9-4a20-9552-3c4da3c32bc7"
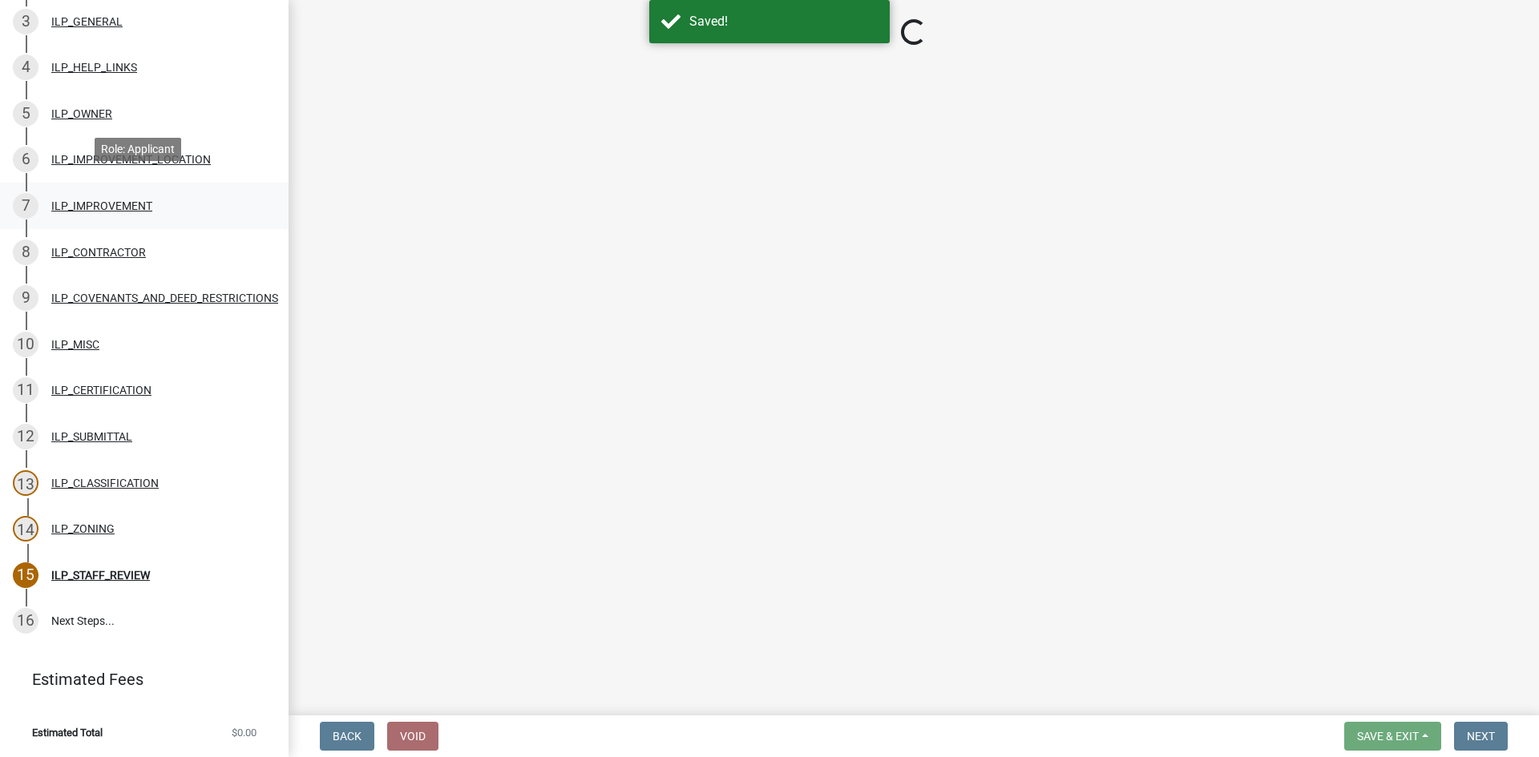
select select "b8432f74-40d2-4ff6-ba31-770d91760c6e"
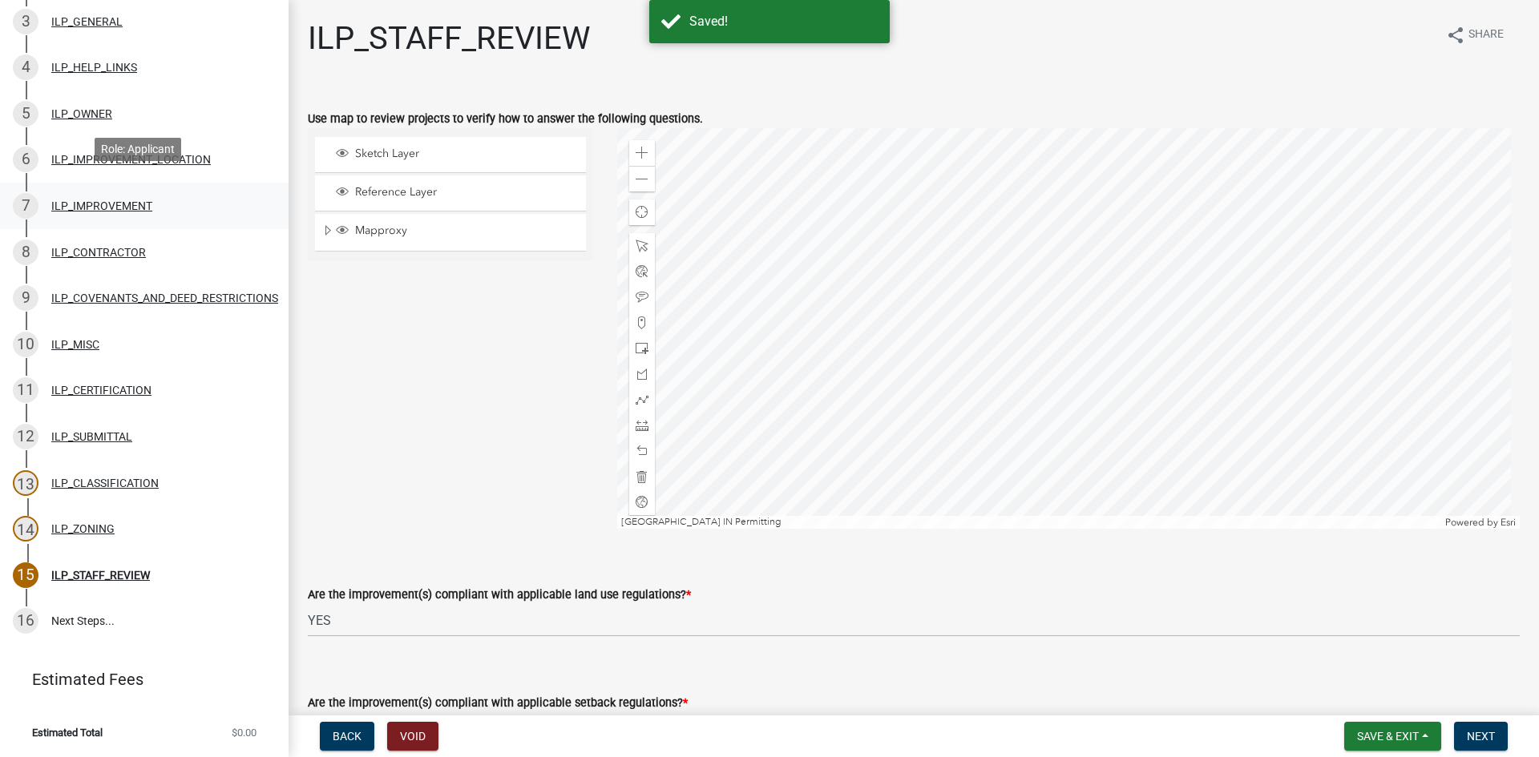
click at [105, 200] on div "ILP_IMPROVEMENT" at bounding box center [101, 205] width 101 height 11
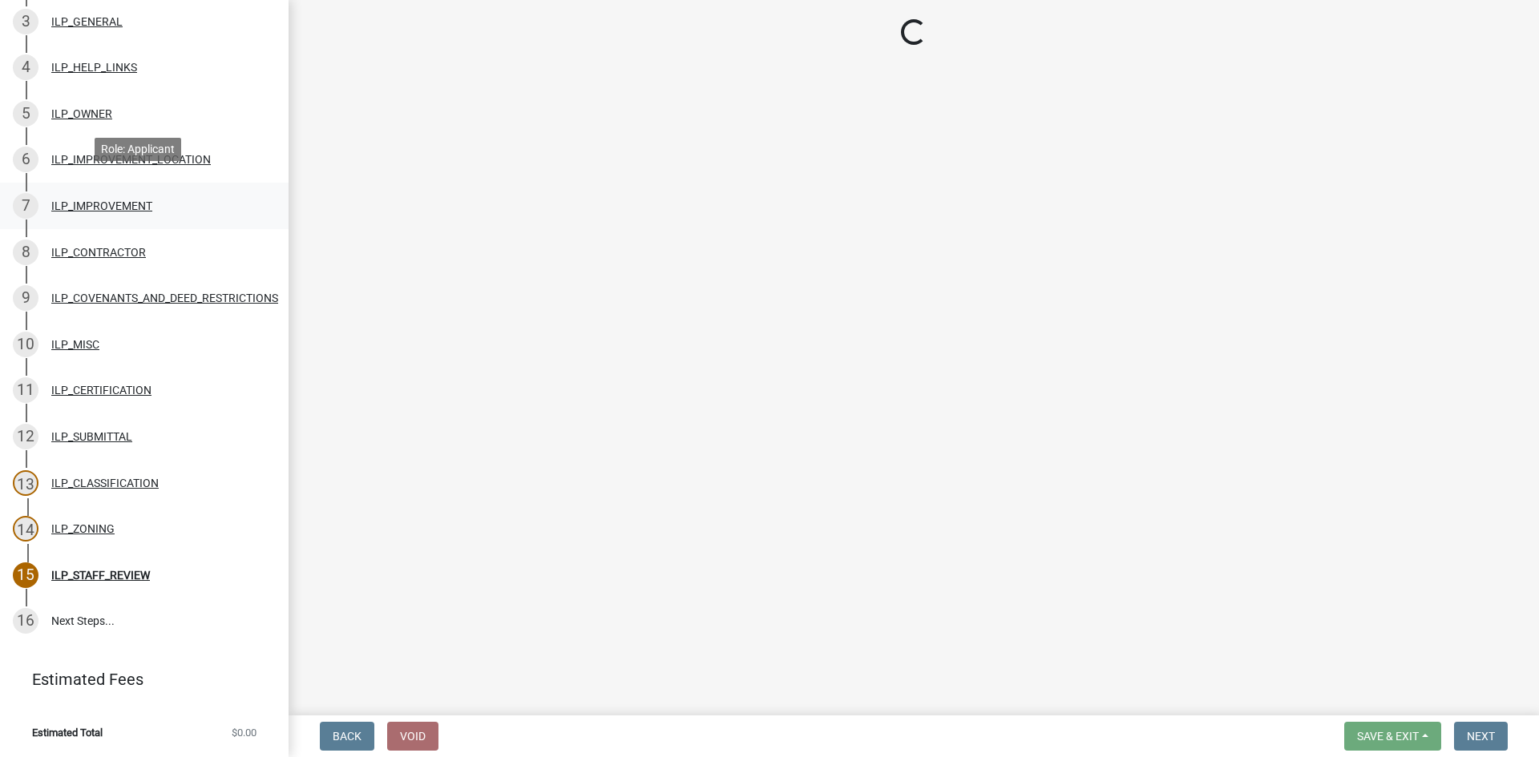
select select "71b507d0-569d-4a0a-b334-f72445909e69"
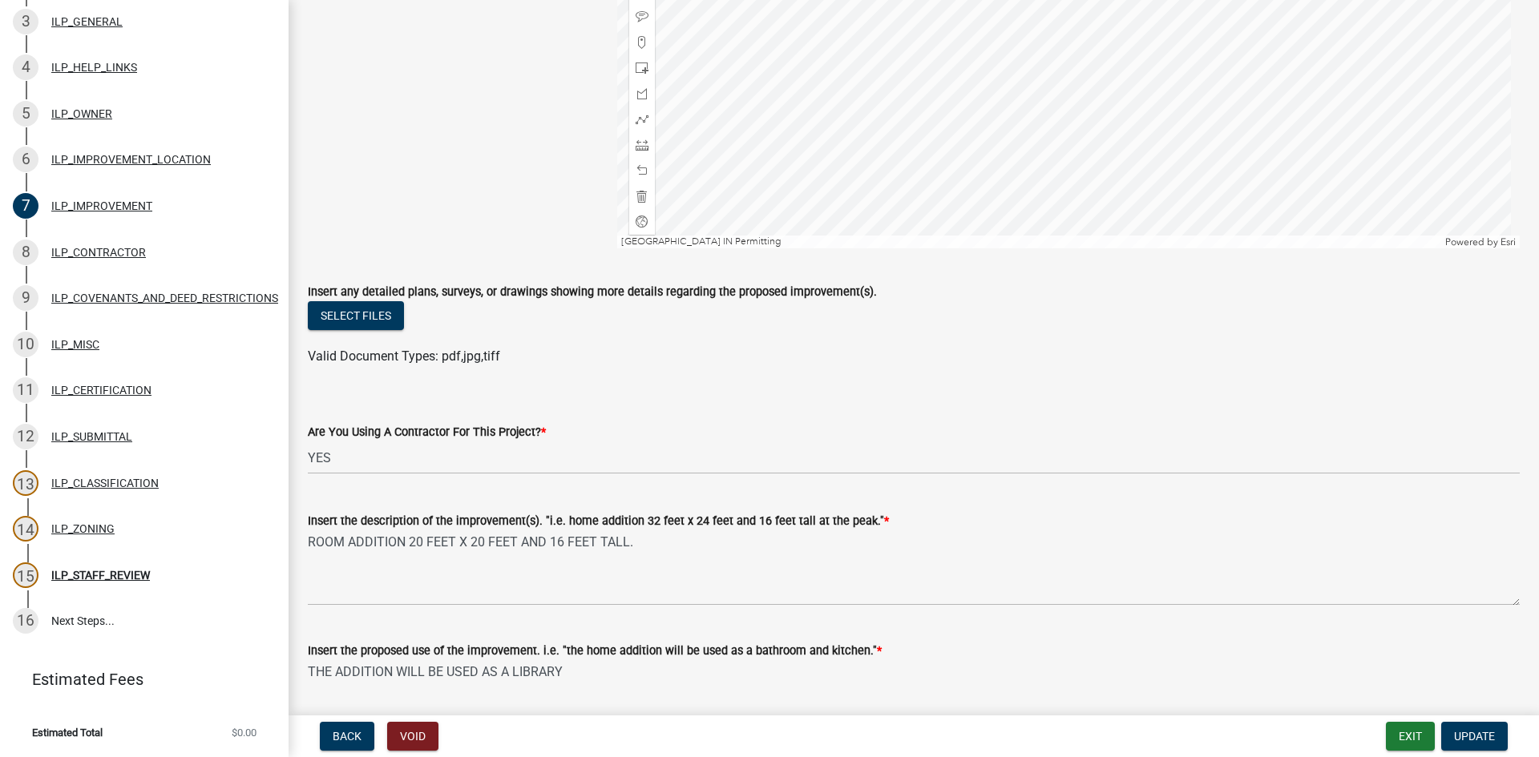
scroll to position [321, 0]
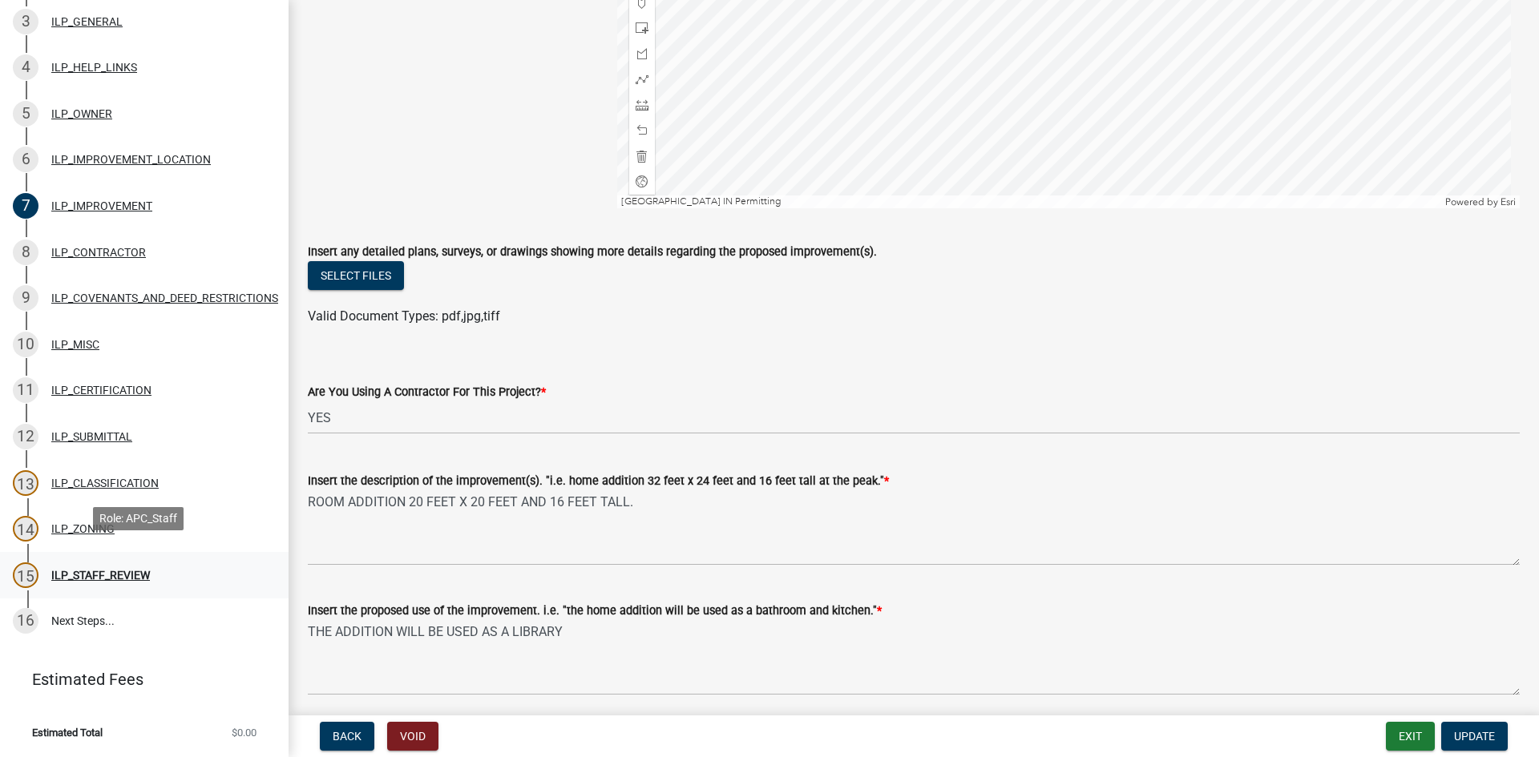
click at [115, 570] on div "ILP_STAFF_REVIEW" at bounding box center [100, 575] width 99 height 11
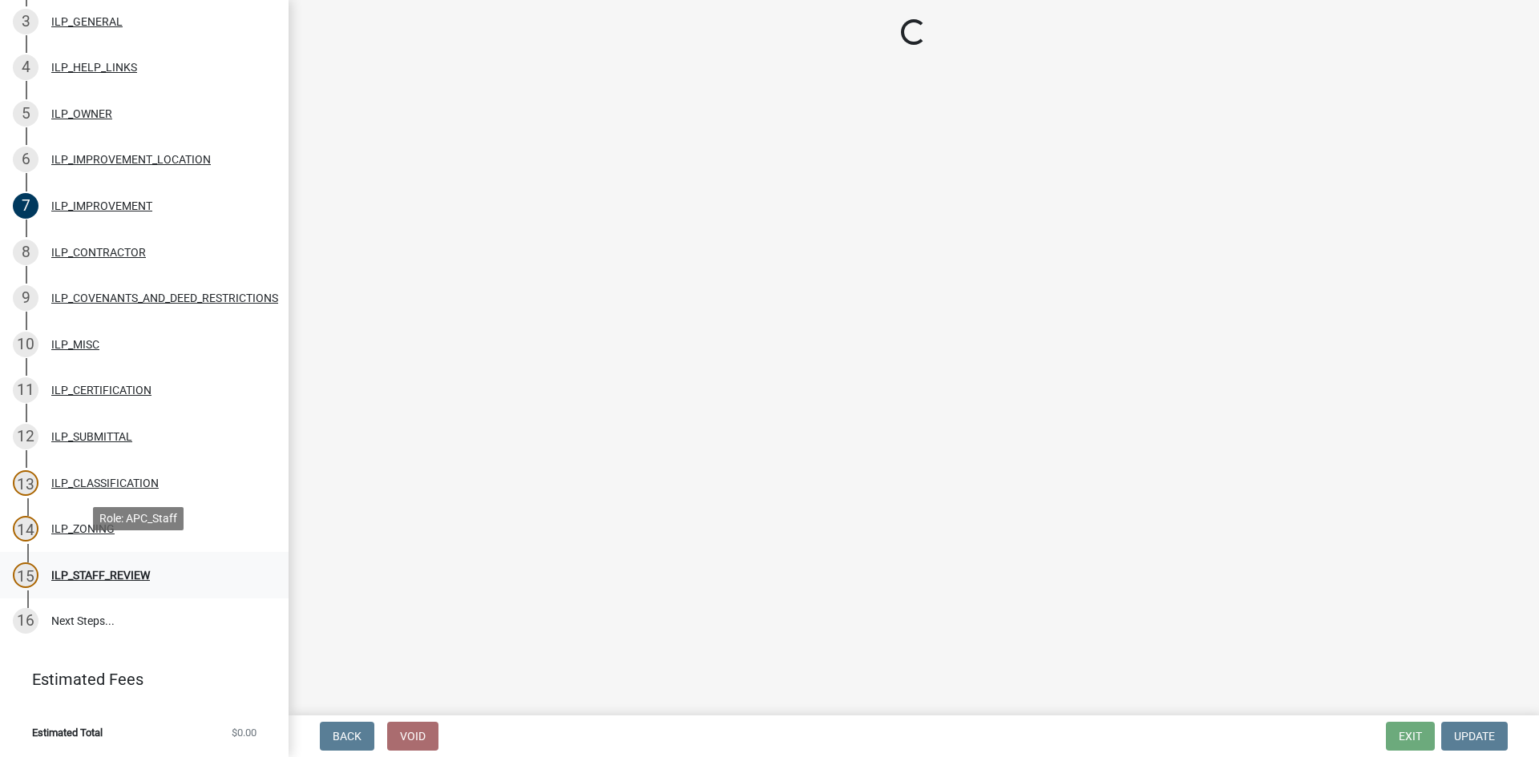
scroll to position [0, 0]
select select "83ffa5df-1258-41bd-a108-9f2370541ef9"
select select "e76e6c03-c199-4125-95d7-daca193c3739"
select select "b2795382-5a5c-496e-8f40-9eac2bba8e54"
select select "2cf99e9a-fd48-429a-ab01-6241dd9ef86f"
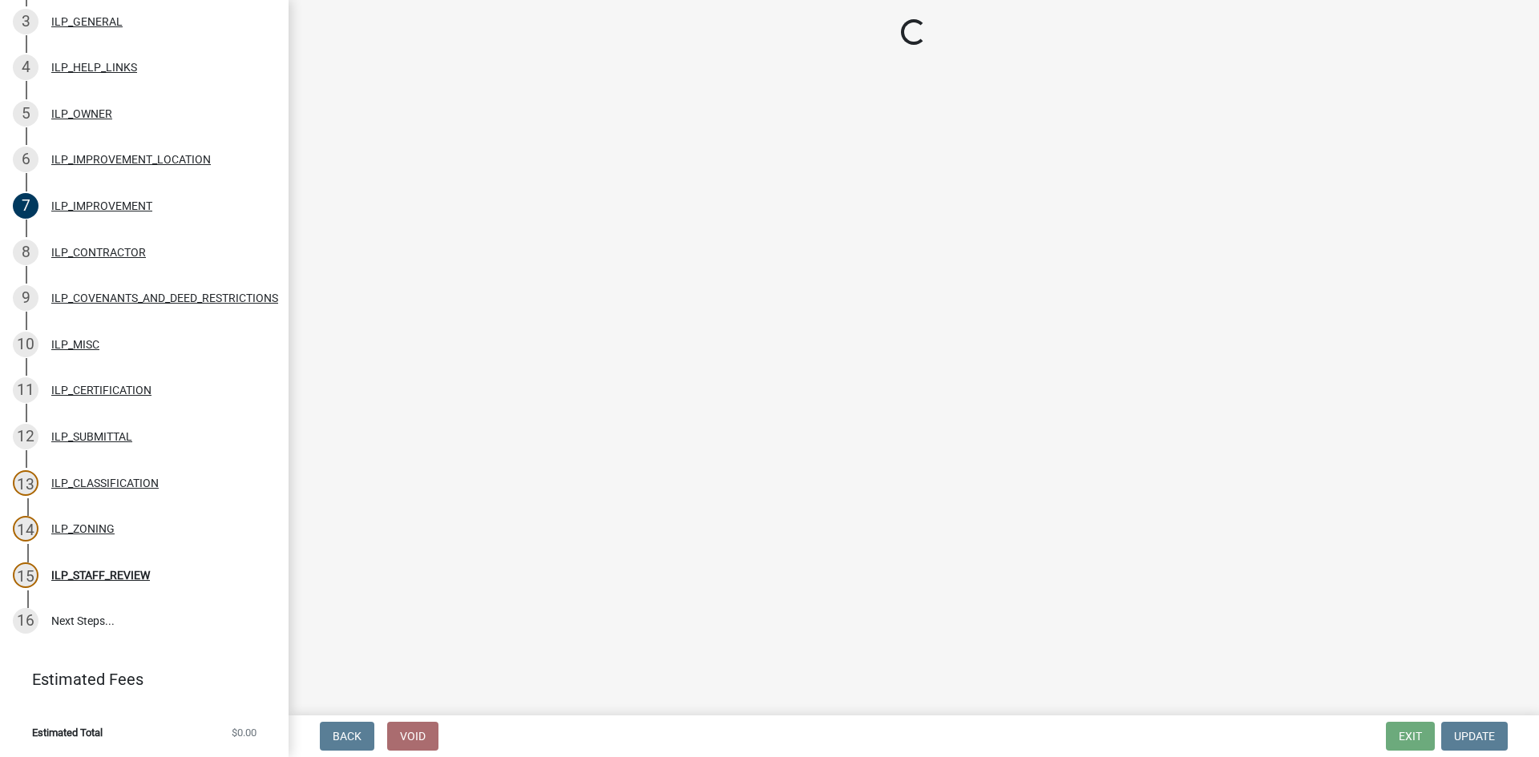
select select "546a9c8a-0bf2-4128-b2a0-21aece03a164"
select select "3dde91a6-95a6-42fe-ae60-c75c292f8dd0"
select select "3e29b85e-0a39-40b5-813f-a0c180e4f93d"
select select "296d3b28-03f6-4b85-9592-a9e1e0e51d18"
select select "f492072b-a2fa-4f7c-8f99-9e809c6c526f"
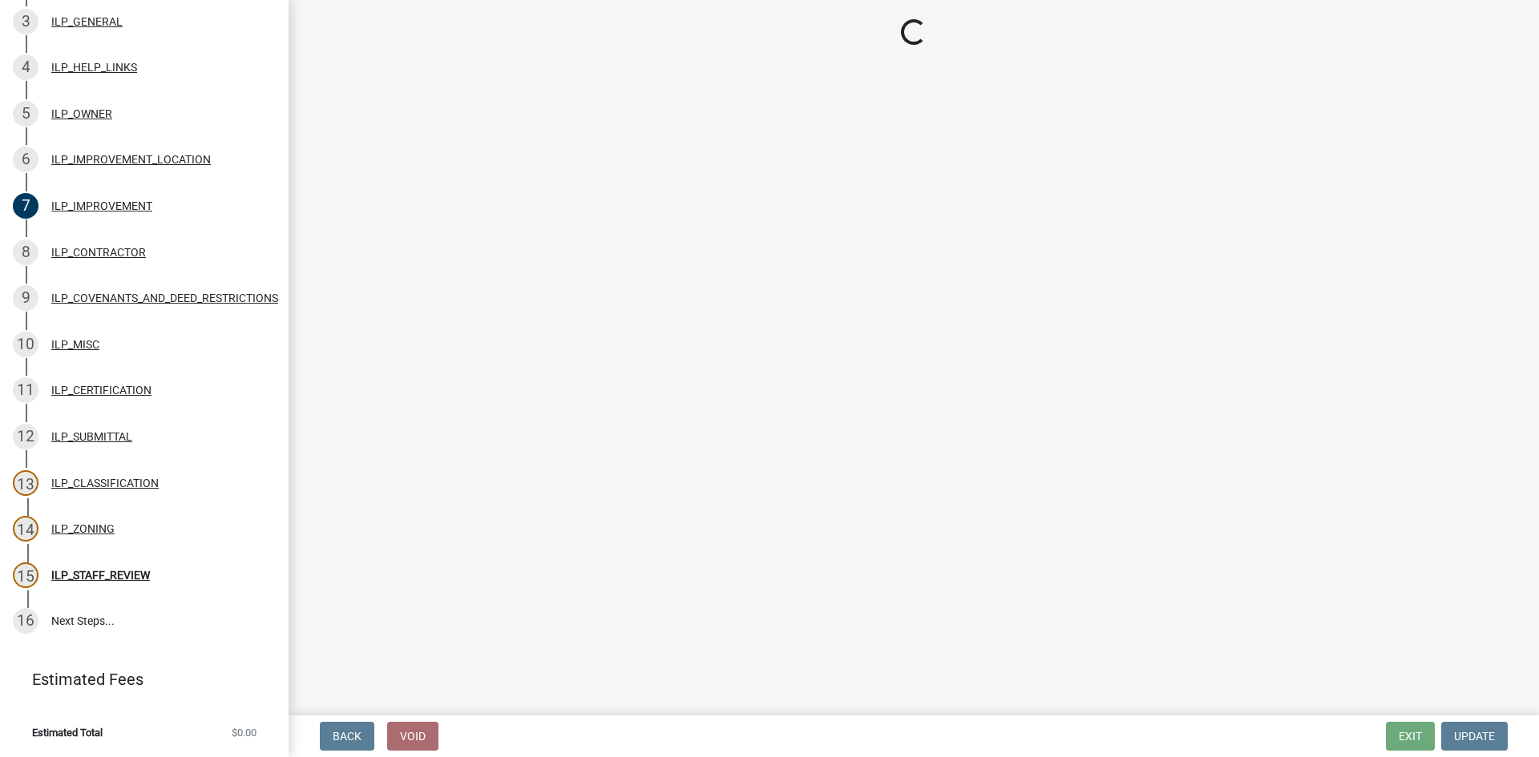
select select "91f2ca91-6260-441c-87d8-e38016df5c96"
select select "63238f16-a362-487f-83af-24d0c8cf3edd"
select select "4de29e95-b13a-4926-a5fe-83364331169b"
select select "8e424161-7bf1-4e33-adf9-a347c03eff2b"
select select "bdd9c930-c7fe-4770-81ee-2c29cf953f8b"
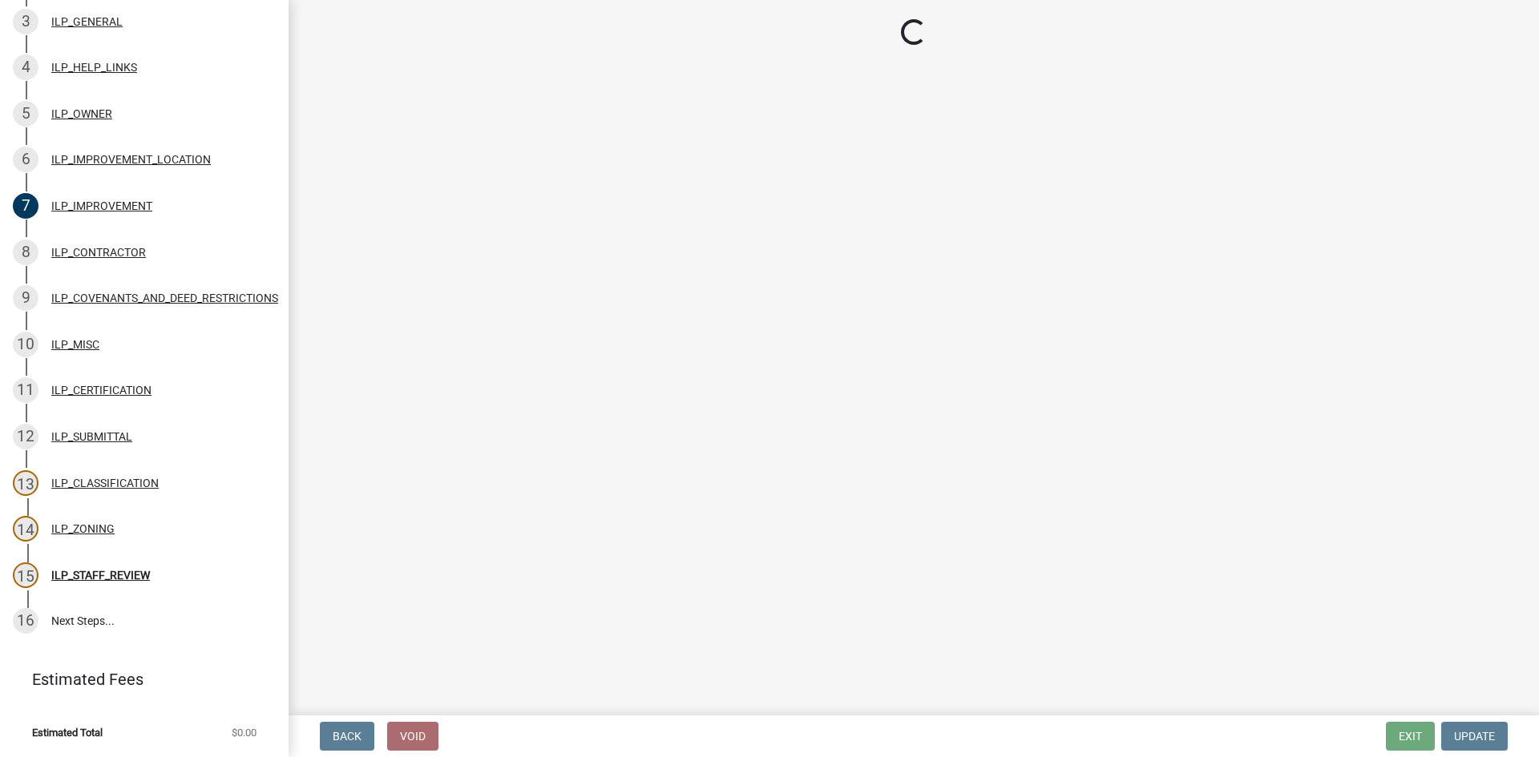
select select "c22a6da1-a4b9-4a20-9552-3c4da3c32bc7"
select select "b8432f74-40d2-4ff6-ba31-770d91760c6e"
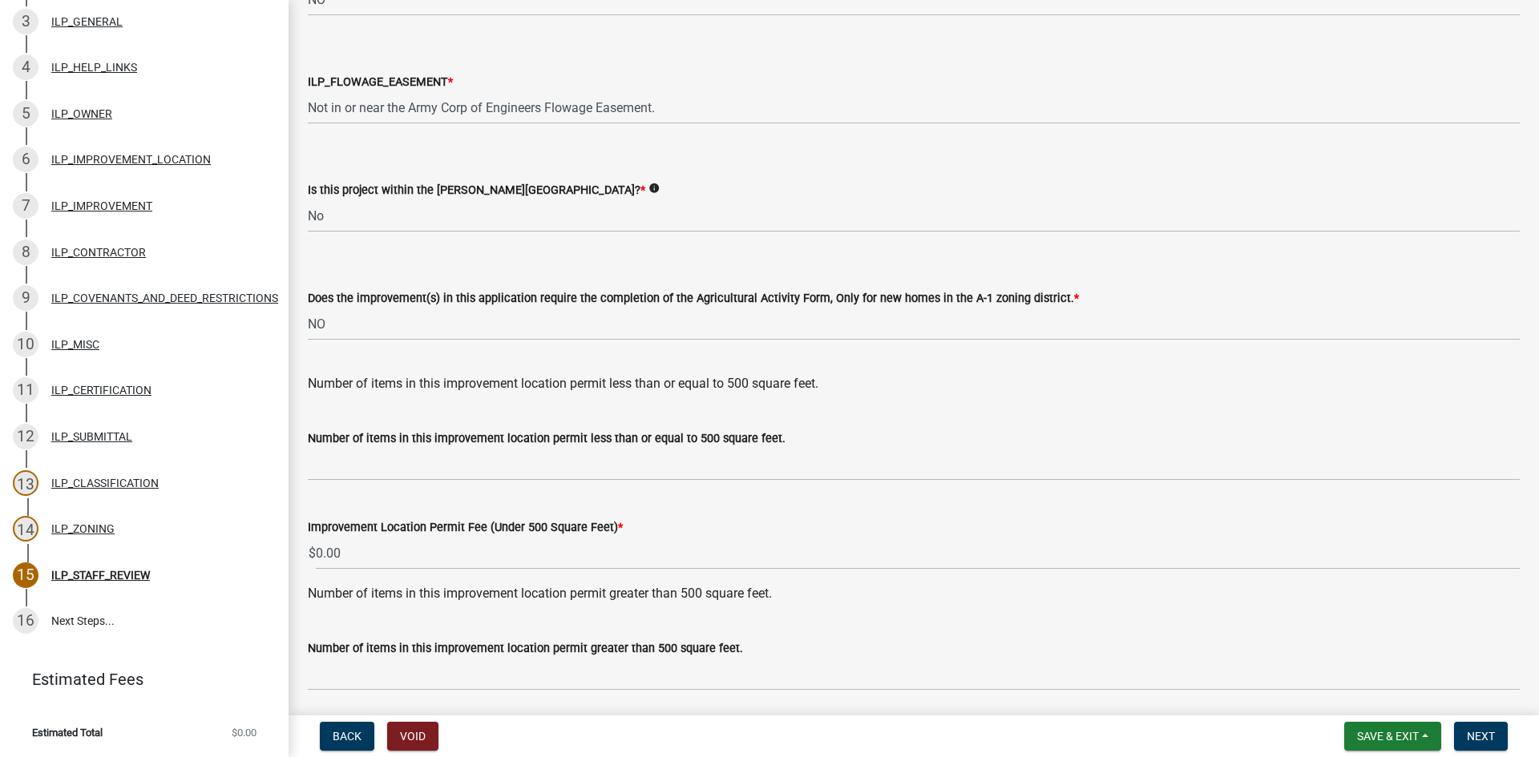
scroll to position [1924, 0]
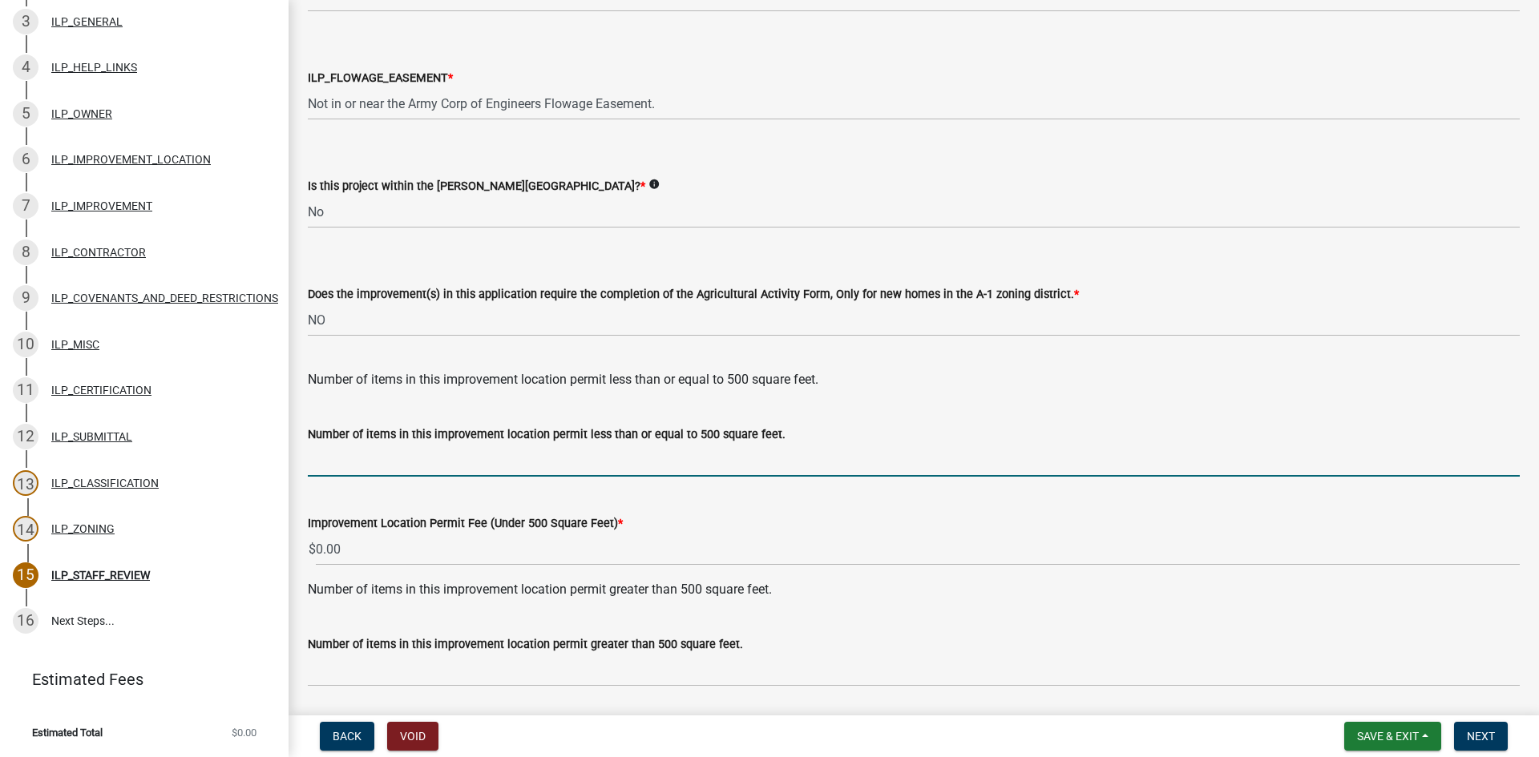
click at [323, 464] on input "text" at bounding box center [914, 460] width 1212 height 33
type input "1"
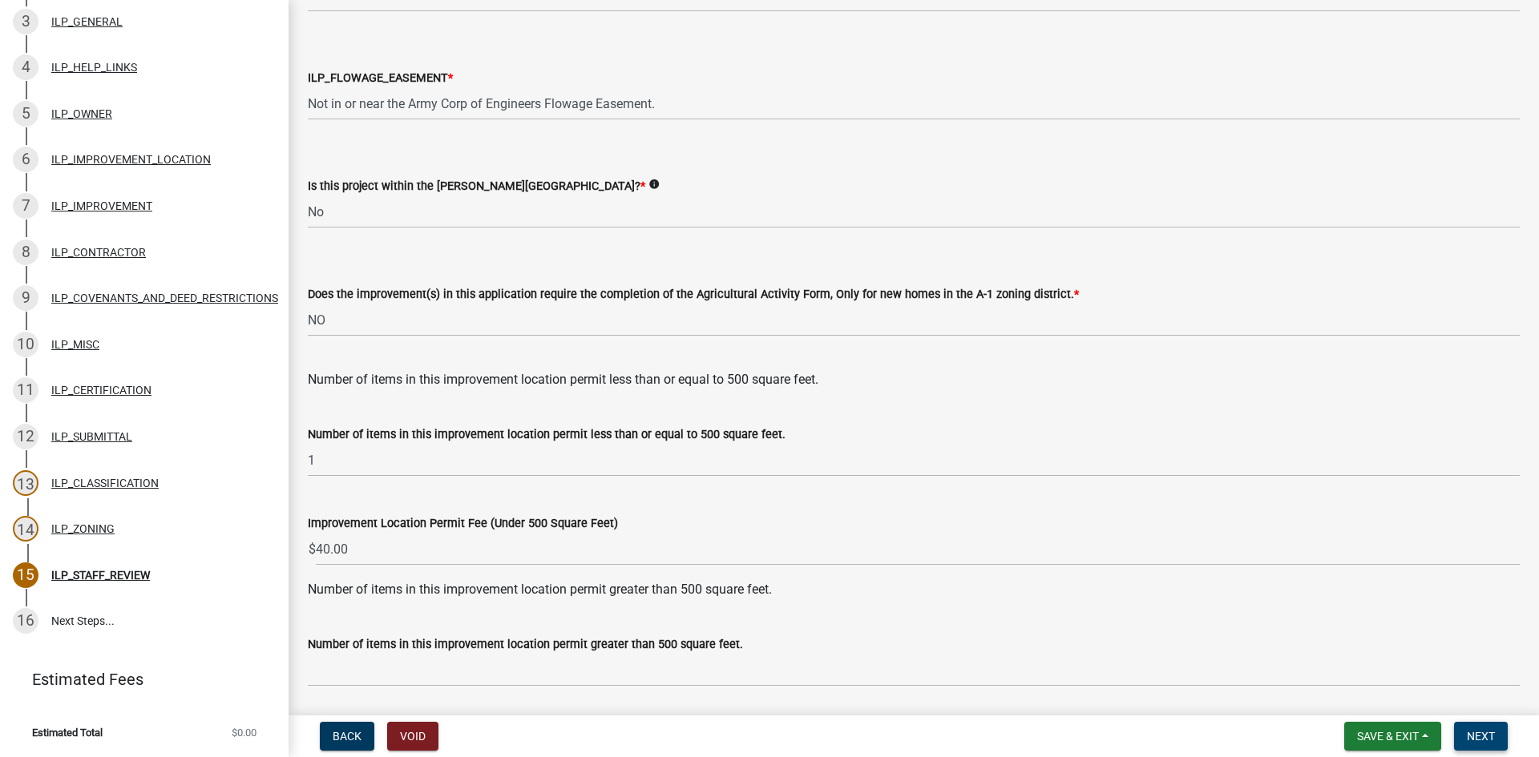
click at [1479, 729] on button "Next" at bounding box center [1481, 736] width 54 height 29
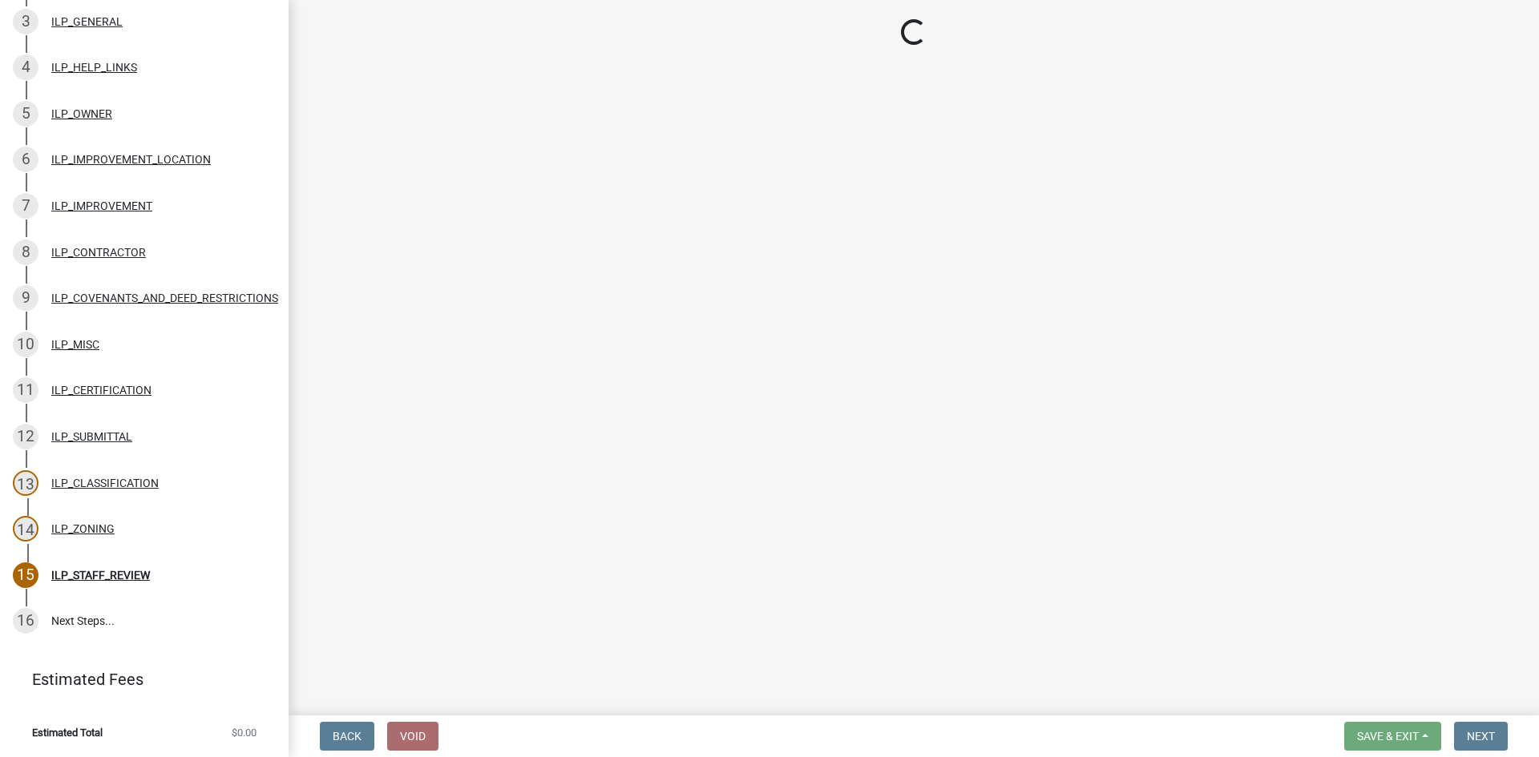
scroll to position [366, 0]
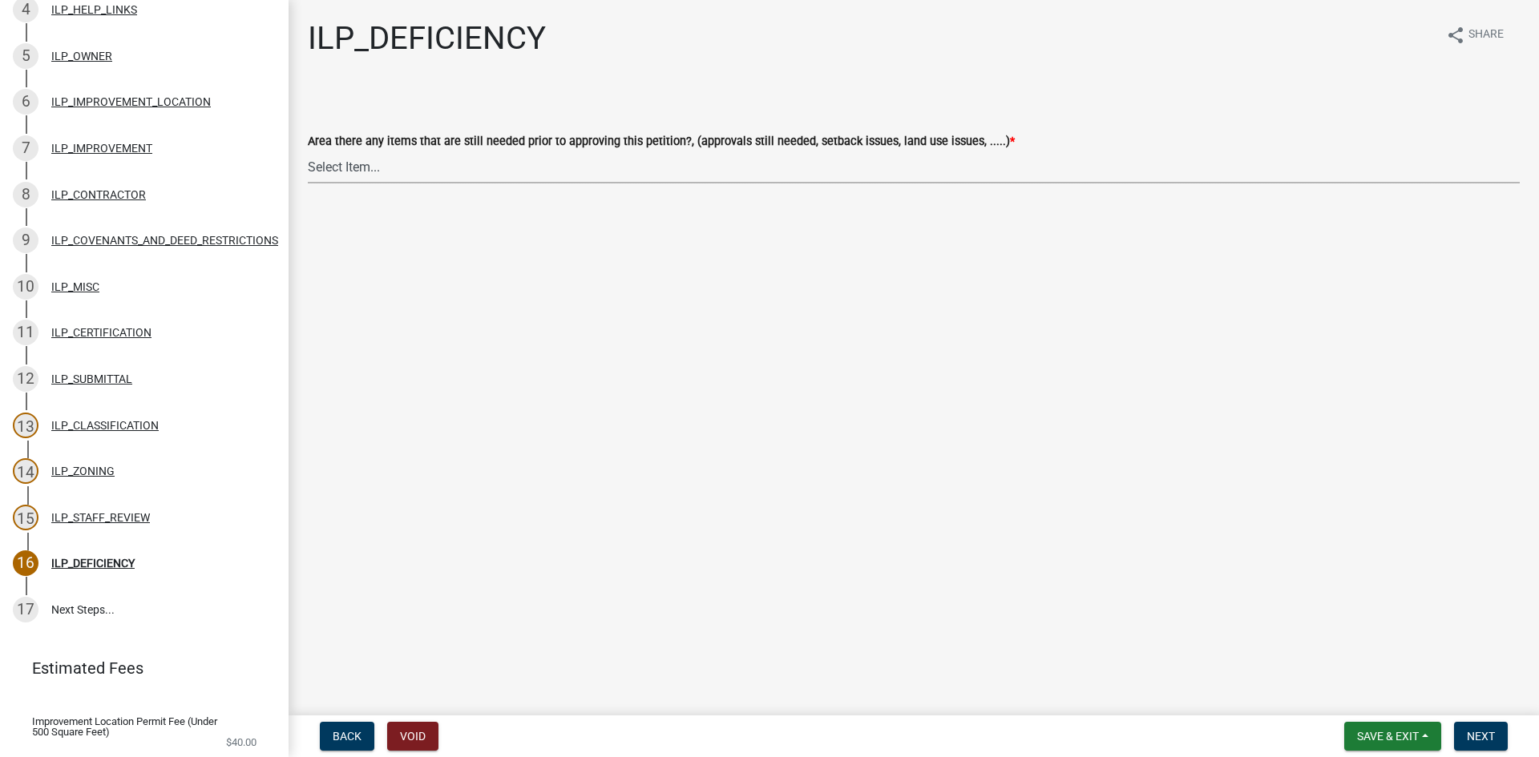
click at [753, 179] on select "Select Item... YES NO" at bounding box center [914, 167] width 1212 height 33
click at [308, 151] on select "Select Item... YES NO" at bounding box center [914, 167] width 1212 height 33
select select "88f51f67-ad00-412f-ad25-d9a24cd42bdb"
click at [1485, 733] on span "Next" at bounding box center [1481, 736] width 28 height 13
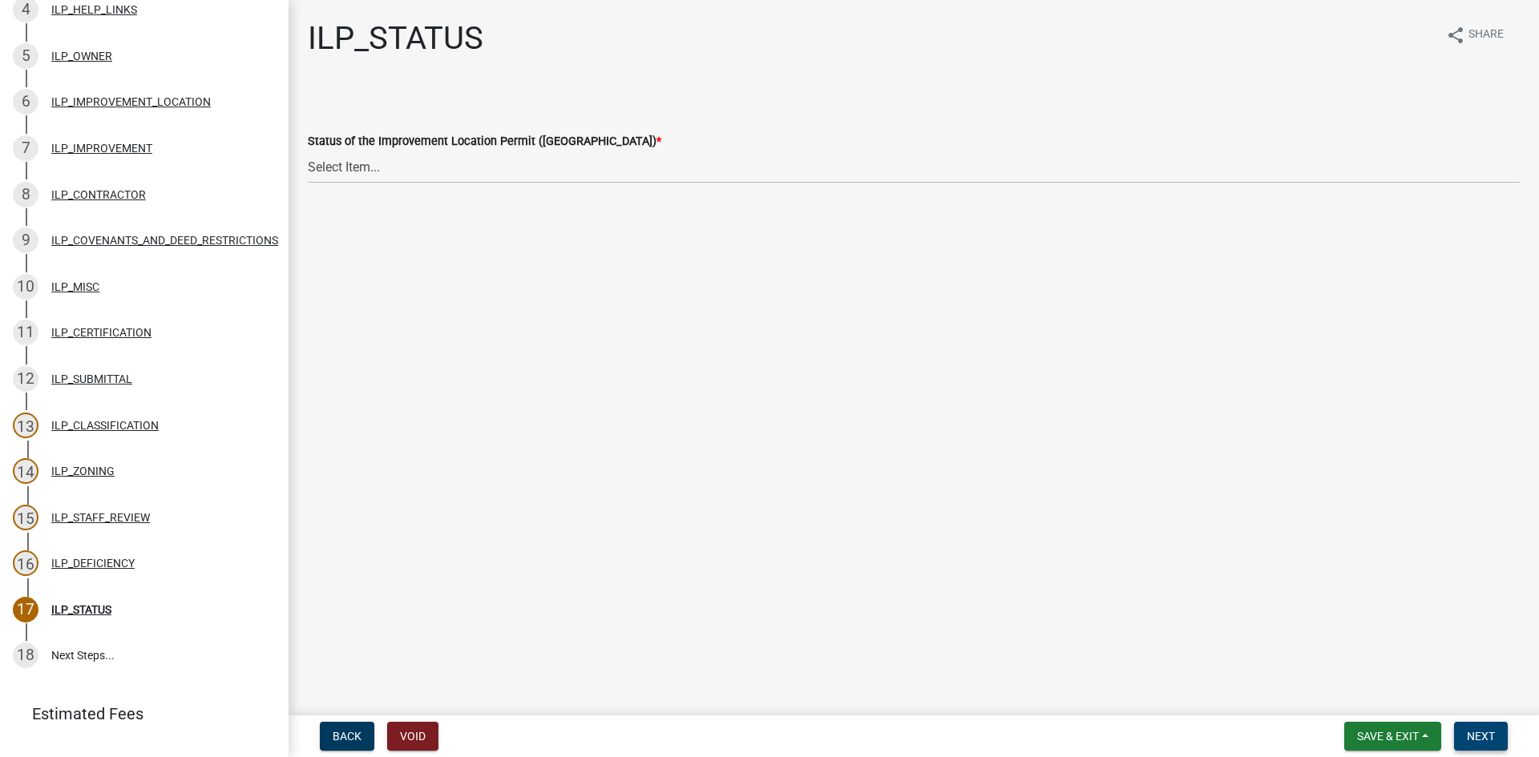
scroll to position [412, 0]
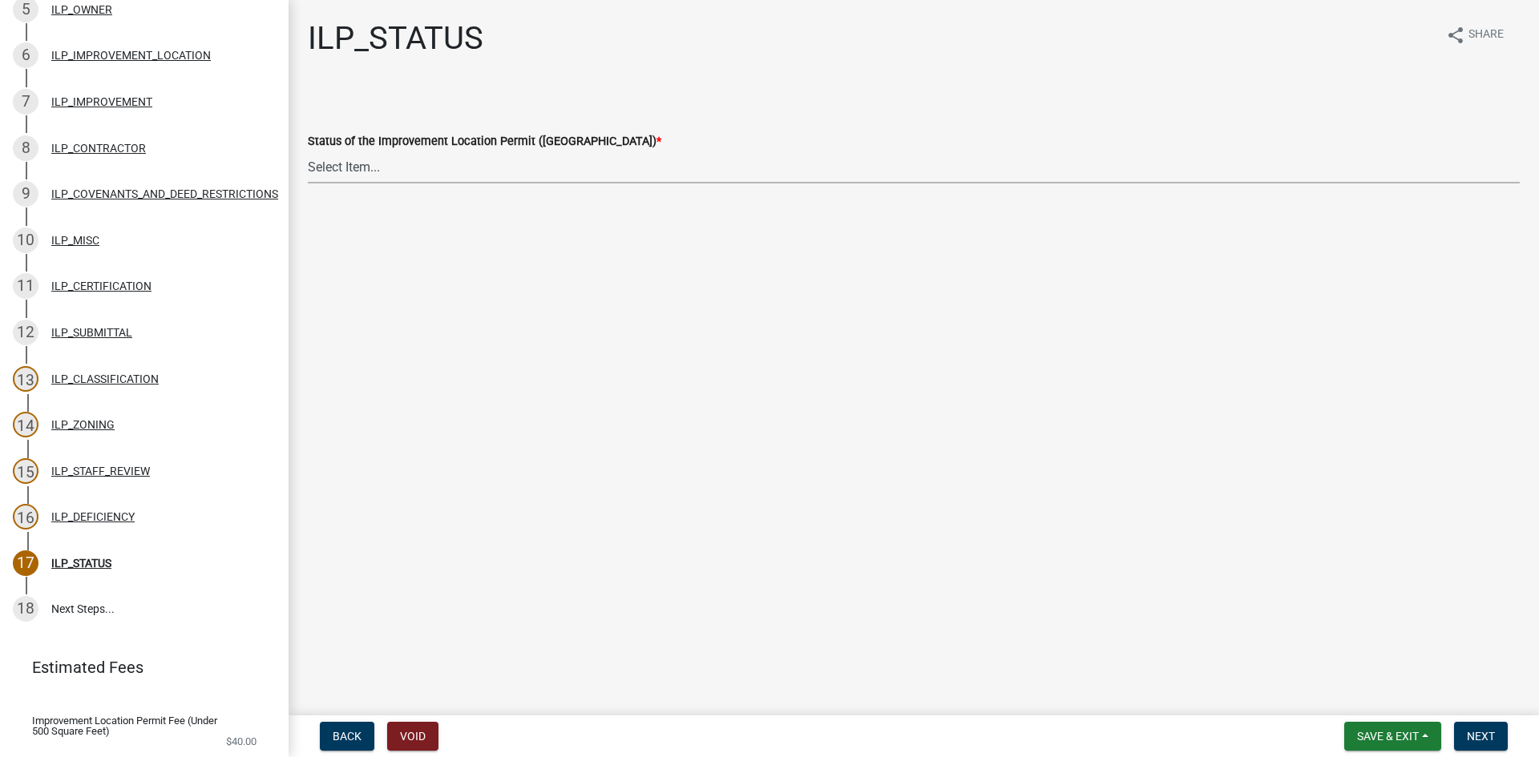
click at [984, 165] on select "Select Item... Denied Approved" at bounding box center [914, 167] width 1212 height 33
click at [939, 260] on main "ILP_STATUS share Share Status of the Improvement Location Permit (ILP) * Select…" at bounding box center [914, 354] width 1250 height 709
click at [919, 173] on select "Select Item... Denied Approved" at bounding box center [914, 167] width 1212 height 33
click at [308, 151] on select "Select Item... Denied Approved" at bounding box center [914, 167] width 1212 height 33
select select "676ca0ef-d742-4b5a-a79e-763cf2a28fc9"
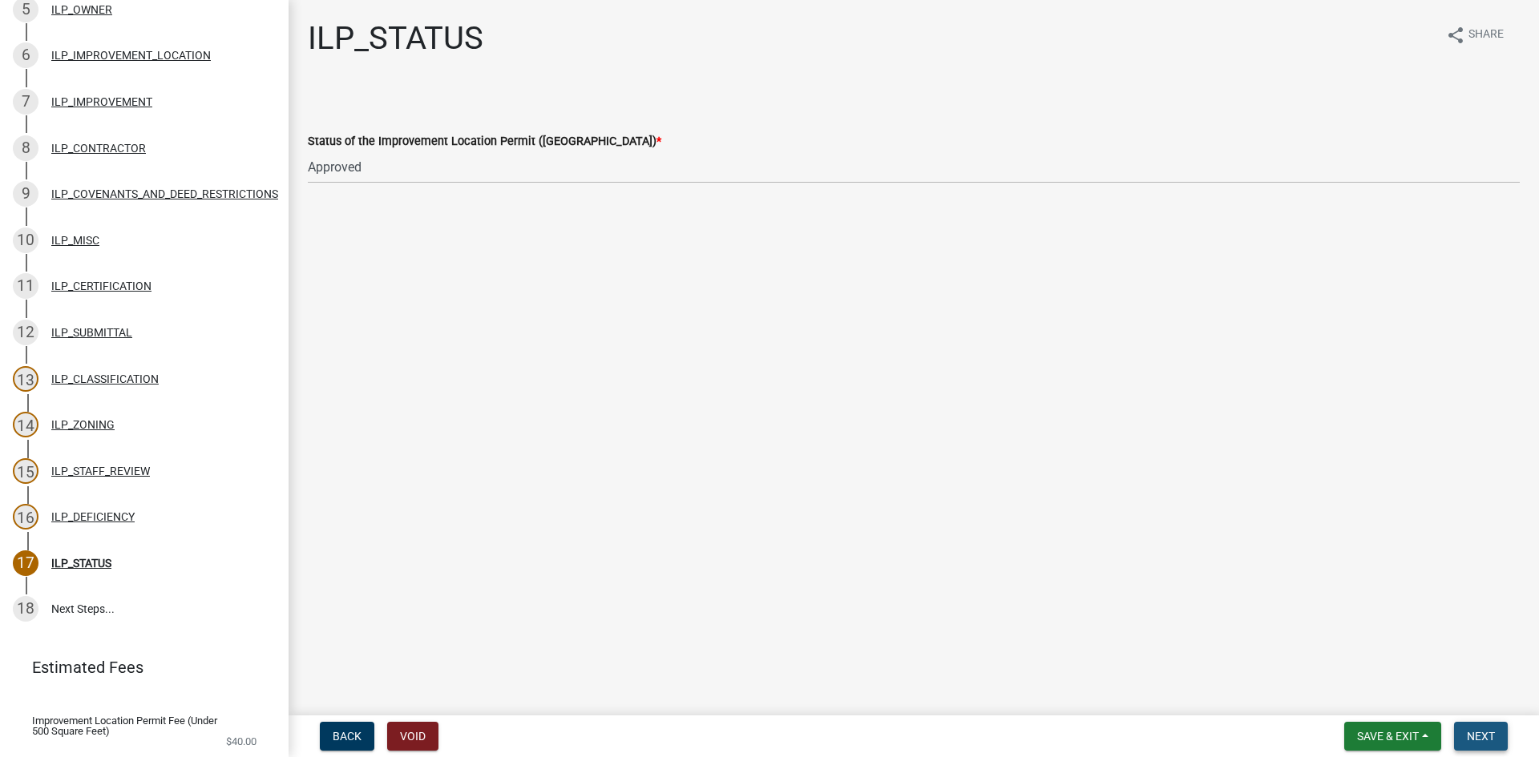
click at [1478, 737] on span "Next" at bounding box center [1481, 736] width 28 height 13
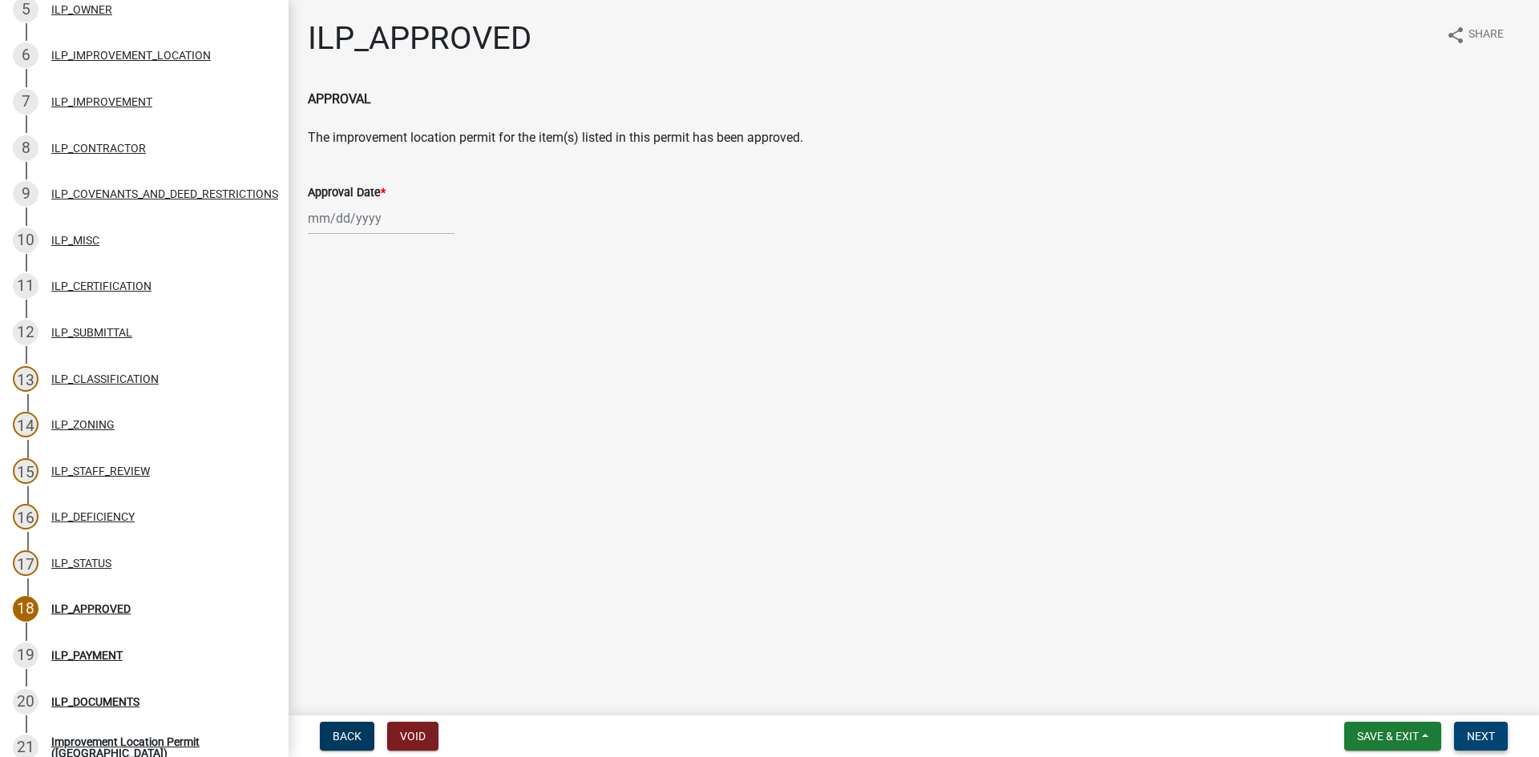
scroll to position [689, 0]
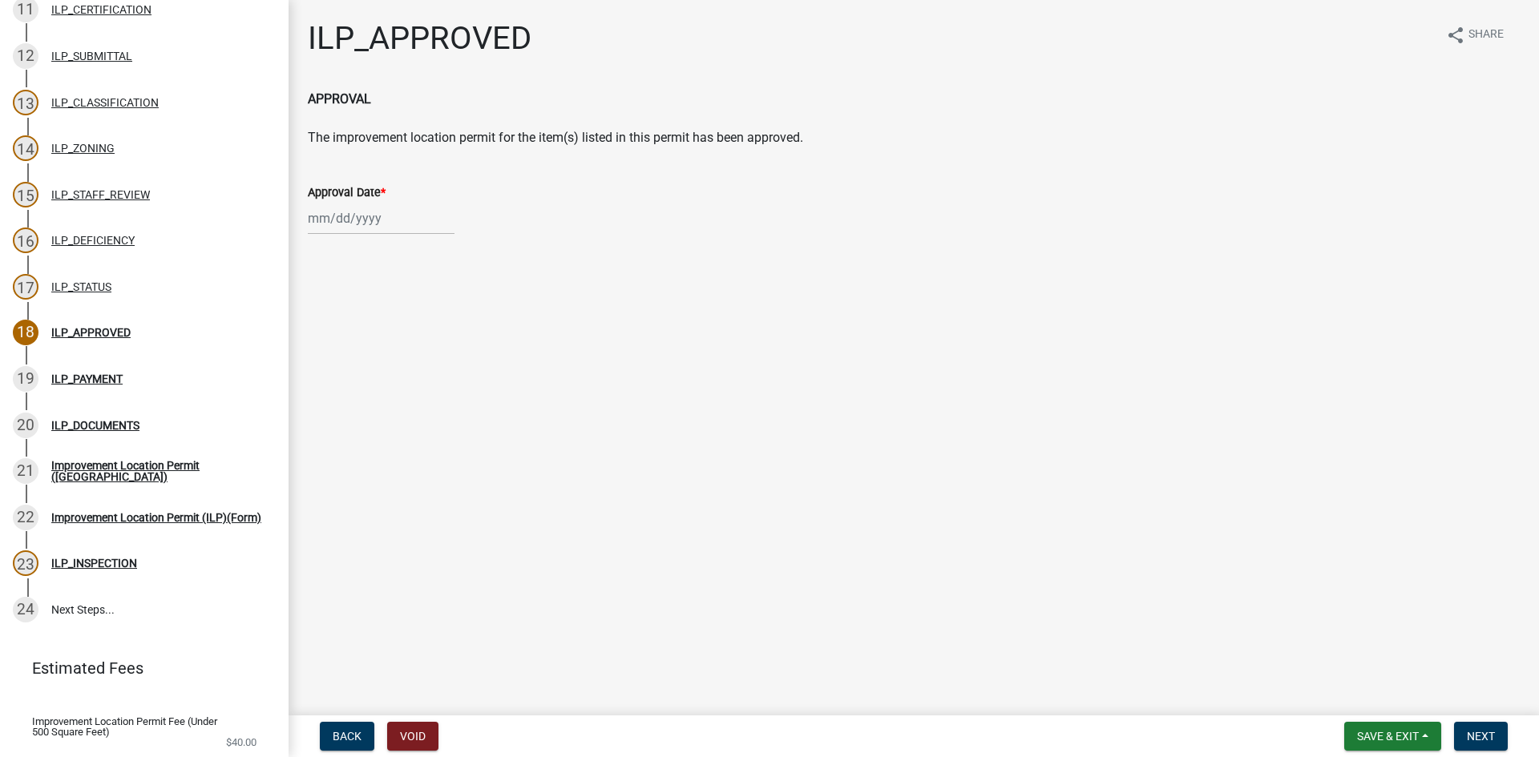
click at [357, 219] on div at bounding box center [381, 218] width 147 height 33
select select "8"
select select "2025"
click at [347, 358] on div "12" at bounding box center [350, 355] width 26 height 26
type input "[DATE]"
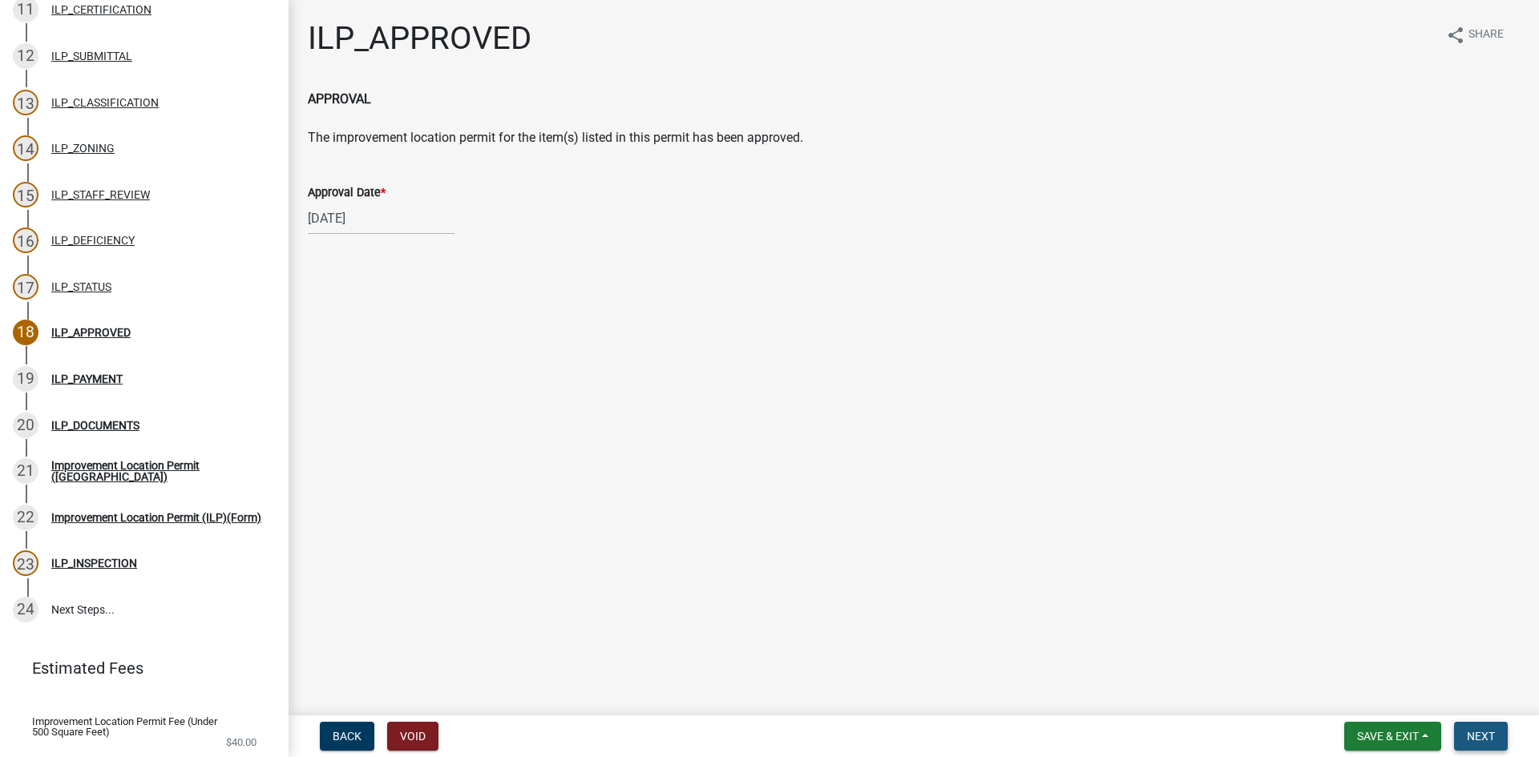
click at [1486, 731] on span "Next" at bounding box center [1481, 736] width 28 height 13
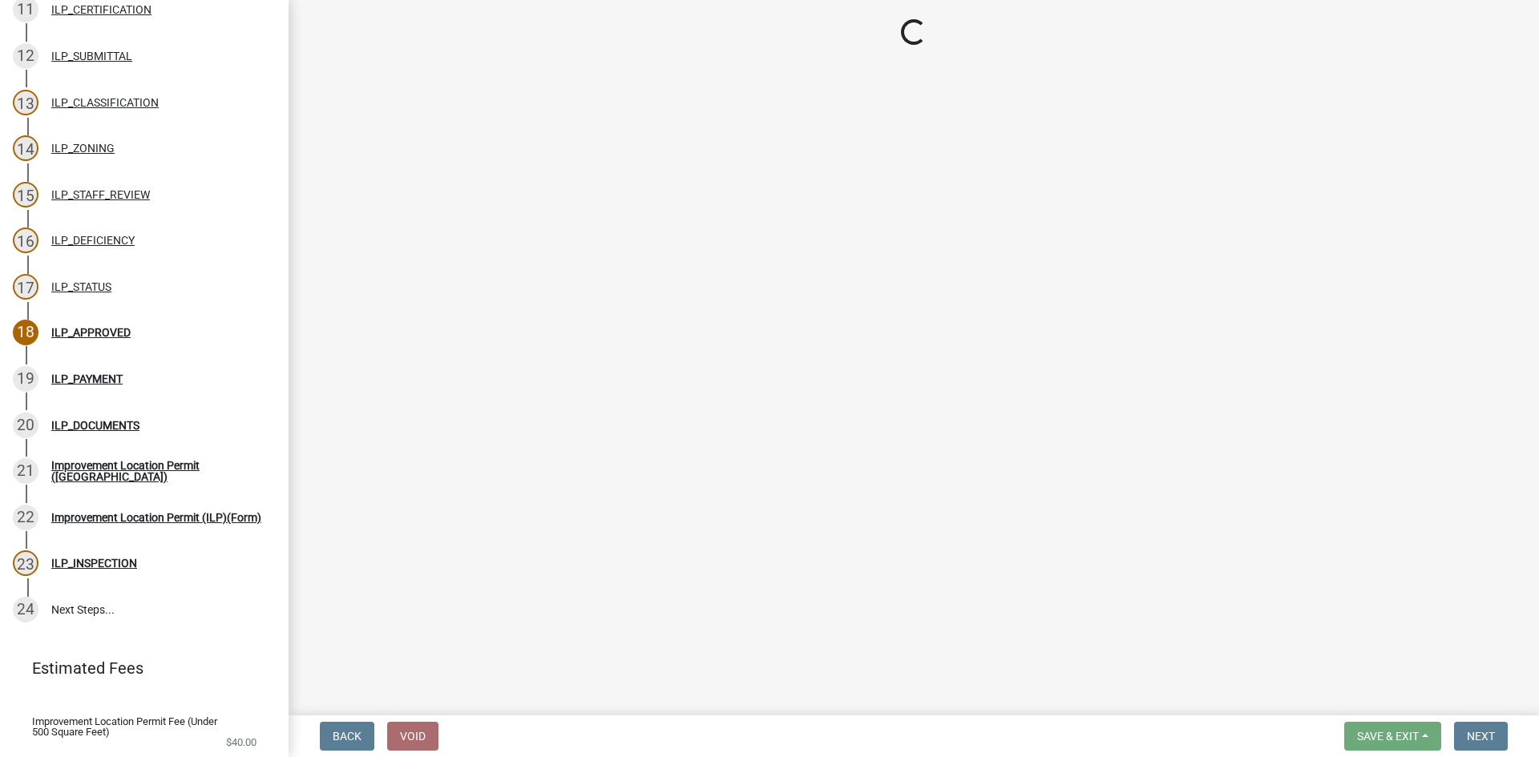
select select "3: 3"
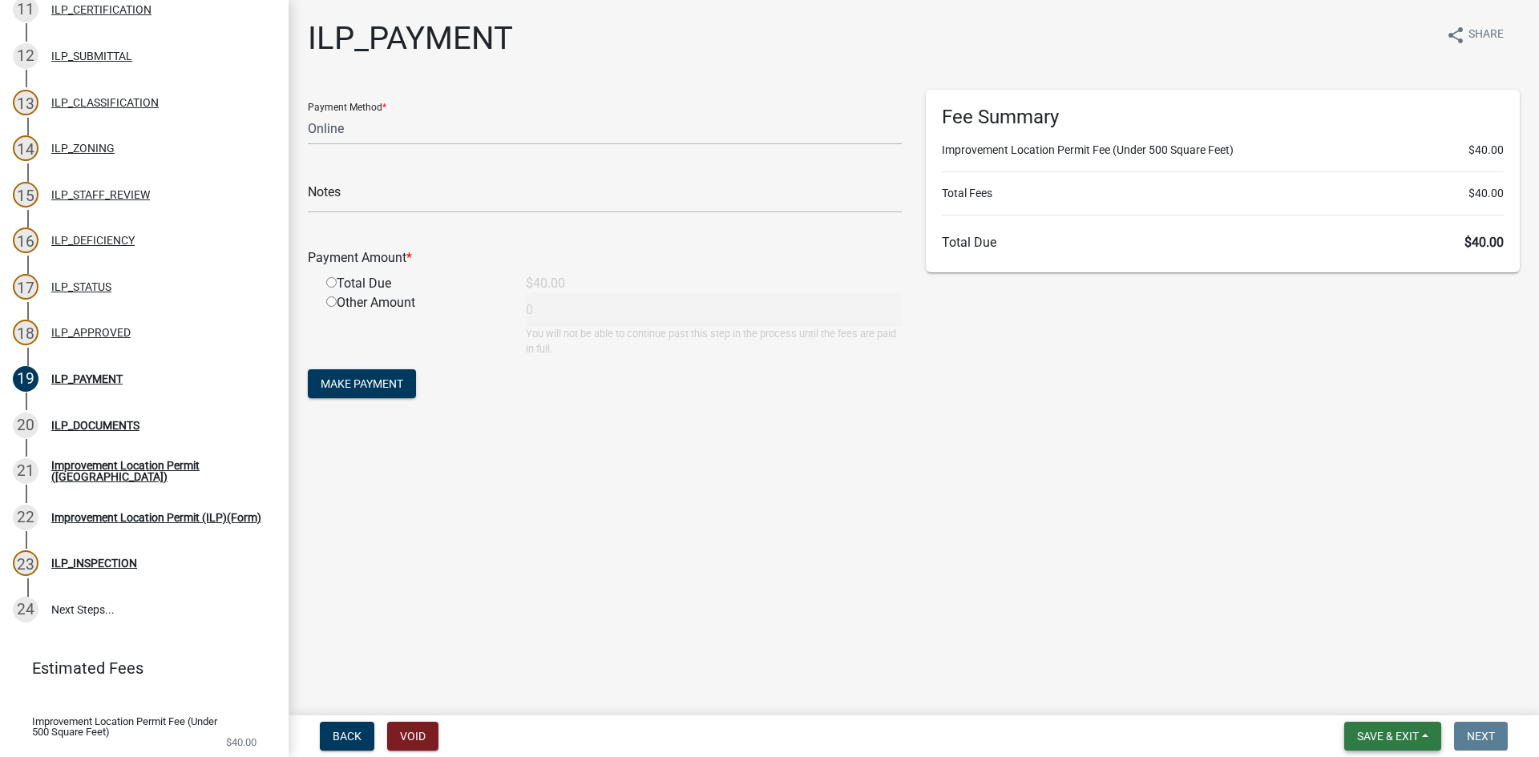
click at [1380, 735] on span "Save & Exit" at bounding box center [1388, 736] width 62 height 13
click at [1358, 701] on button "Save & Exit" at bounding box center [1377, 695] width 128 height 38
